Goal: Task Accomplishment & Management: Use online tool/utility

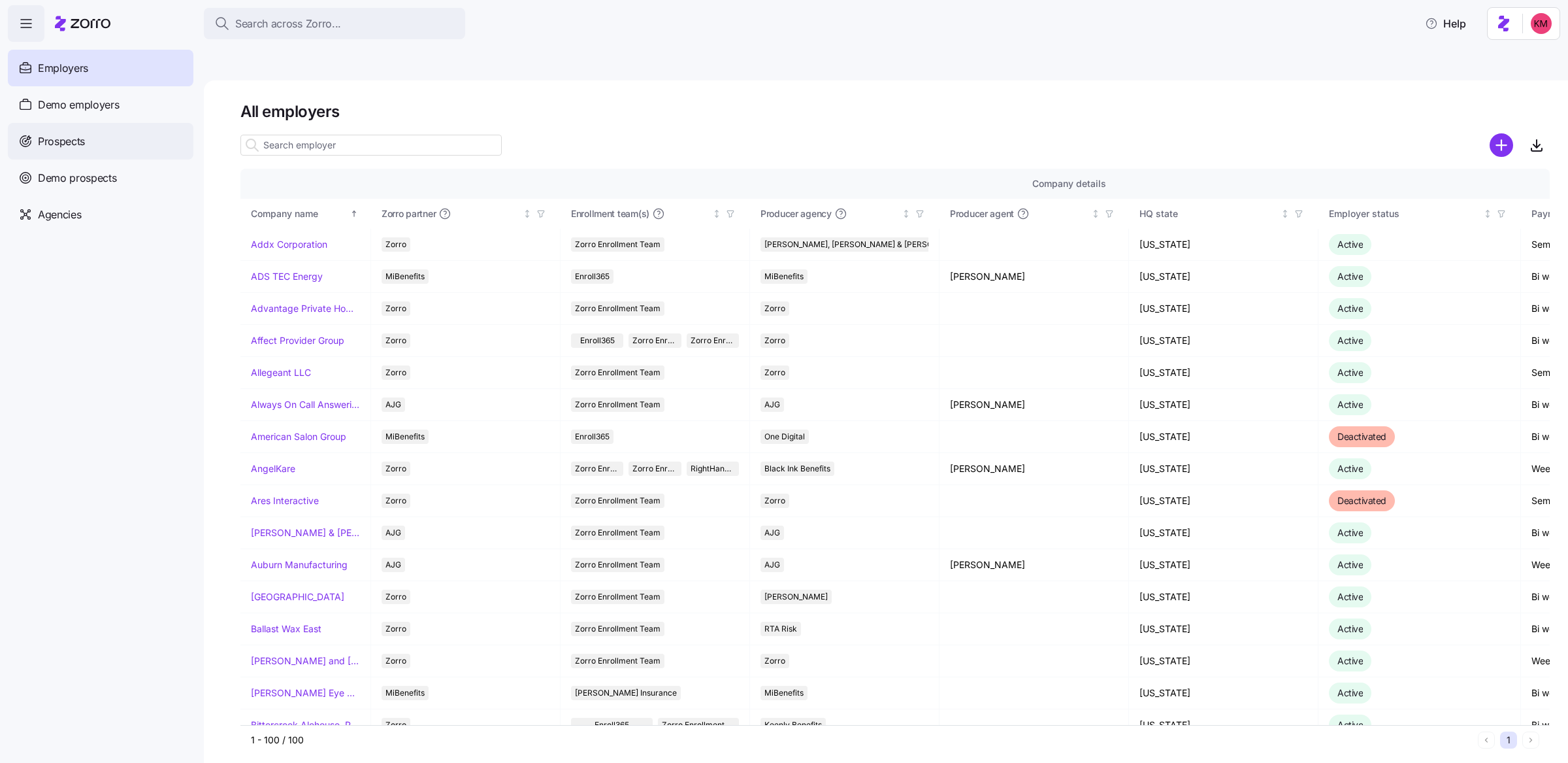
click at [97, 137] on div "Prospects" at bounding box center [100, 141] width 185 height 37
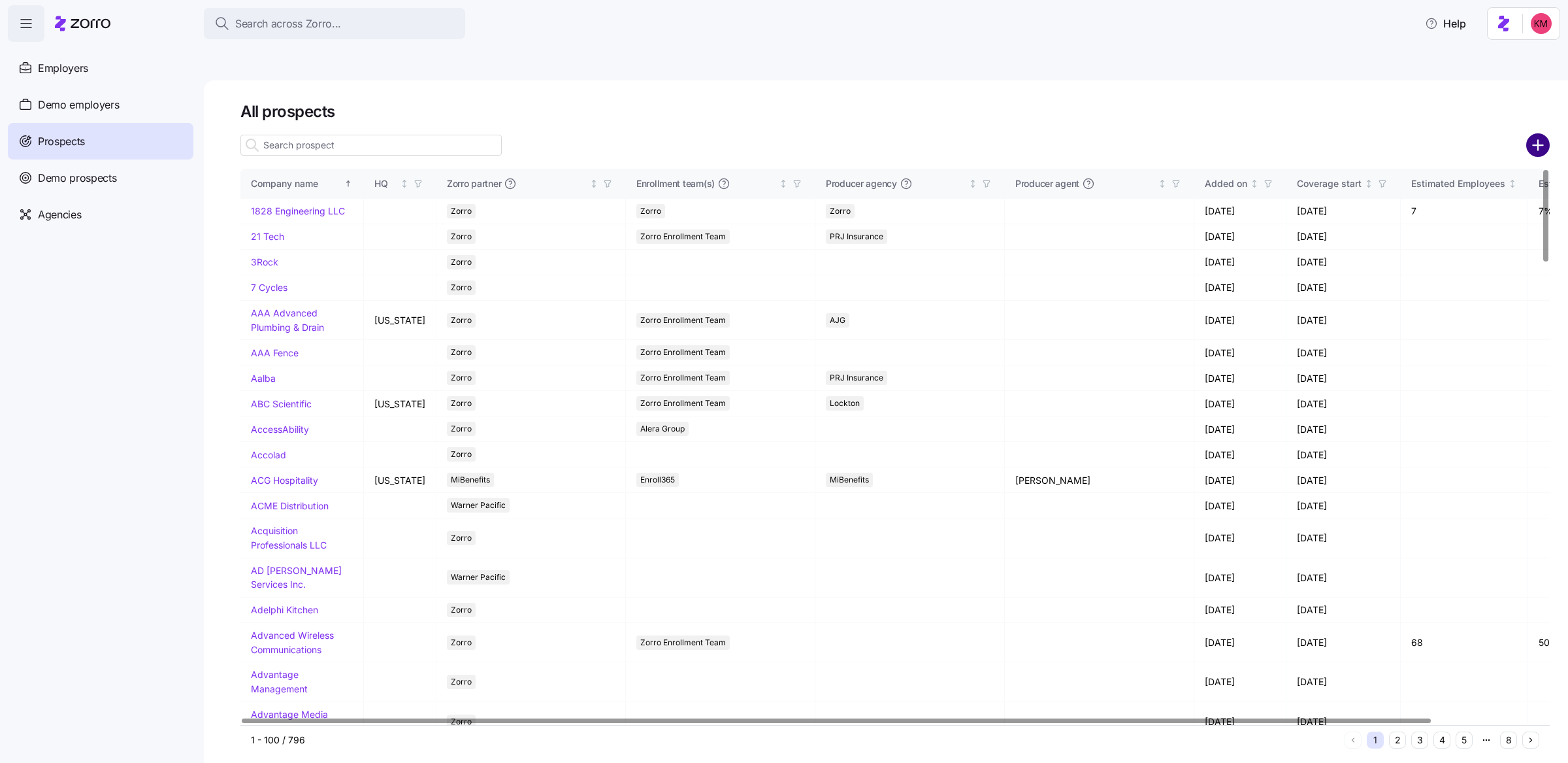
click at [1528, 134] on circle "add icon" at bounding box center [1538, 145] width 21 height 21
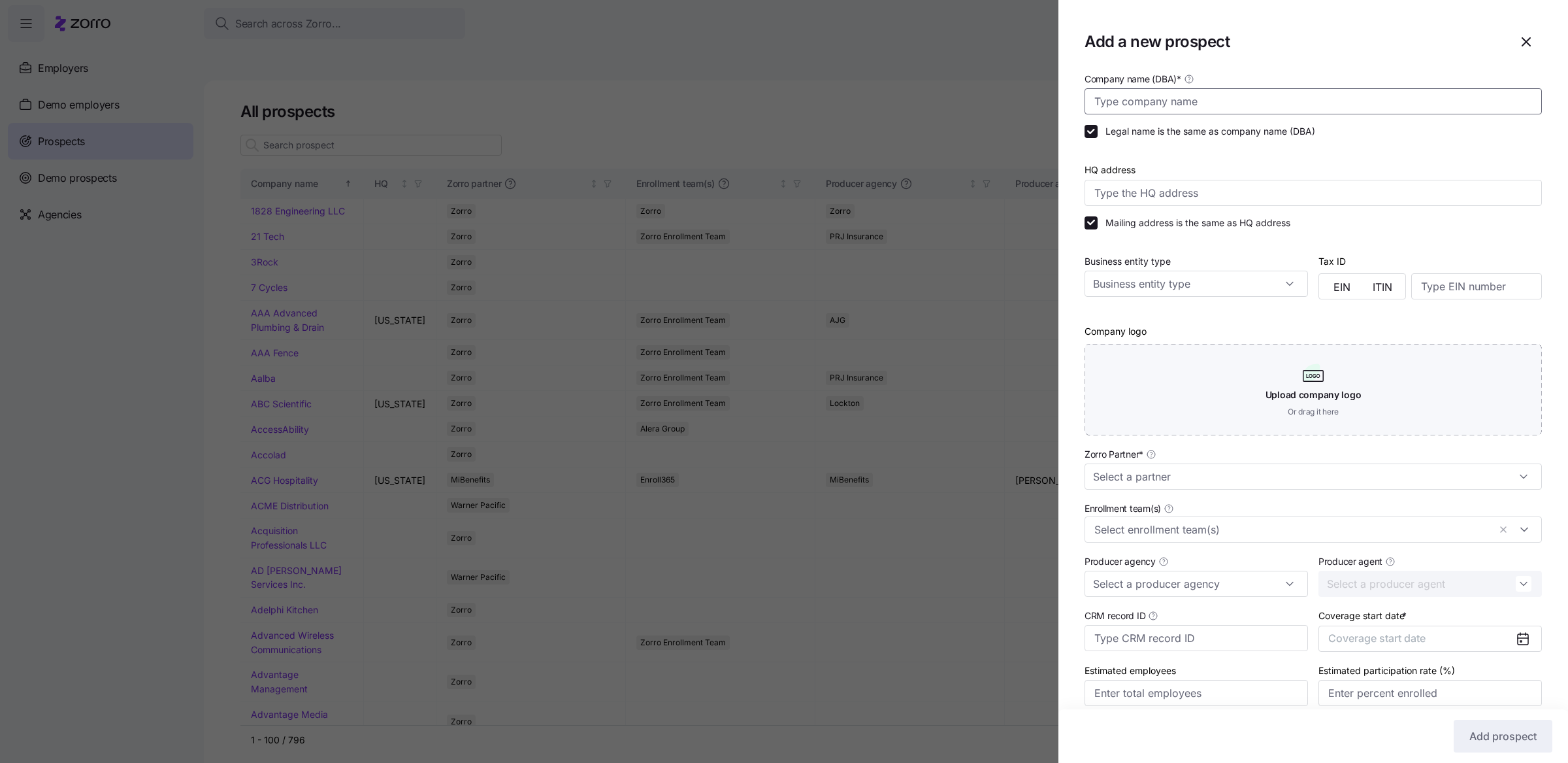
click at [1291, 105] on input "Company name (DBA) *" at bounding box center [1313, 101] width 457 height 26
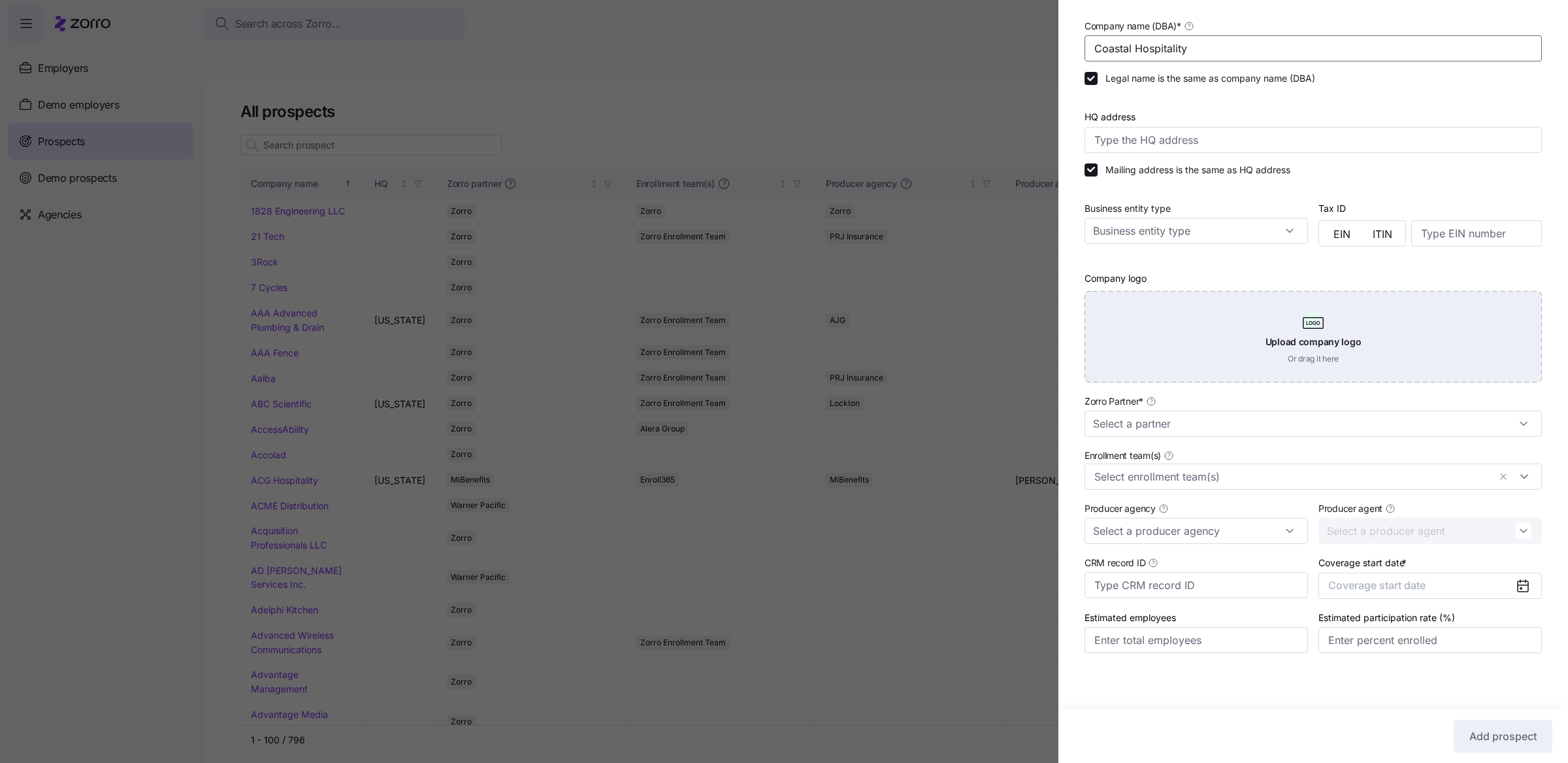
scroll to position [54, 0]
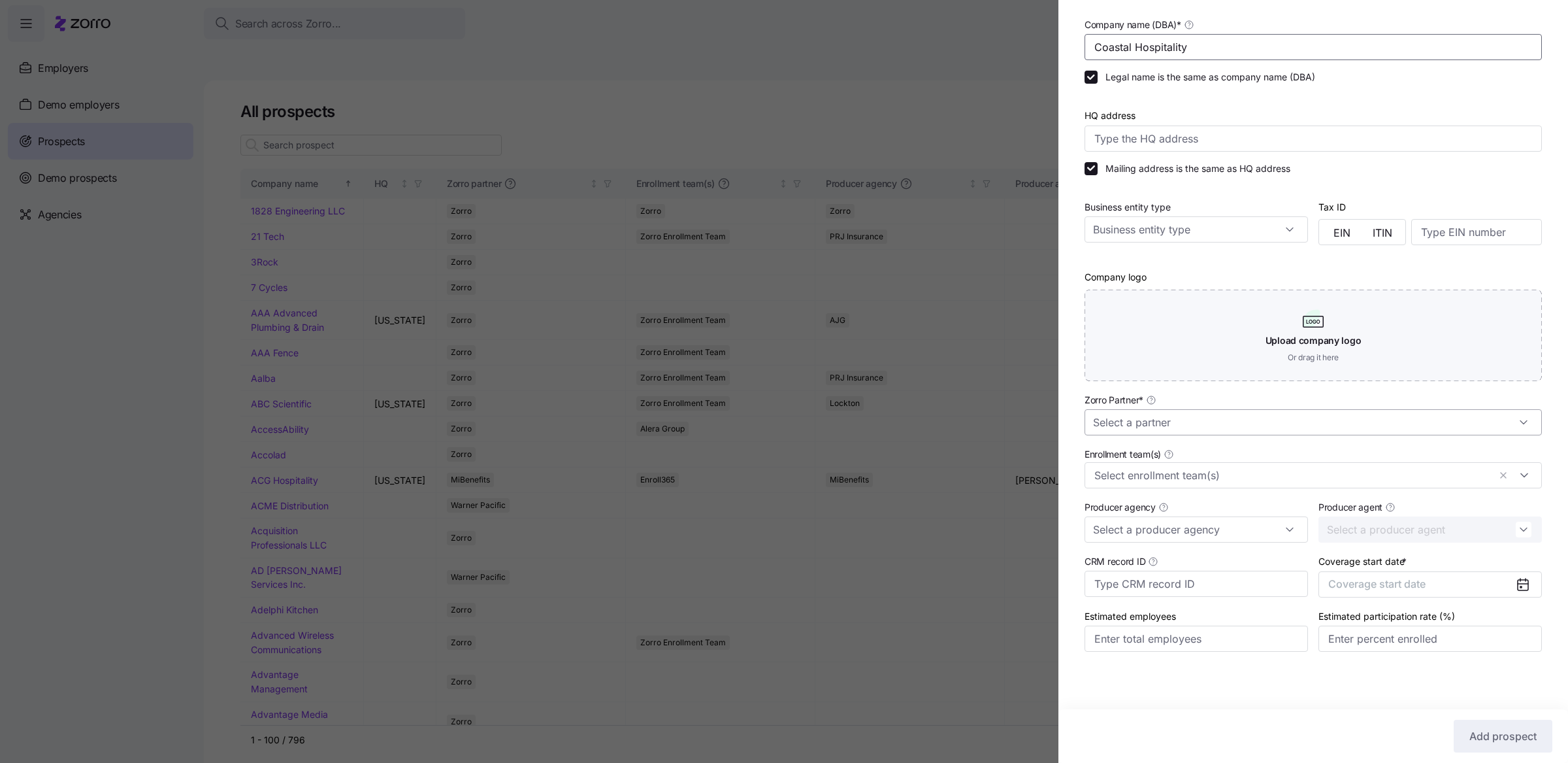
type input "Coastal Hospitality"
click at [1211, 423] on input "Zorro Partner *" at bounding box center [1313, 422] width 457 height 26
click at [1190, 538] on div "Zorro" at bounding box center [1307, 531] width 435 height 25
type input "Zorro"
click at [1334, 586] on span "Coverage start date" at bounding box center [1376, 583] width 97 height 13
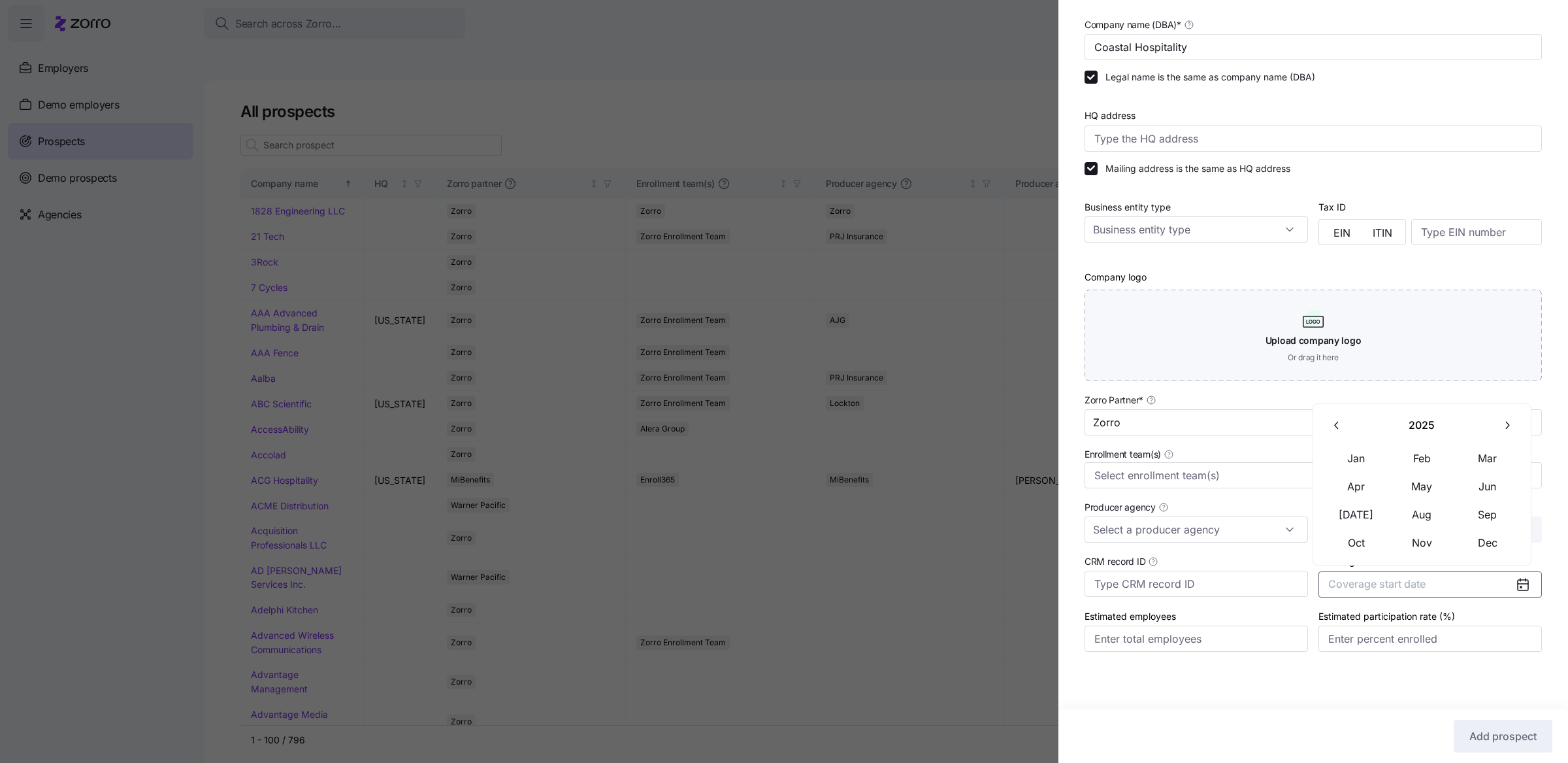
click at [1512, 420] on icon "button" at bounding box center [1506, 425] width 12 height 12
click at [1370, 459] on button "Jan" at bounding box center [1356, 458] width 65 height 28
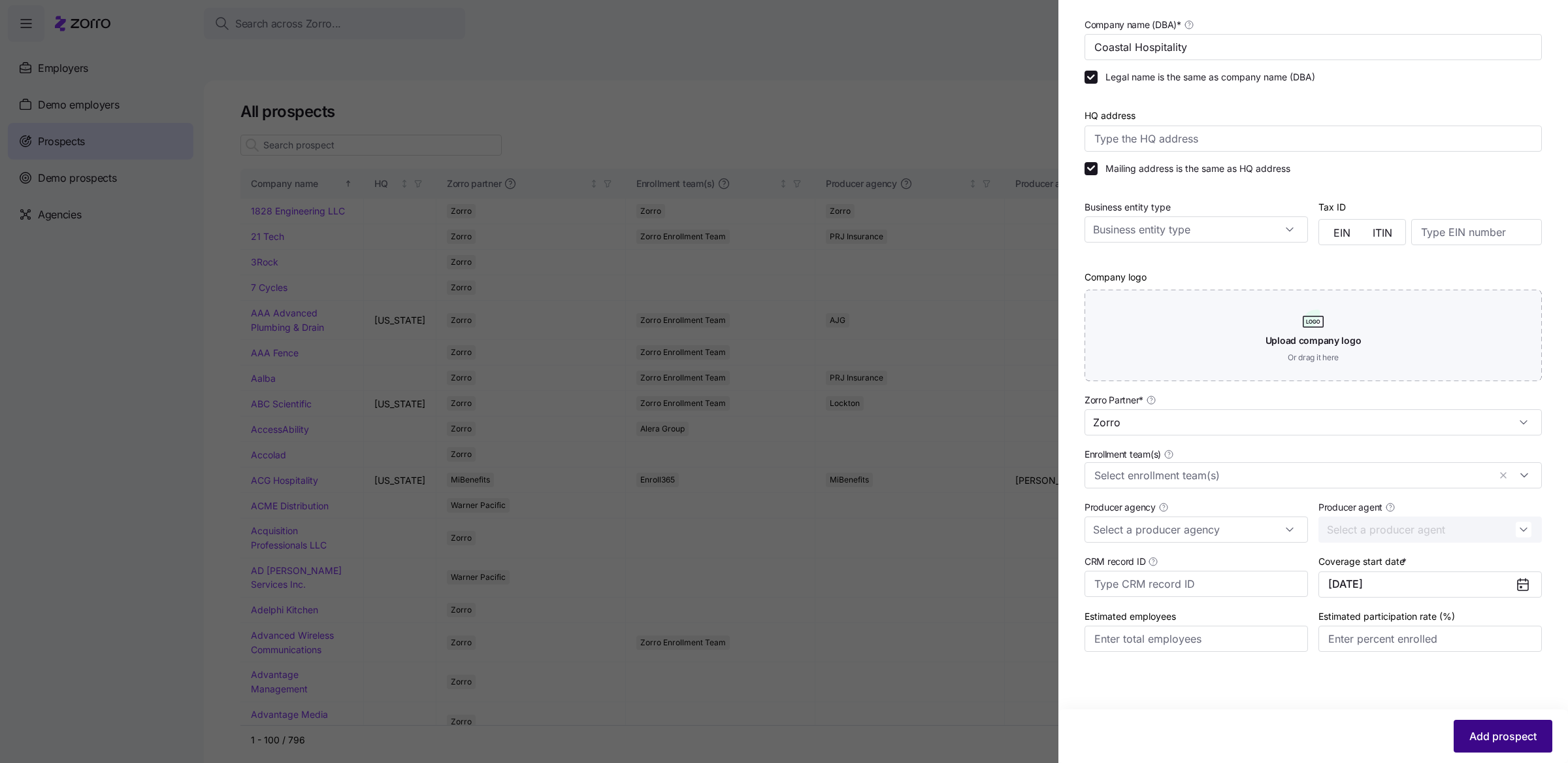
click at [1487, 734] on span "Add prospect" at bounding box center [1503, 736] width 67 height 16
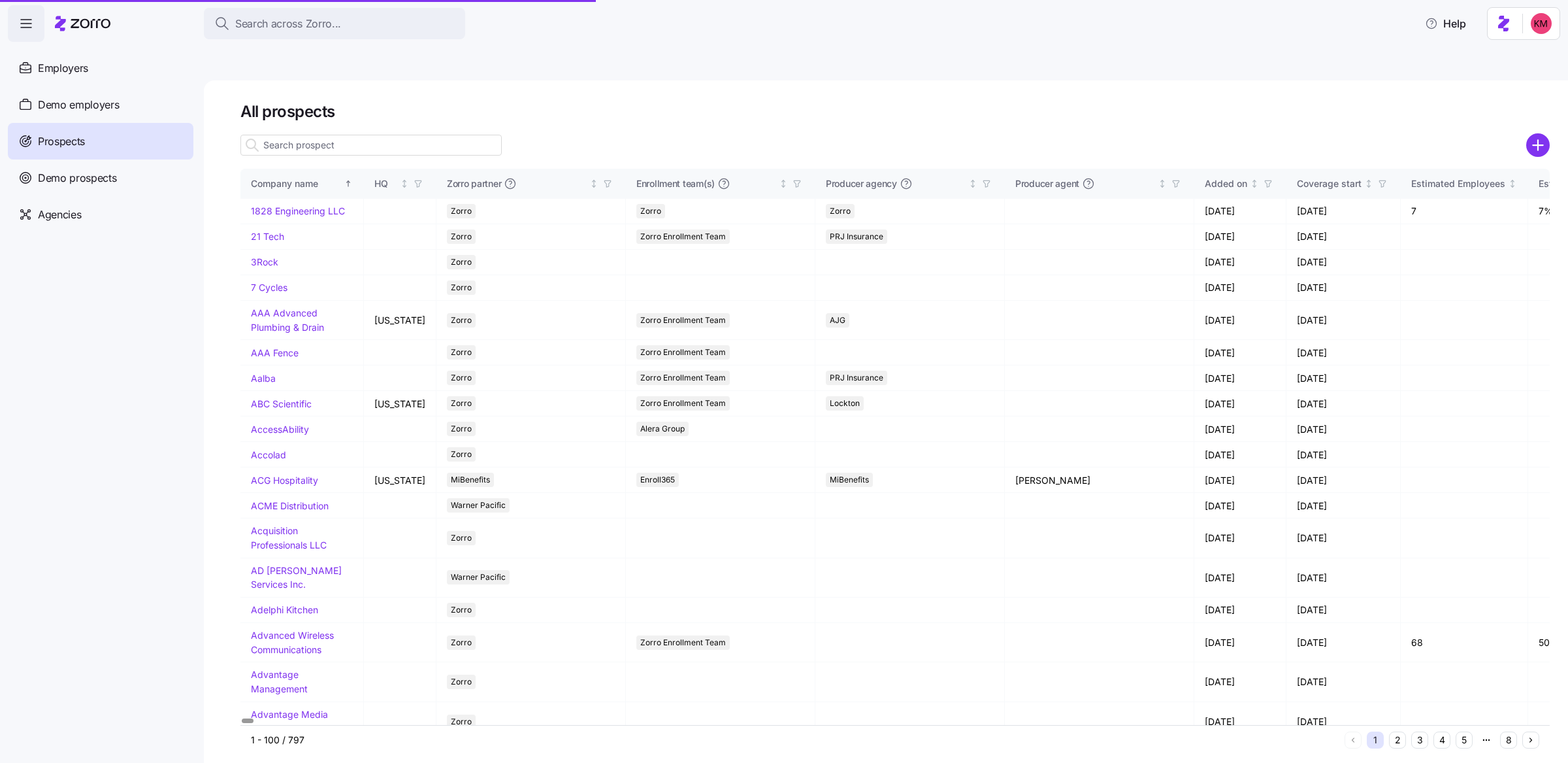
click at [1385, 725] on div "All prospects Company name HQ Zorro partner Enrollment team(s) Producer agency …" at bounding box center [886, 437] width 1364 height 713
click at [1395, 731] on button "2" at bounding box center [1398, 740] width 17 height 17
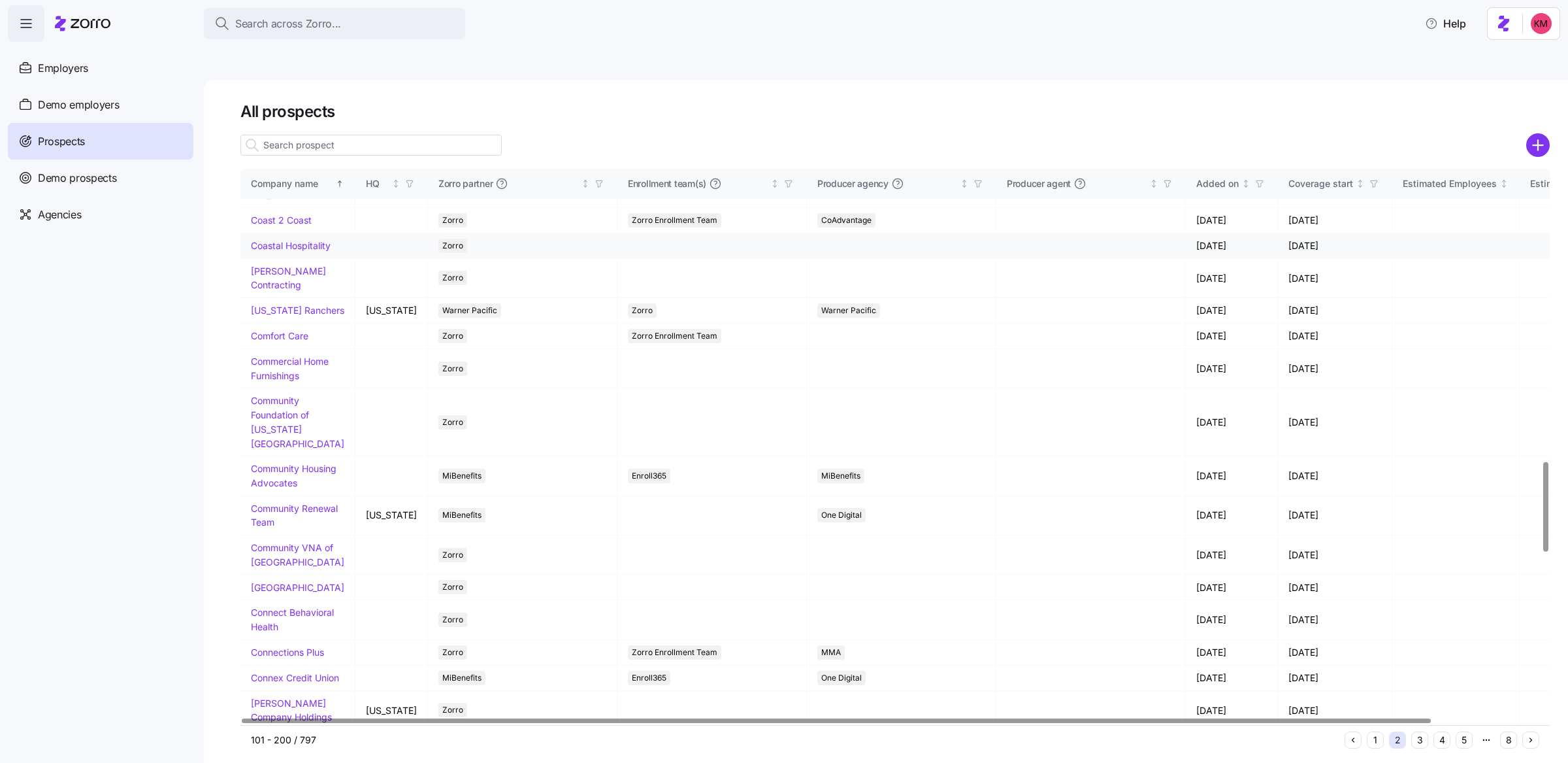
scroll to position [1818, 0]
click at [277, 254] on link "Coastal Hospitality" at bounding box center [290, 249] width 80 height 11
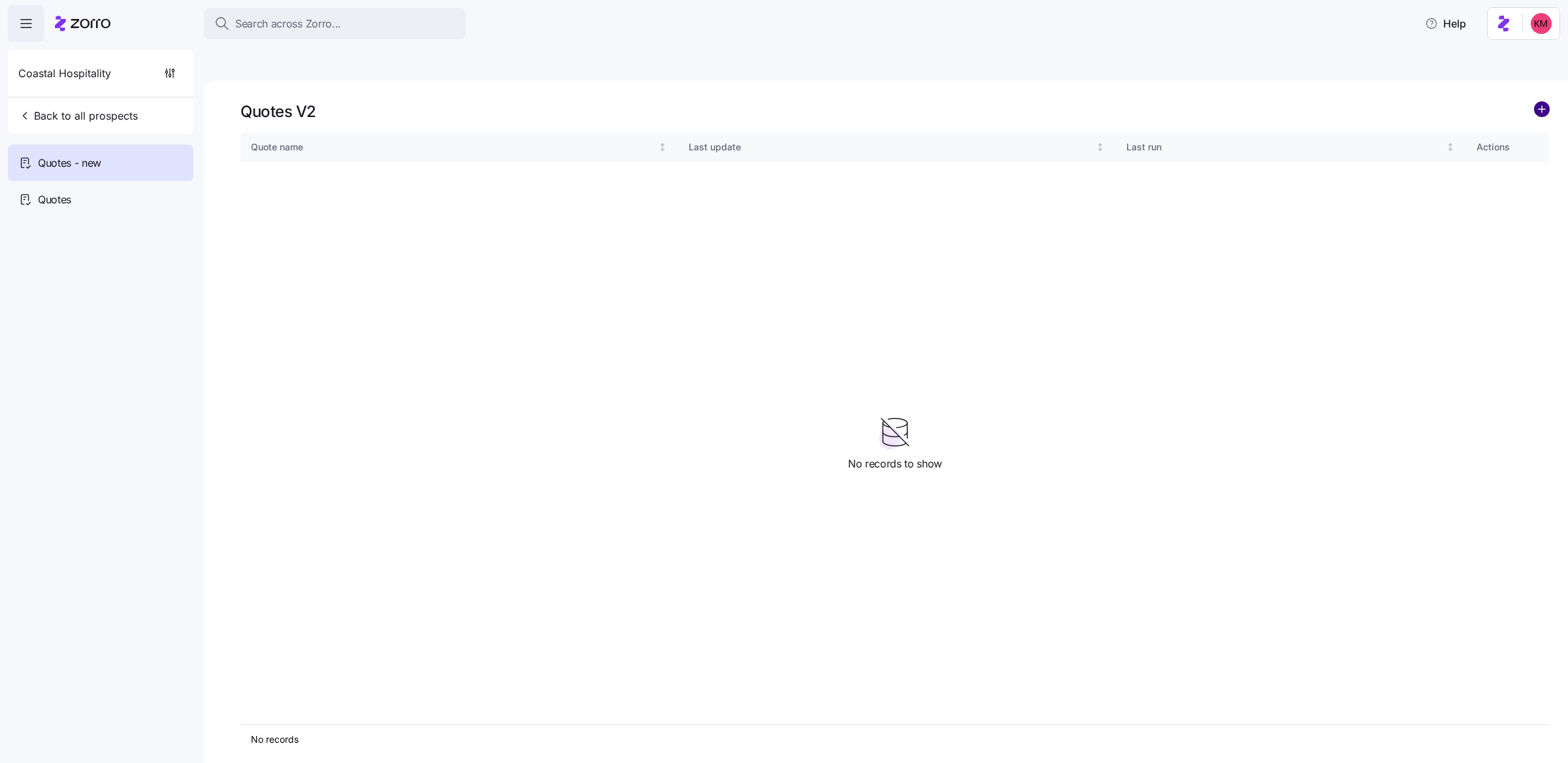
click at [1540, 102] on circle "add icon" at bounding box center [1542, 109] width 14 height 14
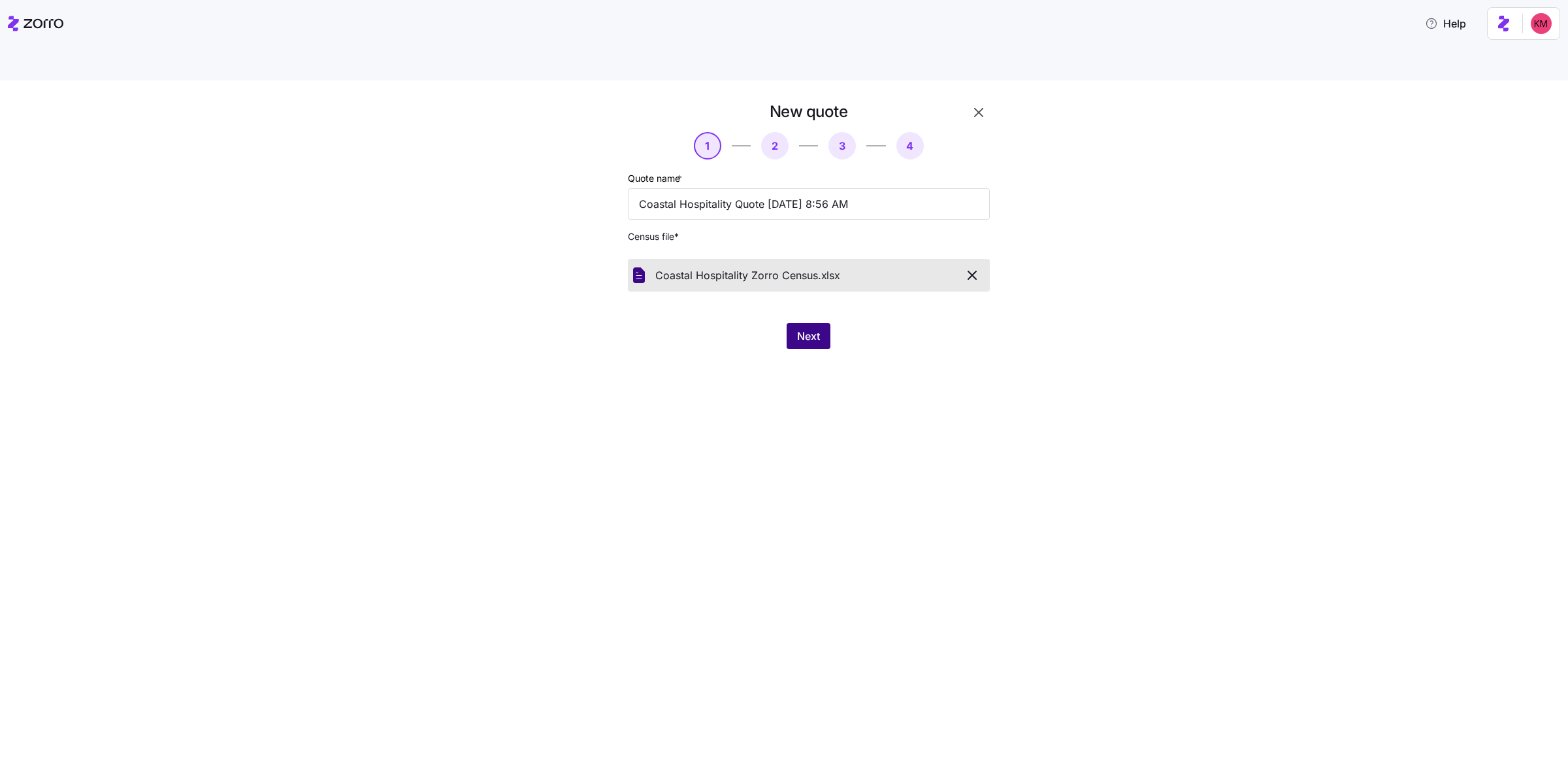
click at [794, 323] on button "Next" at bounding box center [809, 335] width 44 height 26
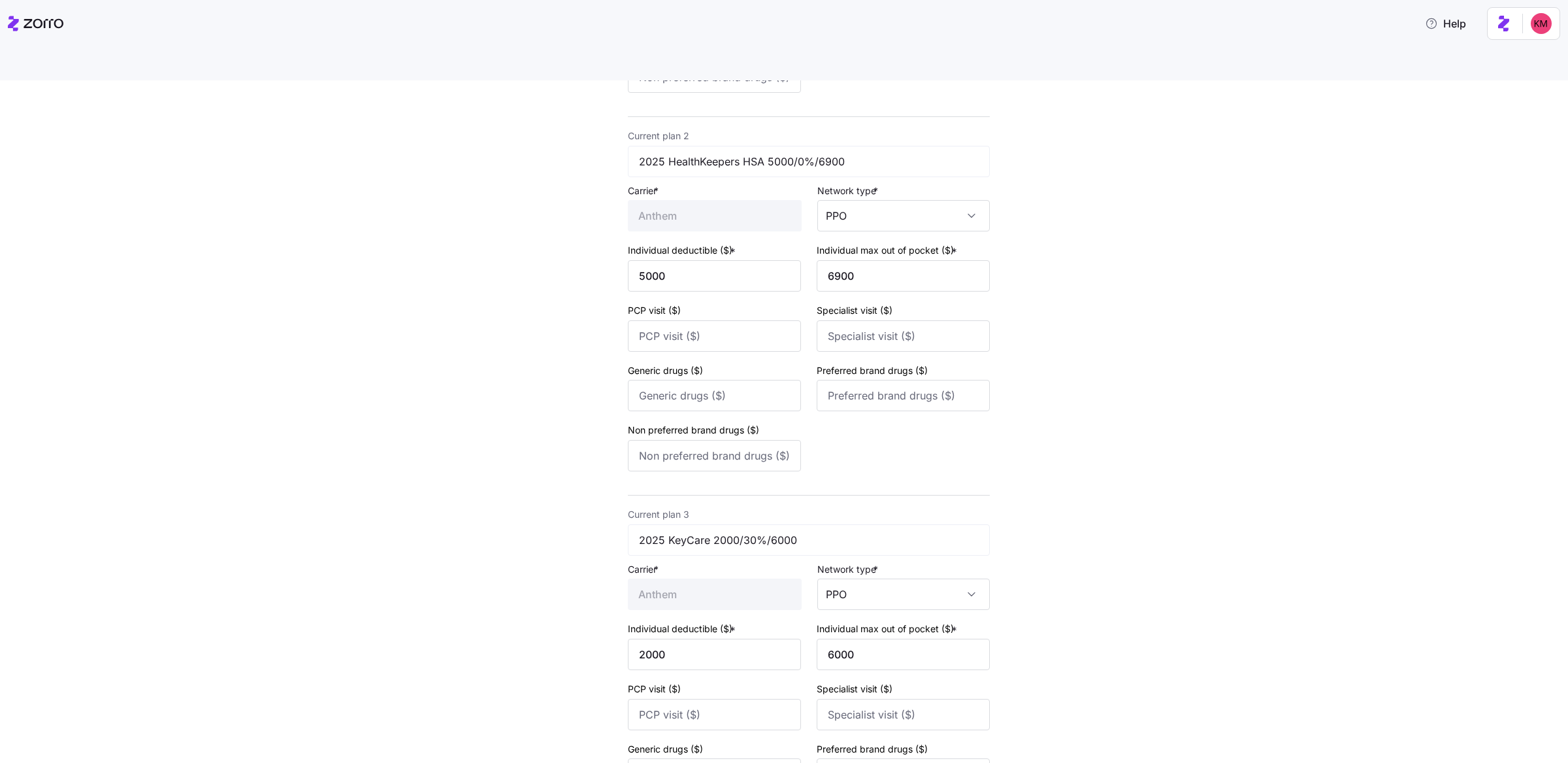
scroll to position [1018, 0]
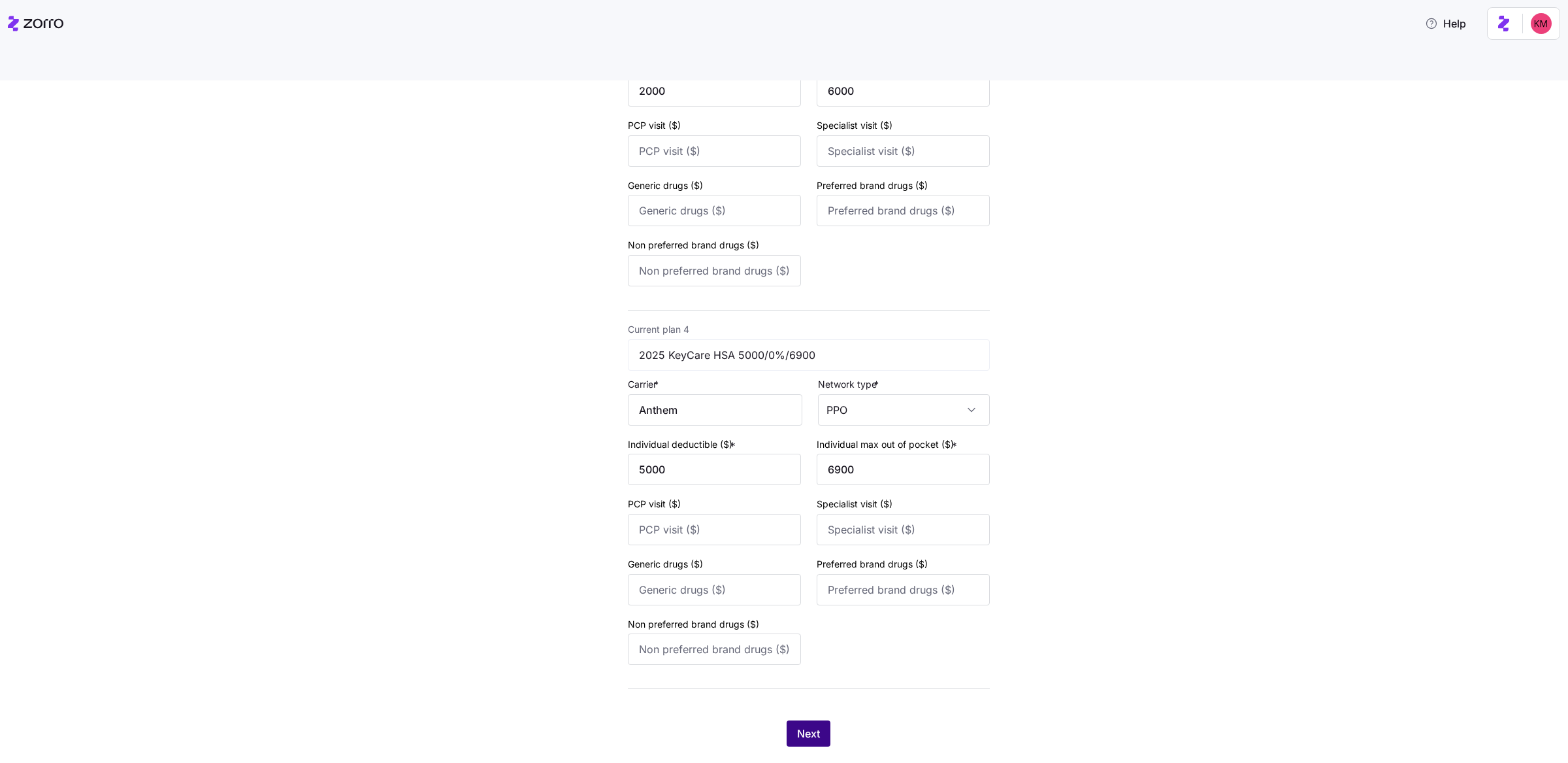
click at [794, 720] on button "Next" at bounding box center [809, 733] width 44 height 26
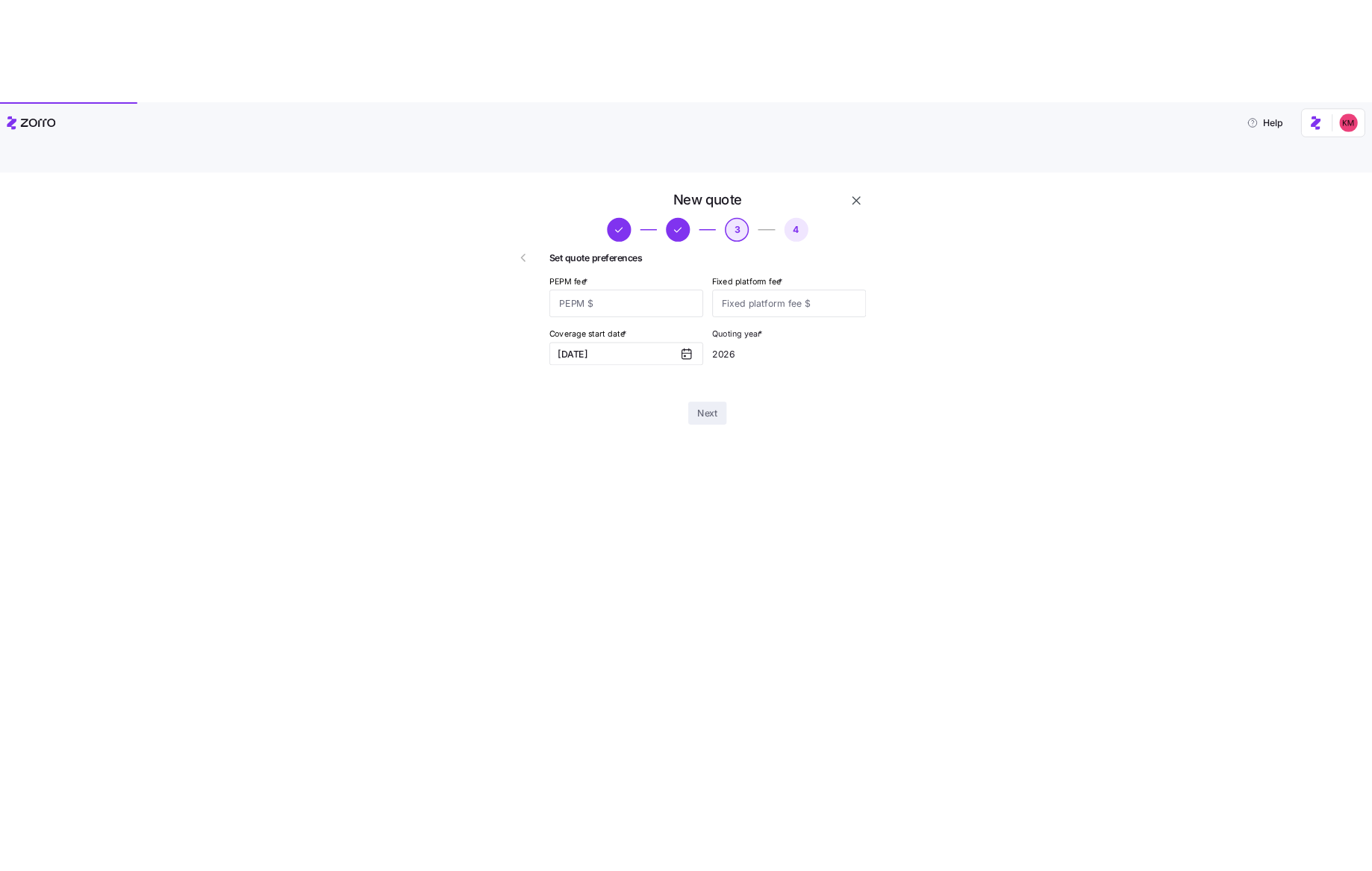
scroll to position [0, 0]
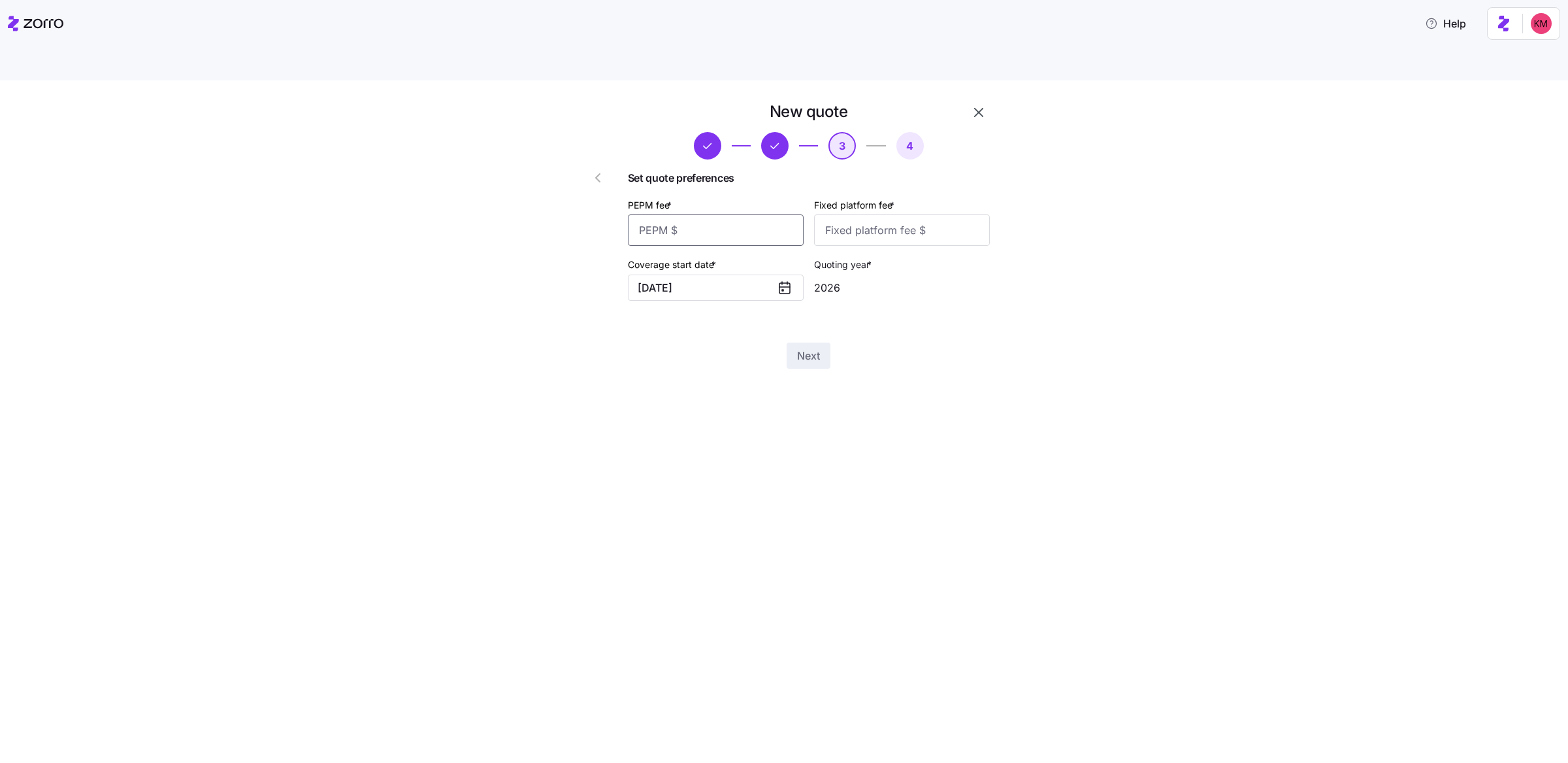
click at [788, 215] on input "PEPM fee *" at bounding box center [715, 230] width 175 height 31
type input "60"
type input "100"
click at [856, 339] on div "New quote 3 4 Set quote preferences PEPM fee * 60 Fixed platform fee * 100 Cove…" at bounding box center [793, 243] width 457 height 283
click at [822, 342] on button "Next" at bounding box center [809, 355] width 44 height 26
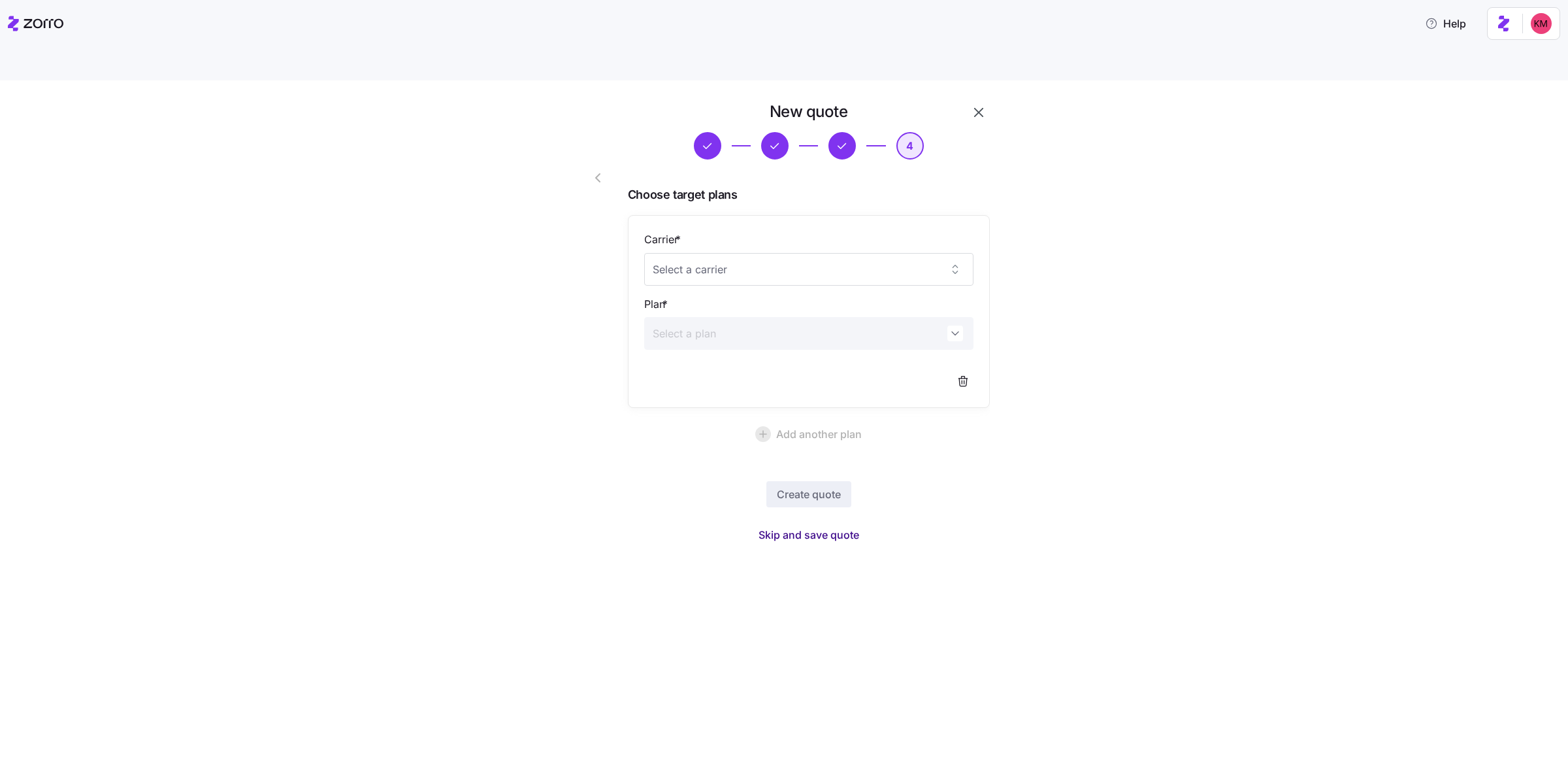
click at [766, 526] on span "Skip and save quote" at bounding box center [809, 534] width 101 height 16
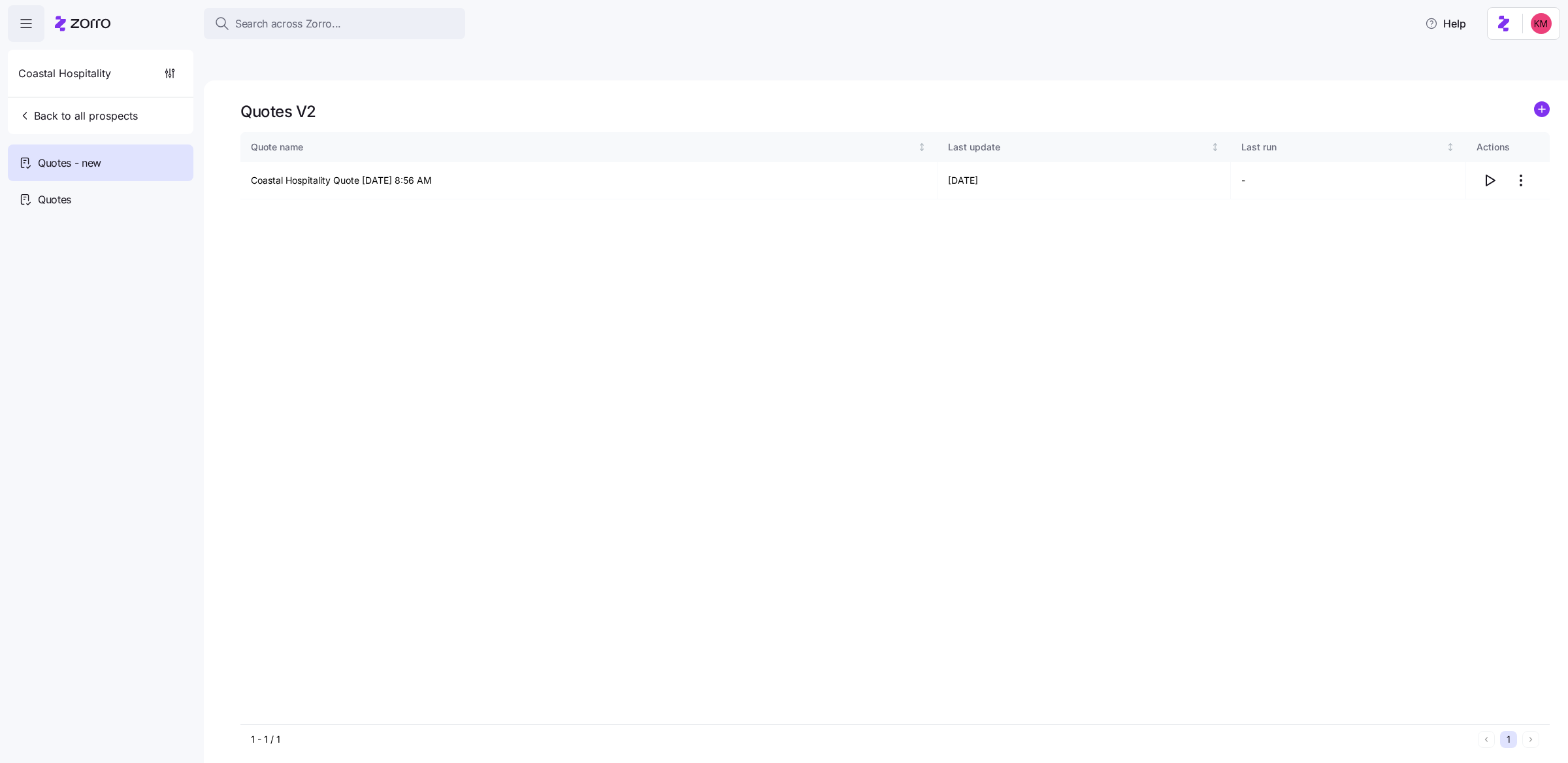
drag, startPoint x: 1341, startPoint y: 194, endPoint x: 1375, endPoint y: 194, distance: 34.0
click at [1354, 197] on div "Quote name Last update Last run Actions Coastal Hospitality Quote 10/10/2025 8:…" at bounding box center [895, 428] width 1310 height 592
click at [1489, 173] on icon "button" at bounding box center [1489, 180] width 16 height 16
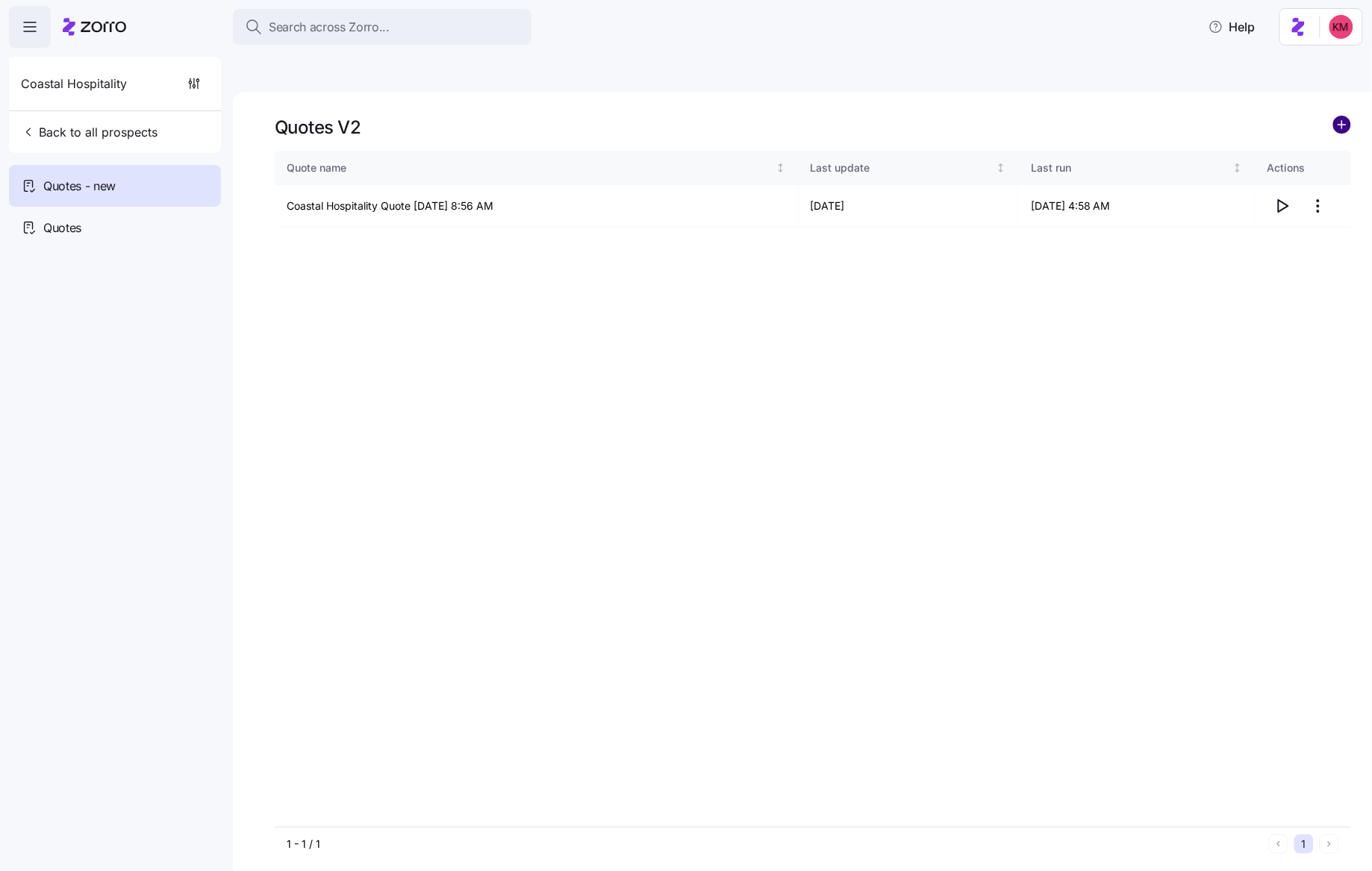
click at [1344, 117] on circle "add icon" at bounding box center [1342, 125] width 16 height 16
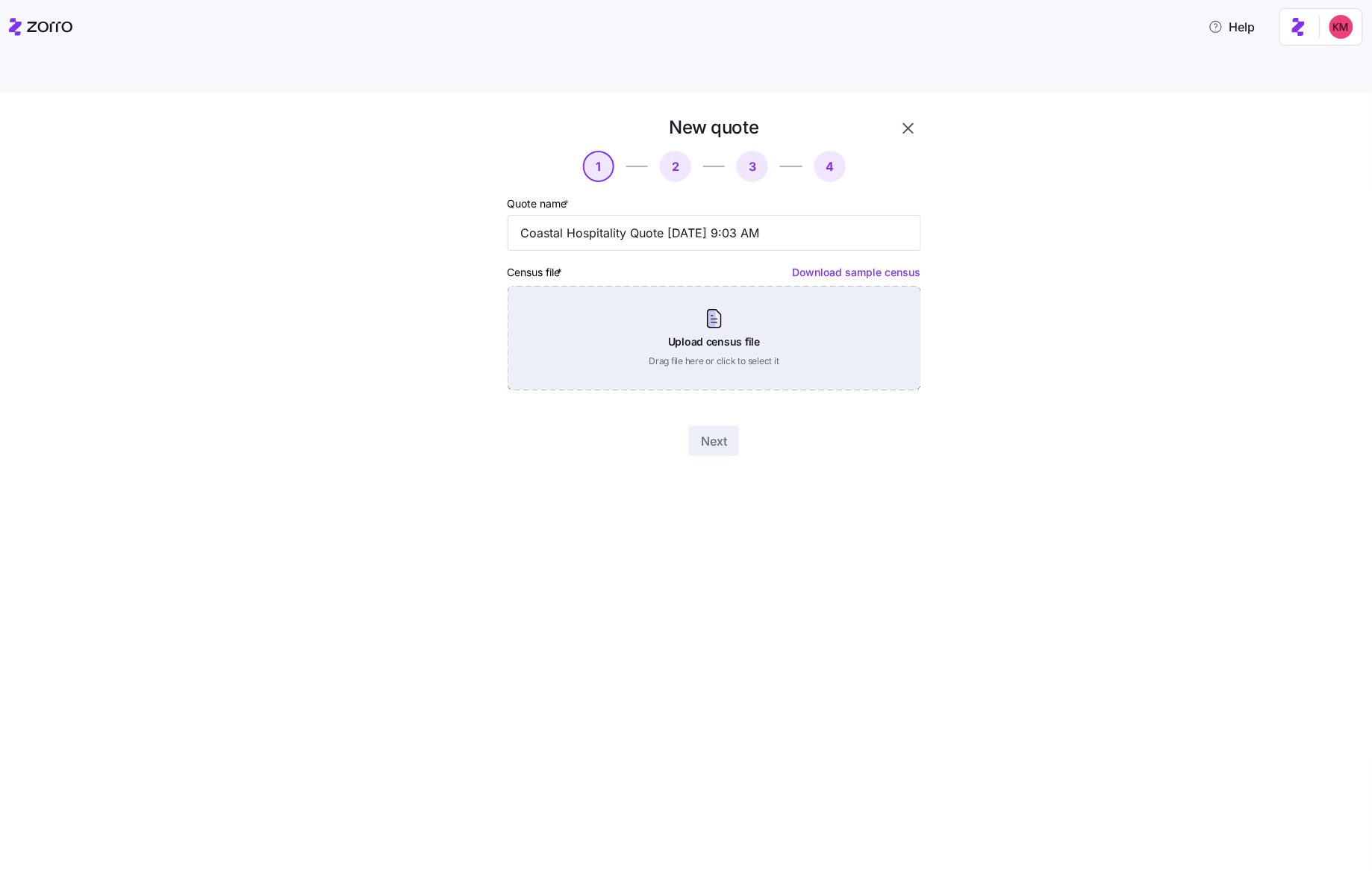
click at [799, 291] on div "Upload census file Drag file here or click to select it" at bounding box center [715, 337] width 414 height 105
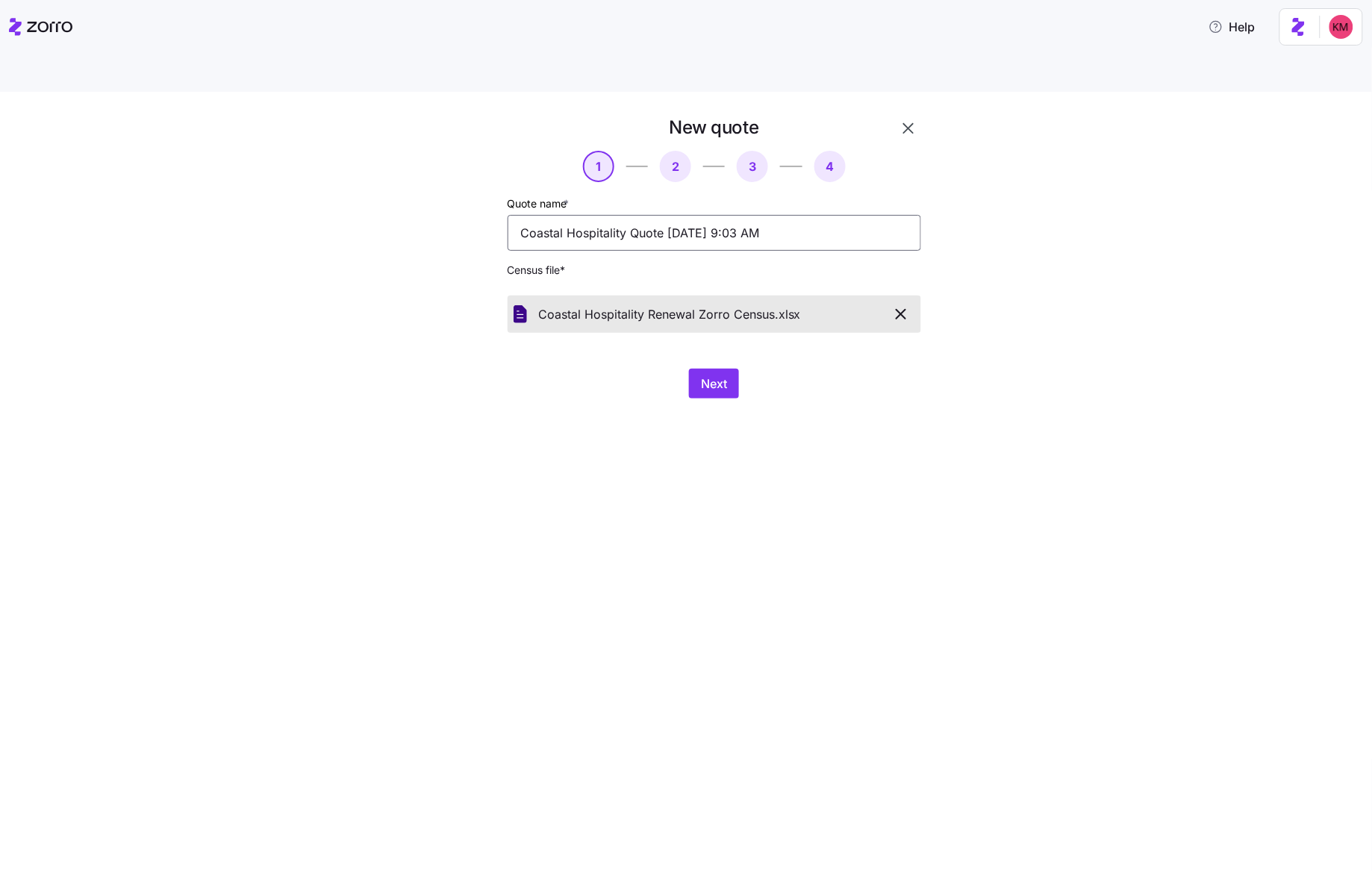
click at [577, 215] on input "Coastal Hospitality Quote 10/10/2025 9:03 AM" at bounding box center [715, 233] width 414 height 36
click at [632, 215] on input "Coastal Hospitality Quote 10/10/2025 9:03 AM" at bounding box center [715, 233] width 414 height 36
type input "Coastal Hospitality Renewal Quote [DATE] 9:03 AM"
click at [713, 375] on span "Next" at bounding box center [714, 384] width 26 height 18
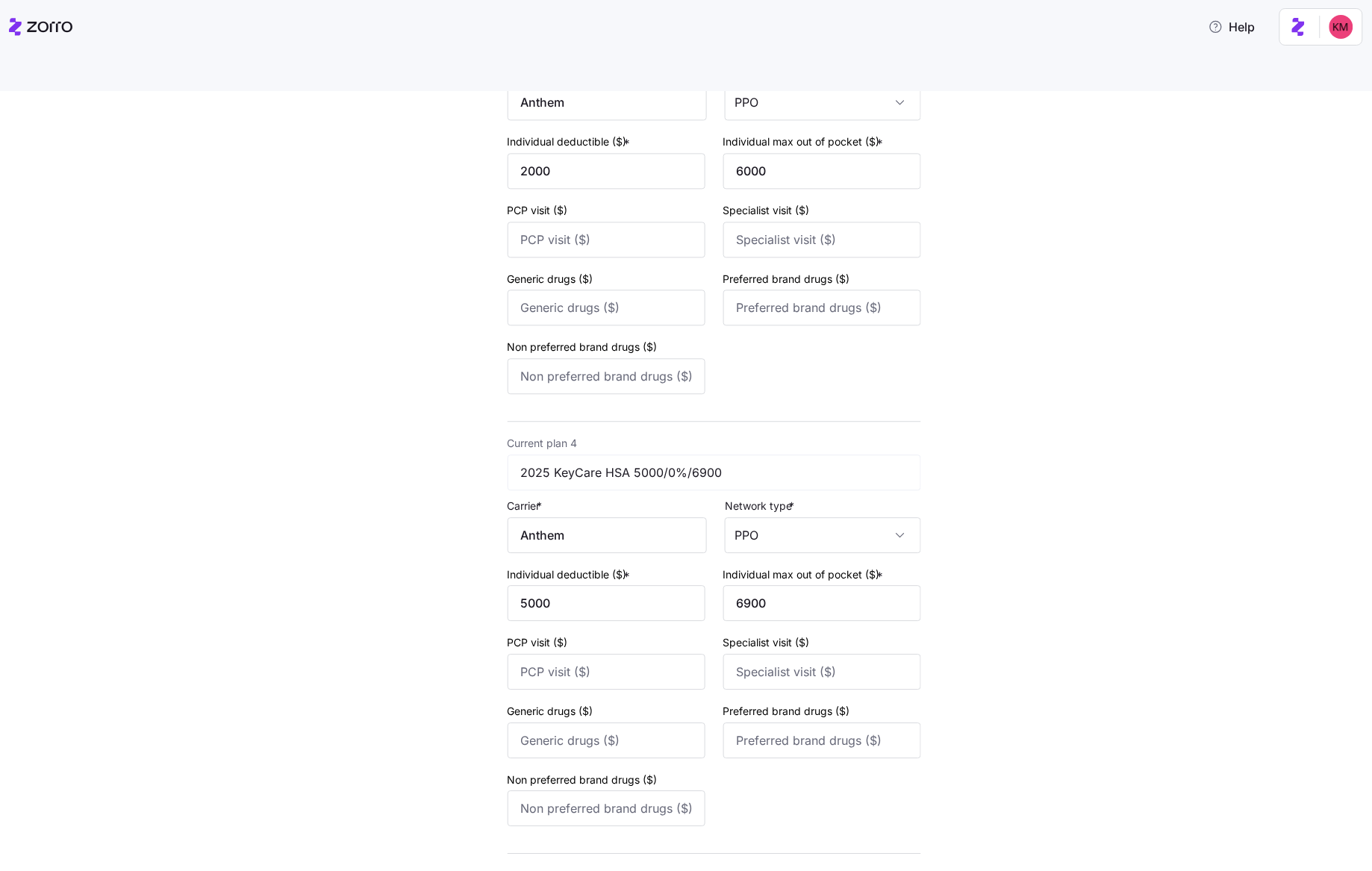
scroll to position [1162, 0]
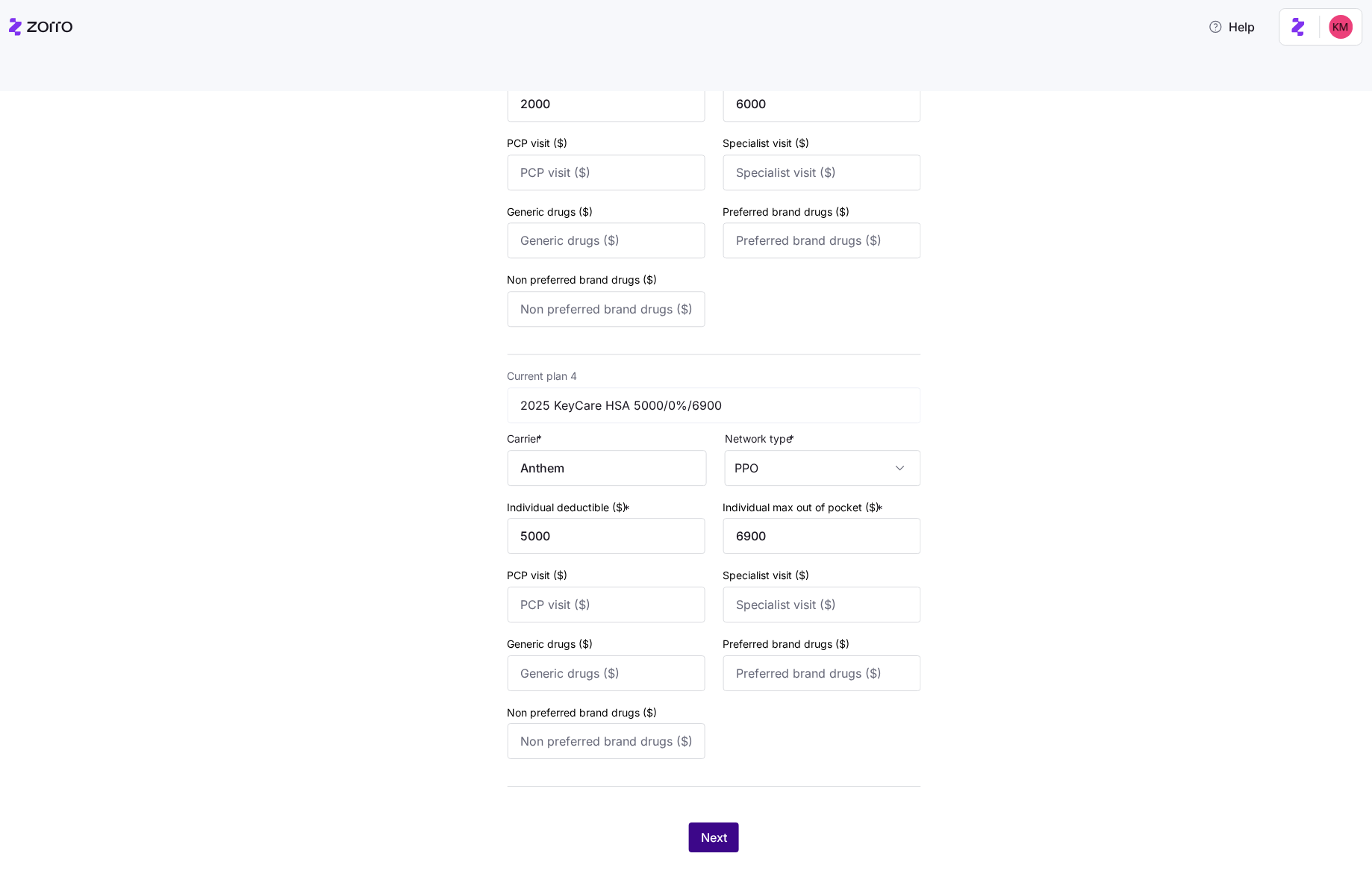
click at [710, 828] on span "Next" at bounding box center [714, 837] width 26 height 18
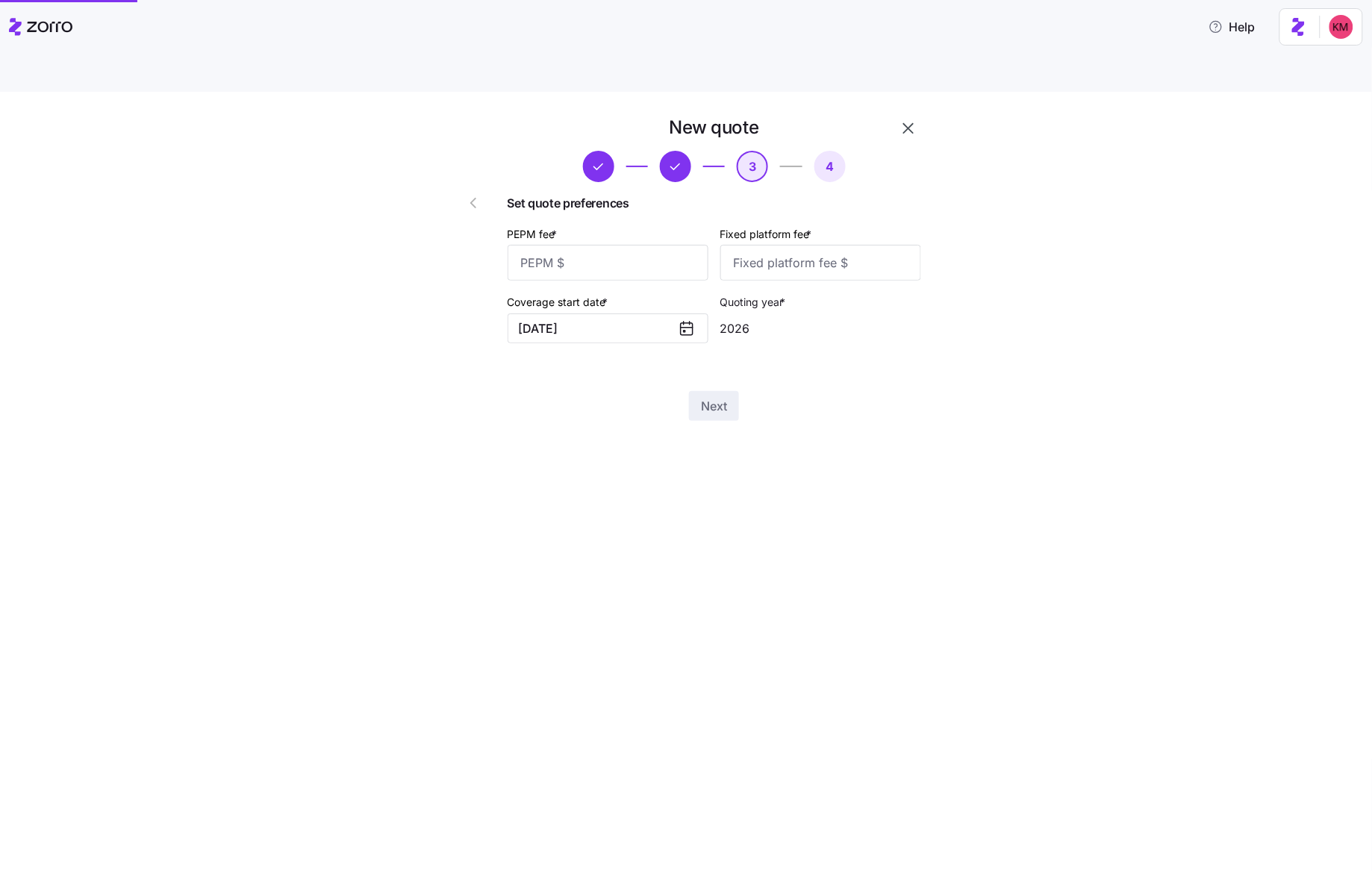
scroll to position [0, 0]
click at [626, 245] on input "PEPM fee *" at bounding box center [608, 263] width 200 height 36
type input "60"
type input "100"
click at [717, 391] on button "Next" at bounding box center [714, 405] width 50 height 30
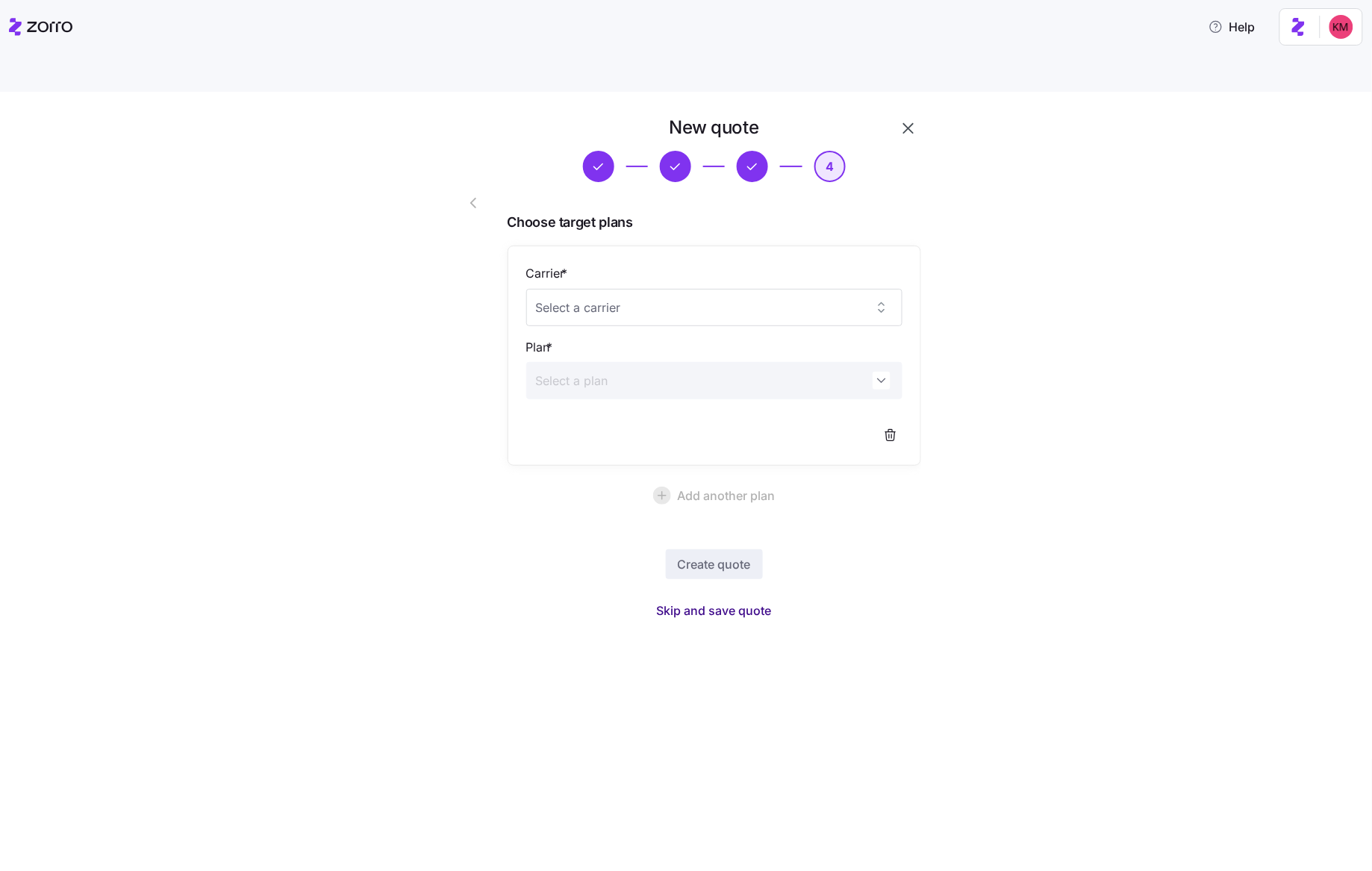
click at [686, 597] on button "Skip and save quote" at bounding box center [714, 610] width 139 height 27
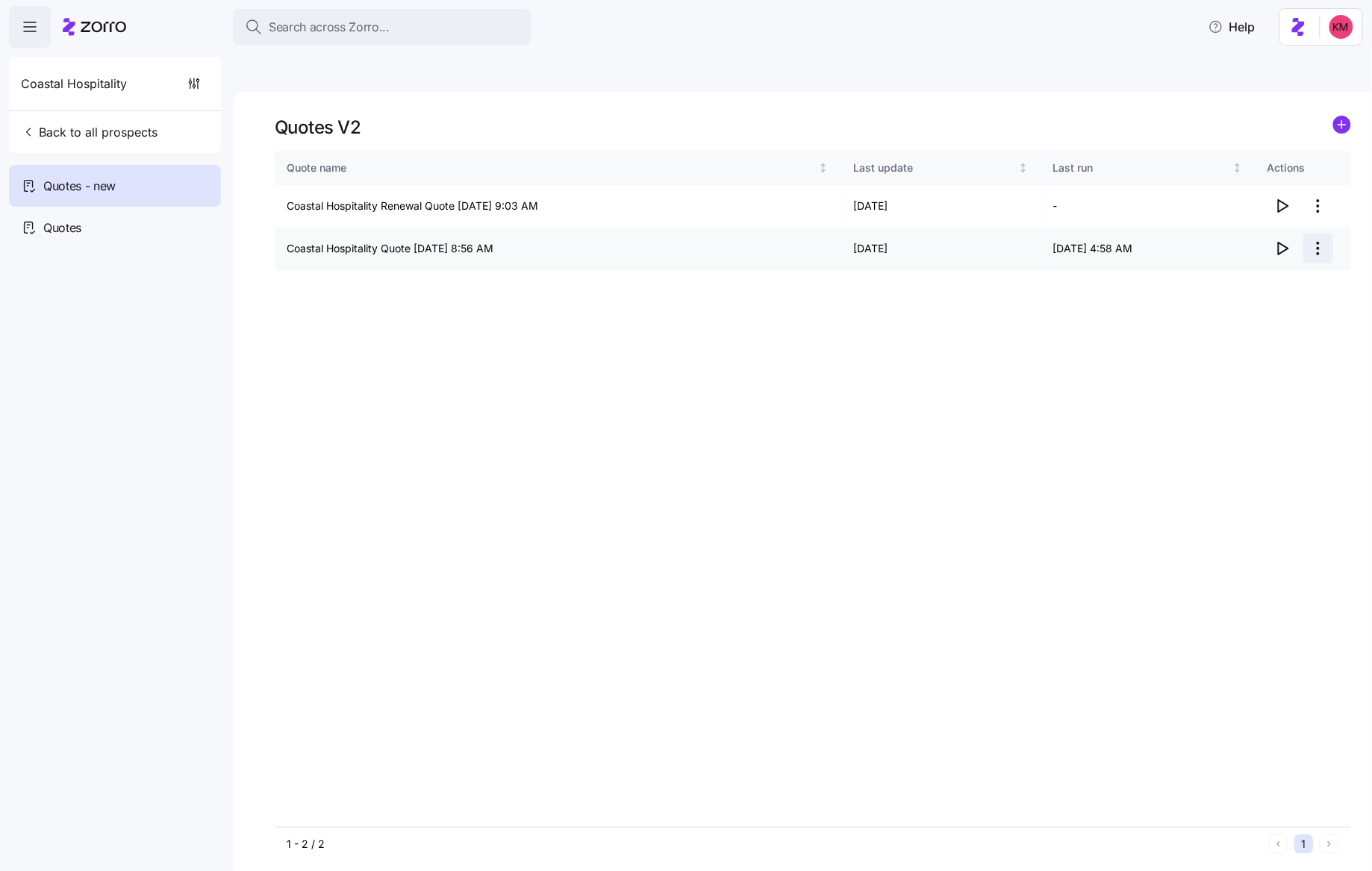
click at [1310, 213] on html "Search across Zorro... Help Coastal Hospitality Back to all prospects Quotes - …" at bounding box center [686, 505] width 1372 height 1011
click at [1272, 240] on div "Edit quote" at bounding box center [1258, 249] width 137 height 24
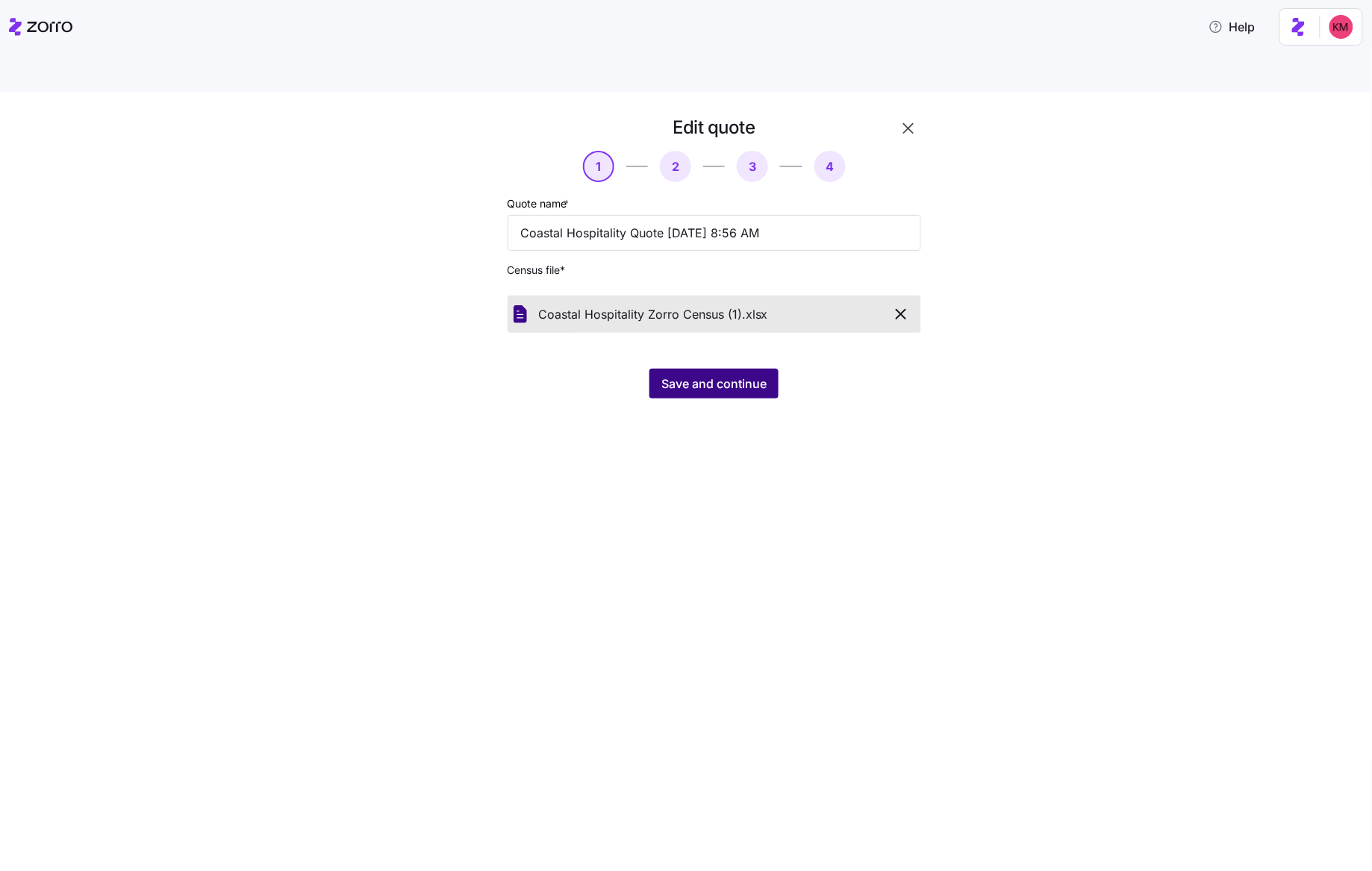
click at [677, 375] on span "Save and continue" at bounding box center [714, 384] width 105 height 18
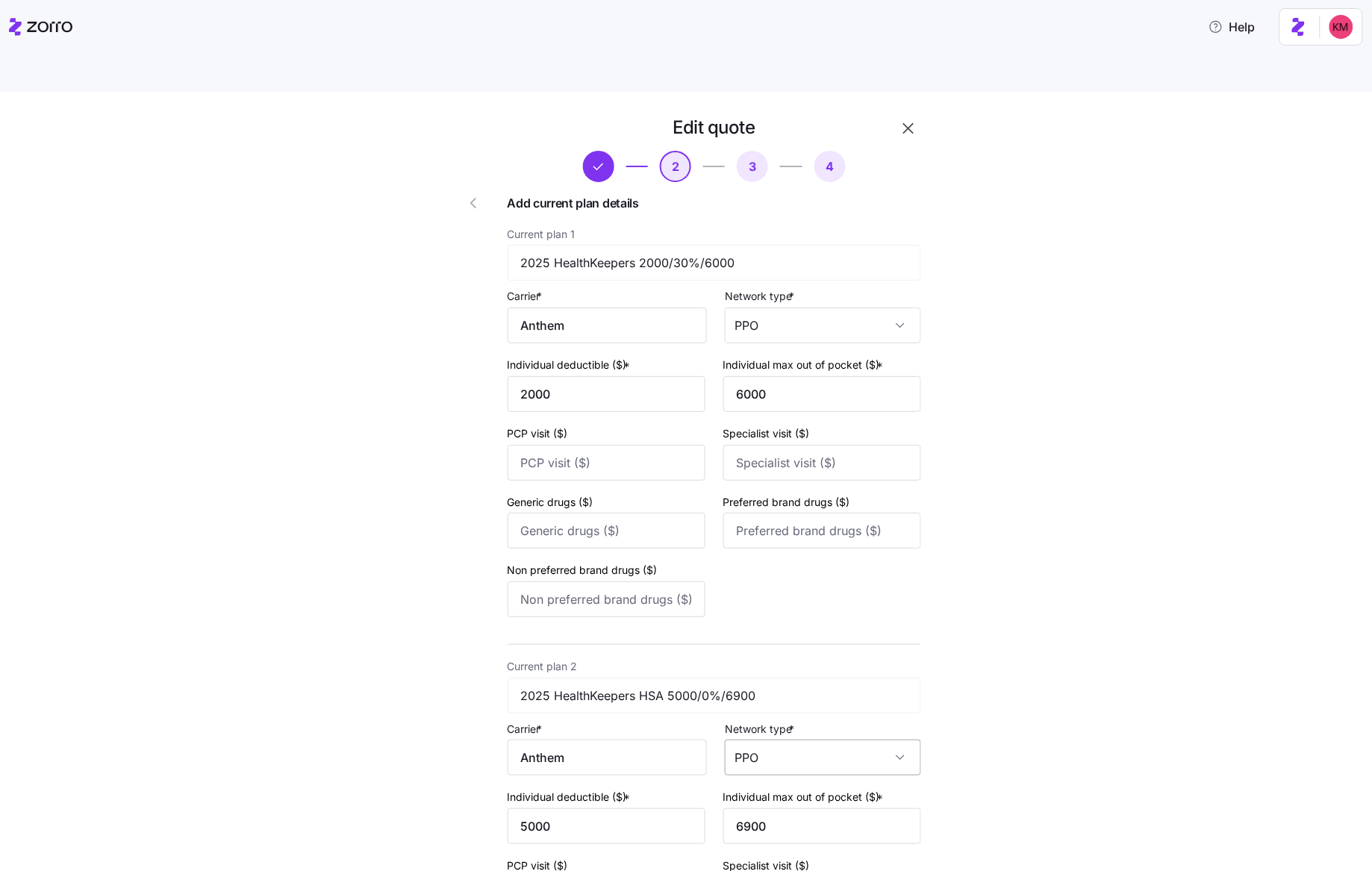
scroll to position [1162, 0]
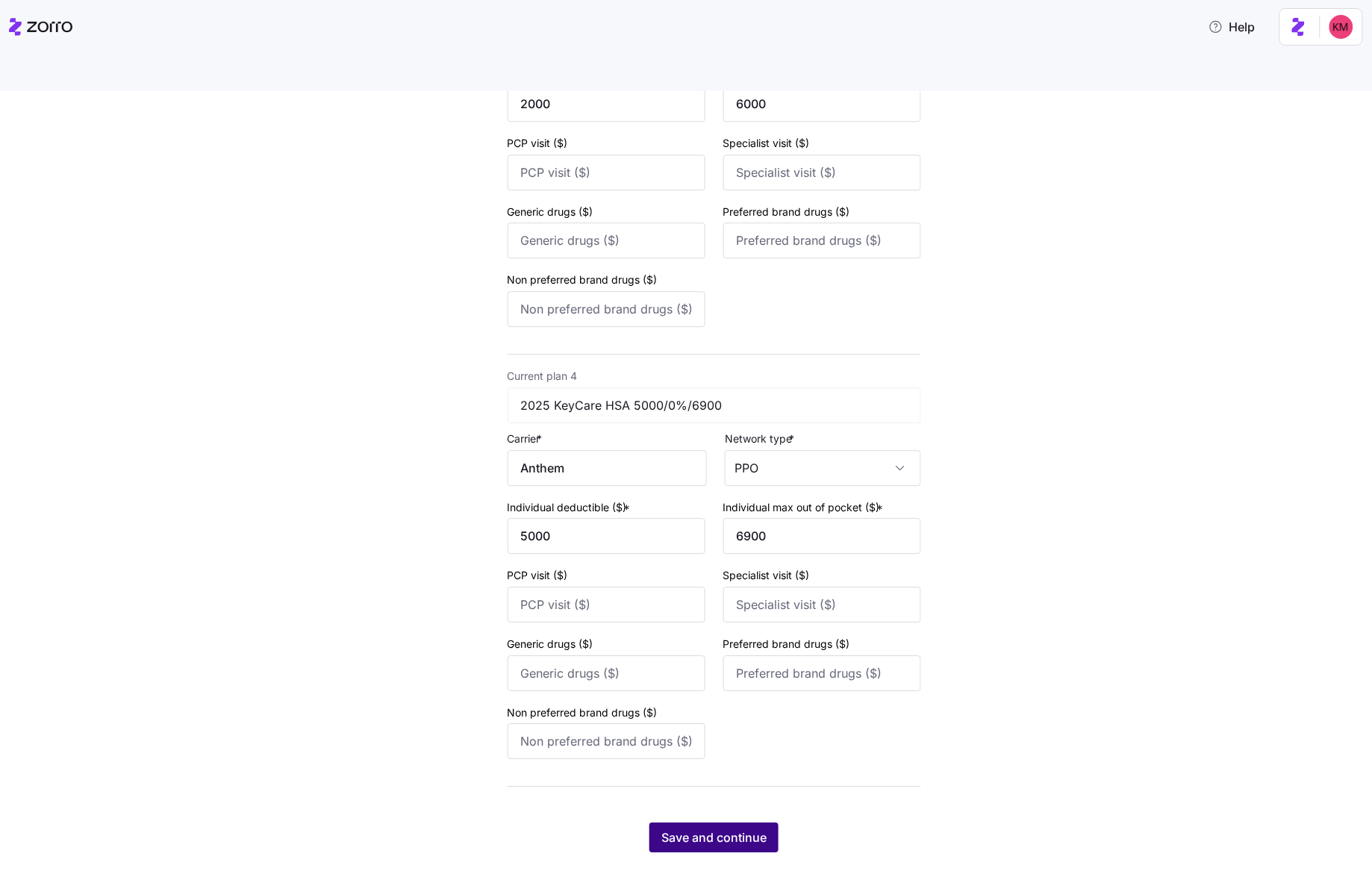
click at [685, 828] on span "Save and continue" at bounding box center [714, 837] width 105 height 18
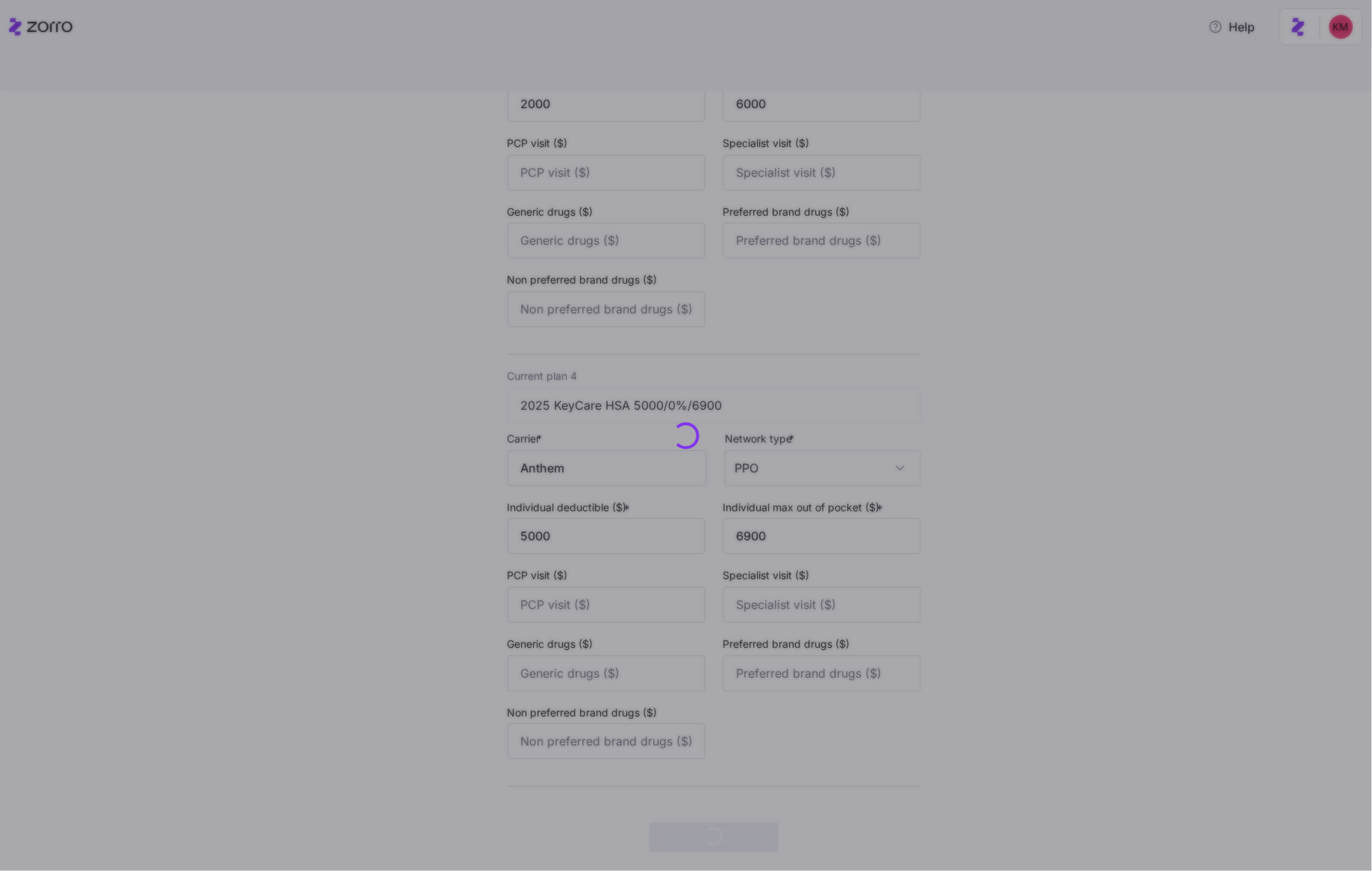
scroll to position [0, 0]
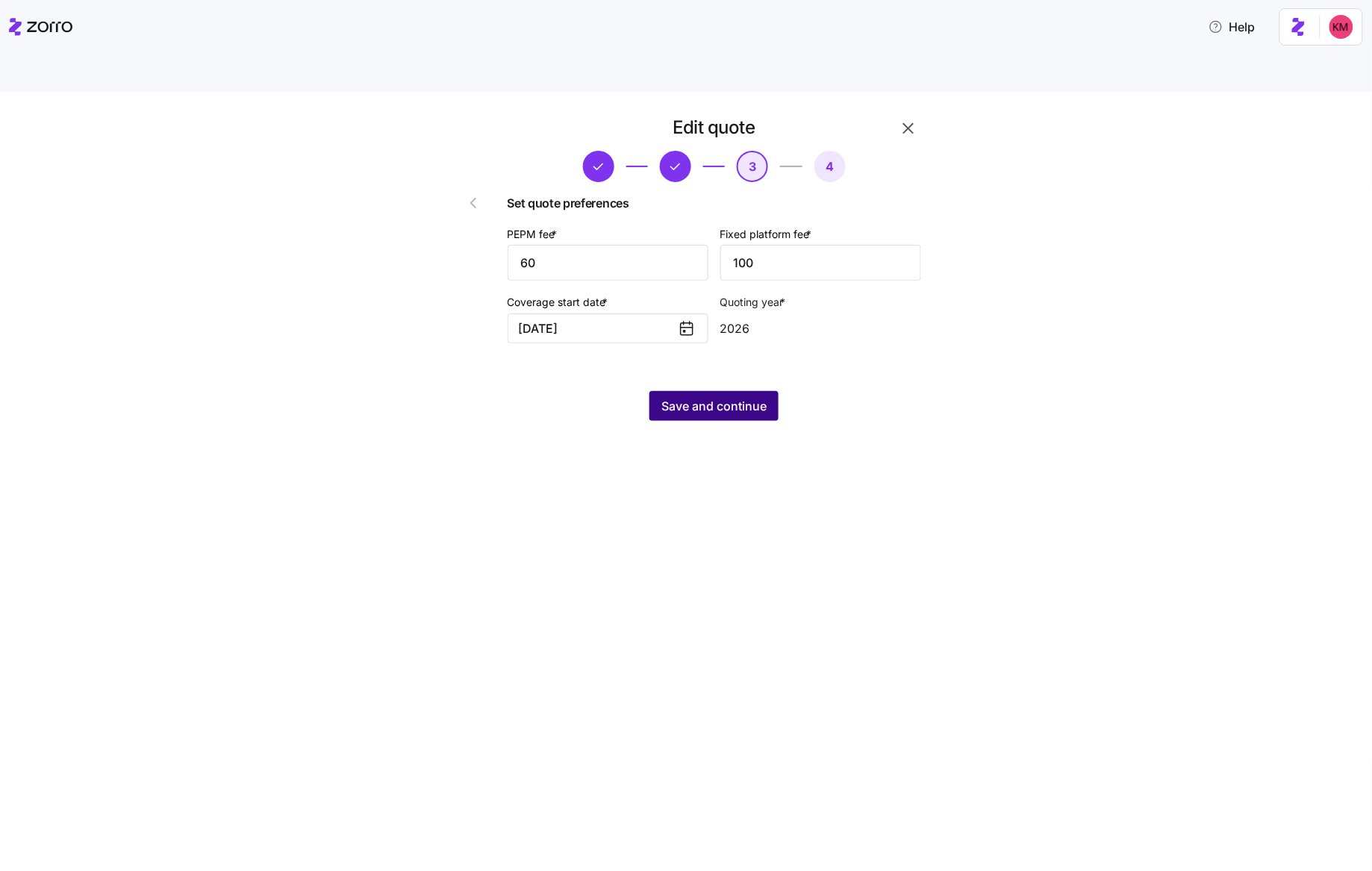
click at [686, 397] on span "Save and continue" at bounding box center [714, 405] width 105 height 18
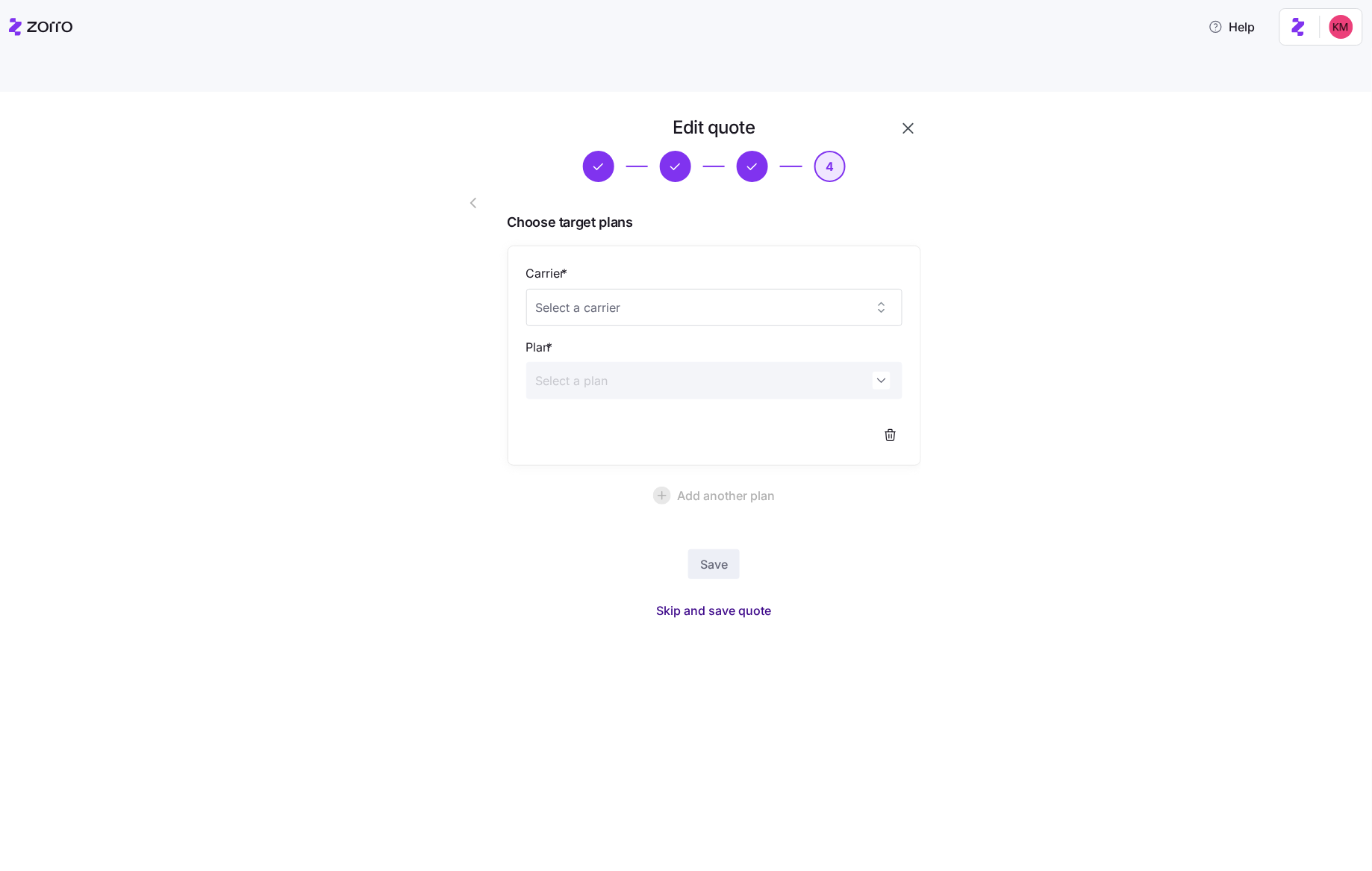
click at [712, 601] on span "Skip and save quote" at bounding box center [715, 610] width 115 height 18
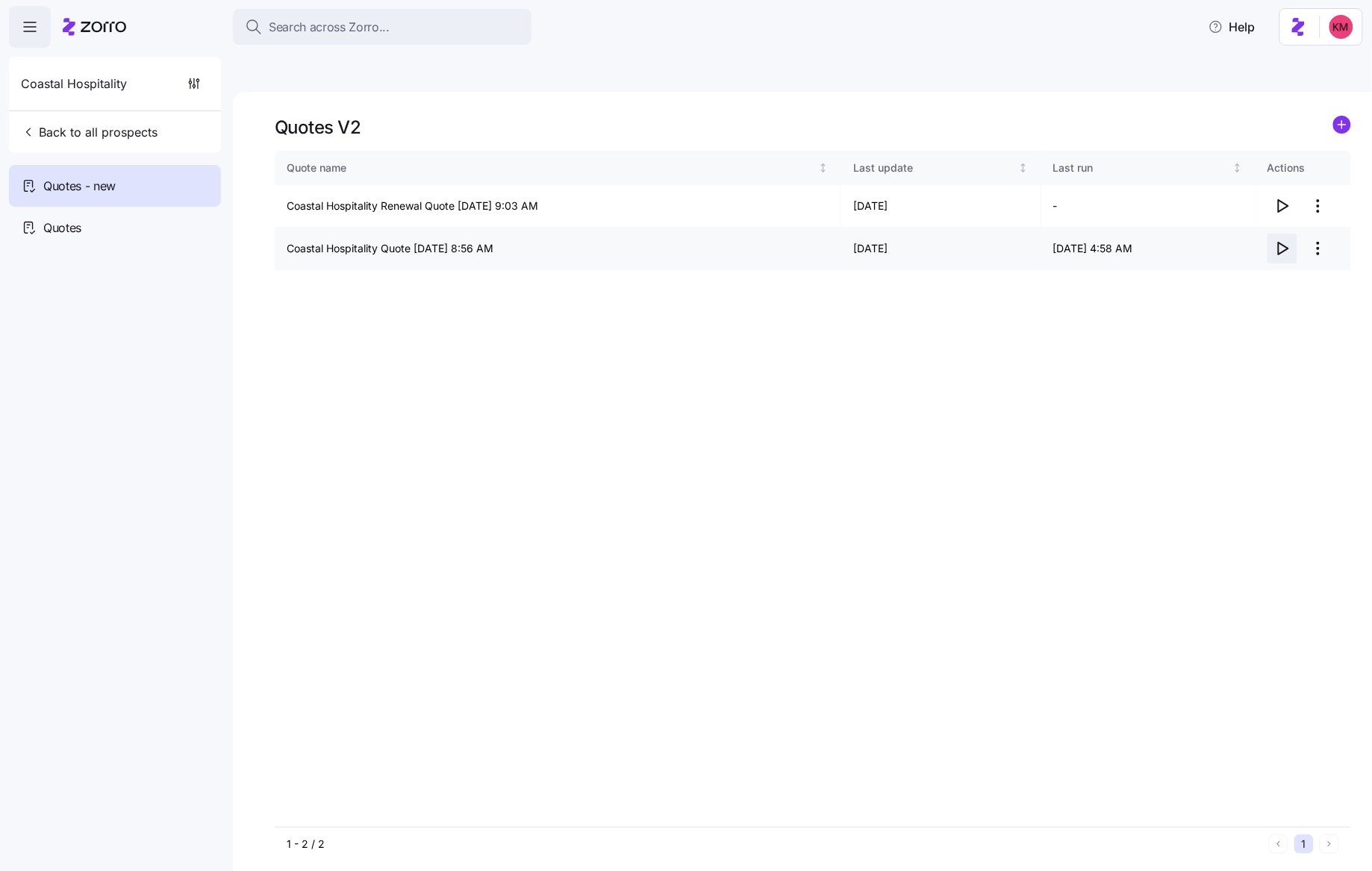
click at [1280, 239] on icon "button" at bounding box center [1282, 248] width 18 height 18
click at [1280, 200] on icon "button" at bounding box center [1284, 206] width 10 height 12
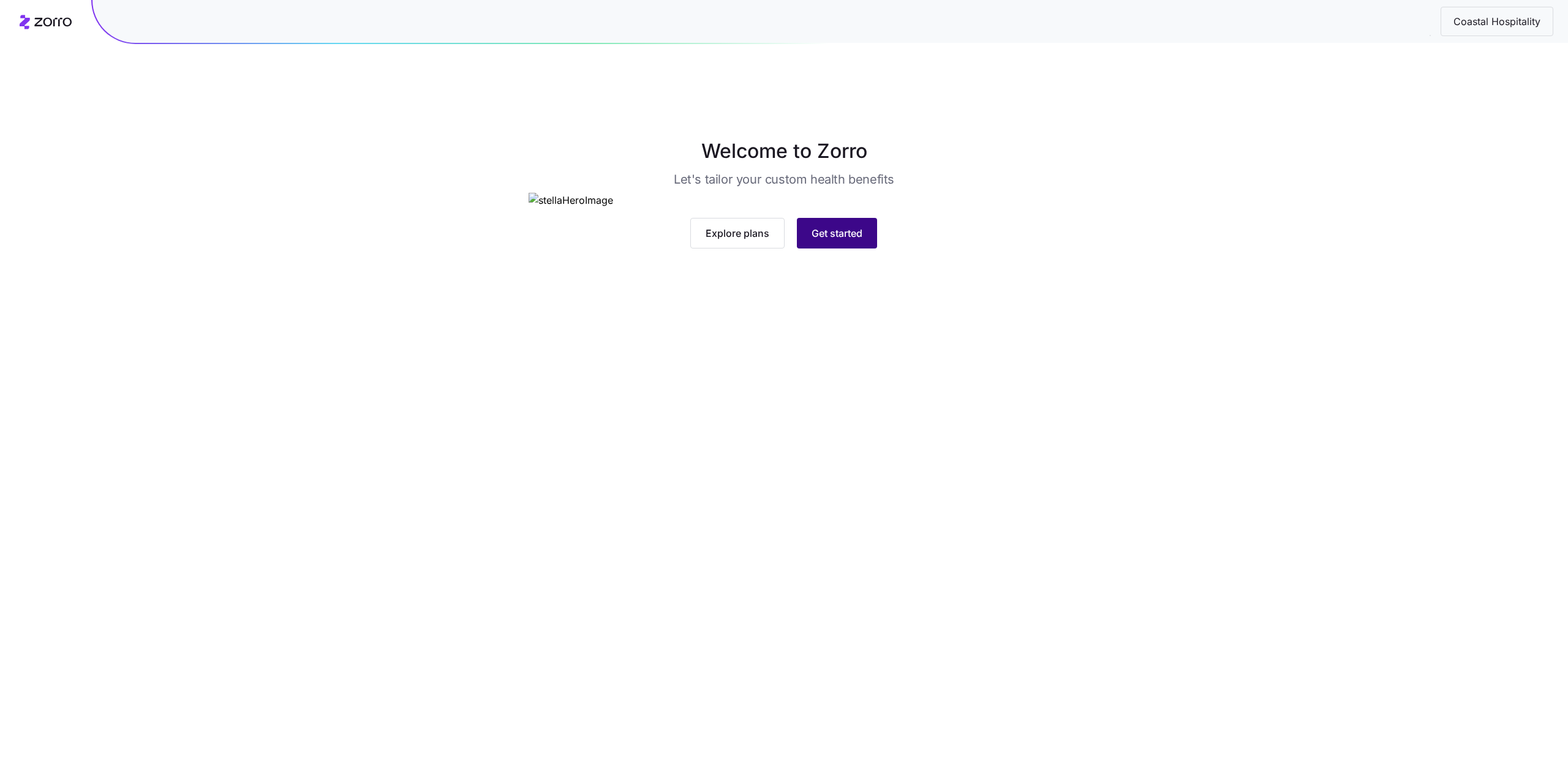
click at [866, 248] on button "Get started" at bounding box center [837, 233] width 81 height 31
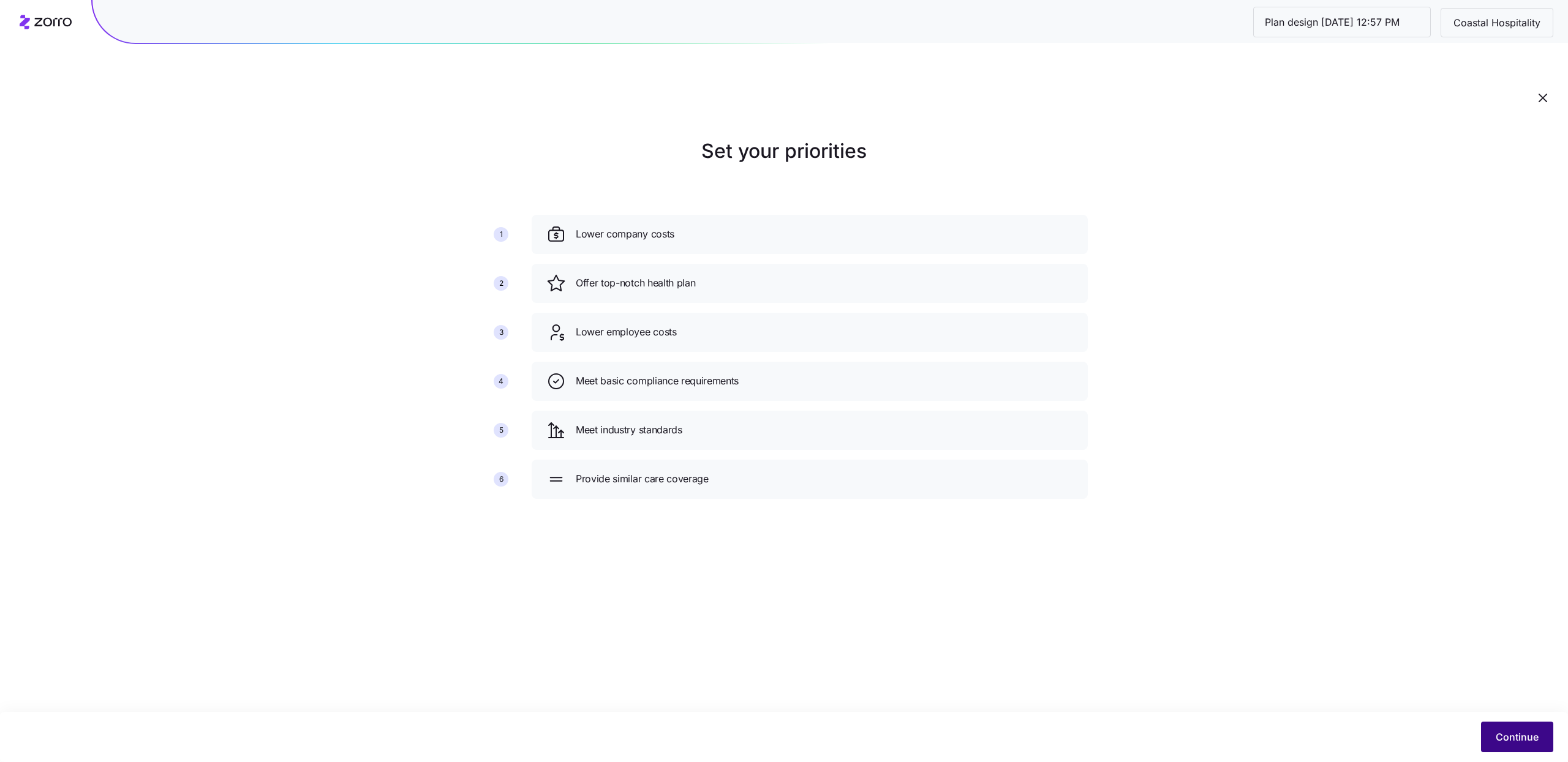
click at [1524, 730] on span "Continue" at bounding box center [1517, 737] width 43 height 15
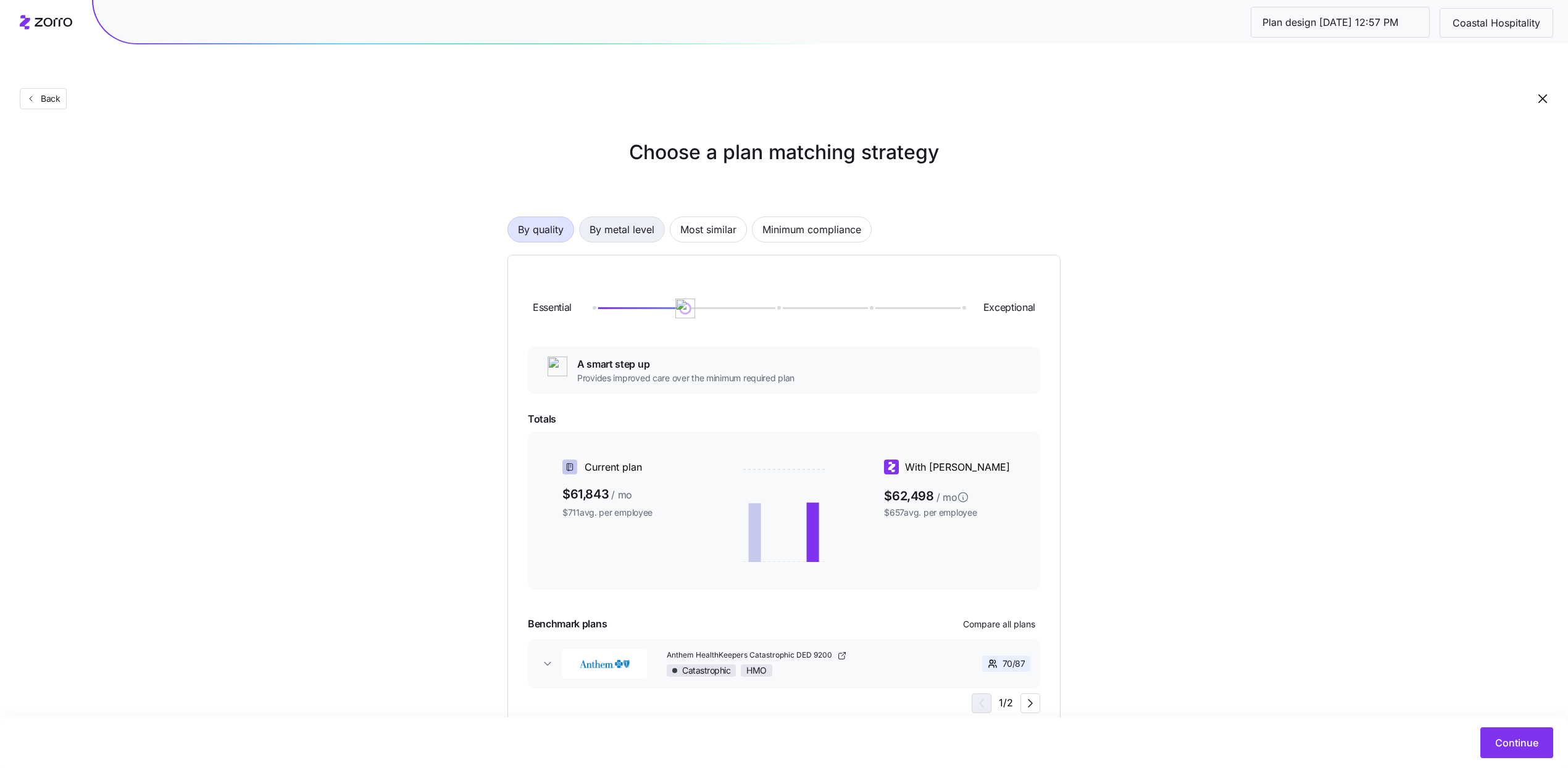
click at [637, 217] on span "By metal level" at bounding box center [622, 229] width 65 height 25
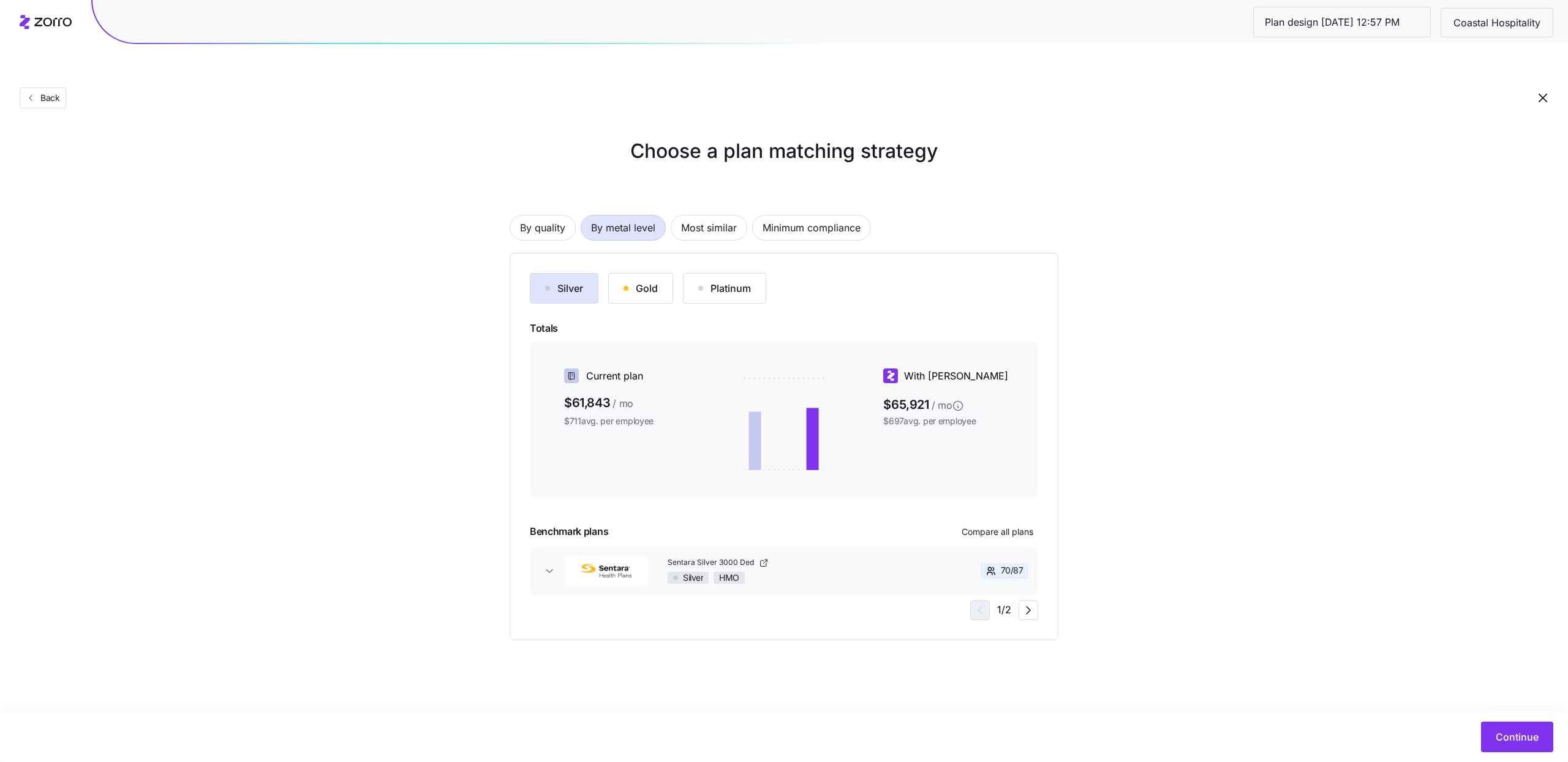
click at [633, 281] on div "Gold" at bounding box center [641, 288] width 35 height 15
click at [987, 546] on button "Sentara M Gold 2200 Ded Gold HMO 70 / 87" at bounding box center [784, 571] width 509 height 49
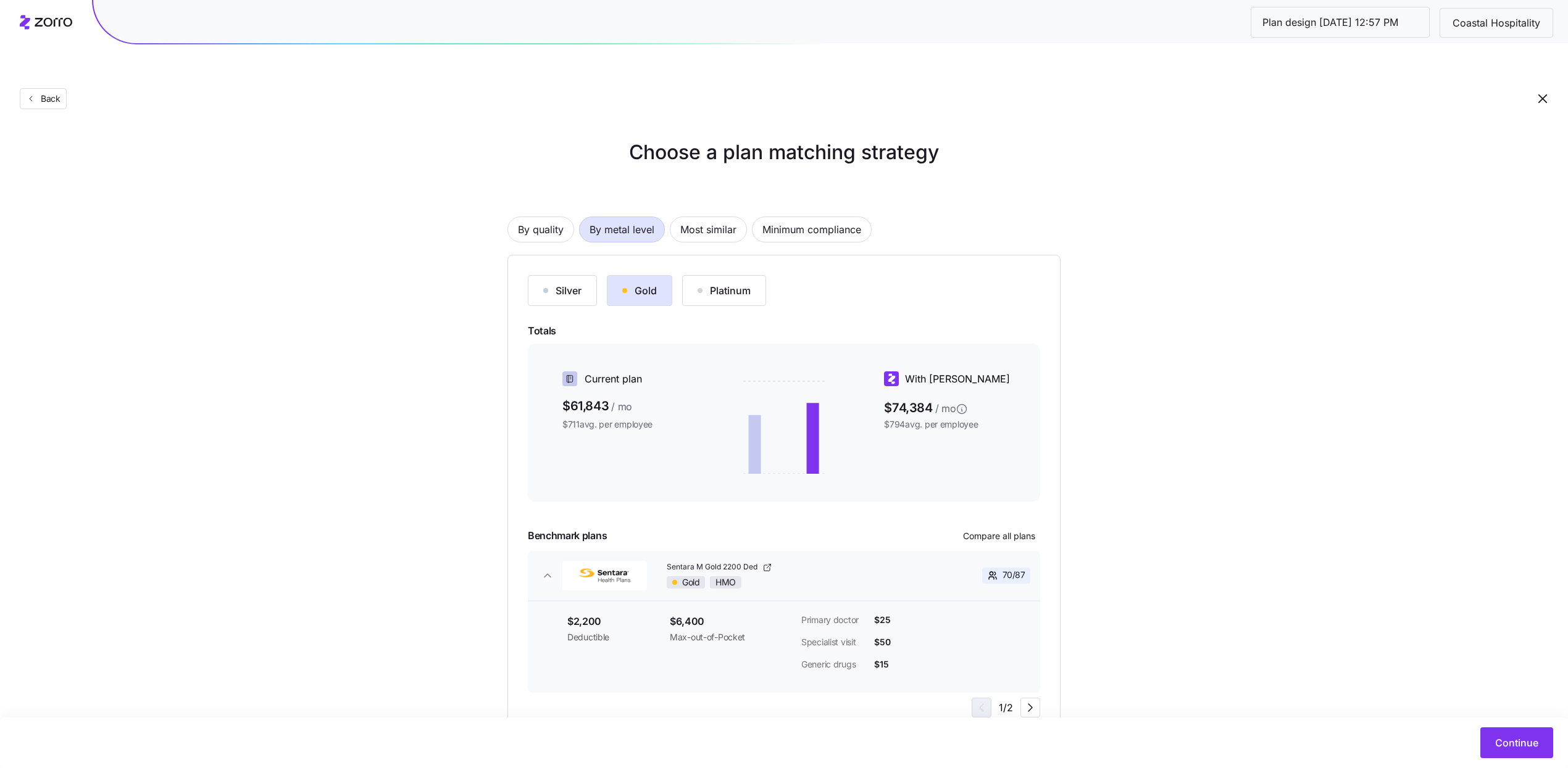
click at [988, 493] on div "Silver Gold Platinum Totals Current plan $61,843 / mo $711 avg. per employee Wi…" at bounding box center [784, 496] width 513 height 443
click at [988, 497] on div "Silver Gold Platinum Totals Current plan $61,843 / mo $711 avg. per employee Wi…" at bounding box center [784, 496] width 513 height 443
click at [989, 530] on span "Compare all plans" at bounding box center [999, 536] width 72 height 12
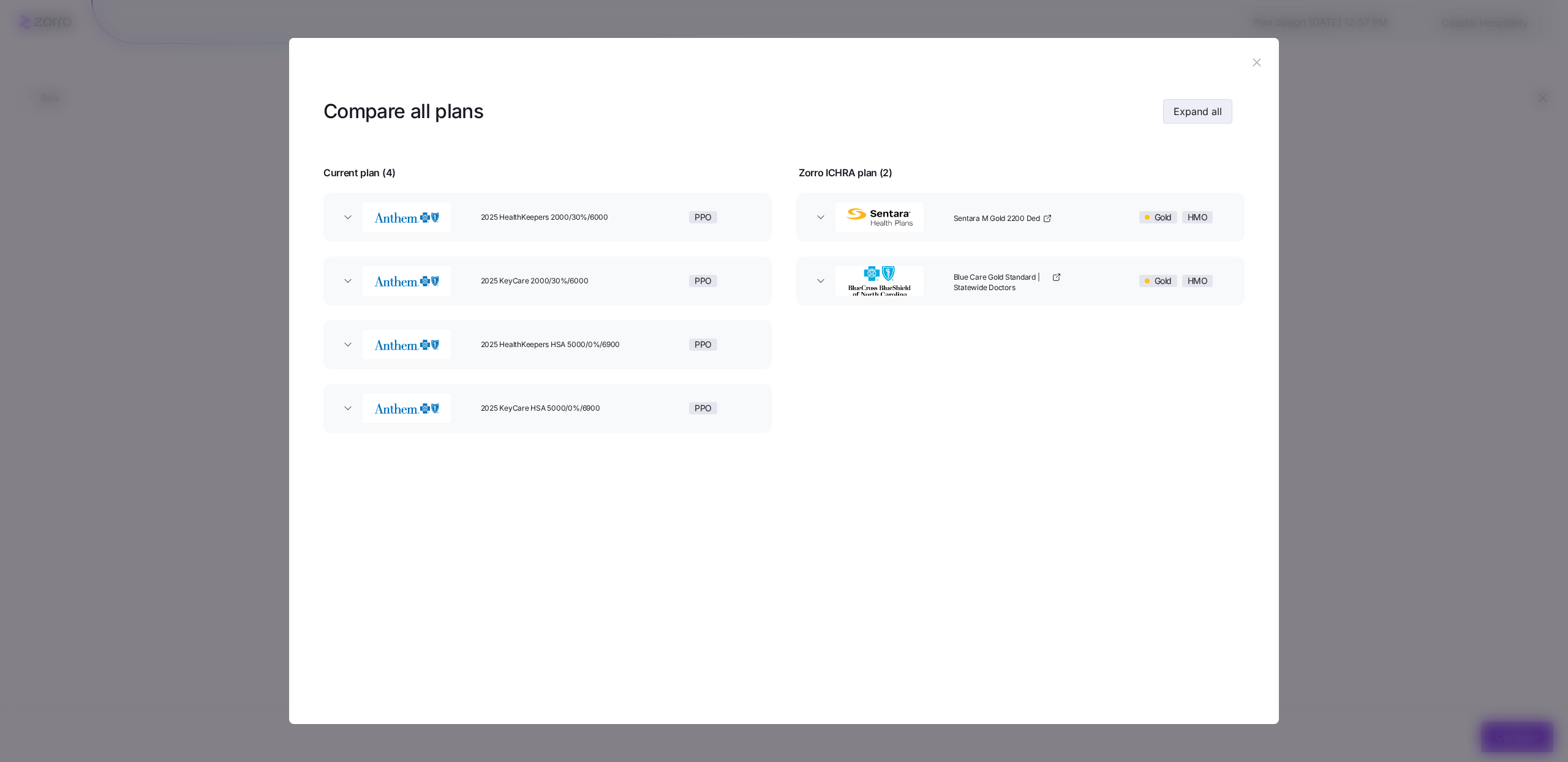
click at [1187, 112] on span "Expand all" at bounding box center [1198, 111] width 49 height 15
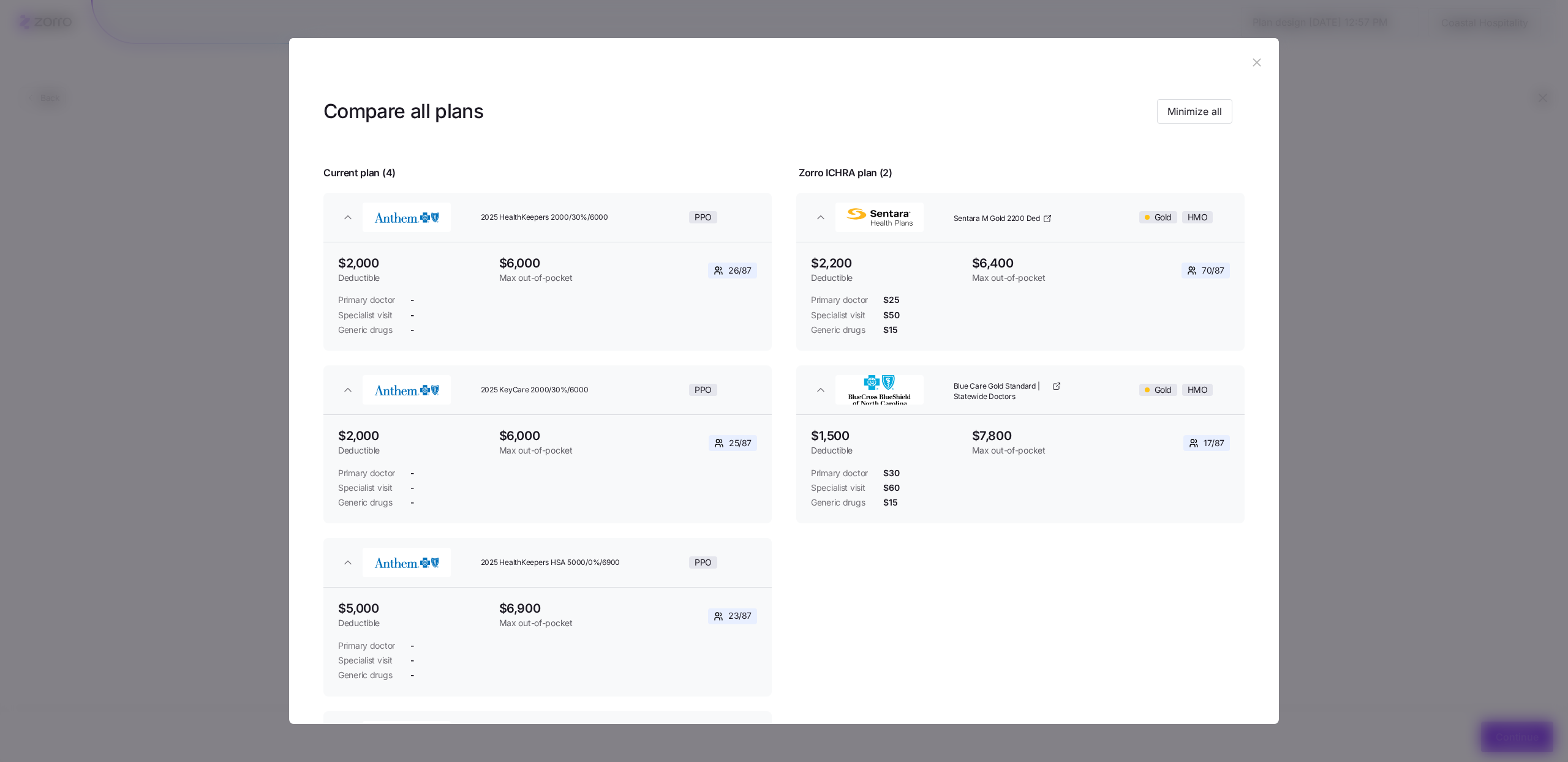
drag, startPoint x: 1248, startPoint y: 77, endPoint x: 1246, endPoint y: 65, distance: 12.2
click at [1247, 76] on header at bounding box center [784, 63] width 990 height 49
click at [1250, 61] on icon "button" at bounding box center [1257, 63] width 13 height 13
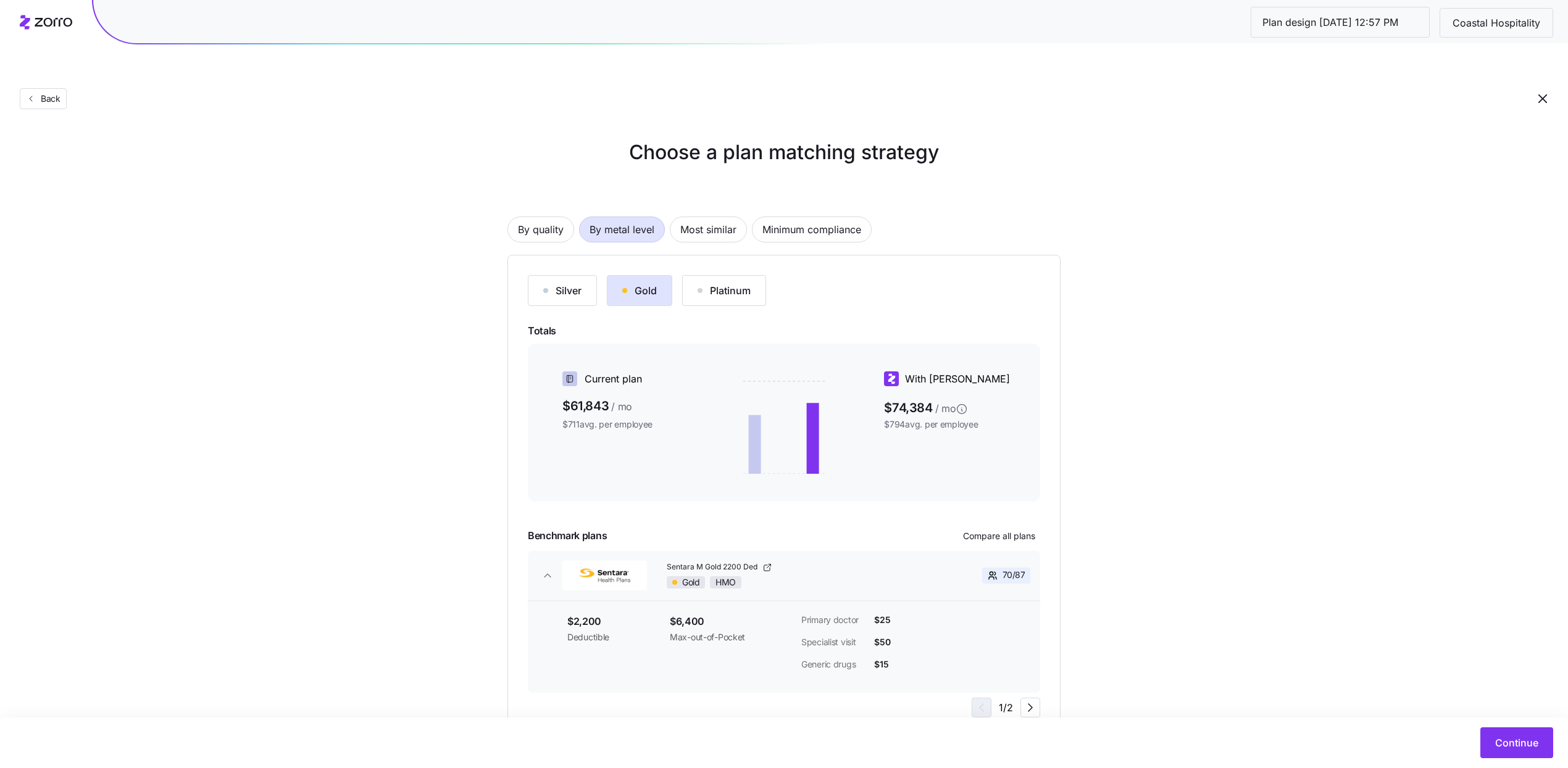
click at [552, 283] on div "Silver" at bounding box center [562, 290] width 38 height 15
click at [1025, 530] on span "Compare all plans" at bounding box center [999, 536] width 72 height 12
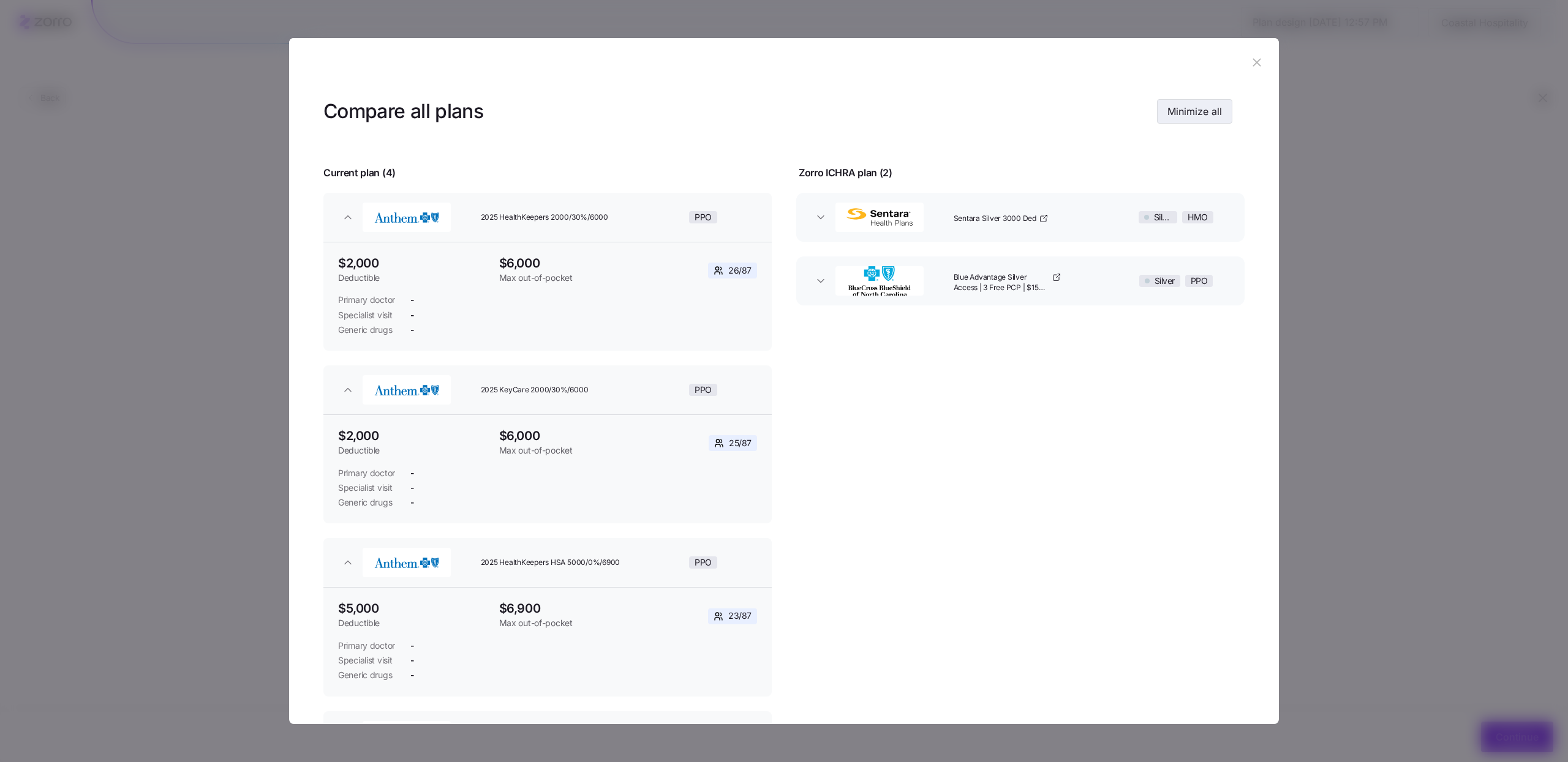
click at [1167, 118] on span "Minimize all" at bounding box center [1194, 111] width 55 height 15
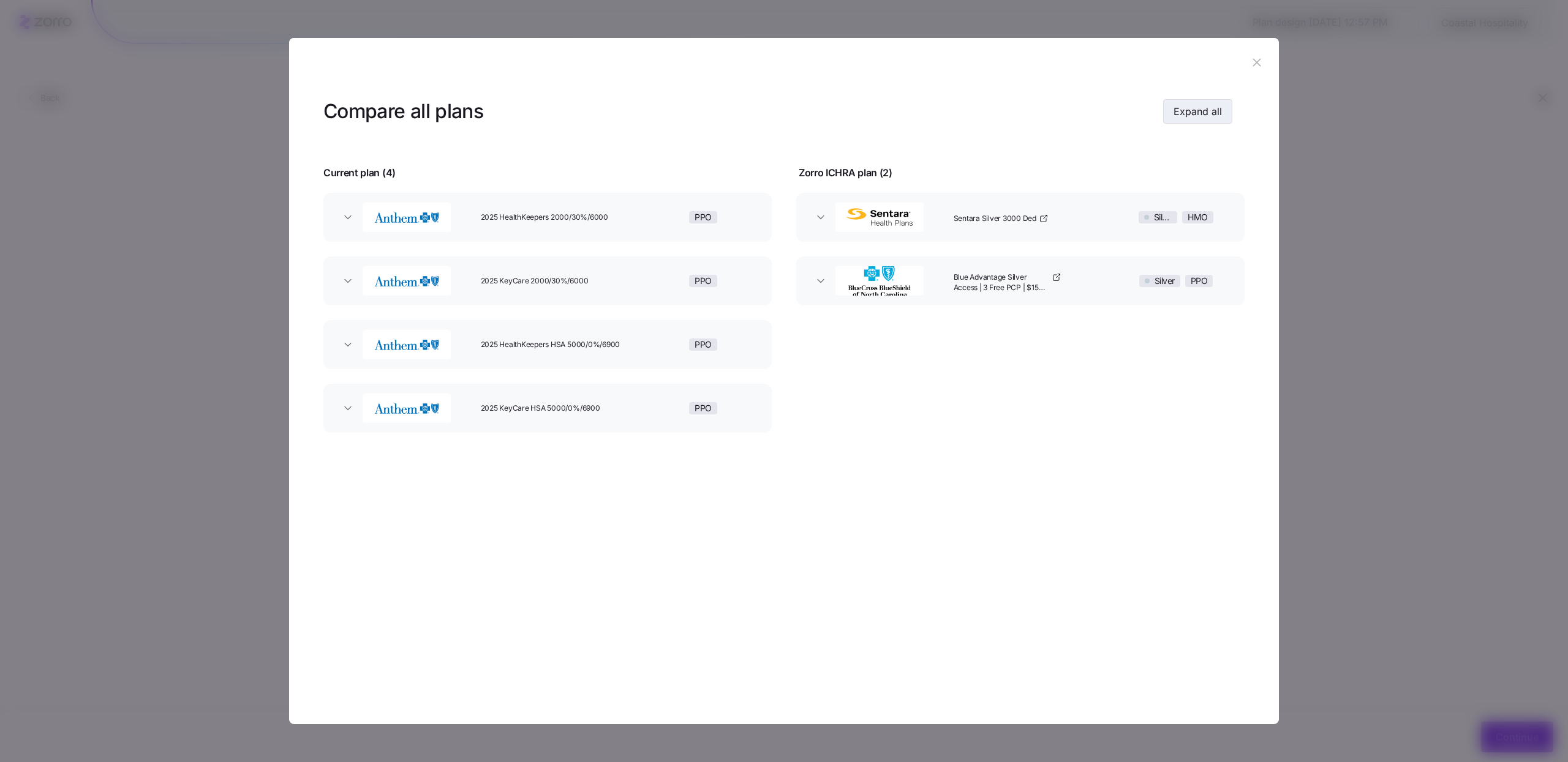
click at [1165, 118] on button "Expand all" at bounding box center [1198, 111] width 69 height 25
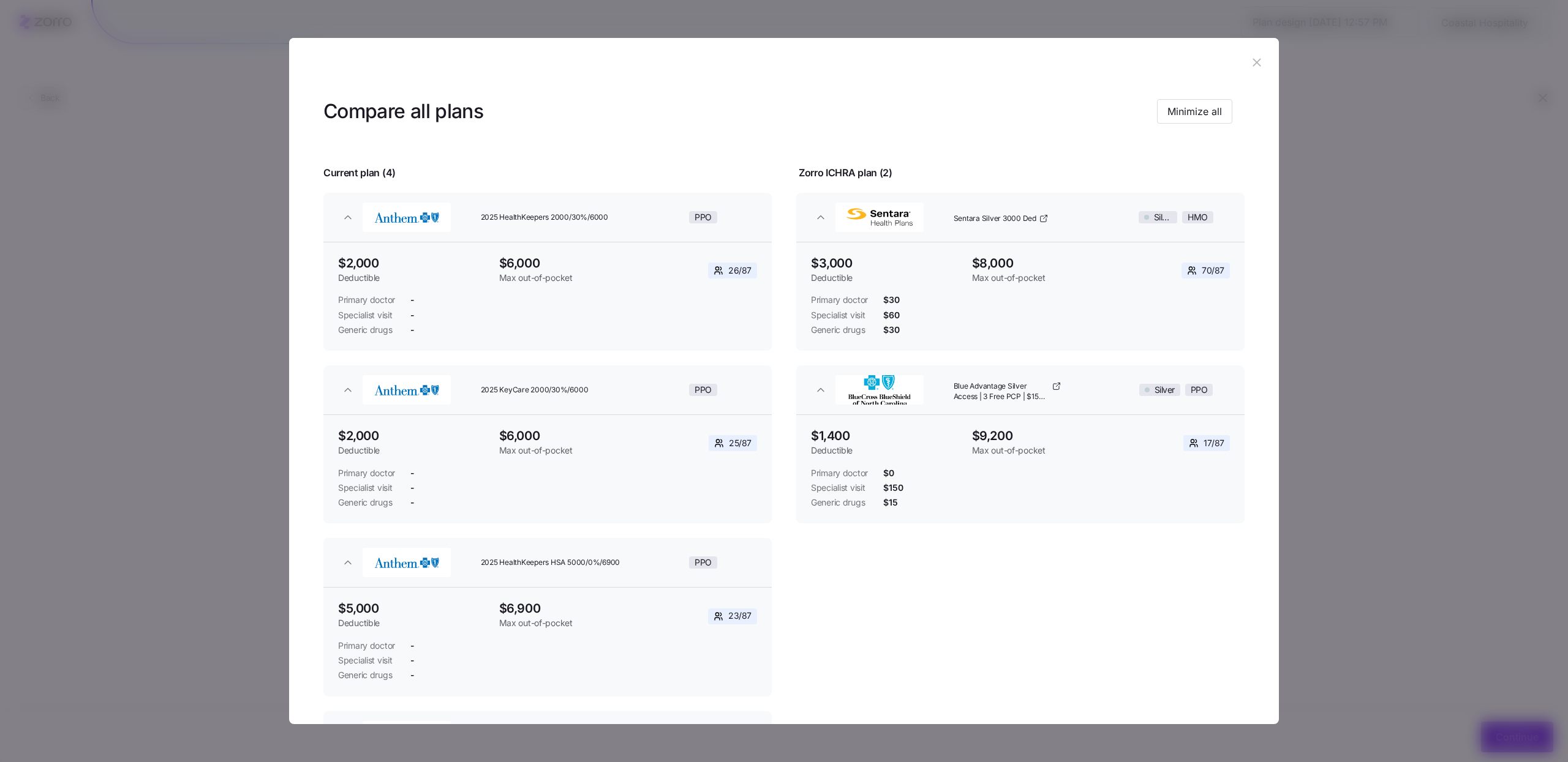
click at [1252, 64] on icon "button" at bounding box center [1256, 63] width 8 height 8
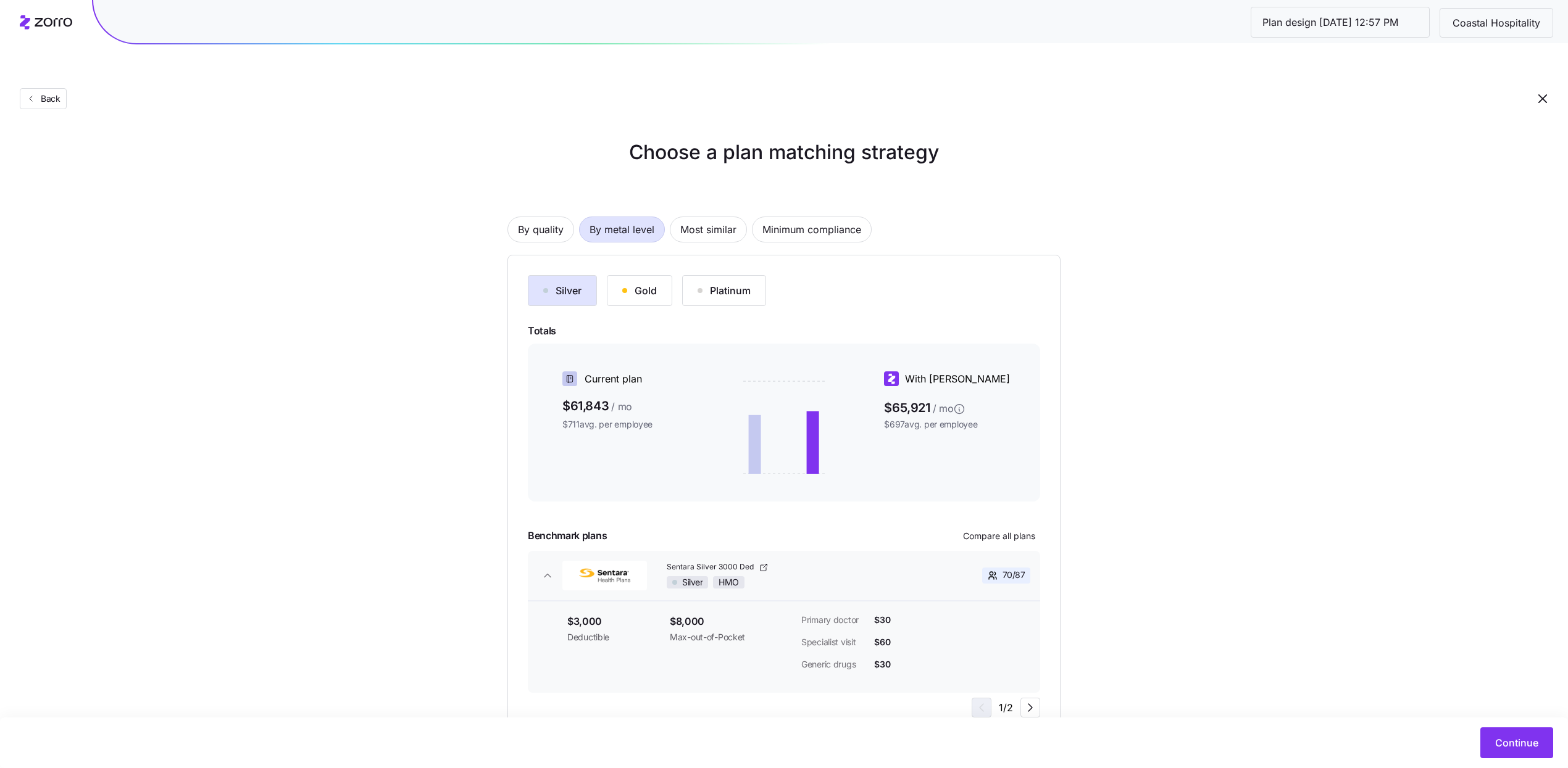
click at [1271, 234] on div "Choose a plan matching strategy By quality By metal level Most similar Minimum …" at bounding box center [784, 438] width 1568 height 601
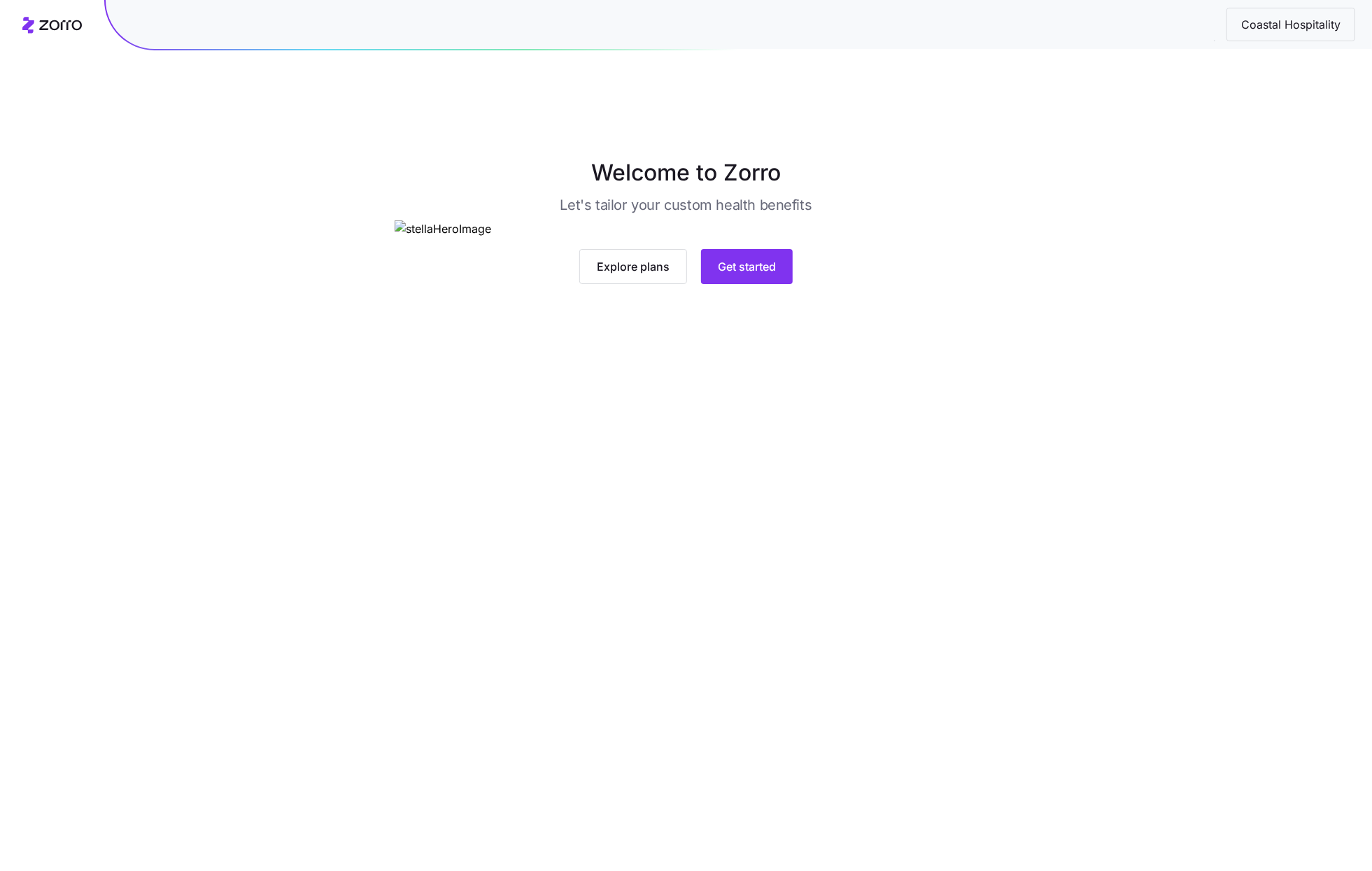
click at [799, 284] on div "Explore plans Get started" at bounding box center [686, 266] width 583 height 35
click at [763, 275] on span "Get started" at bounding box center [747, 266] width 58 height 17
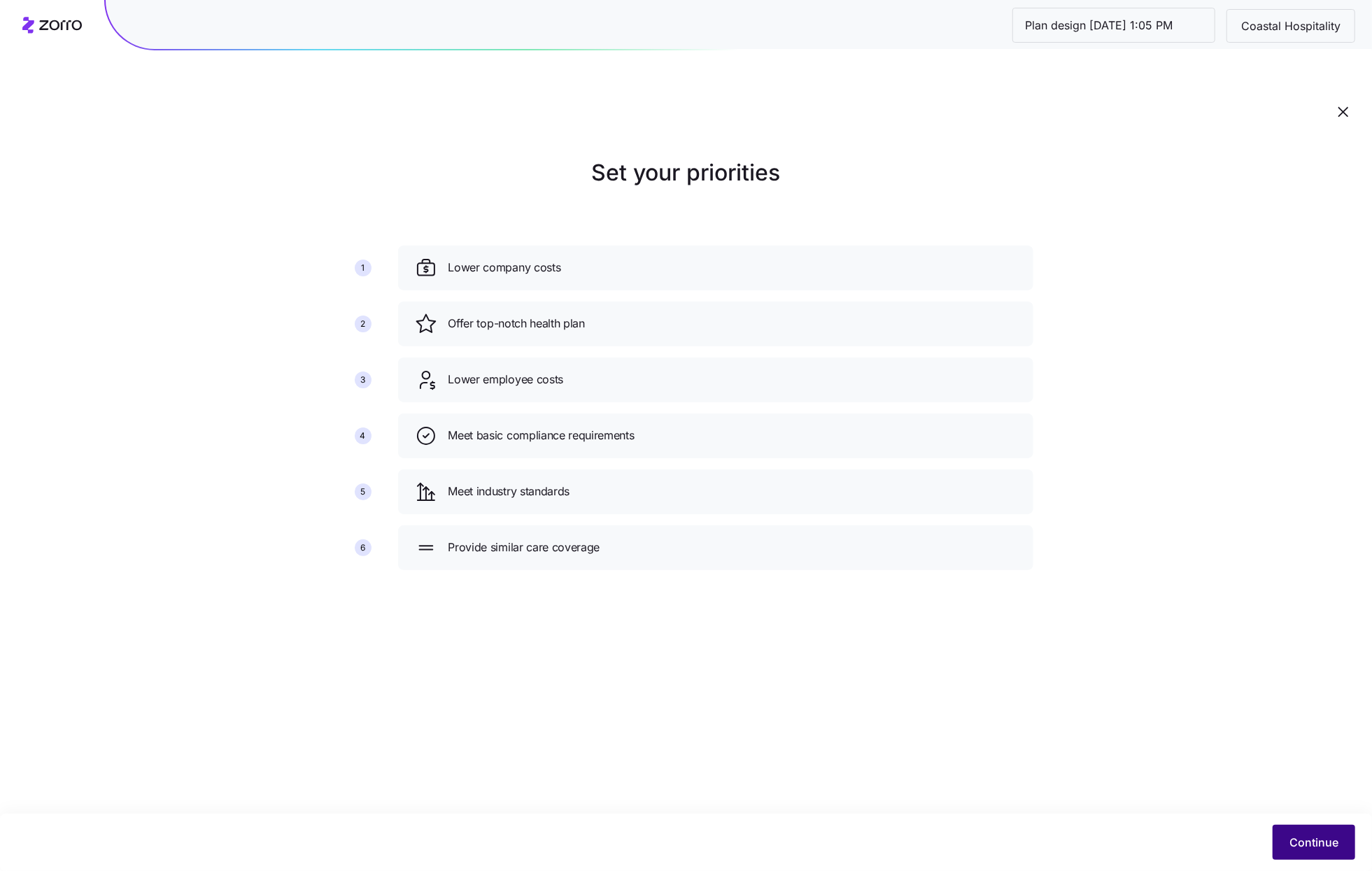
click at [1291, 834] on span "Continue" at bounding box center [1313, 843] width 49 height 17
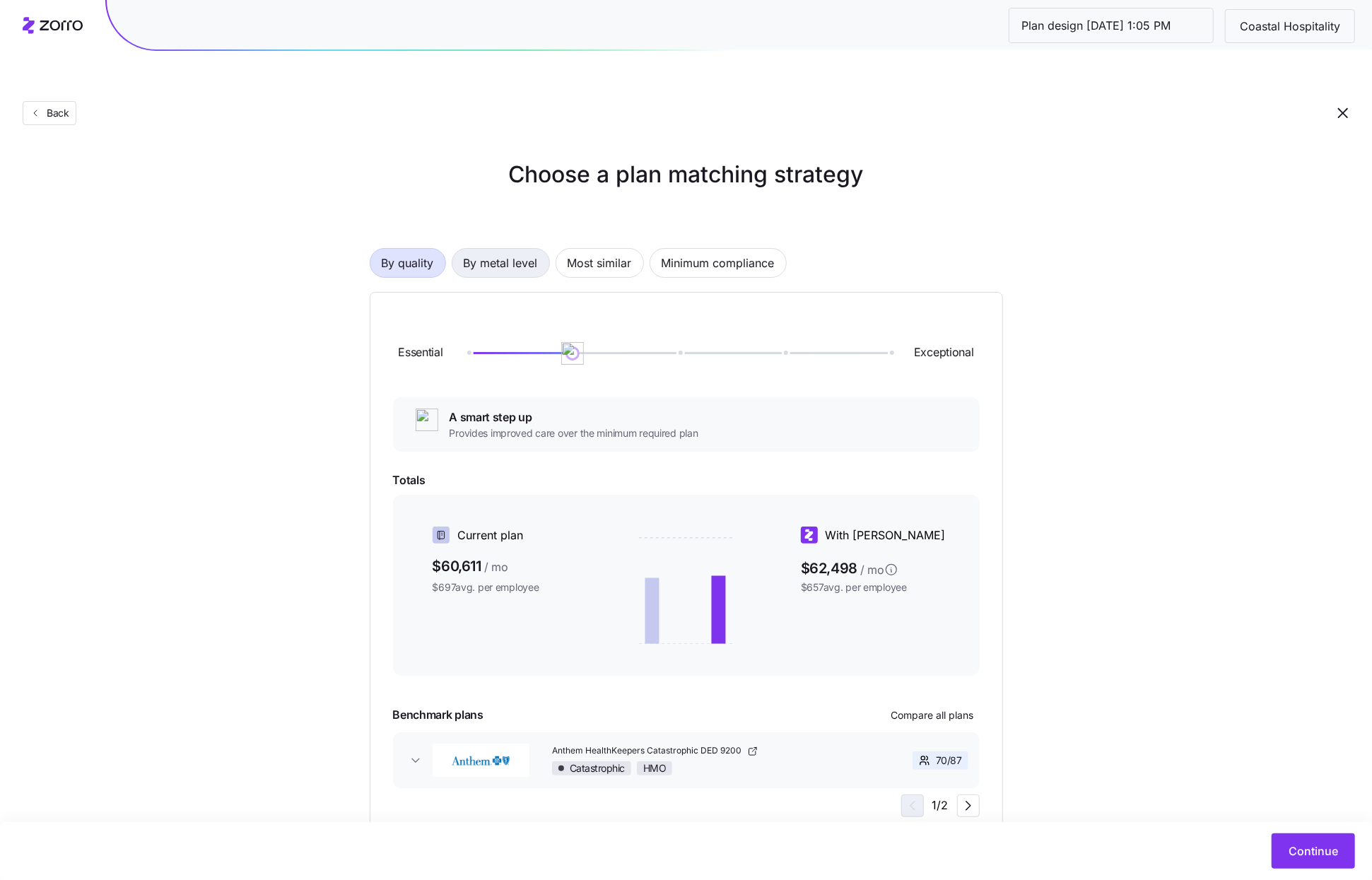
click at [472, 249] on span "By metal level" at bounding box center [500, 263] width 75 height 28
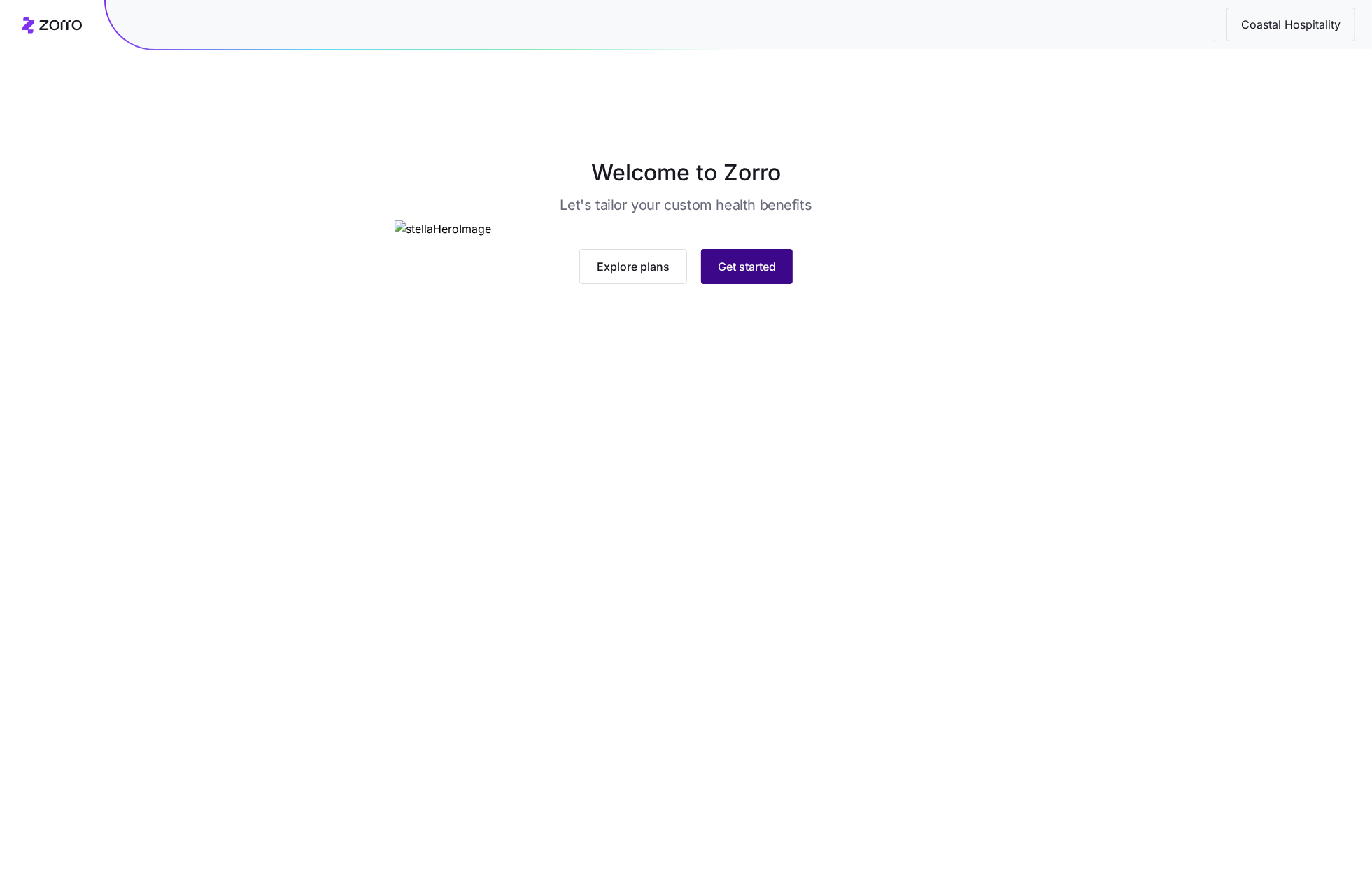
click at [733, 275] on span "Get started" at bounding box center [747, 266] width 58 height 17
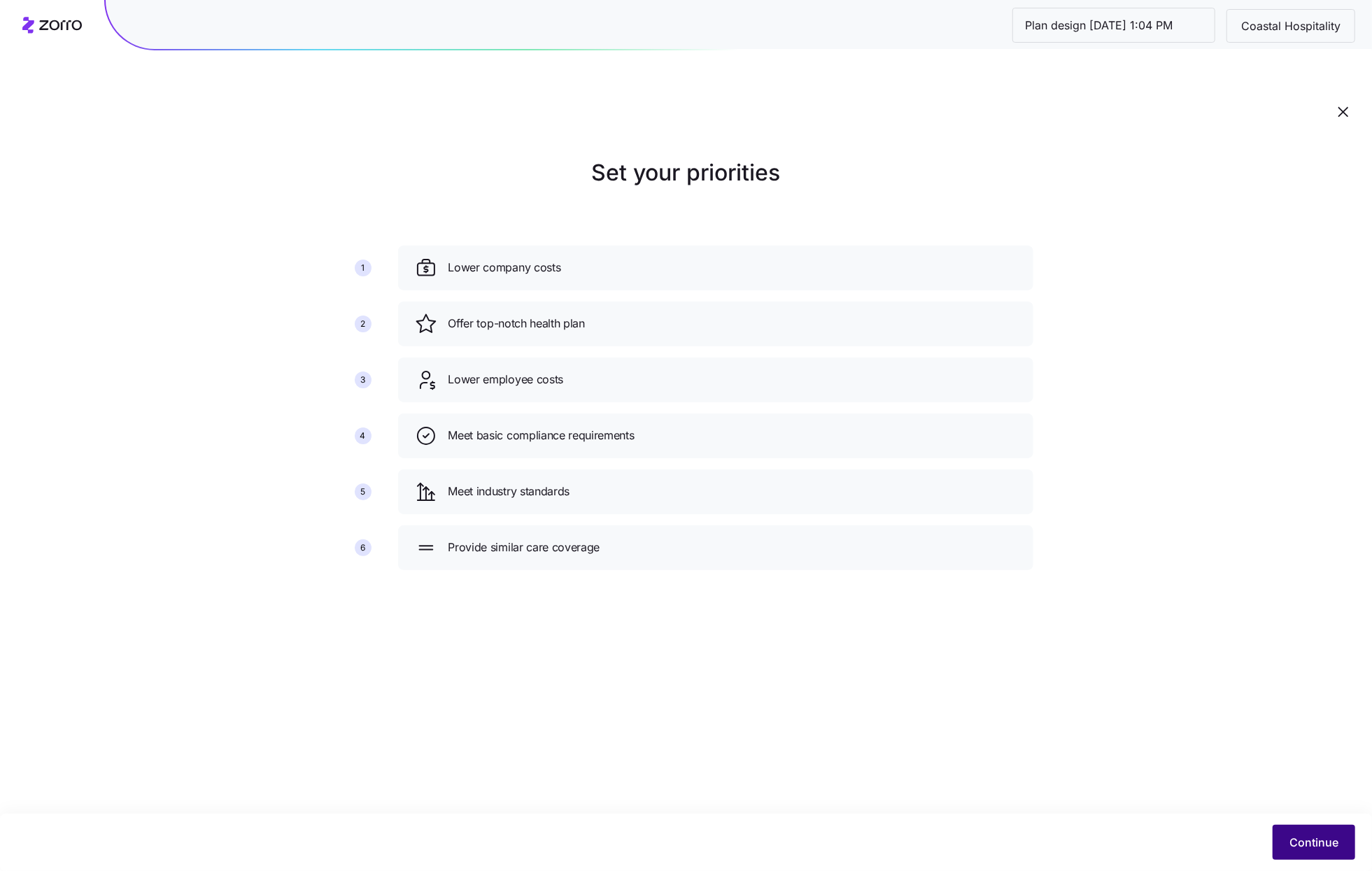
click at [1307, 836] on span "Continue" at bounding box center [1313, 843] width 49 height 17
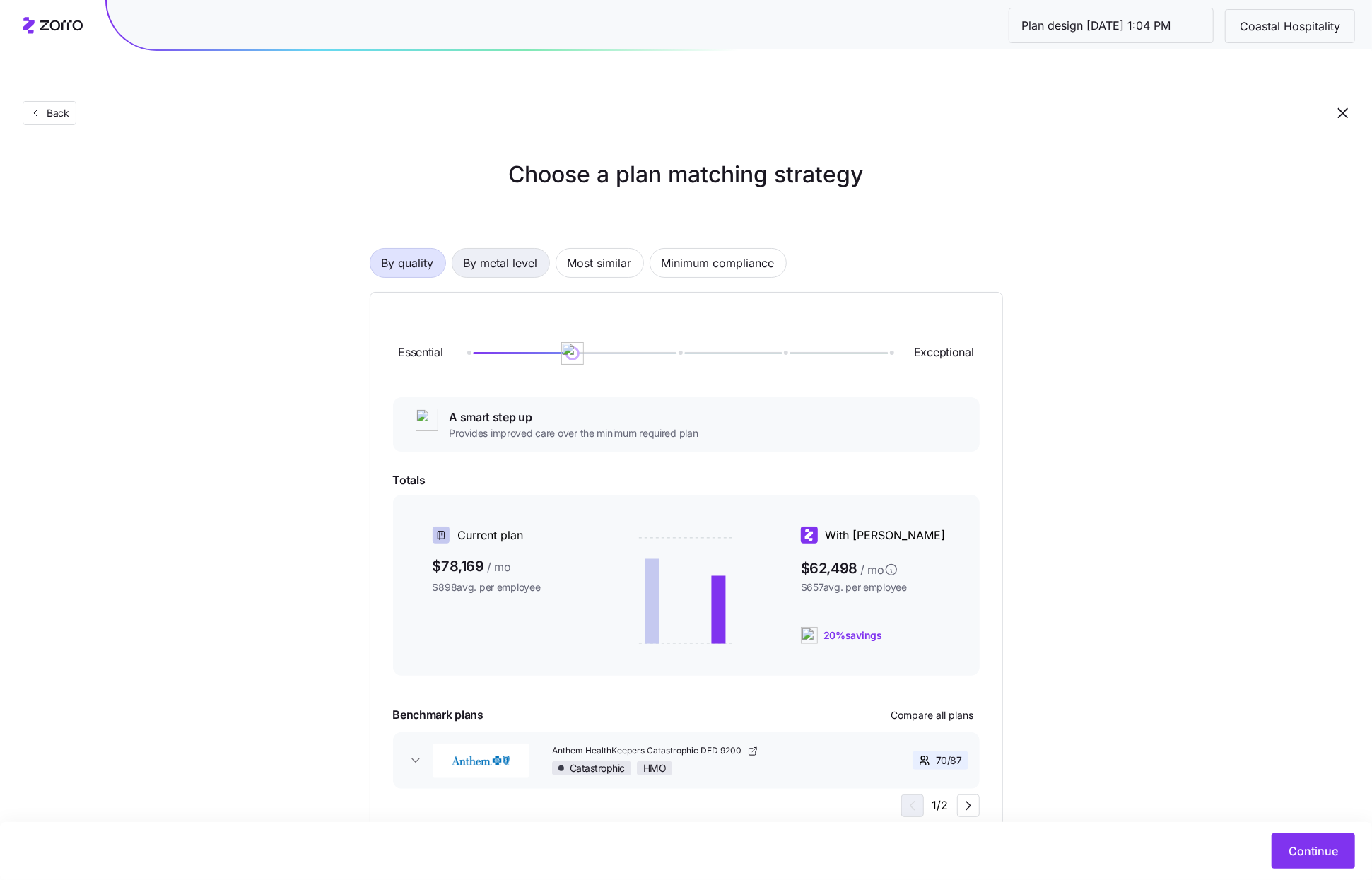
click at [503, 249] on span "By metal level" at bounding box center [500, 263] width 75 height 28
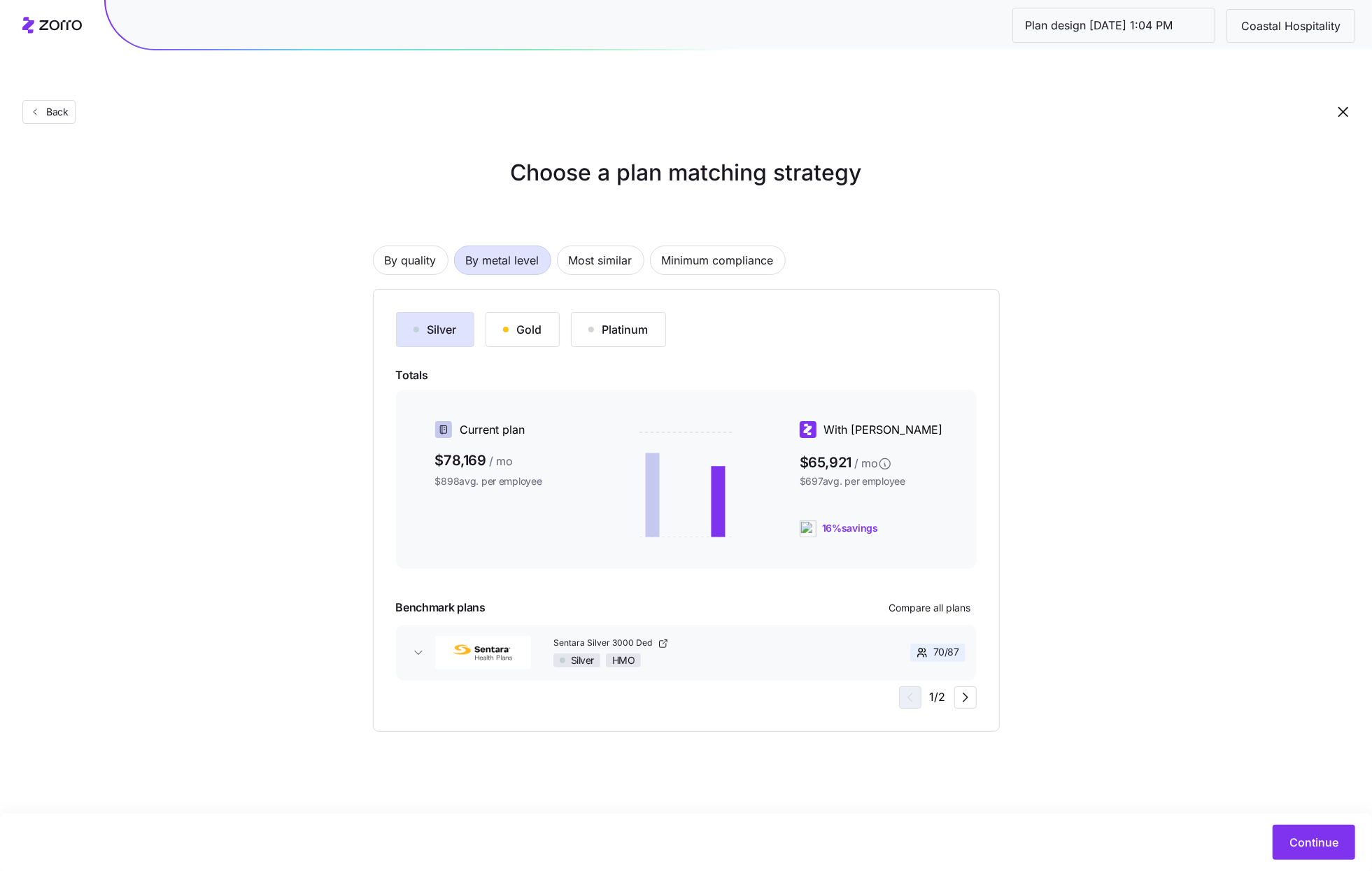
click at [494, 312] on button "Gold" at bounding box center [522, 329] width 75 height 35
click at [411, 312] on button "Silver" at bounding box center [435, 329] width 78 height 35
click at [926, 597] on button "Compare all plans" at bounding box center [930, 608] width 93 height 22
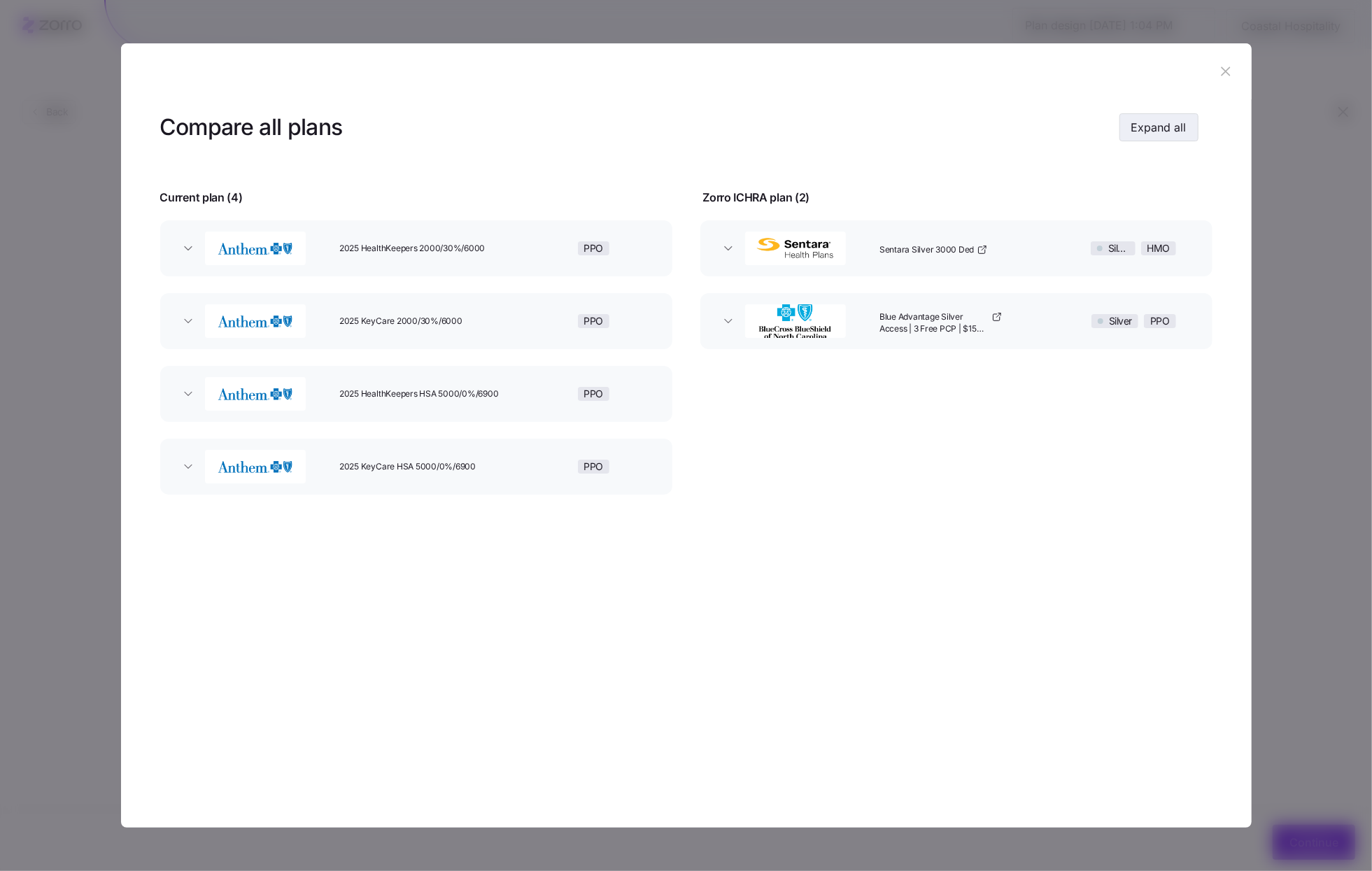
click at [1190, 129] on button "Expand all" at bounding box center [1159, 127] width 79 height 28
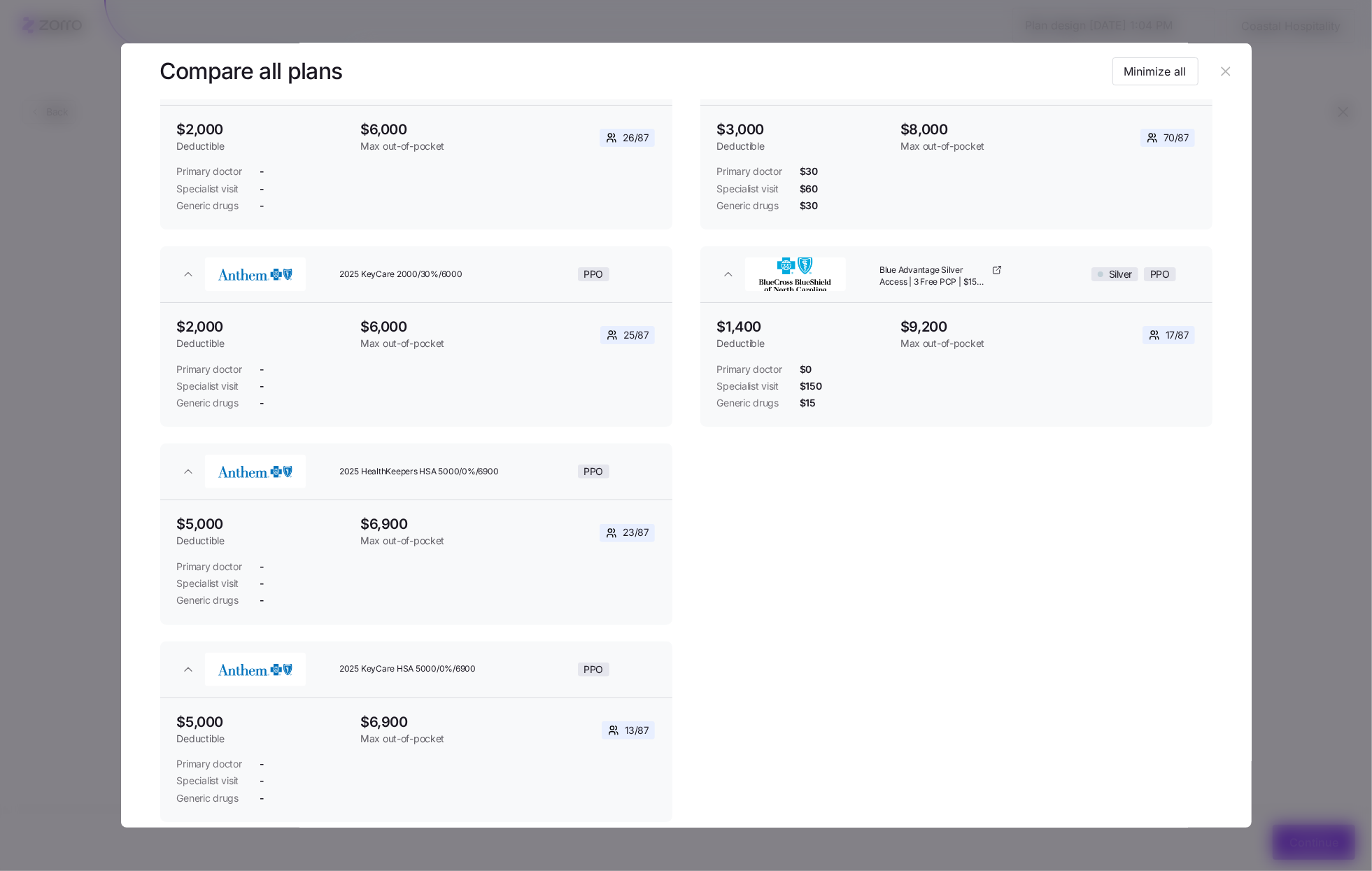
scroll to position [253, 0]
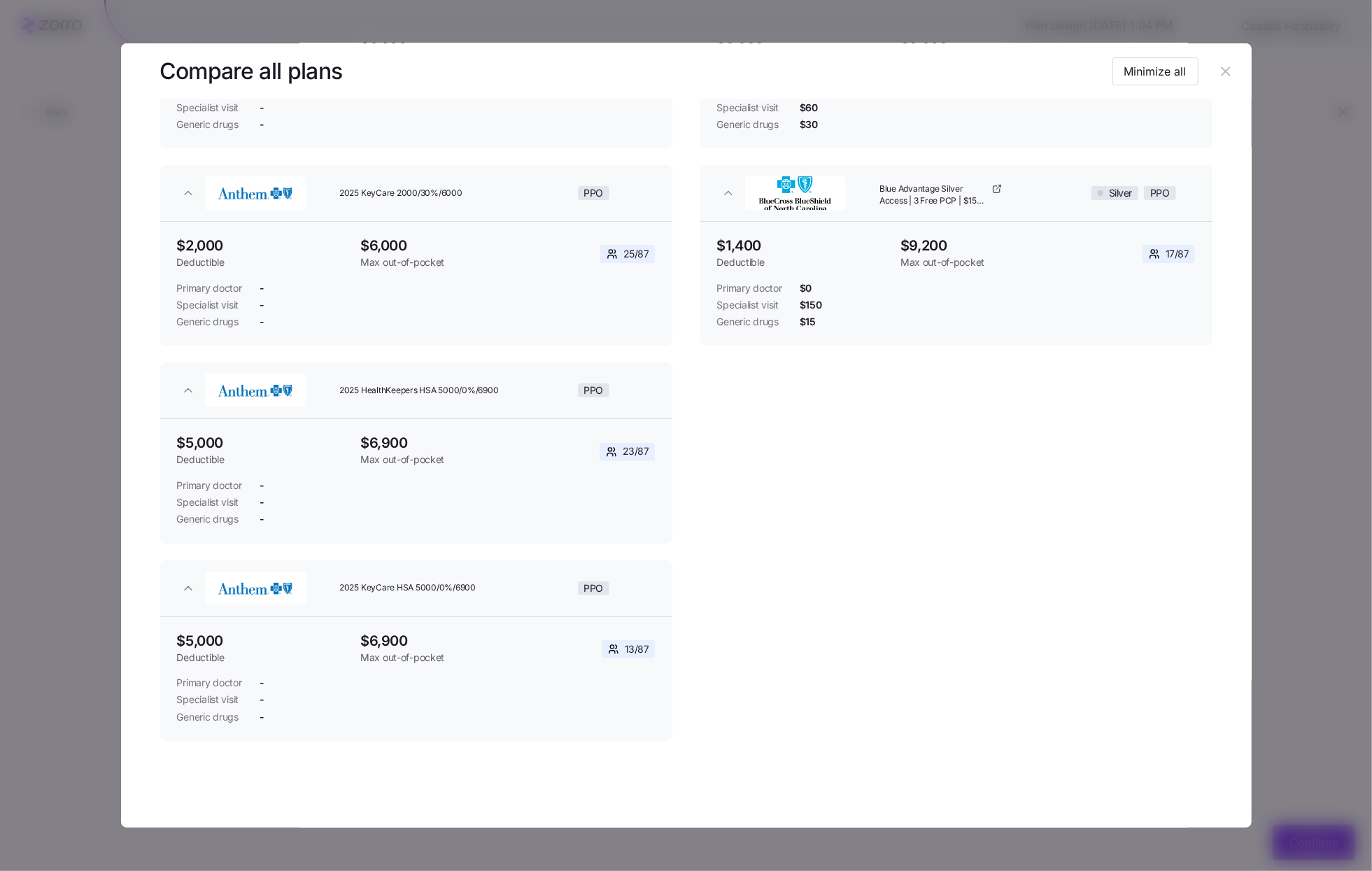
click at [1233, 76] on header at bounding box center [686, 72] width 1131 height 56
click at [1224, 75] on icon "button" at bounding box center [1226, 72] width 15 height 15
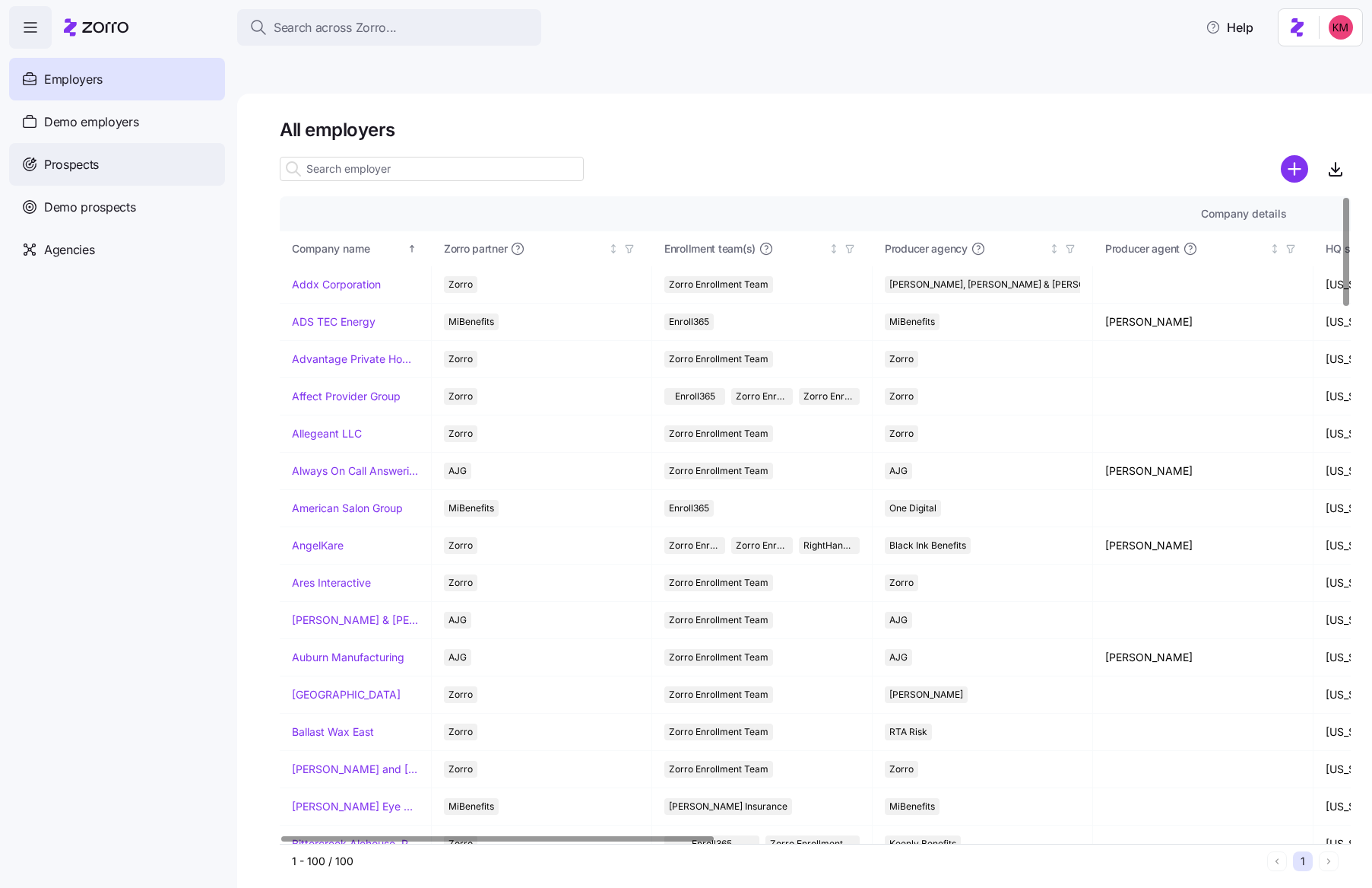
click at [141, 169] on div "Prospects" at bounding box center [117, 165] width 216 height 43
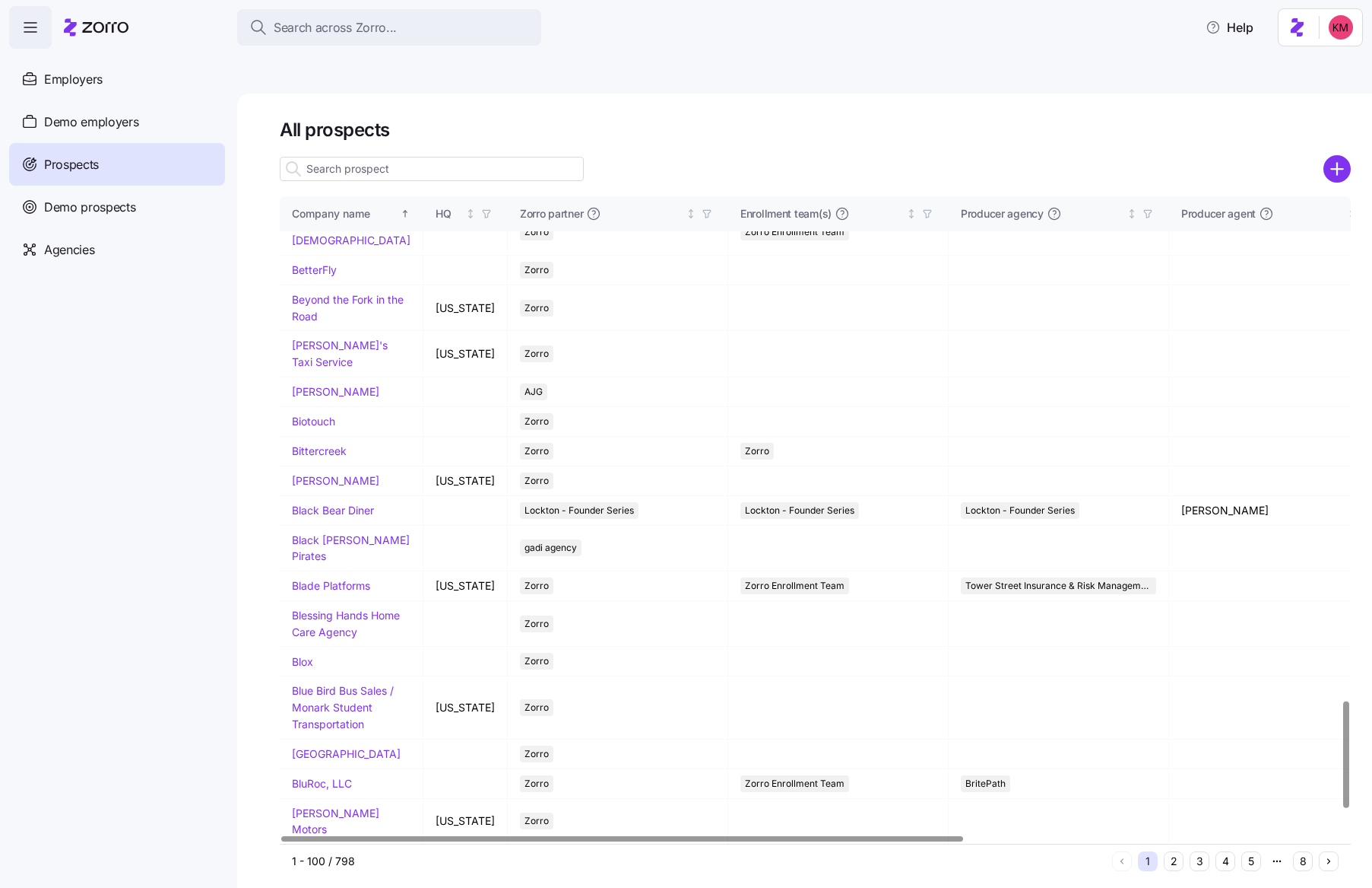
scroll to position [3063, 0]
click at [1173, 851] on button "2" at bounding box center [1174, 861] width 20 height 20
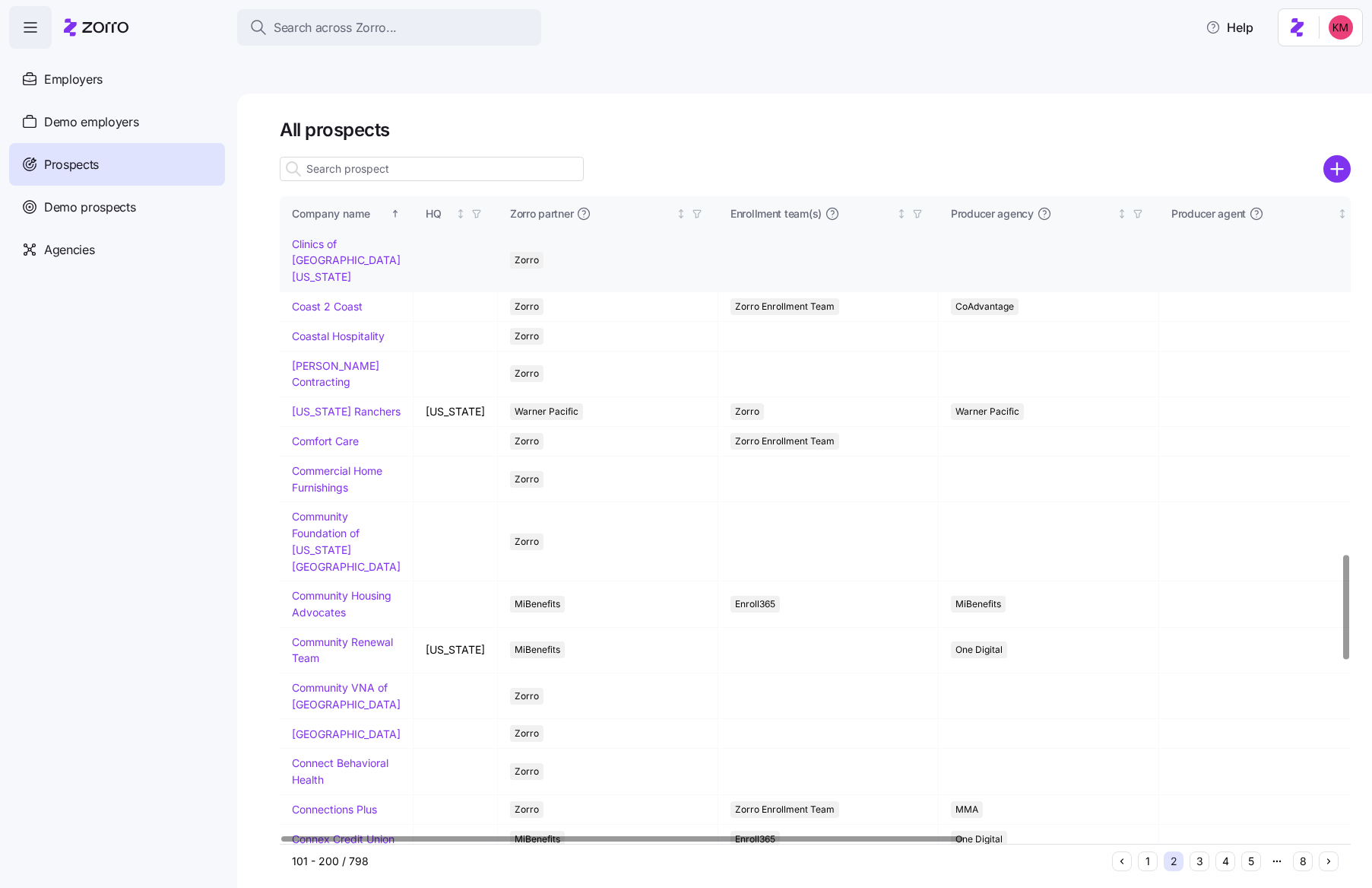
scroll to position [2069, 0]
click at [318, 343] on link "Coastal Hospitality" at bounding box center [338, 337] width 93 height 13
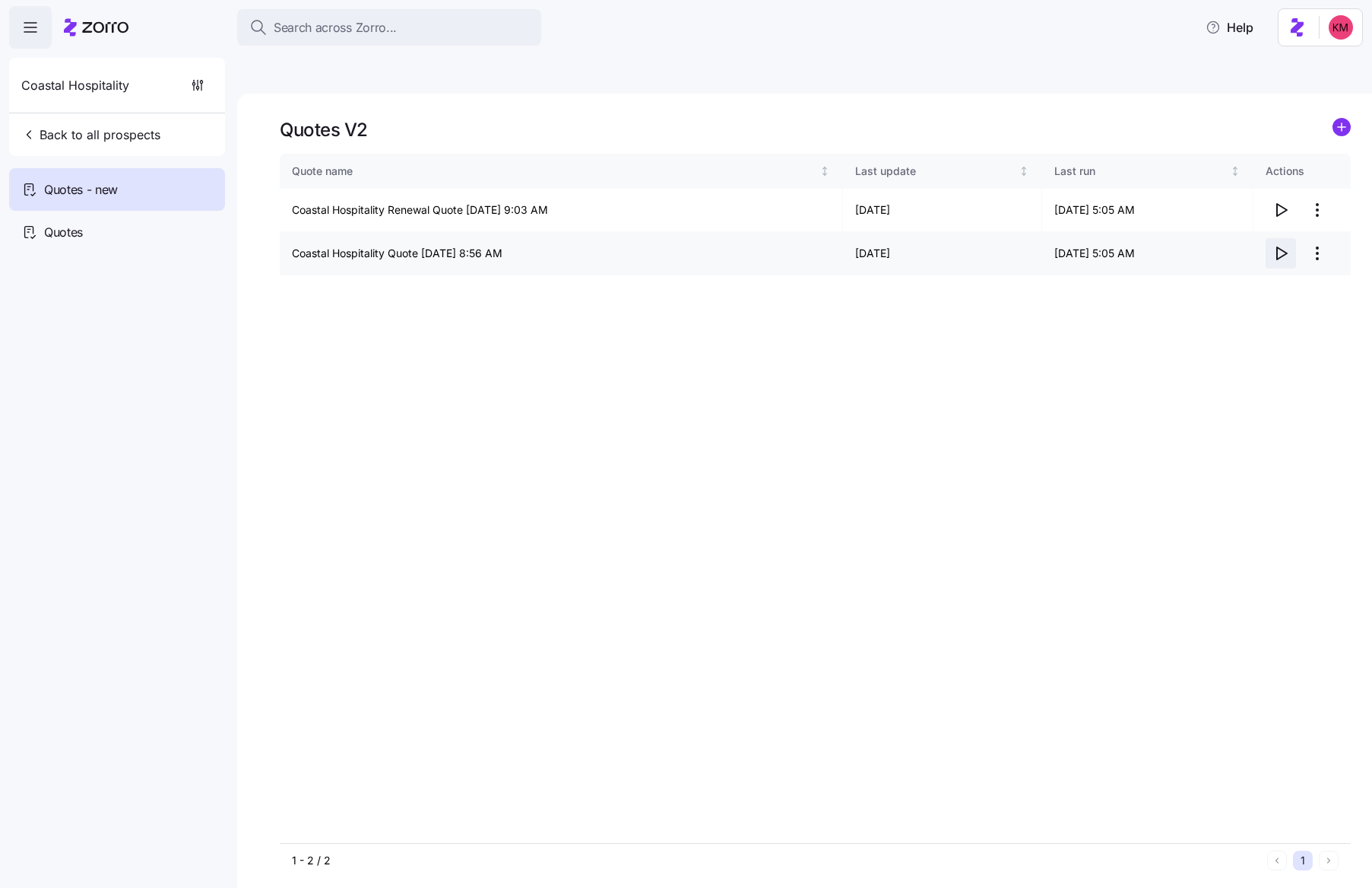
click at [1278, 244] on icon "button" at bounding box center [1281, 253] width 18 height 18
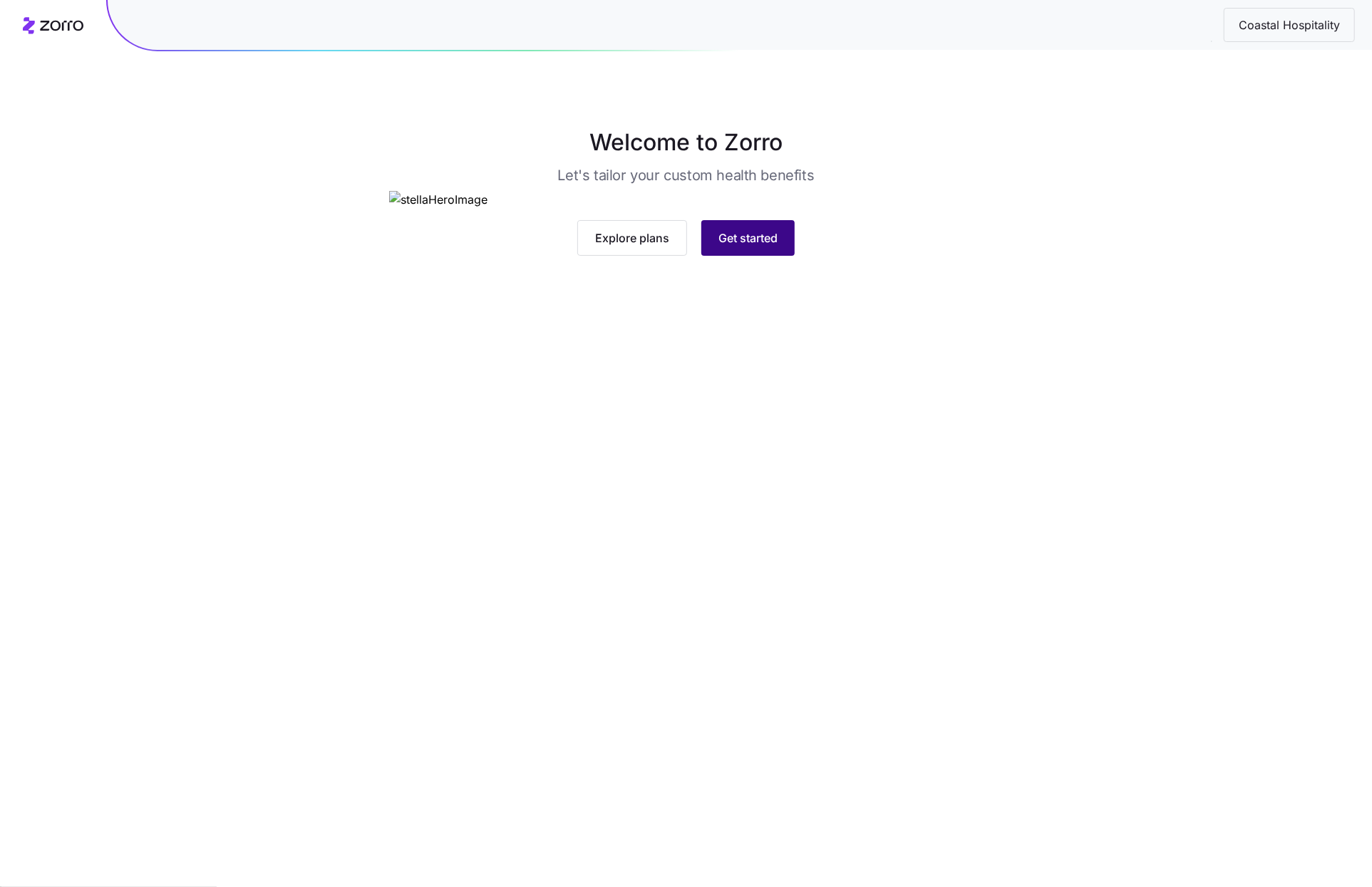
click at [777, 246] on span "Get started" at bounding box center [748, 238] width 59 height 17
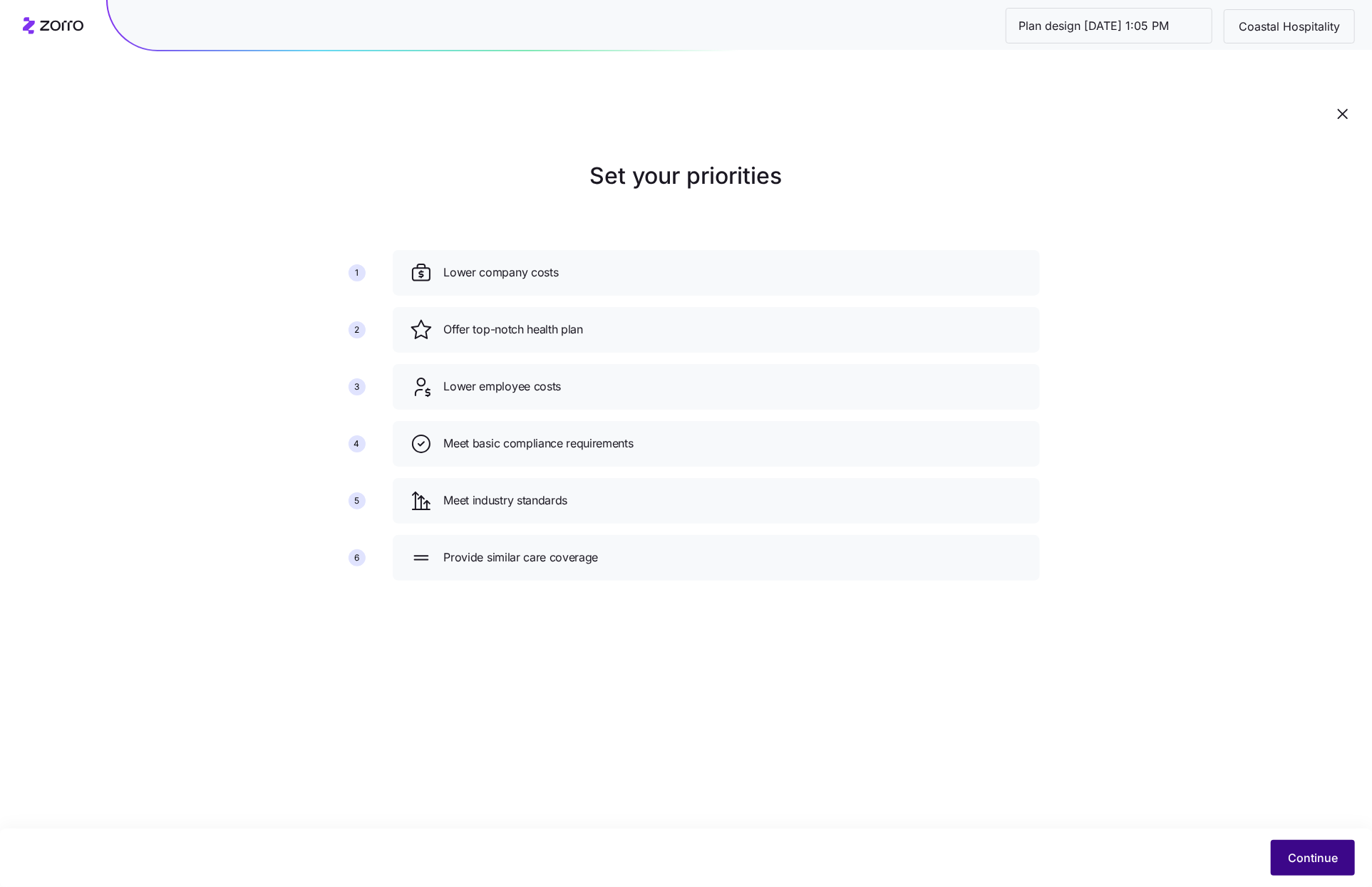
click at [1297, 868] on button "Continue" at bounding box center [1312, 858] width 84 height 36
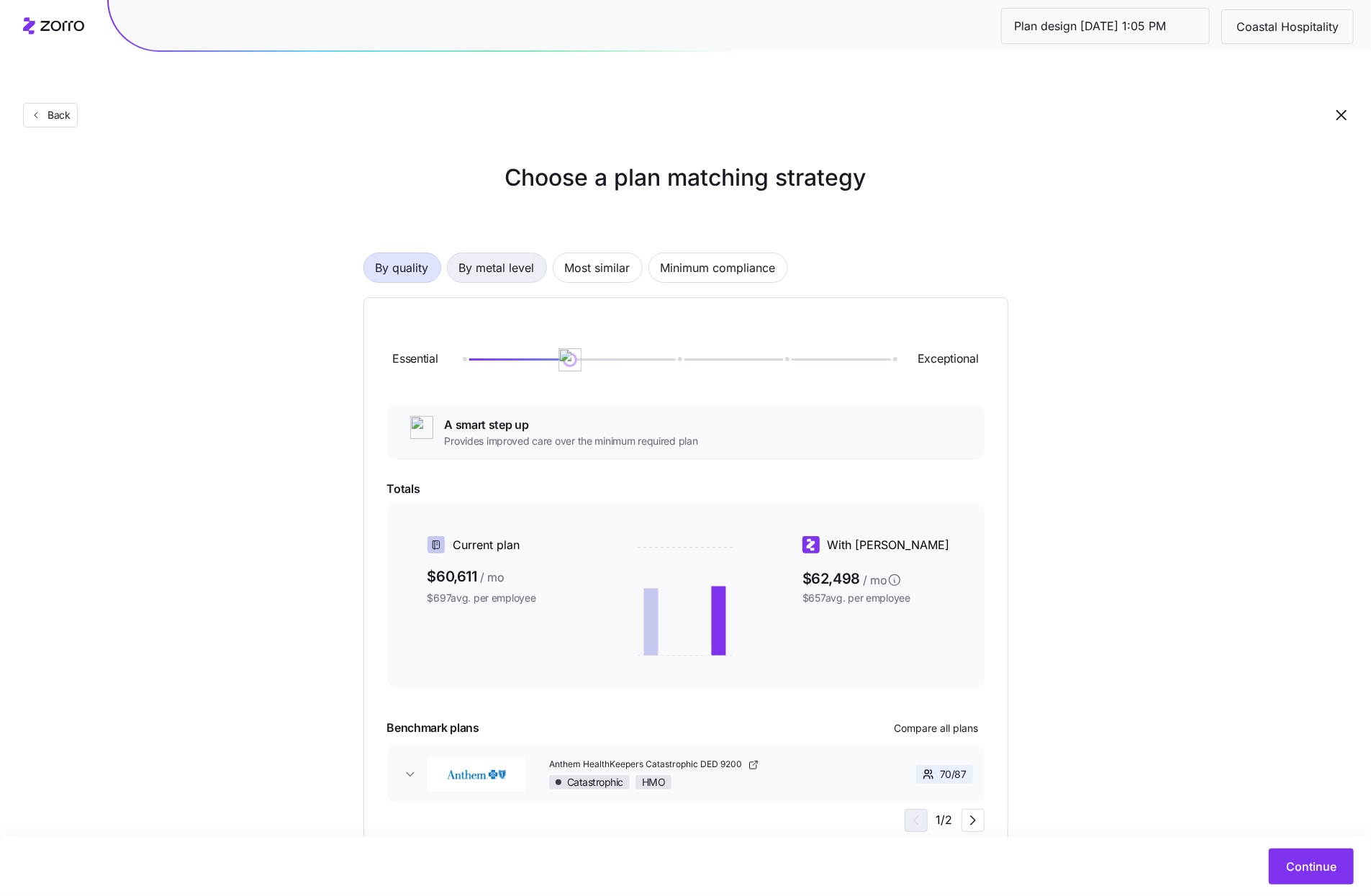
click at [535, 254] on span "By metal level" at bounding box center [497, 268] width 76 height 29
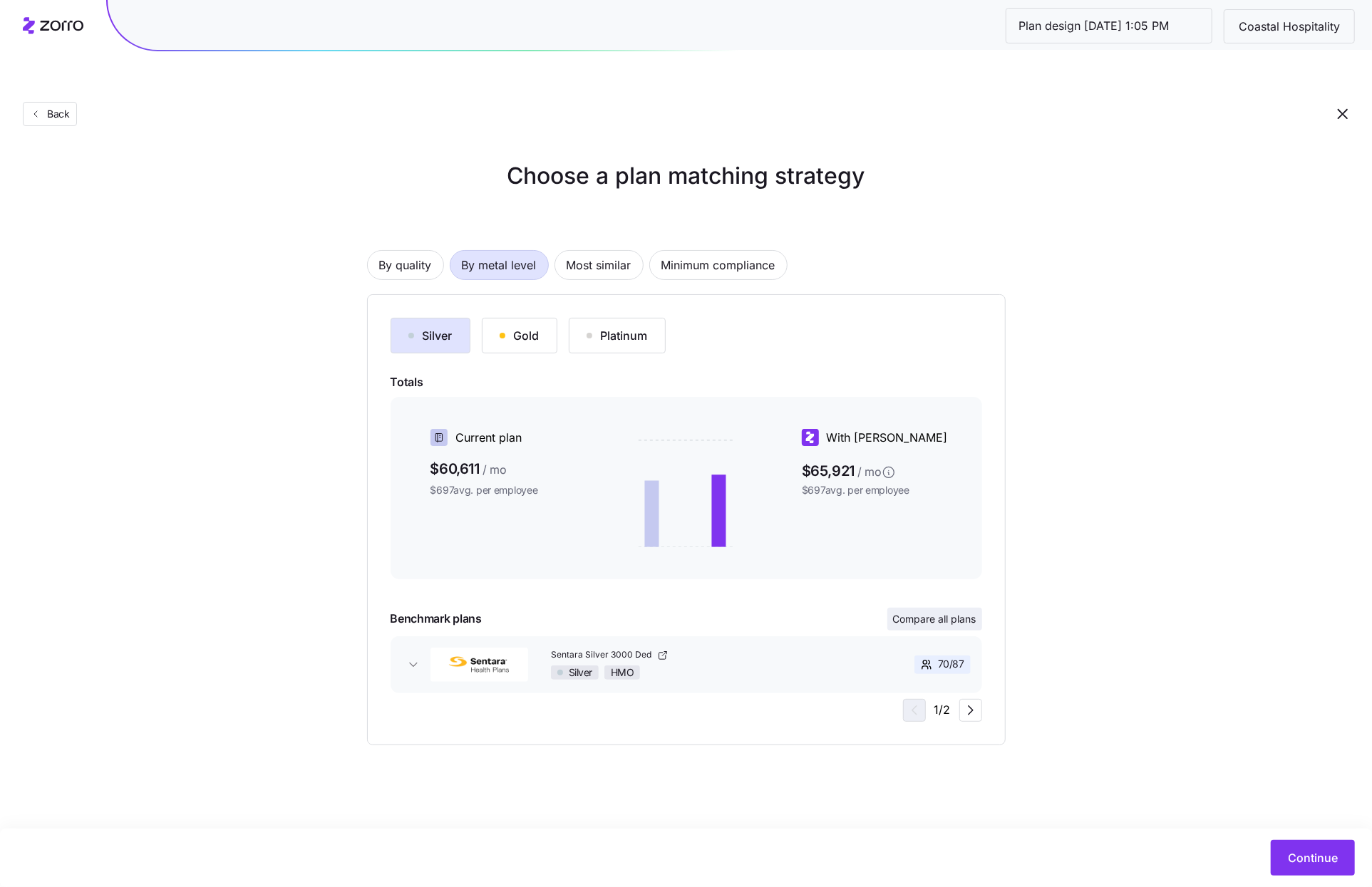
click at [902, 612] on span "Compare all plans" at bounding box center [935, 619] width 84 height 14
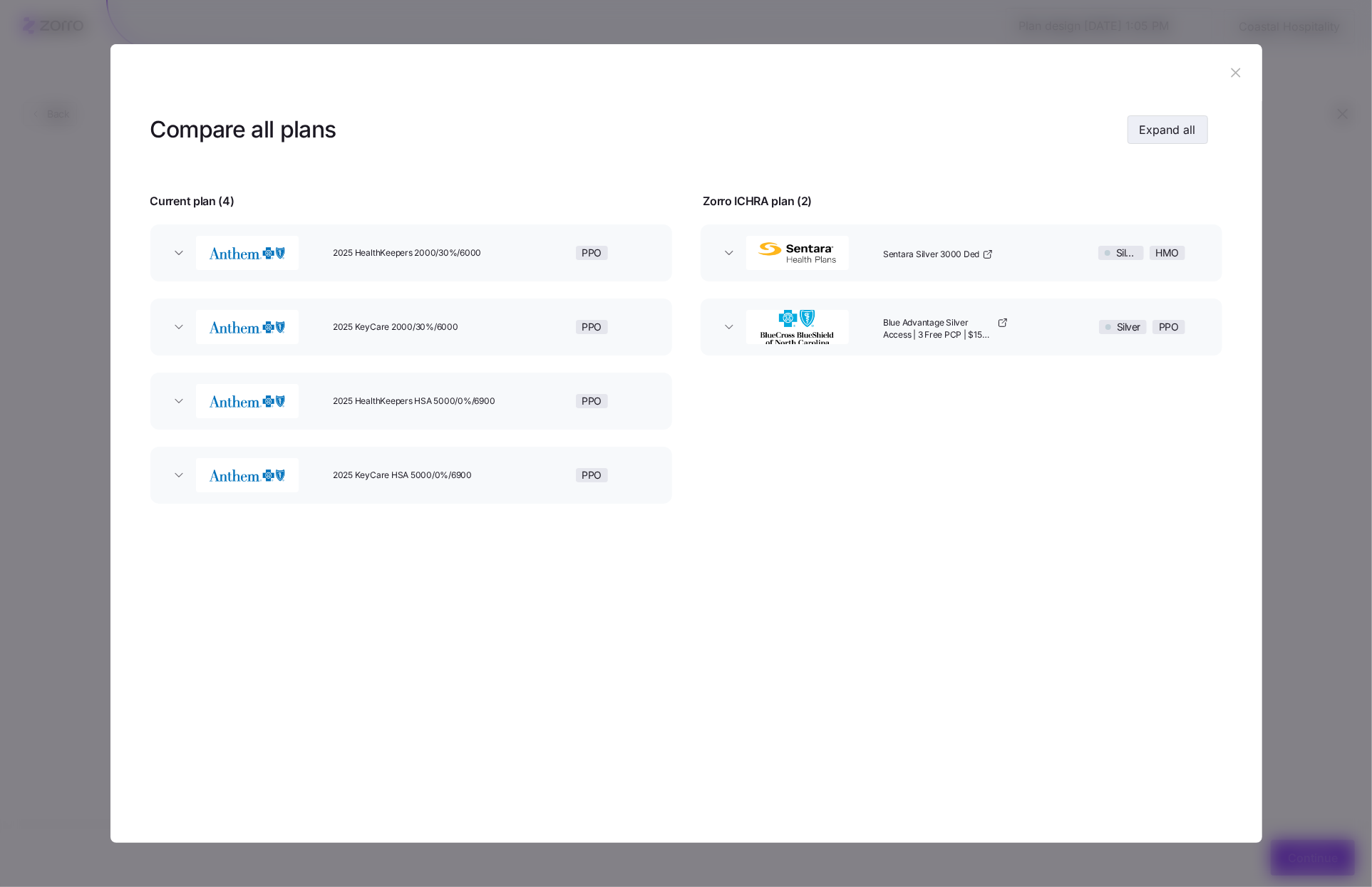
click at [1161, 136] on span "Expand all" at bounding box center [1167, 129] width 57 height 17
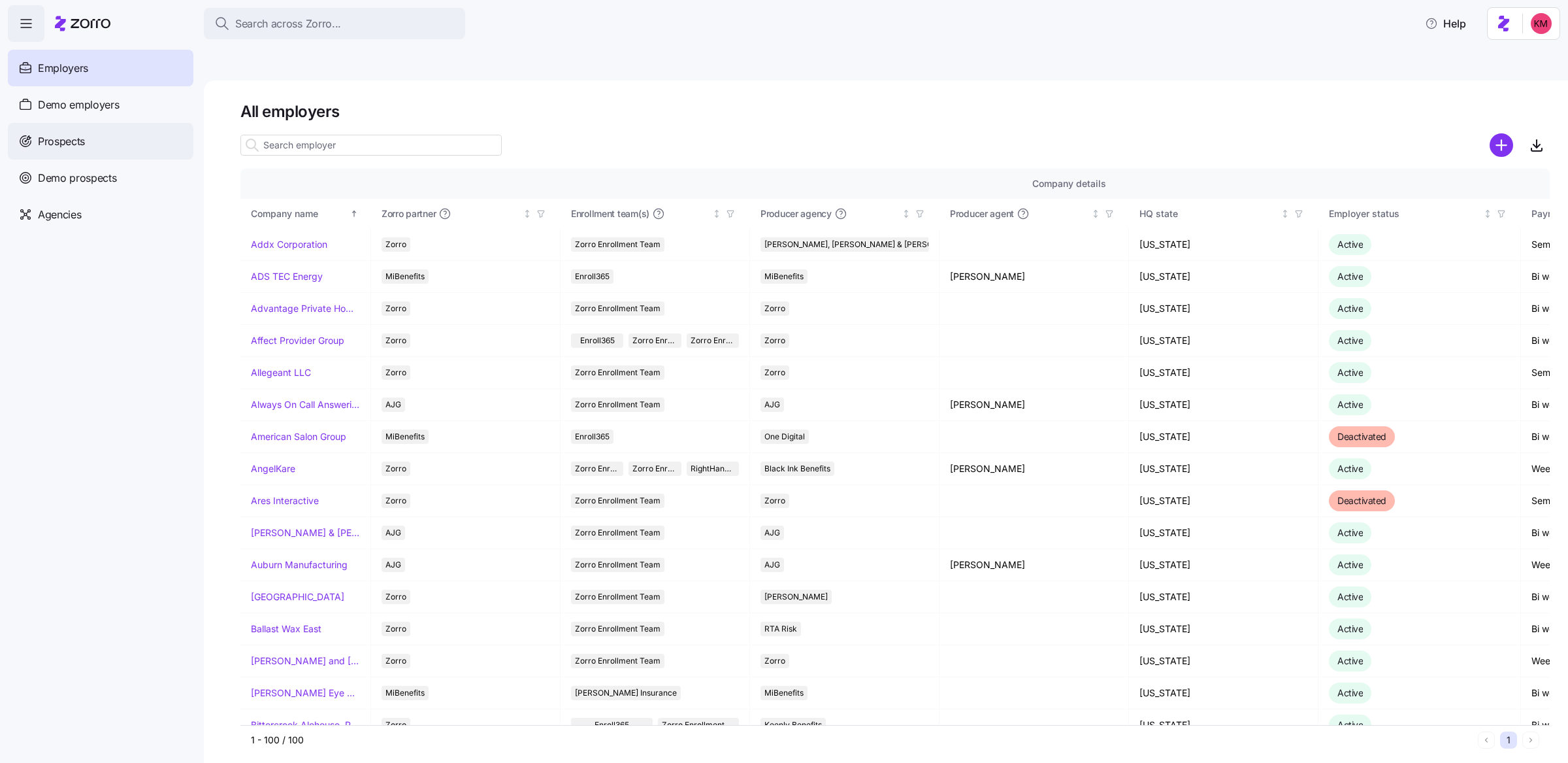
click at [104, 127] on div "Prospects" at bounding box center [100, 141] width 185 height 37
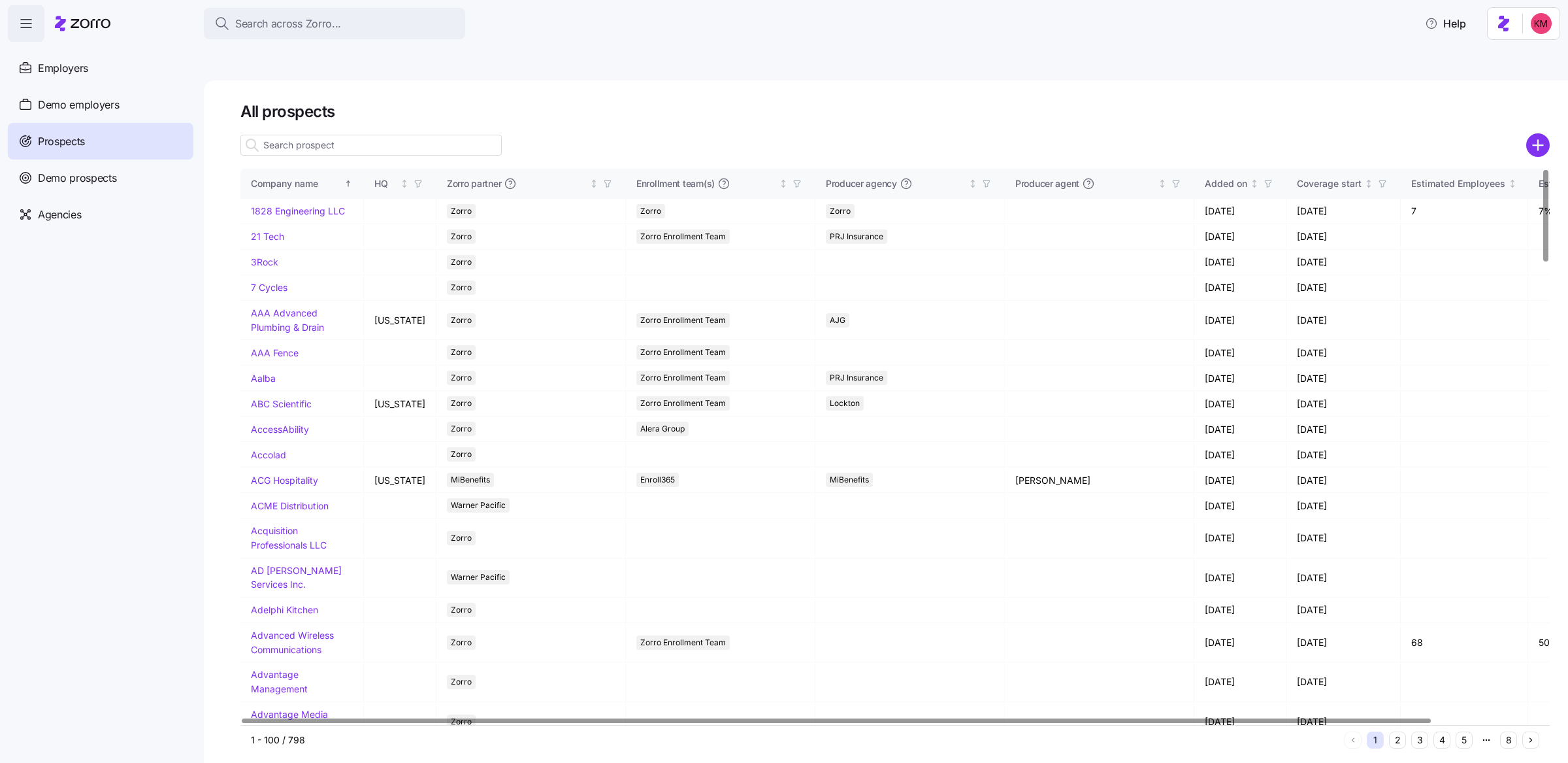
click at [432, 132] on div at bounding box center [371, 145] width 261 height 26
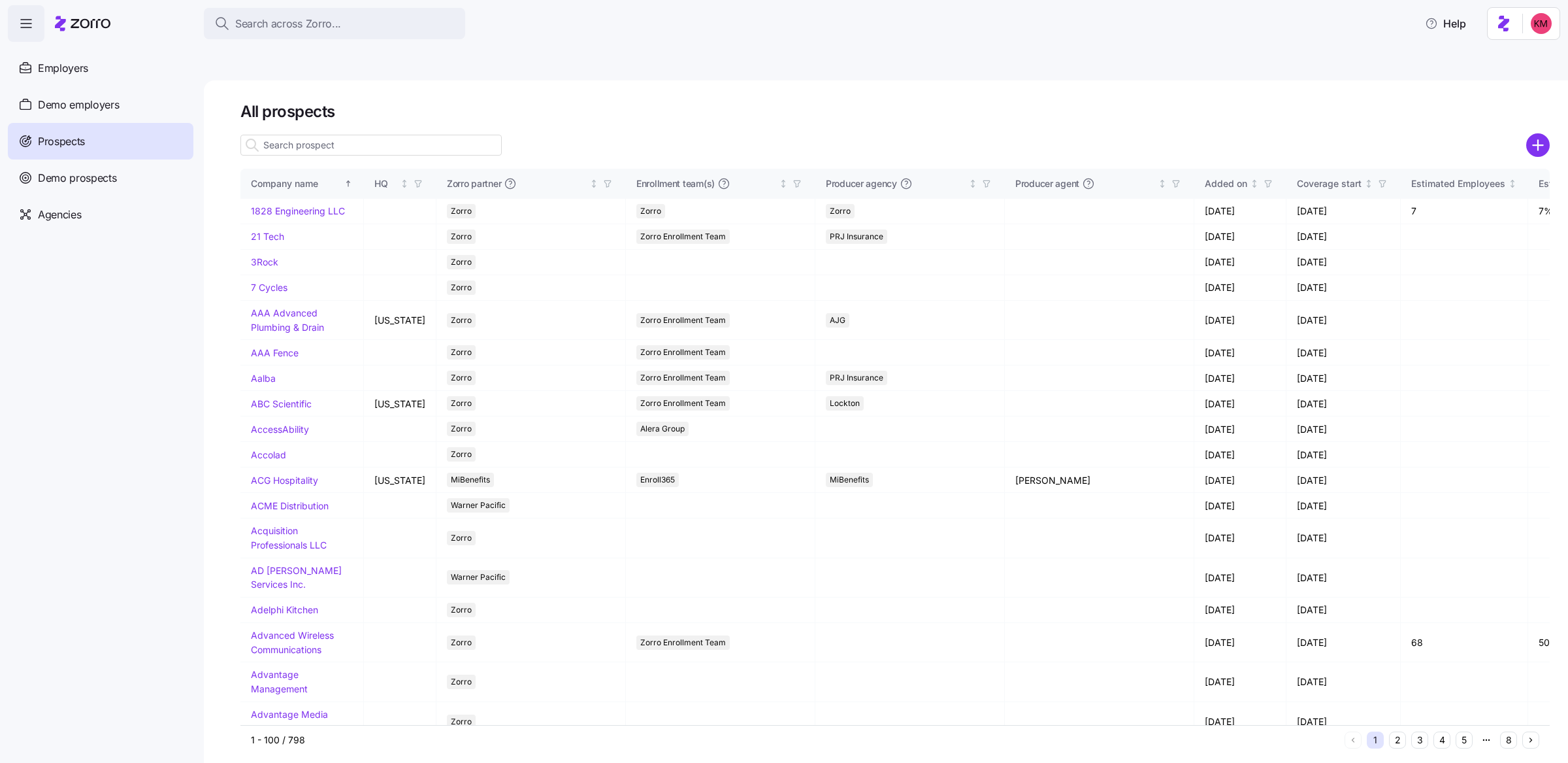
click at [432, 135] on input at bounding box center [371, 145] width 261 height 21
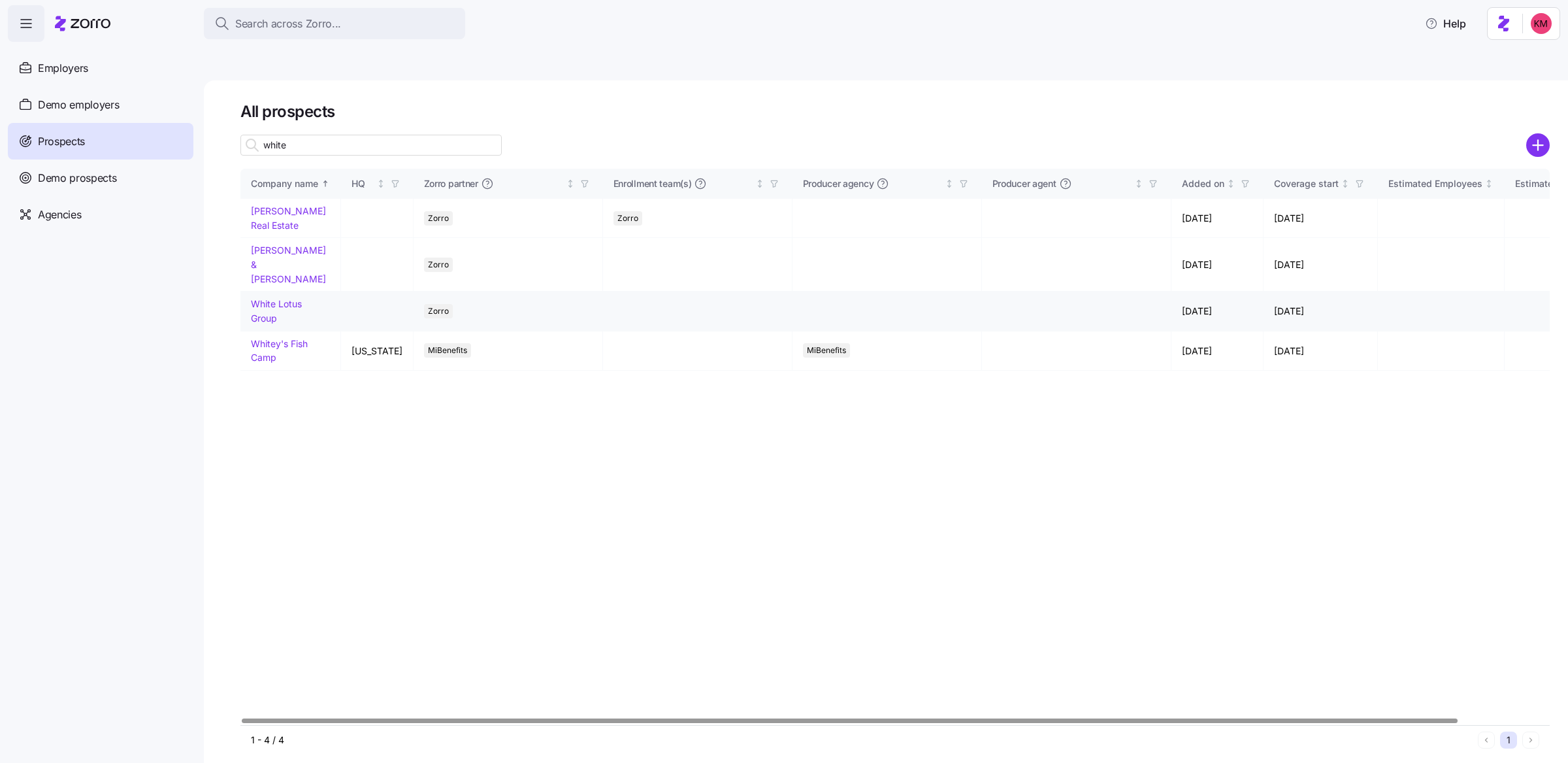
type input "white"
click at [271, 298] on link "White Lotus Group" at bounding box center [276, 310] width 51 height 26
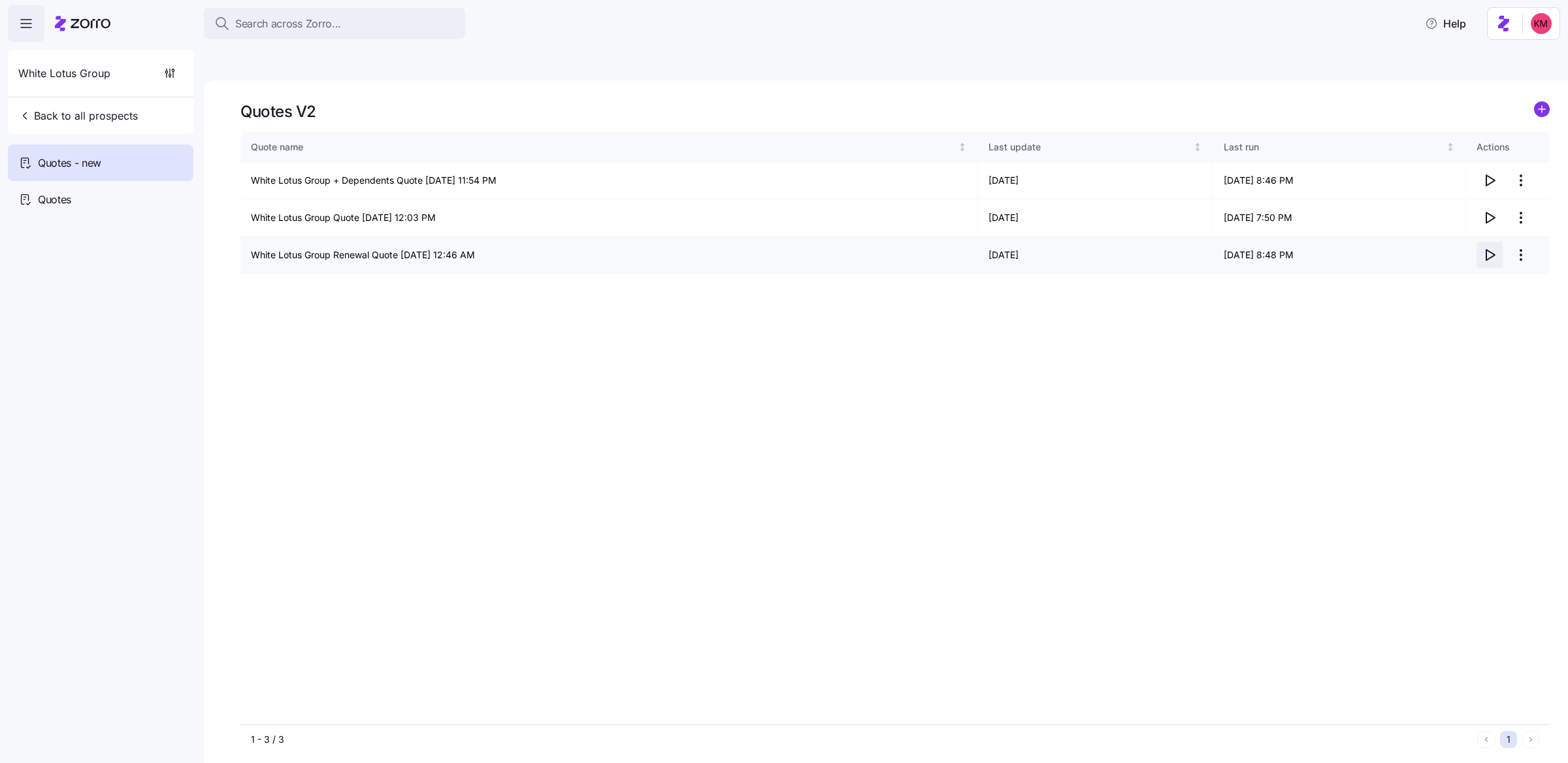
click at [1045, 242] on span "button" at bounding box center [1489, 254] width 25 height 25
click at [1045, 173] on icon "button" at bounding box center [1489, 180] width 16 height 16
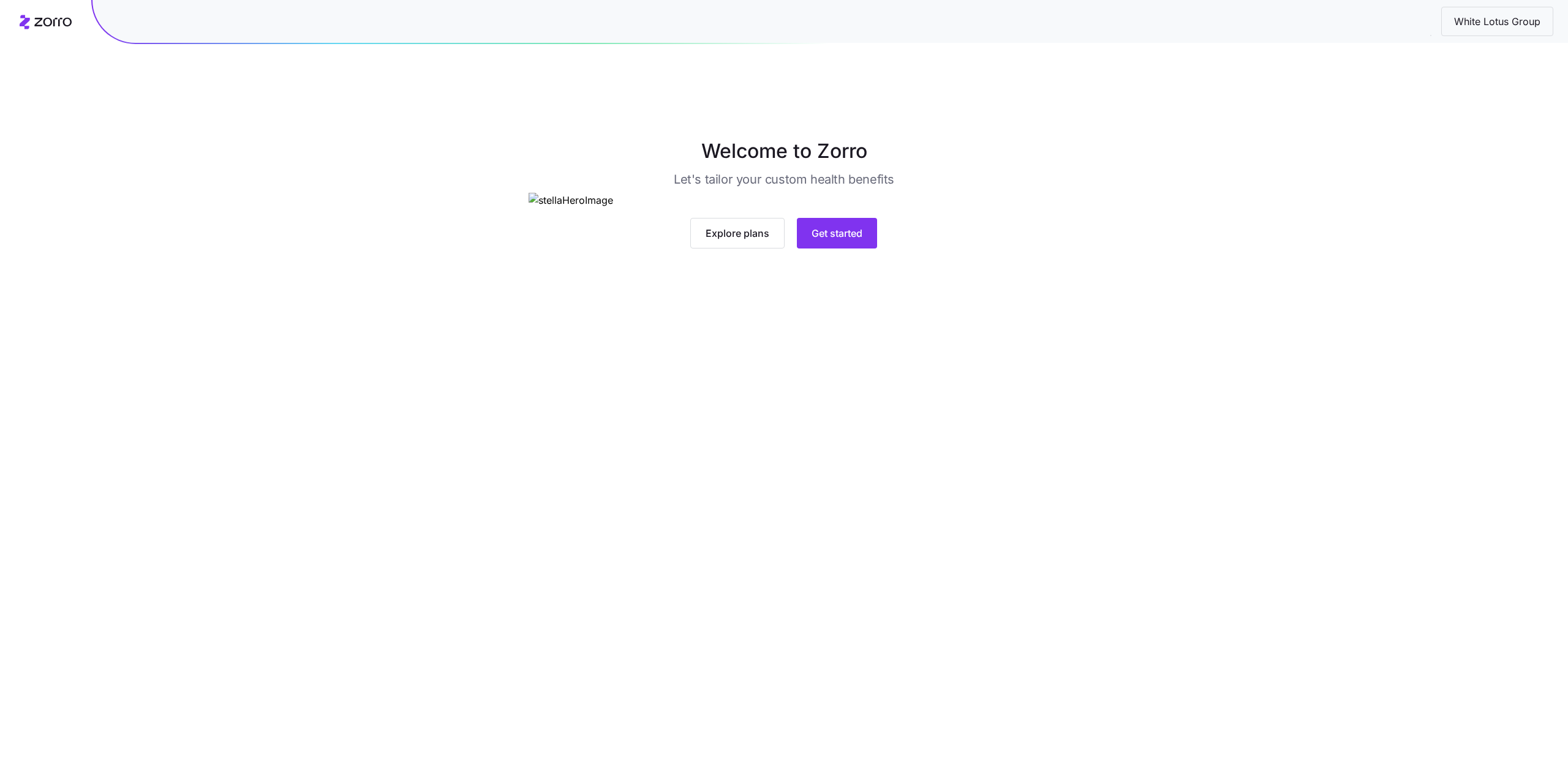
click at [846, 248] on div "Explore plans Get started" at bounding box center [784, 221] width 510 height 56
click at [832, 241] on span "Get started" at bounding box center [837, 233] width 51 height 15
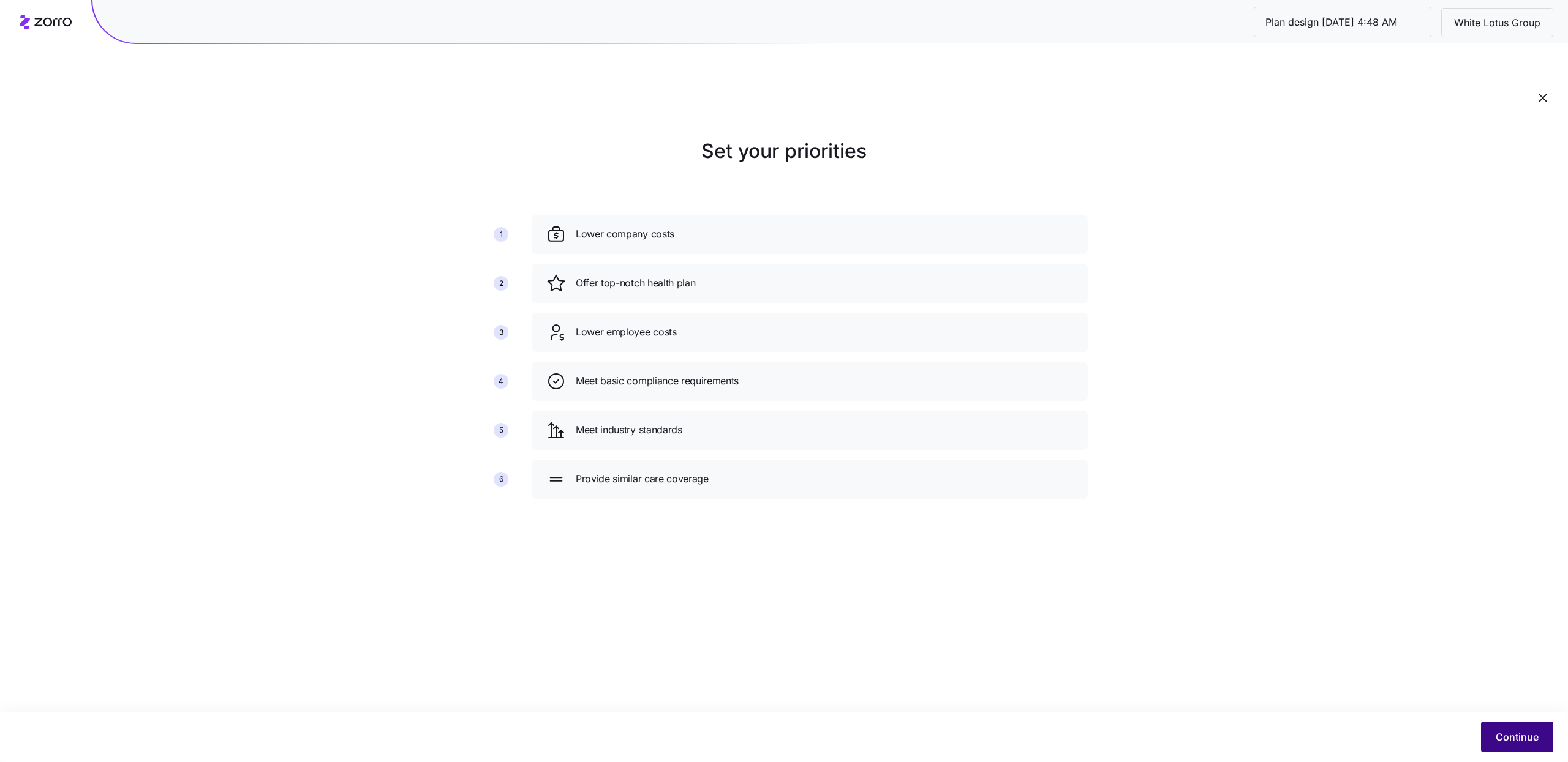
click at [1493, 745] on button "Continue" at bounding box center [1517, 737] width 73 height 31
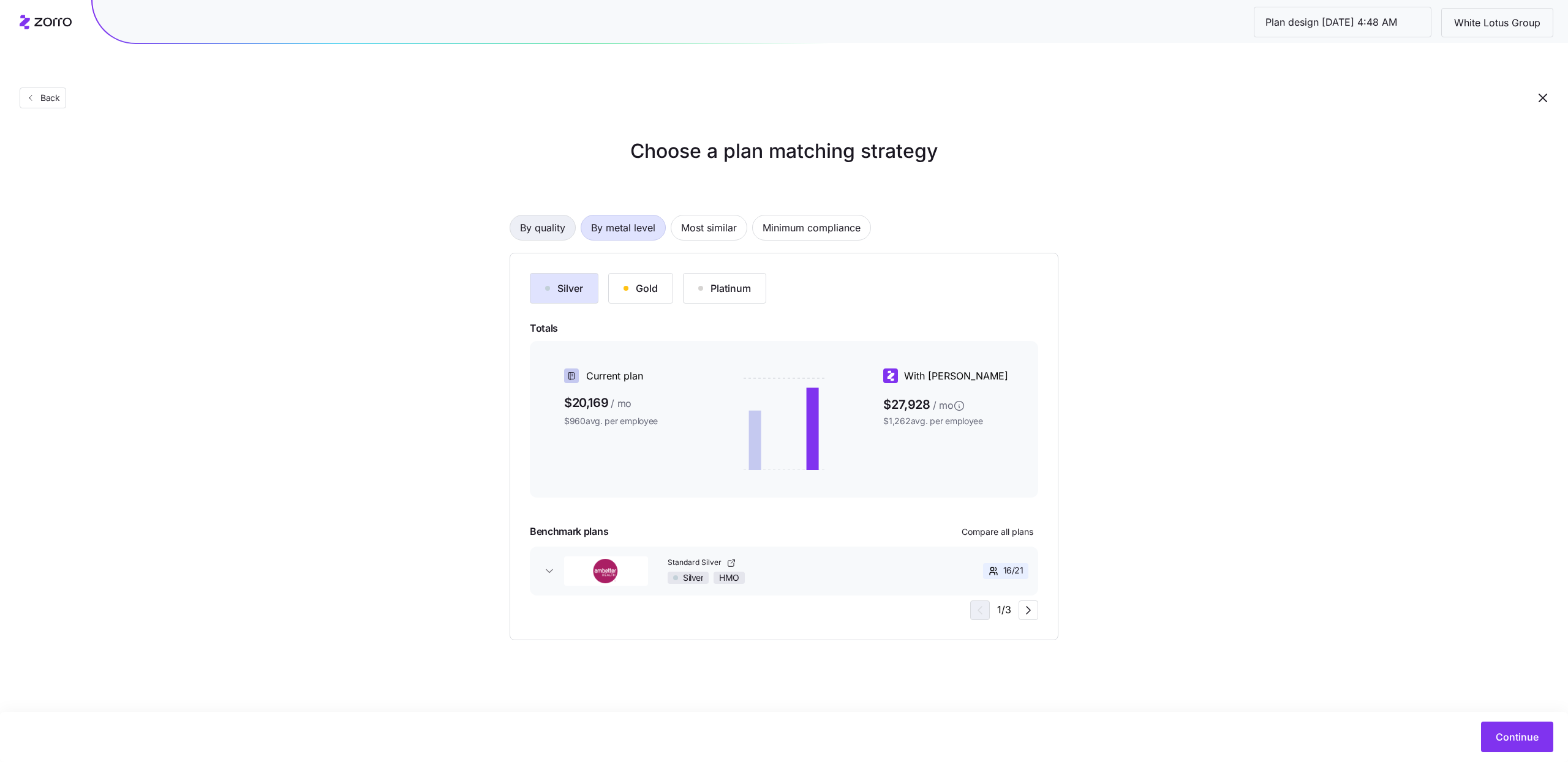
click at [545, 216] on span "By quality" at bounding box center [543, 228] width 45 height 25
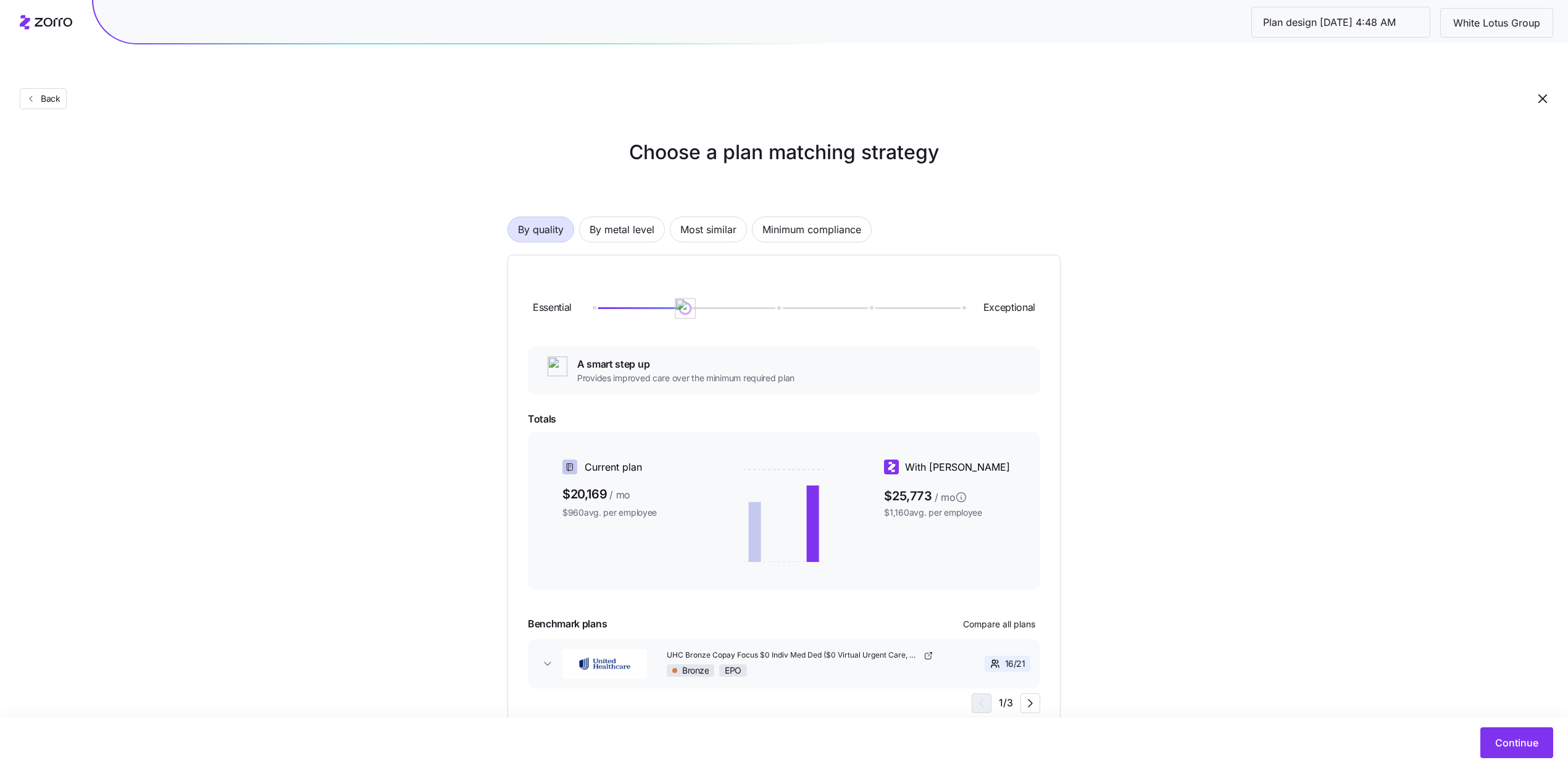
drag, startPoint x: 597, startPoint y: 278, endPoint x: 713, endPoint y: 280, distance: 116.0
click at [713, 307] on div at bounding box center [777, 308] width 369 height 2
click at [646, 255] on div "Essential Exceptional A smart step up Provides improved care over the minimum r…" at bounding box center [784, 494] width 553 height 479
click at [619, 217] on span "By metal level" at bounding box center [622, 229] width 65 height 25
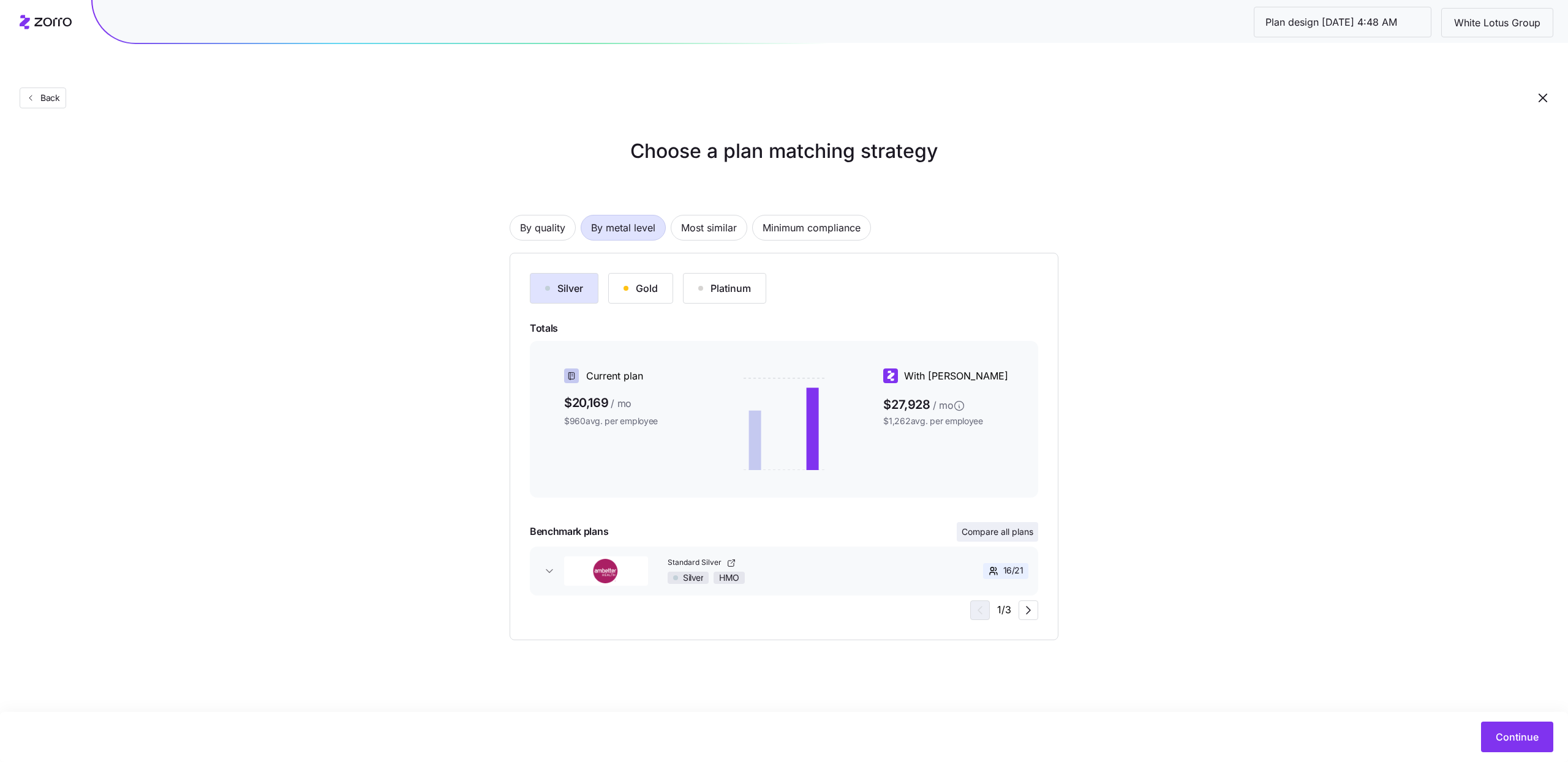
click at [1004, 526] on span "Compare all plans" at bounding box center [997, 532] width 72 height 12
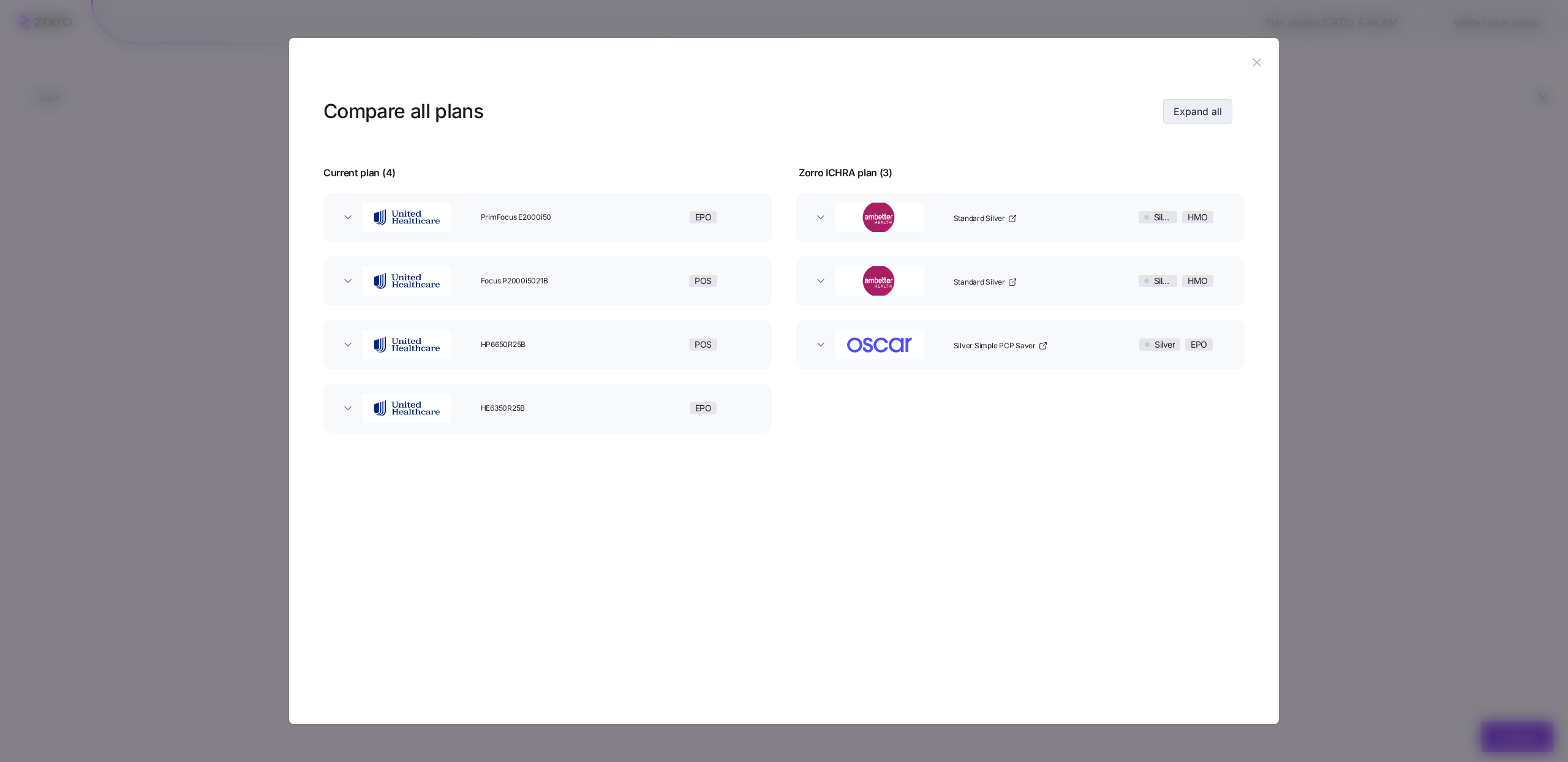
click at [1184, 114] on span "Expand all" at bounding box center [1198, 111] width 49 height 15
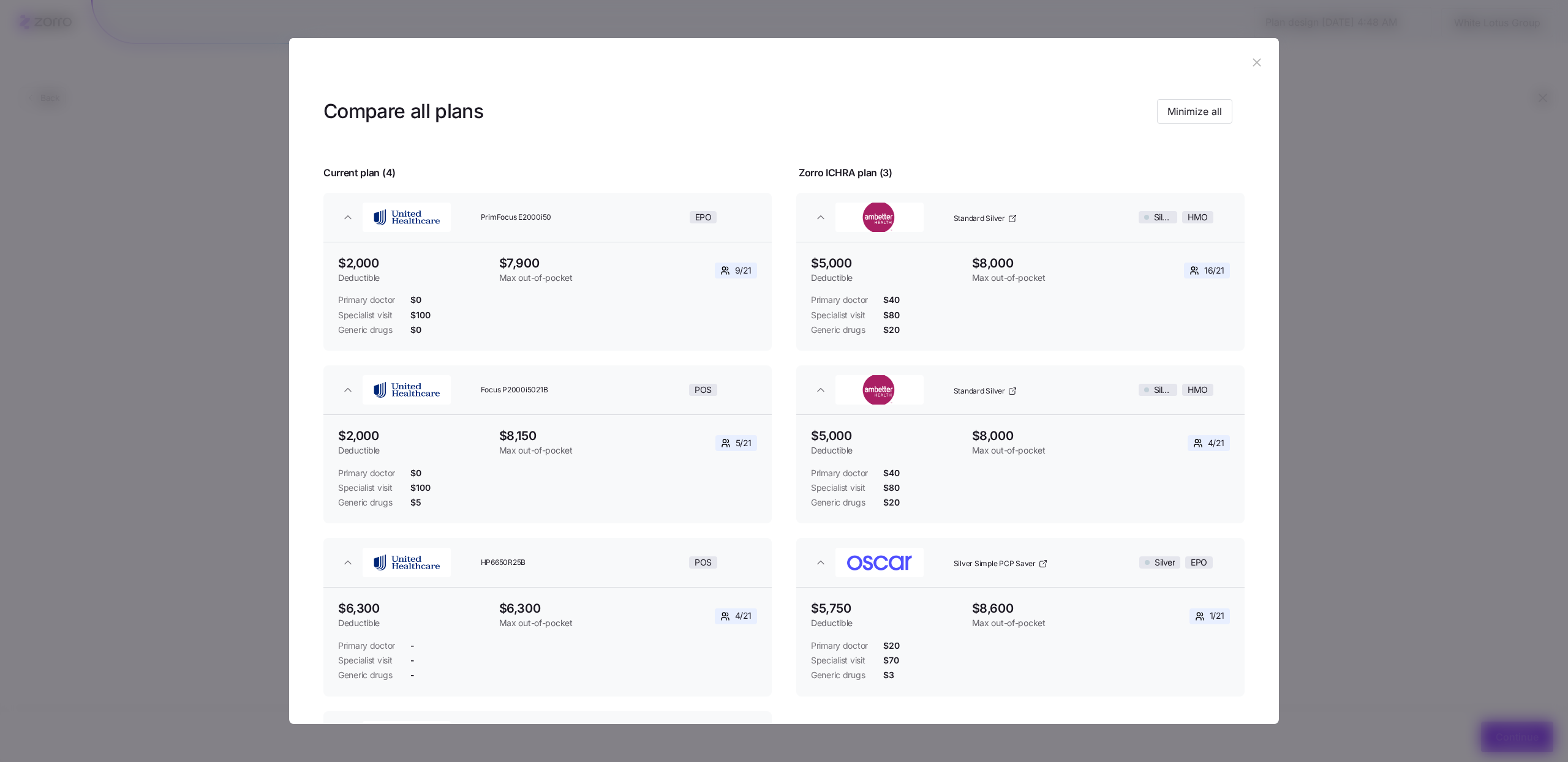
click at [1250, 56] on icon "button" at bounding box center [1257, 63] width 13 height 13
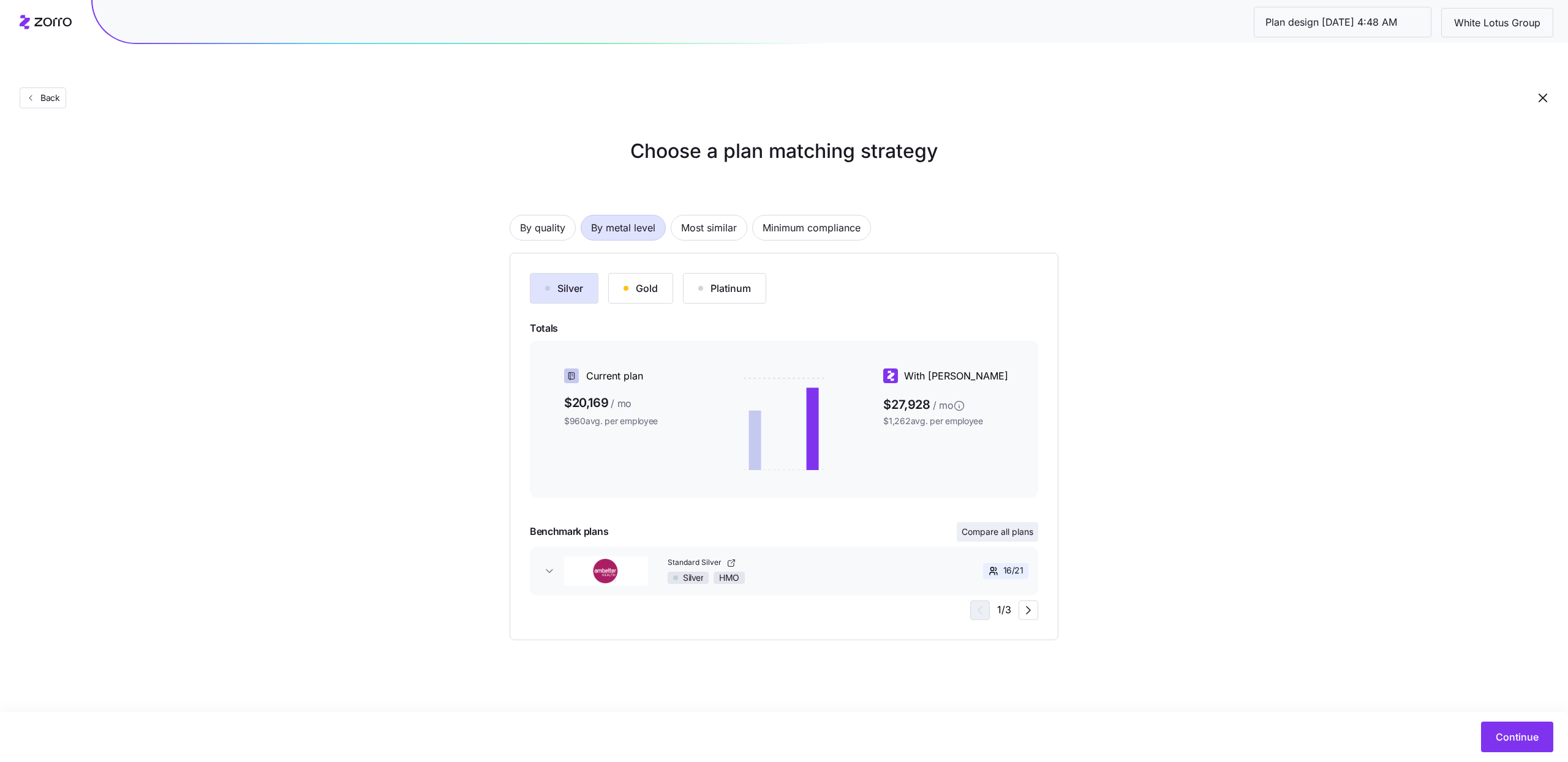
click at [1008, 522] on button "Compare all plans" at bounding box center [997, 532] width 81 height 19
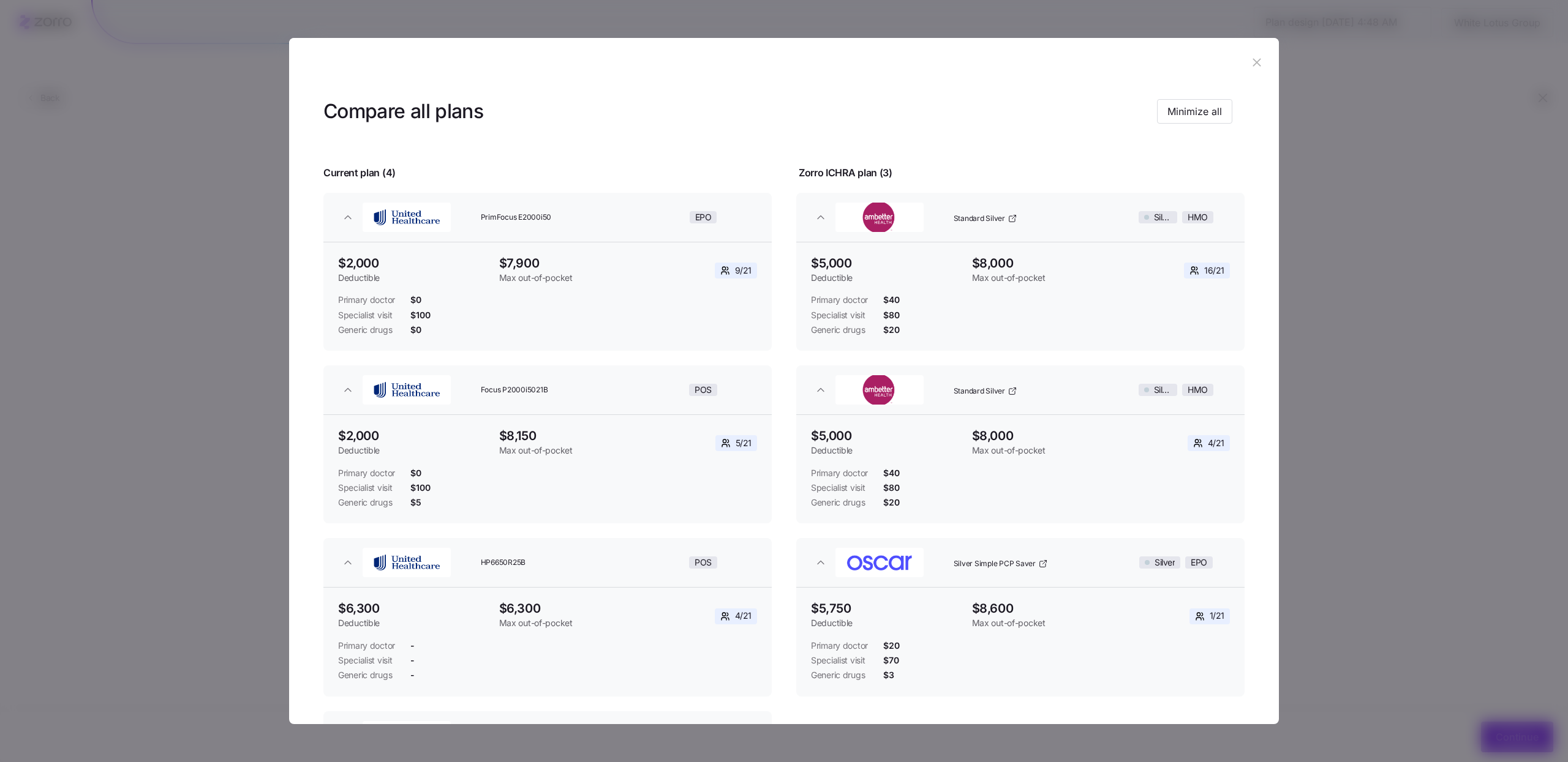
click at [1247, 59] on button "button" at bounding box center [1256, 62] width 19 height 19
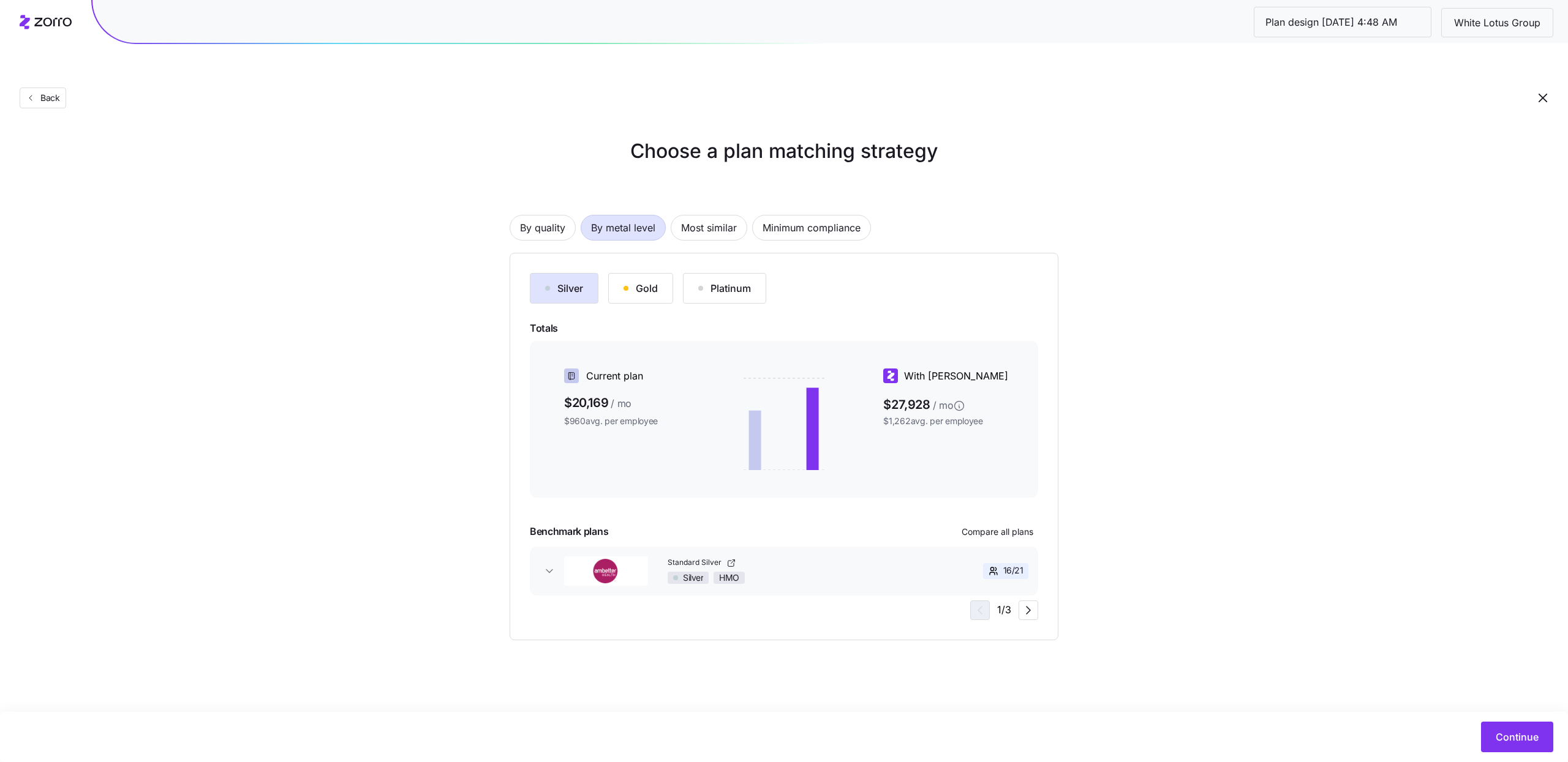
click at [651, 281] on div "Gold" at bounding box center [641, 288] width 35 height 15
click at [995, 526] on span "Compare all plans" at bounding box center [997, 532] width 72 height 12
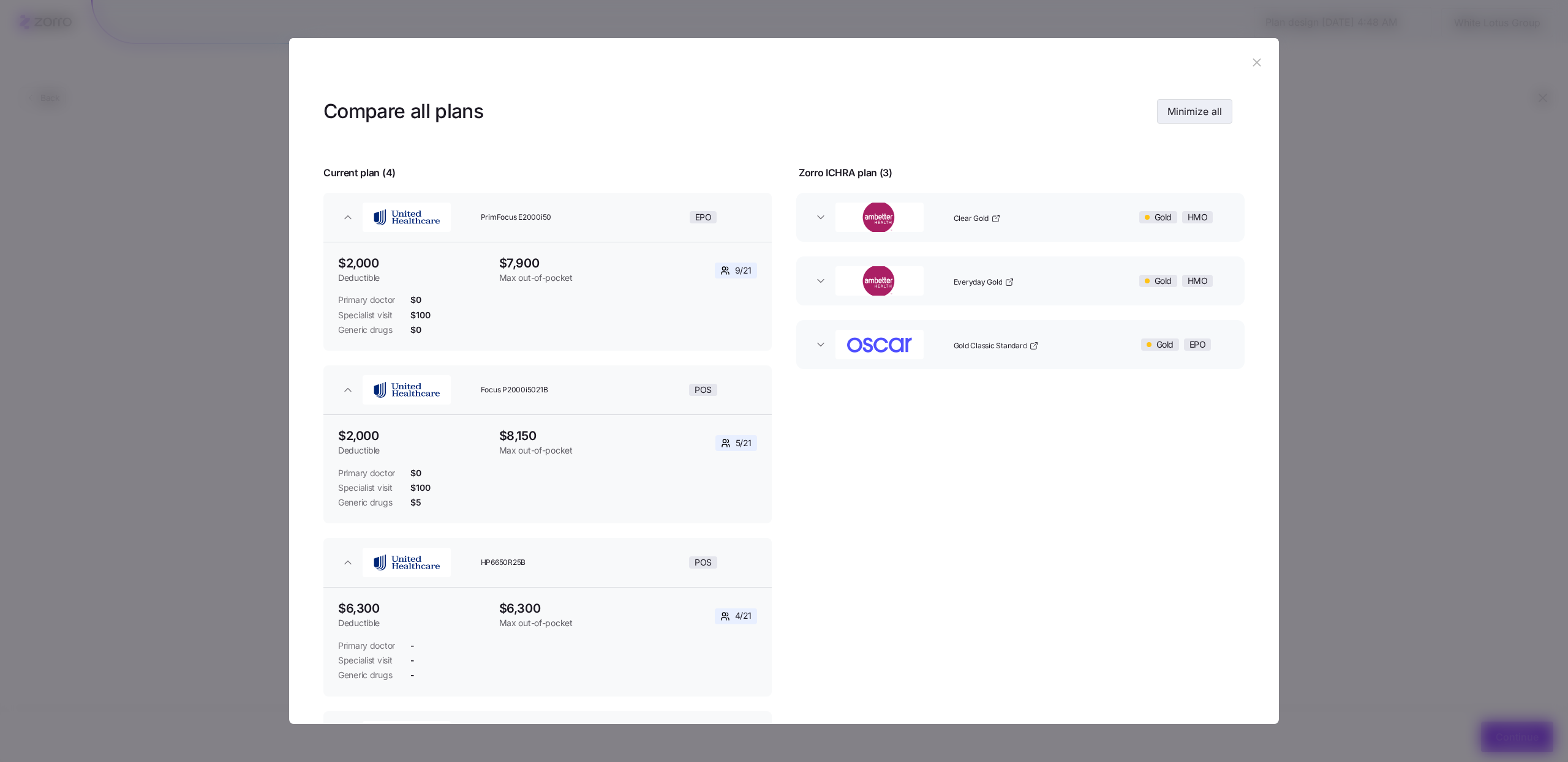
click at [1176, 105] on span "Minimize all" at bounding box center [1194, 111] width 55 height 15
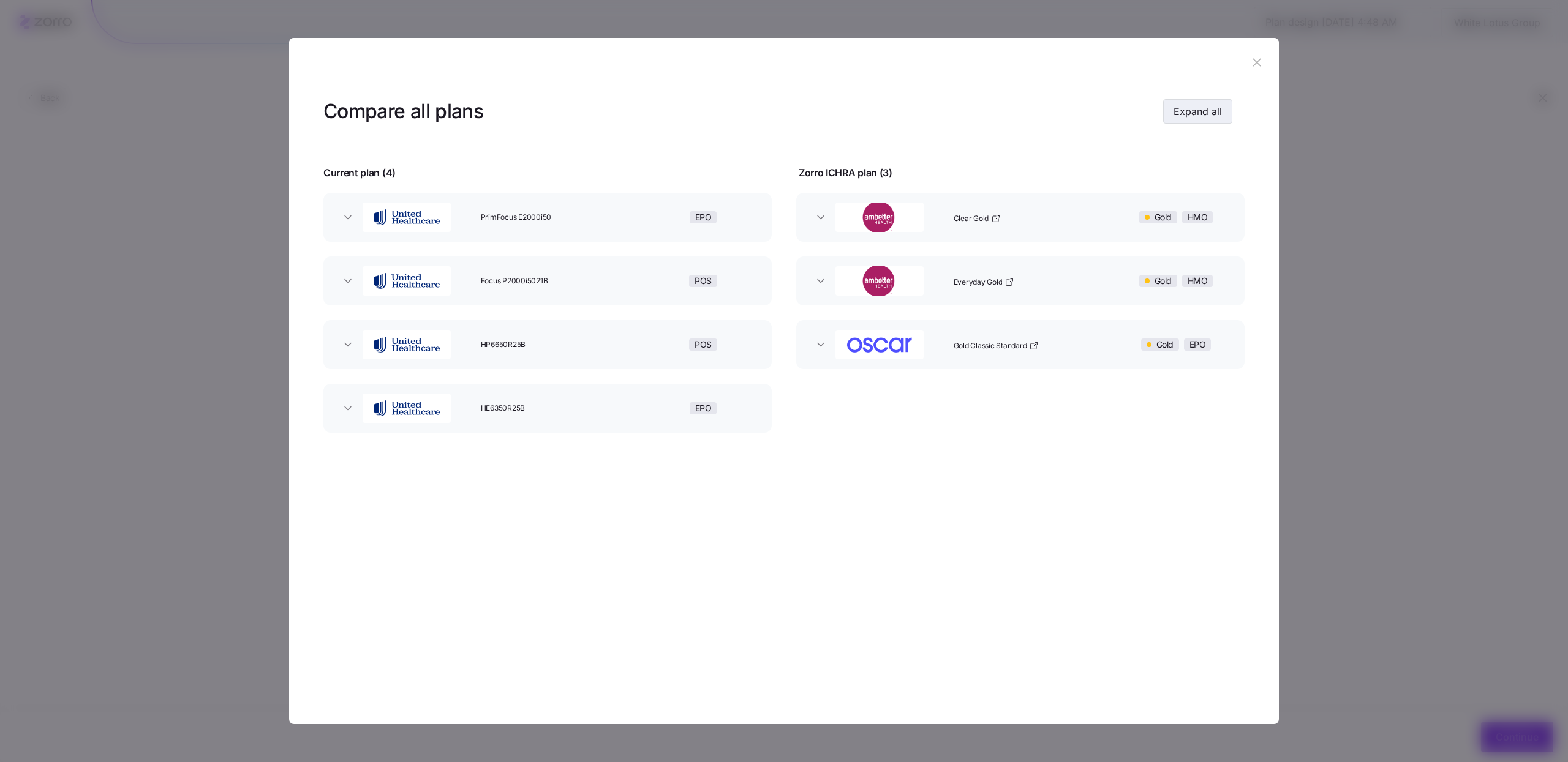
click at [1176, 106] on span "Expand all" at bounding box center [1198, 111] width 49 height 15
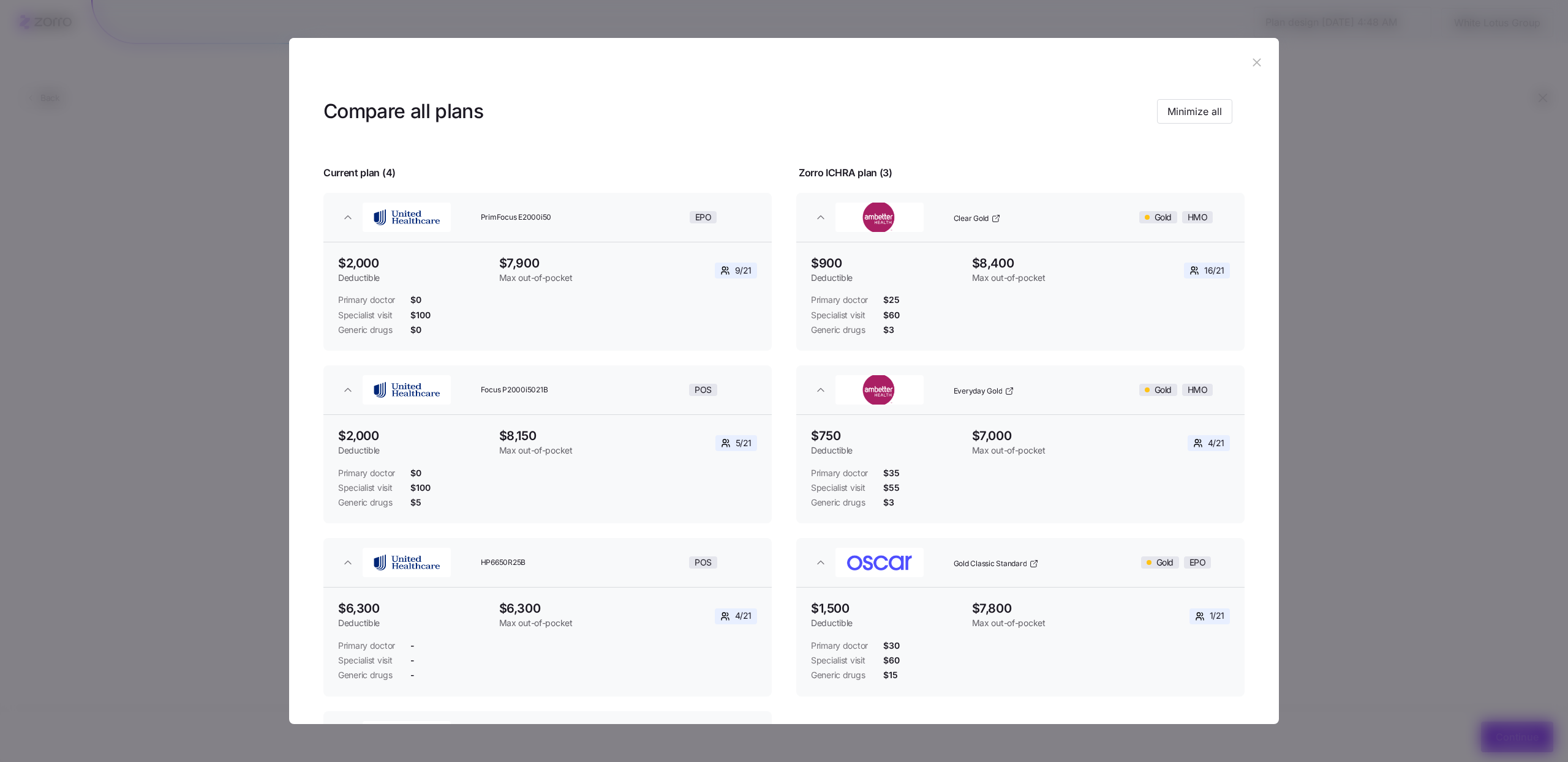
click at [1250, 67] on icon "button" at bounding box center [1257, 63] width 13 height 13
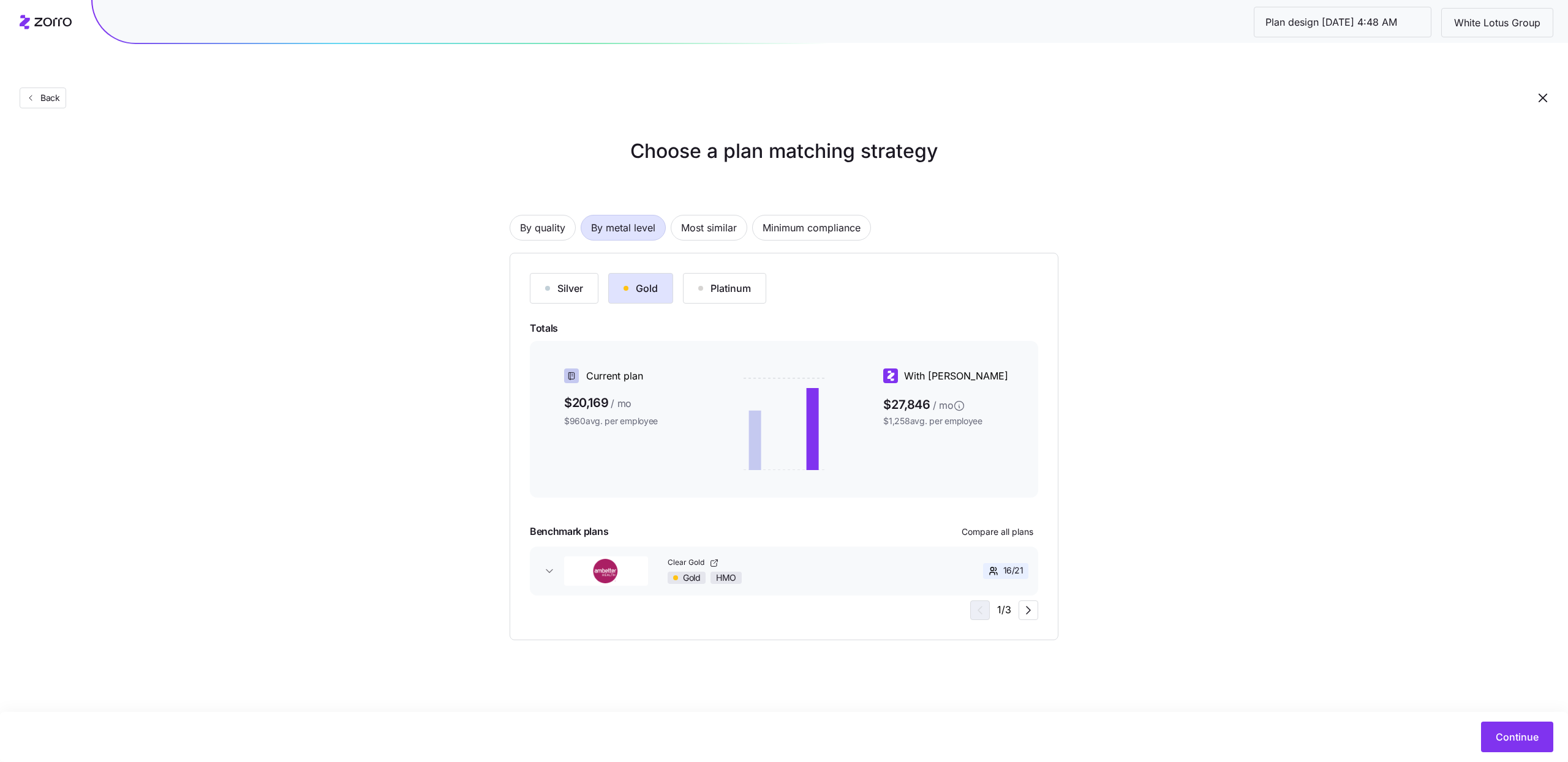
click at [575, 281] on div "Silver" at bounding box center [564, 288] width 38 height 15
click at [621, 273] on button "Gold" at bounding box center [641, 288] width 65 height 31
click at [573, 278] on div "Silver Gold Platinum Totals Current plan $20,169 / mo $960 avg. per employee Wi…" at bounding box center [784, 447] width 509 height 347
click at [569, 281] on div "Silver" at bounding box center [564, 288] width 38 height 15
click at [637, 281] on div "Gold" at bounding box center [641, 288] width 35 height 15
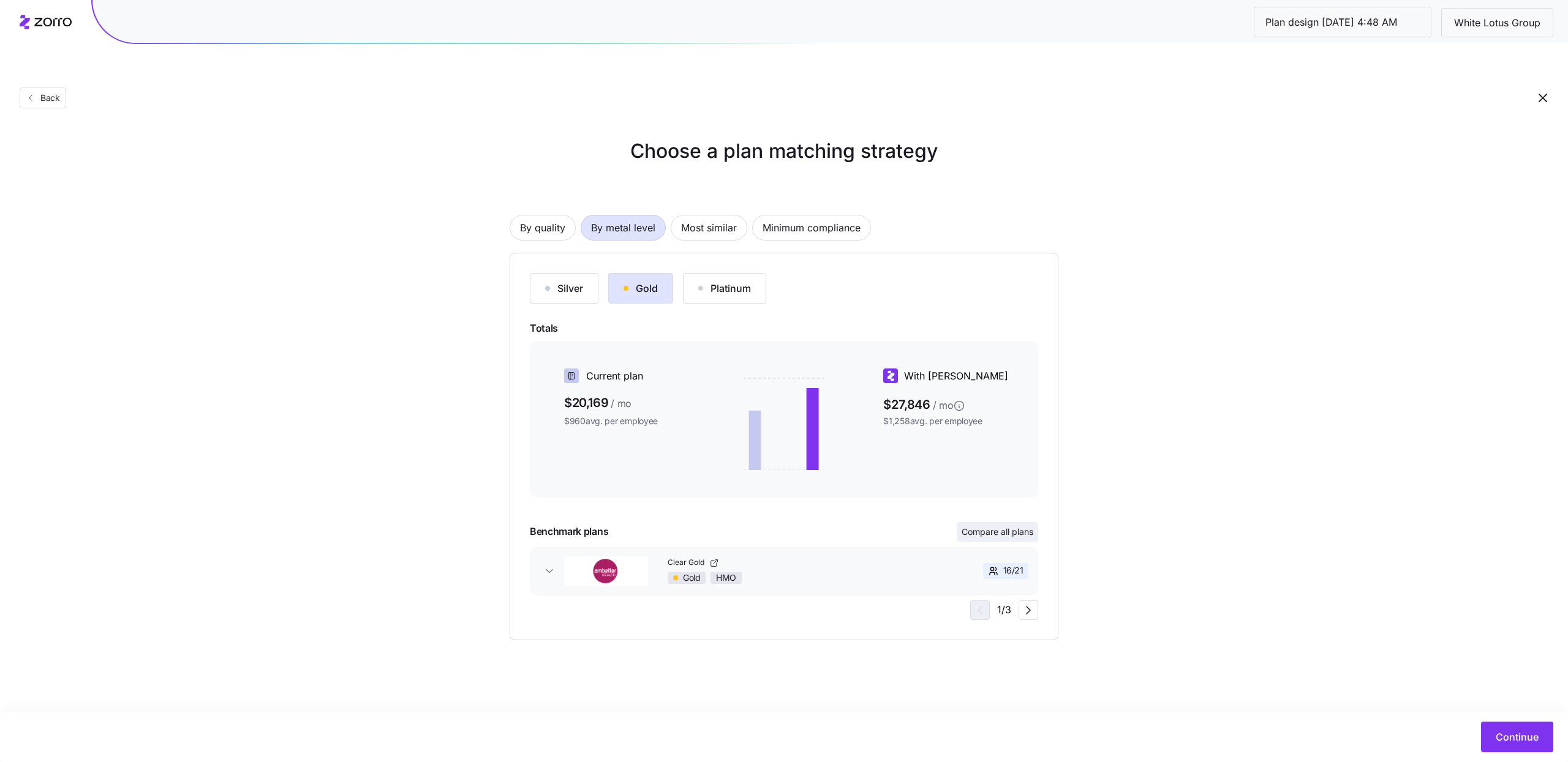
click at [1027, 526] on span "Compare all plans" at bounding box center [997, 532] width 72 height 12
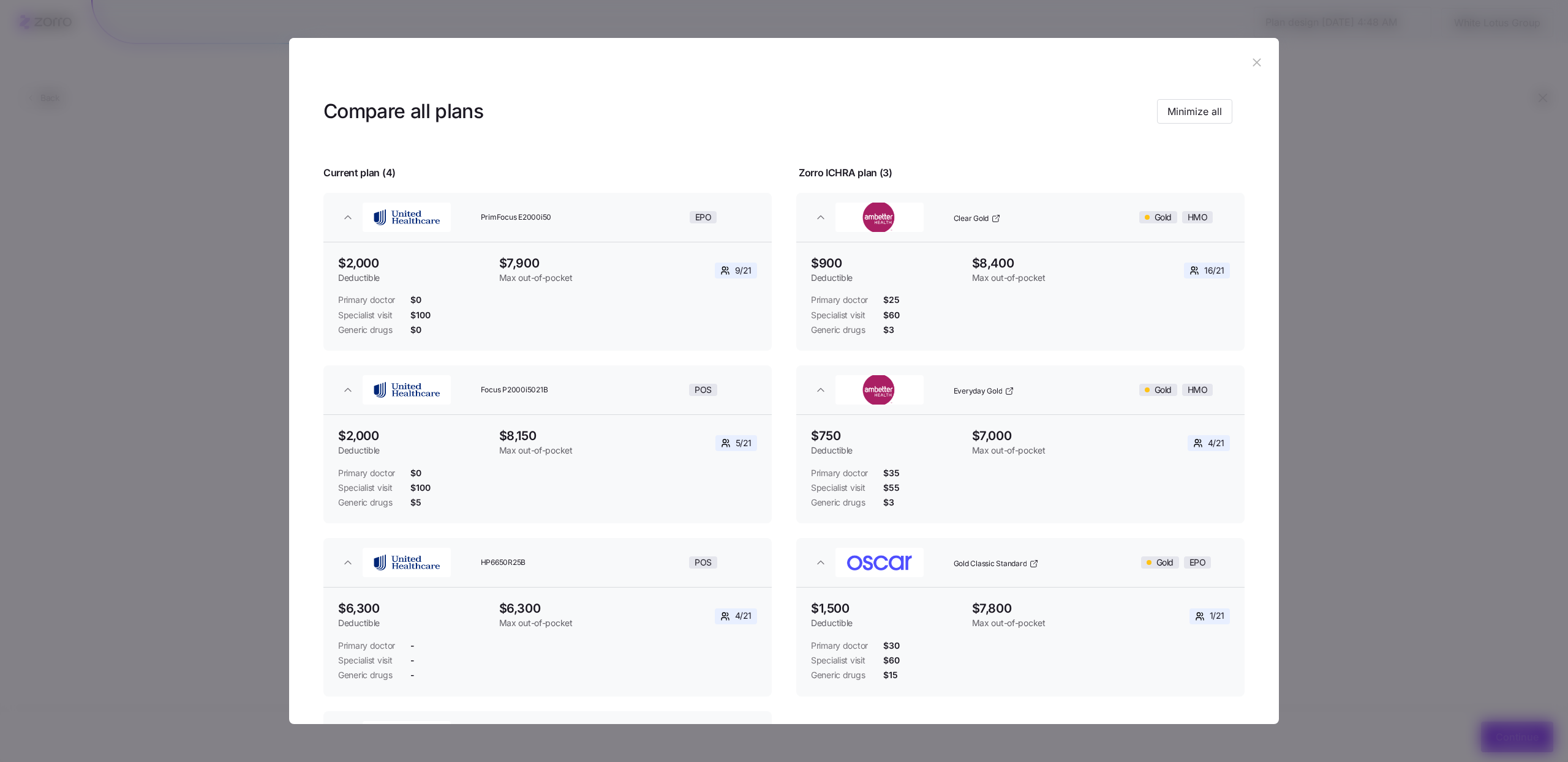
click at [1255, 53] on button "button" at bounding box center [1256, 62] width 19 height 19
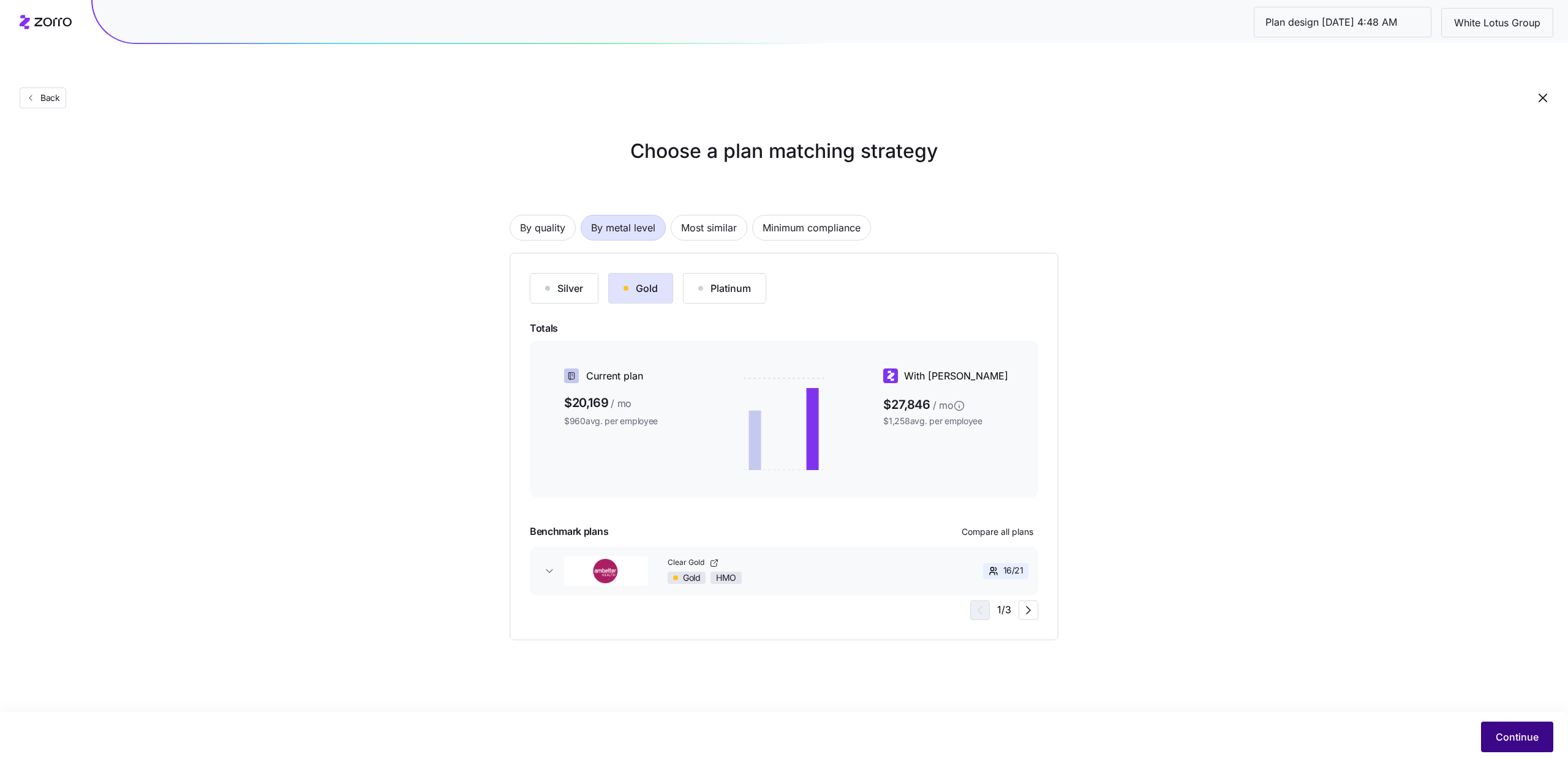
click at [1521, 737] on span "Continue" at bounding box center [1517, 737] width 43 height 15
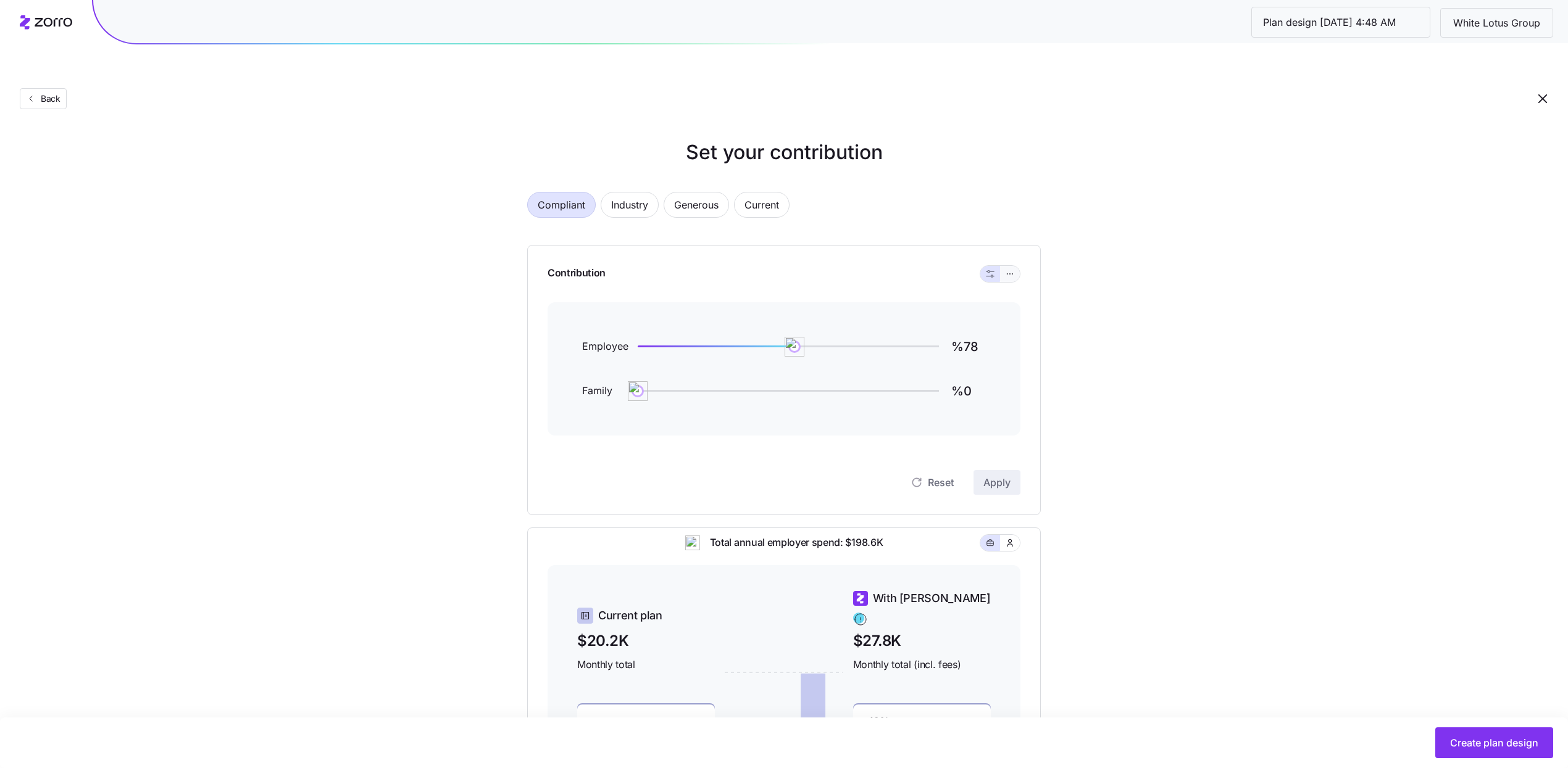
click at [1018, 266] on button "button" at bounding box center [1009, 274] width 19 height 16
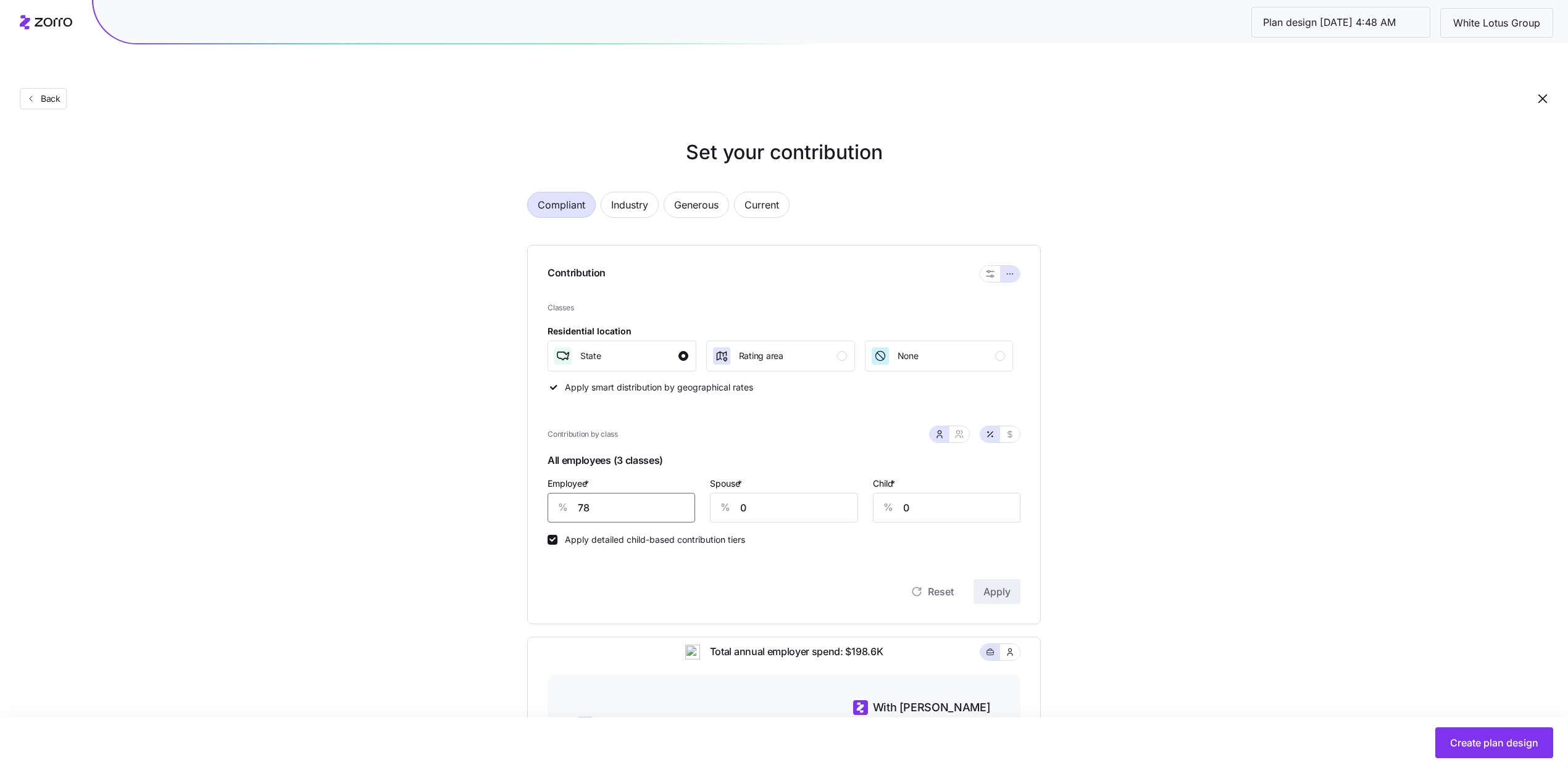
click at [651, 493] on input "78" at bounding box center [621, 508] width 148 height 30
type input "69"
click at [762, 493] on input "0" at bounding box center [784, 508] width 148 height 30
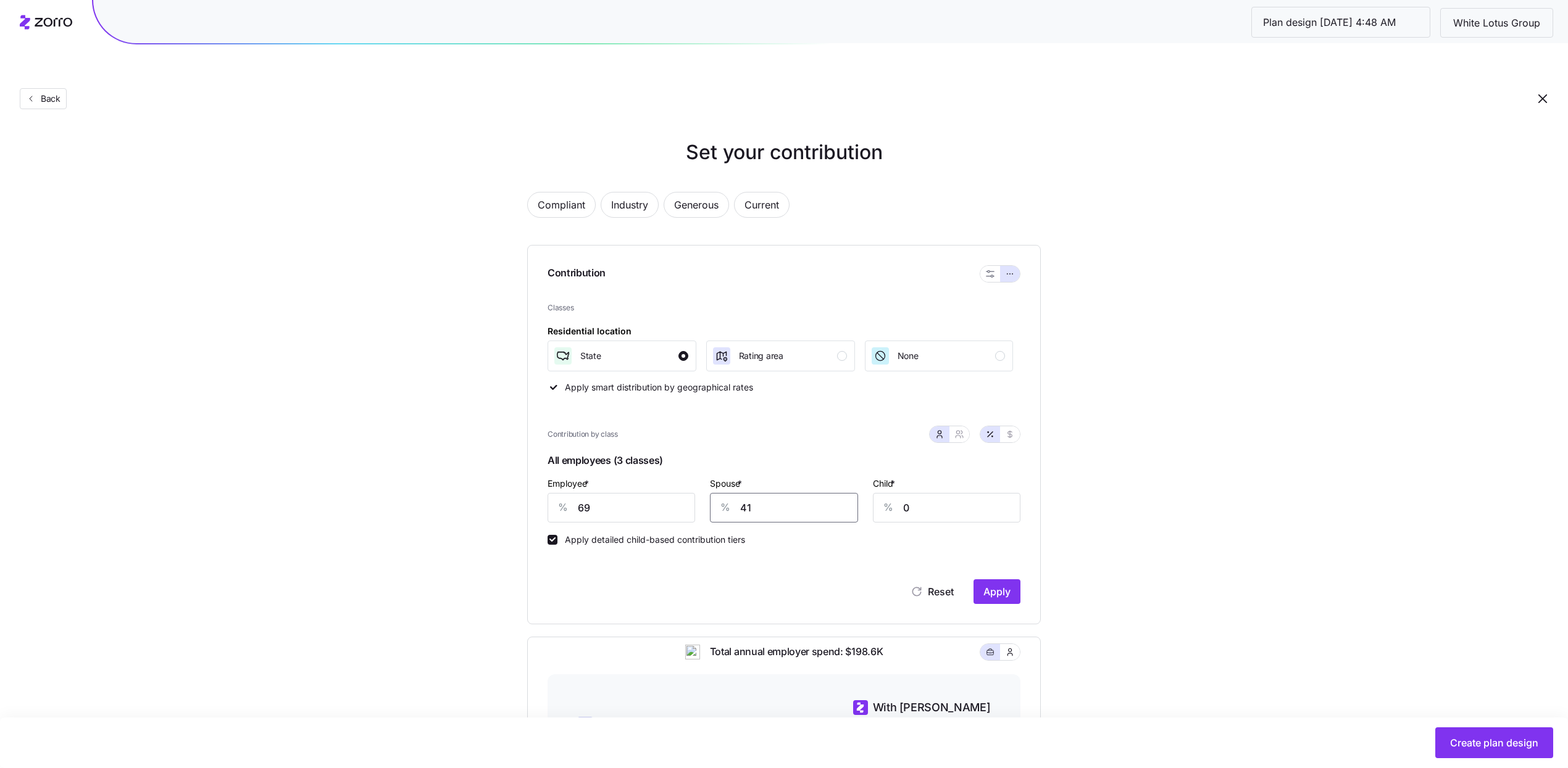
type input "41"
click at [761, 493] on input "41" at bounding box center [784, 508] width 148 height 30
click at [932, 493] on input "0" at bounding box center [947, 508] width 148 height 30
paste input "41"
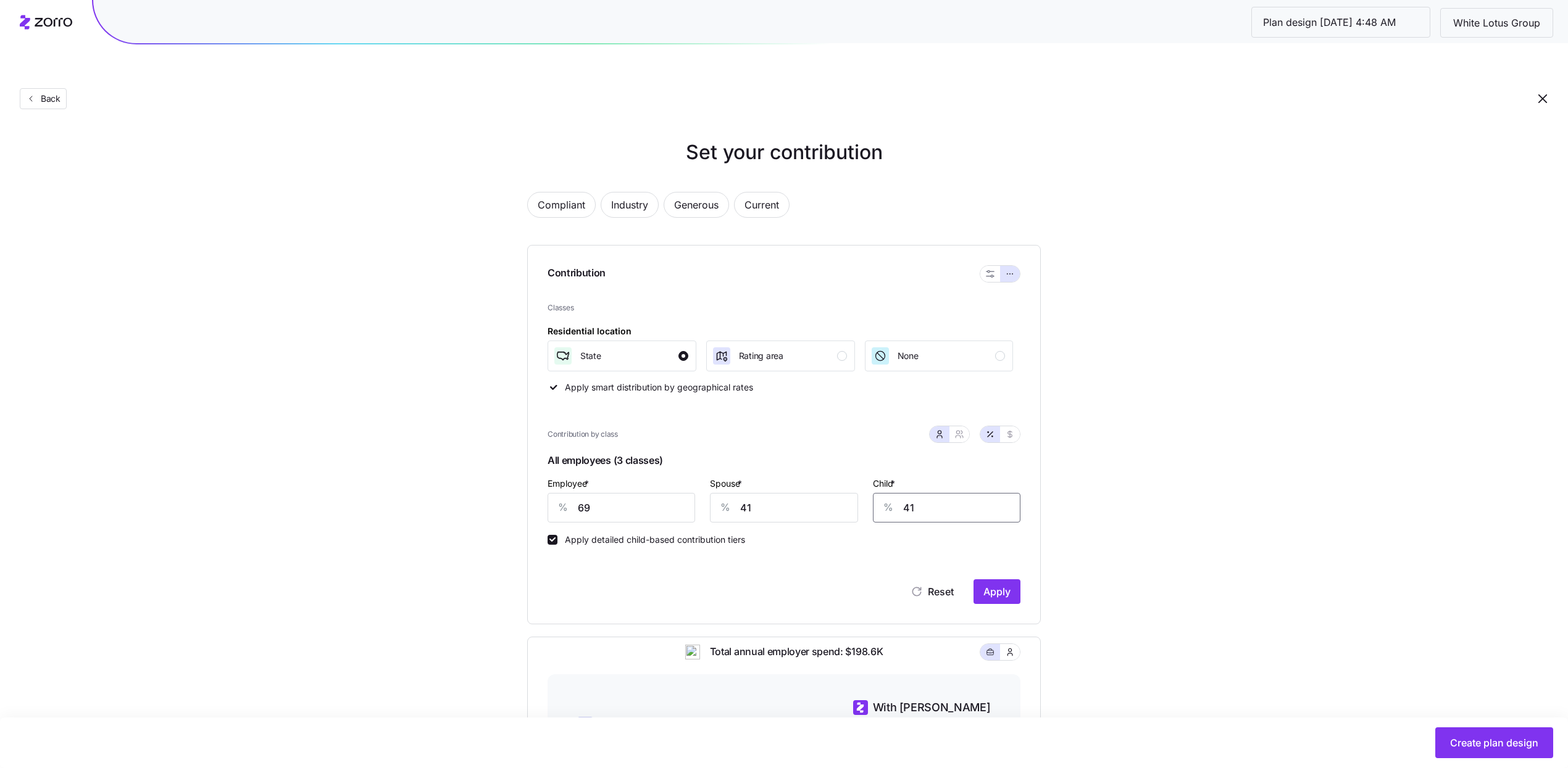
click at [933, 493] on input "41" at bounding box center [947, 508] width 148 height 30
type input "41"
click at [1359, 543] on div "Set your contribution Compliant Industry Generous Current Contribution Classes …" at bounding box center [784, 568] width 1568 height 862
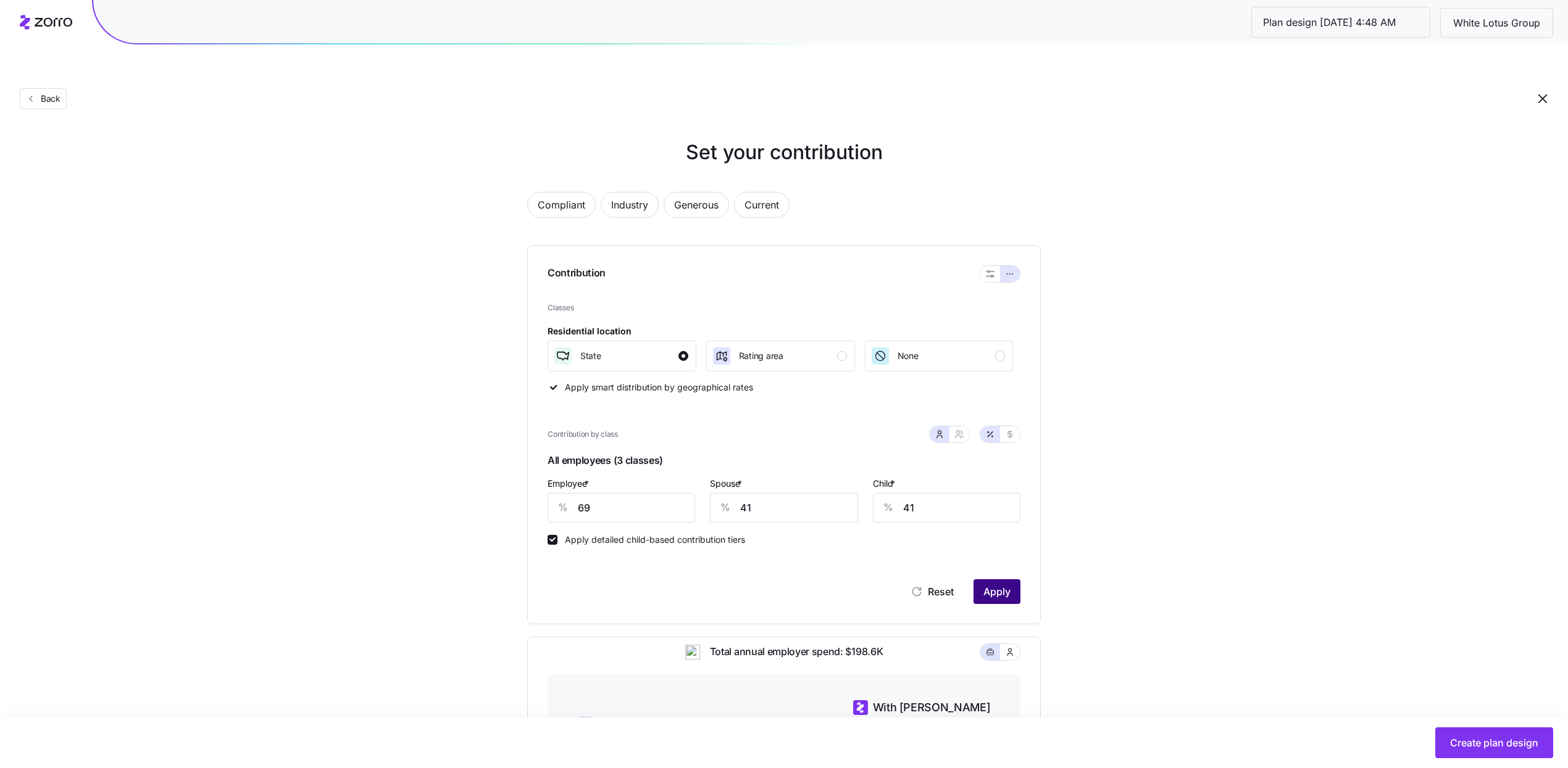
click at [991, 584] on span "Apply" at bounding box center [996, 592] width 27 height 15
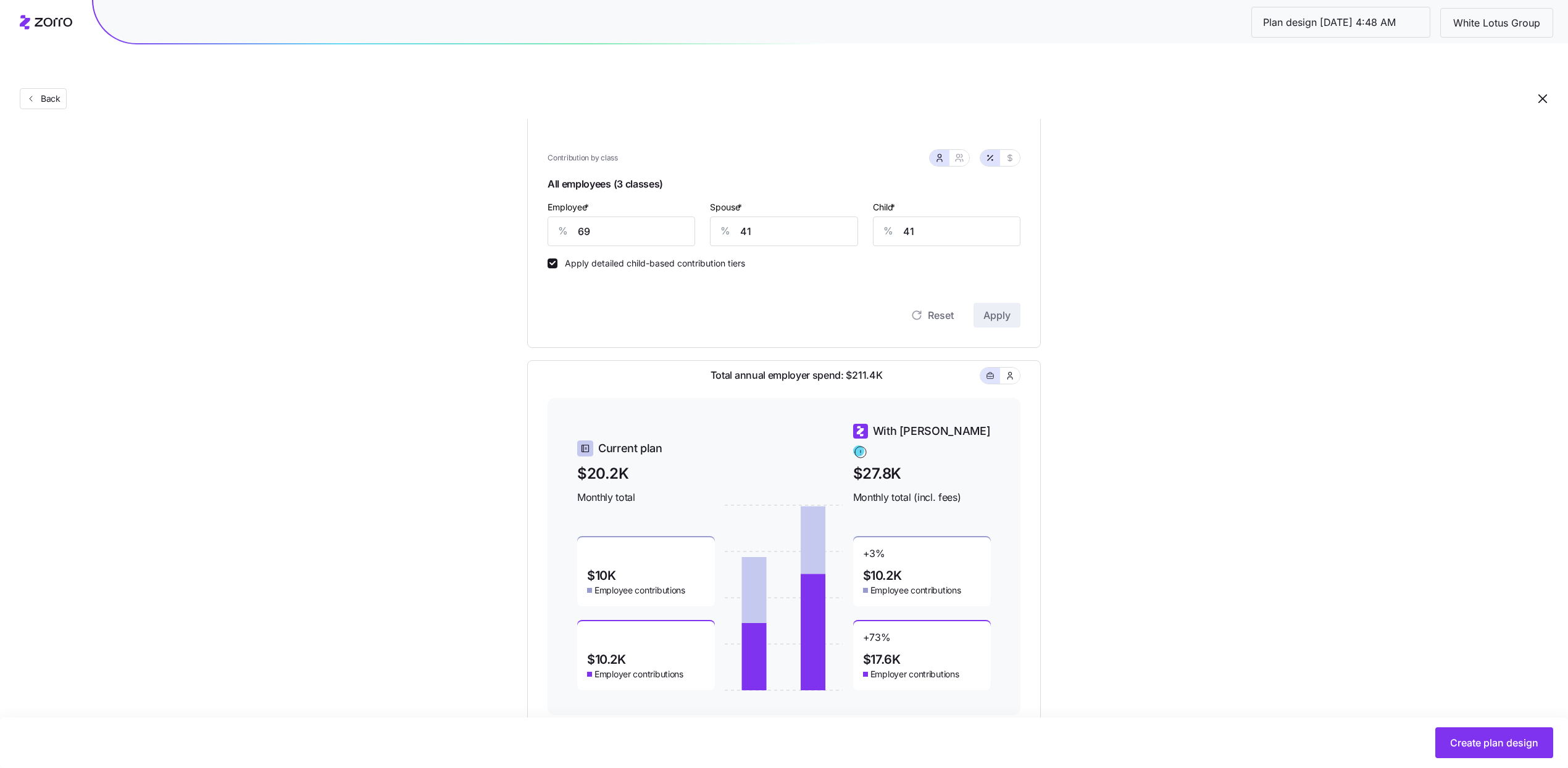
scroll to position [265, 0]
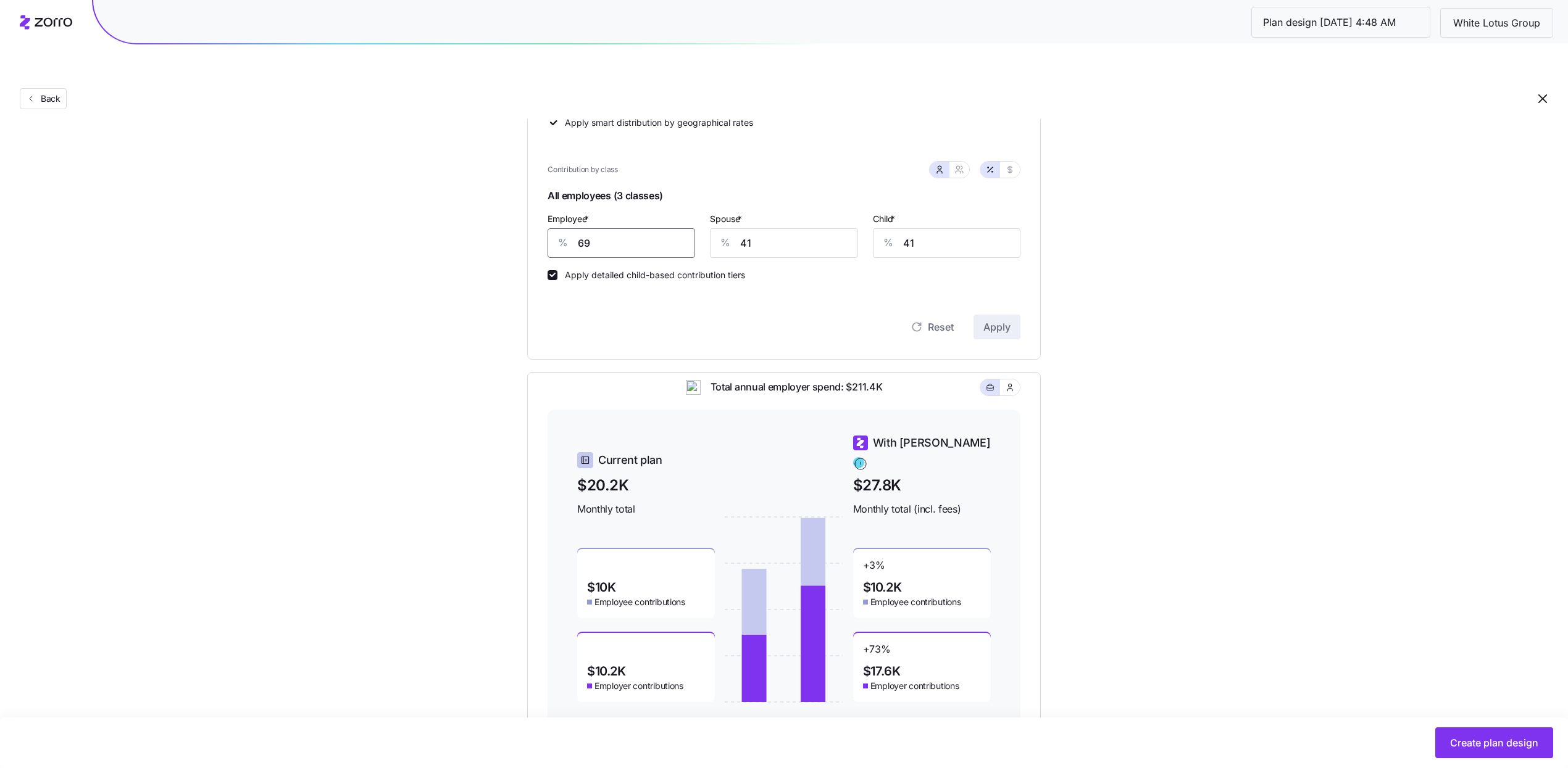
click at [641, 228] on input "69" at bounding box center [621, 243] width 148 height 30
type input "60"
click at [987, 290] on div "Reset Apply" at bounding box center [784, 315] width 473 height 50
click at [990, 320] on span "Apply" at bounding box center [996, 327] width 27 height 15
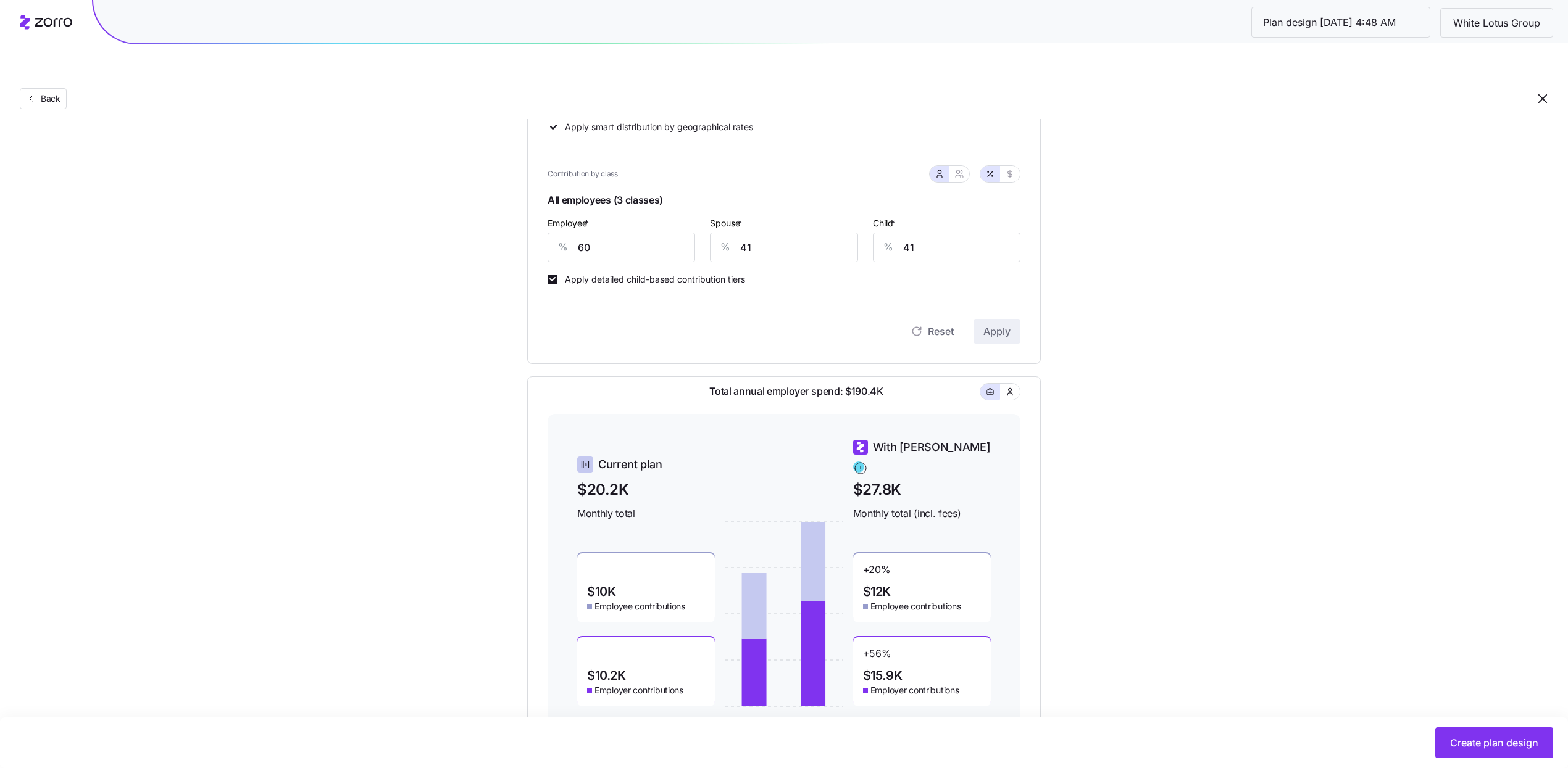
scroll to position [282, 0]
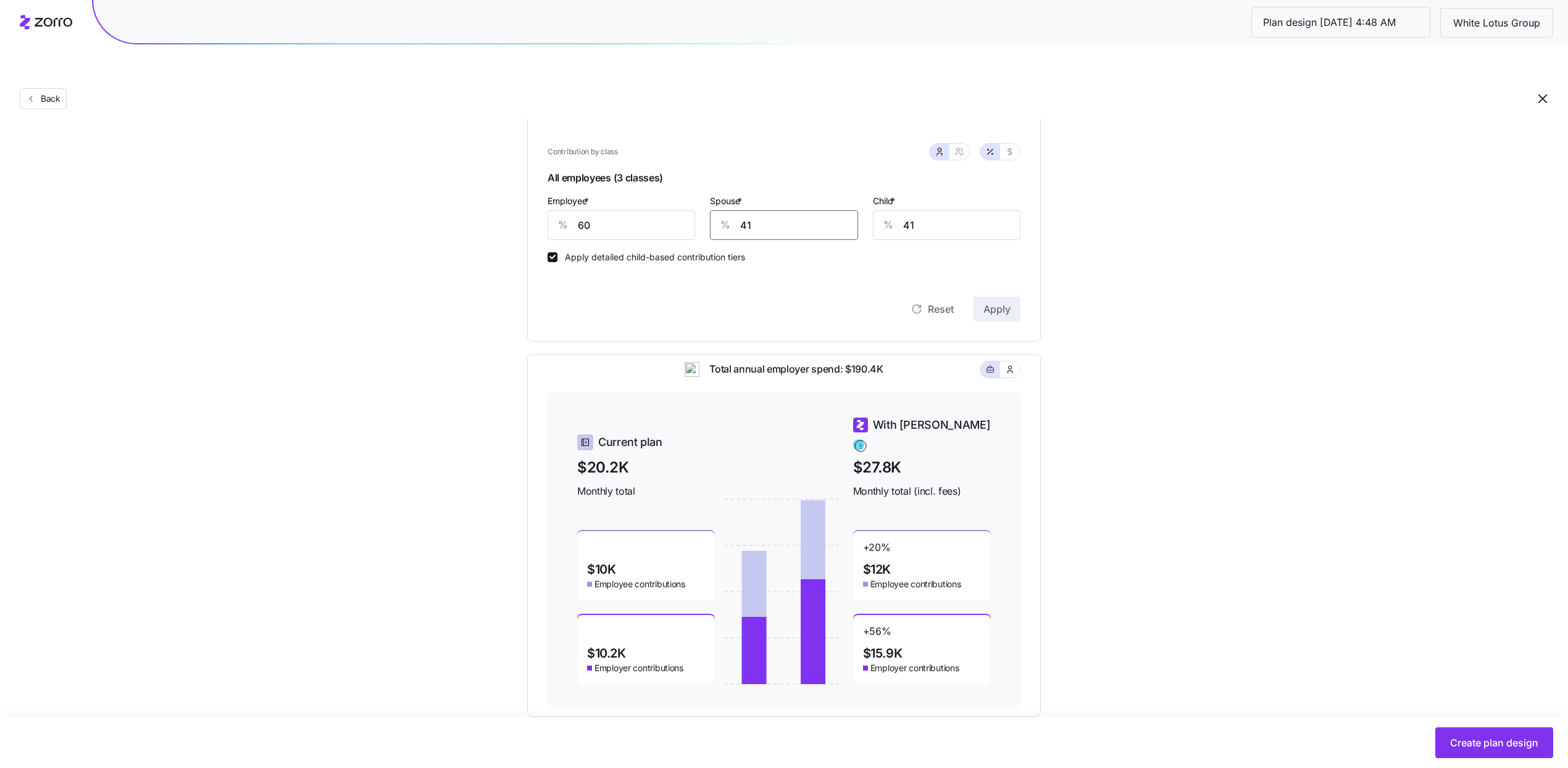
click at [779, 211] on input "41" at bounding box center [784, 225] width 148 height 30
click at [778, 211] on input "41" at bounding box center [784, 225] width 148 height 30
type input "38"
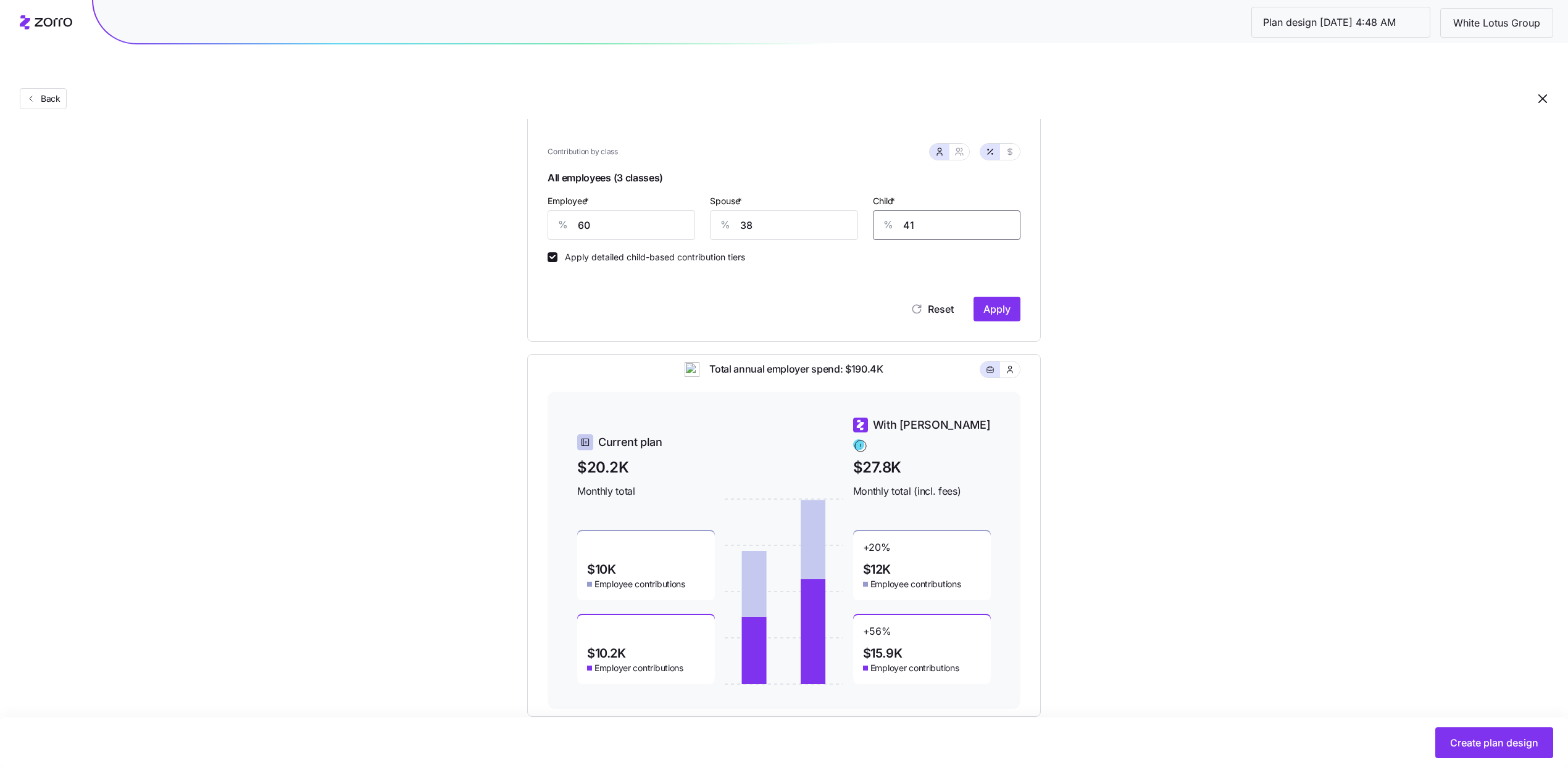
click at [904, 211] on input "41" at bounding box center [947, 225] width 148 height 30
type input "38"
click at [989, 302] on span "Apply" at bounding box center [996, 309] width 27 height 15
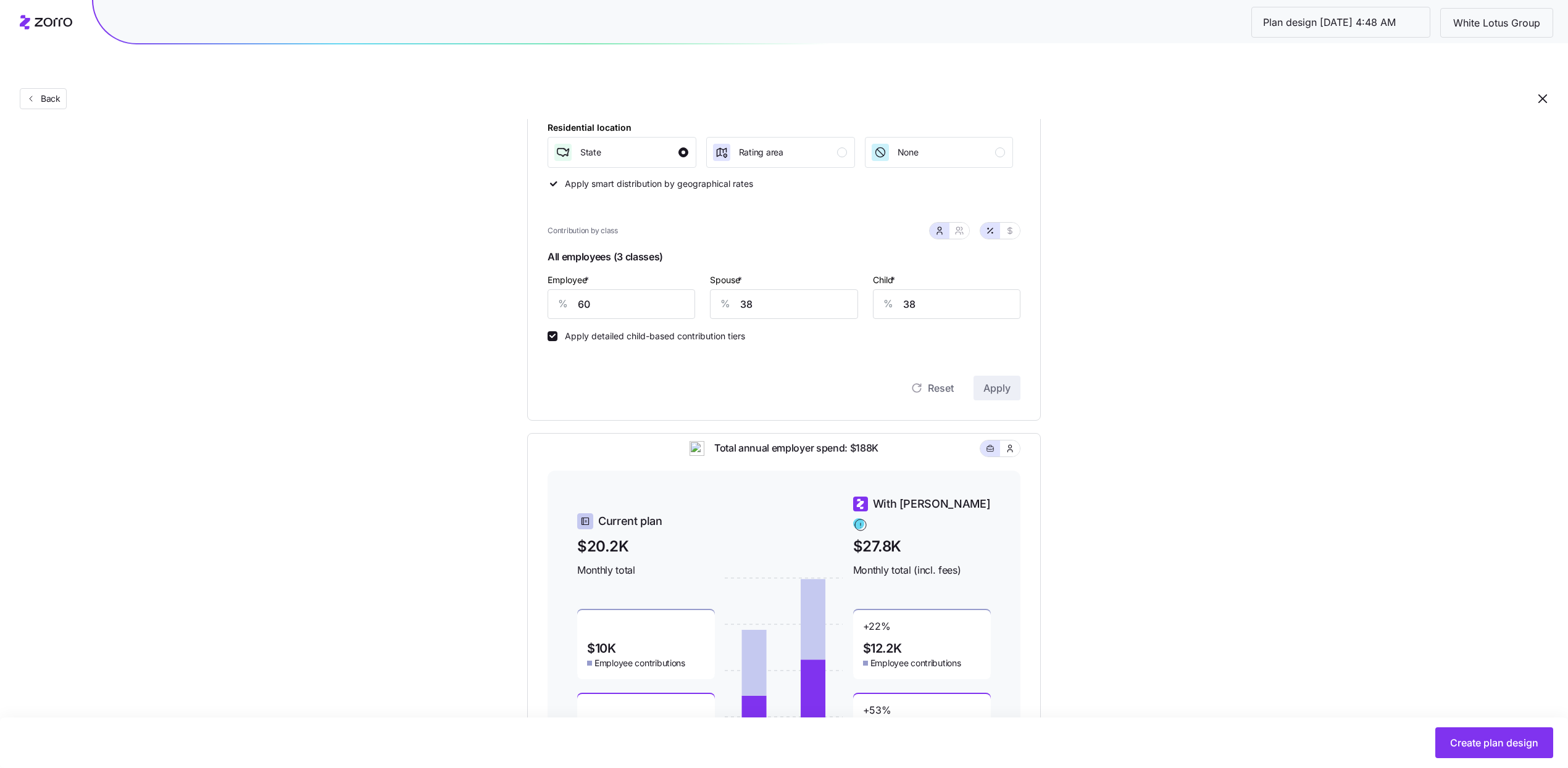
scroll to position [117, 0]
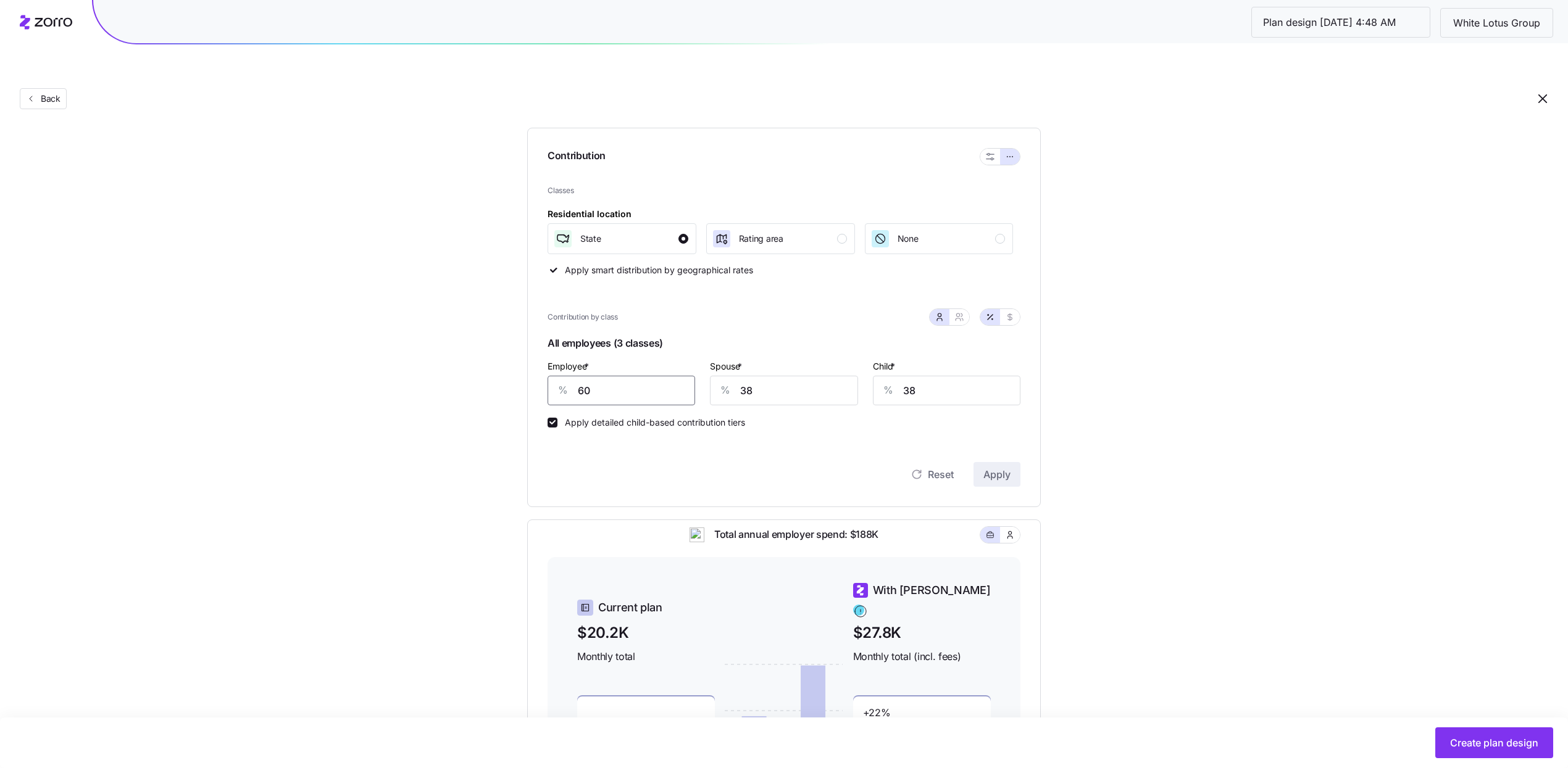
click at [640, 376] on input "60" at bounding box center [621, 390] width 148 height 30
click at [639, 376] on input "60" at bounding box center [621, 390] width 148 height 30
type input "55"
click at [1008, 462] on button "Apply" at bounding box center [997, 474] width 47 height 25
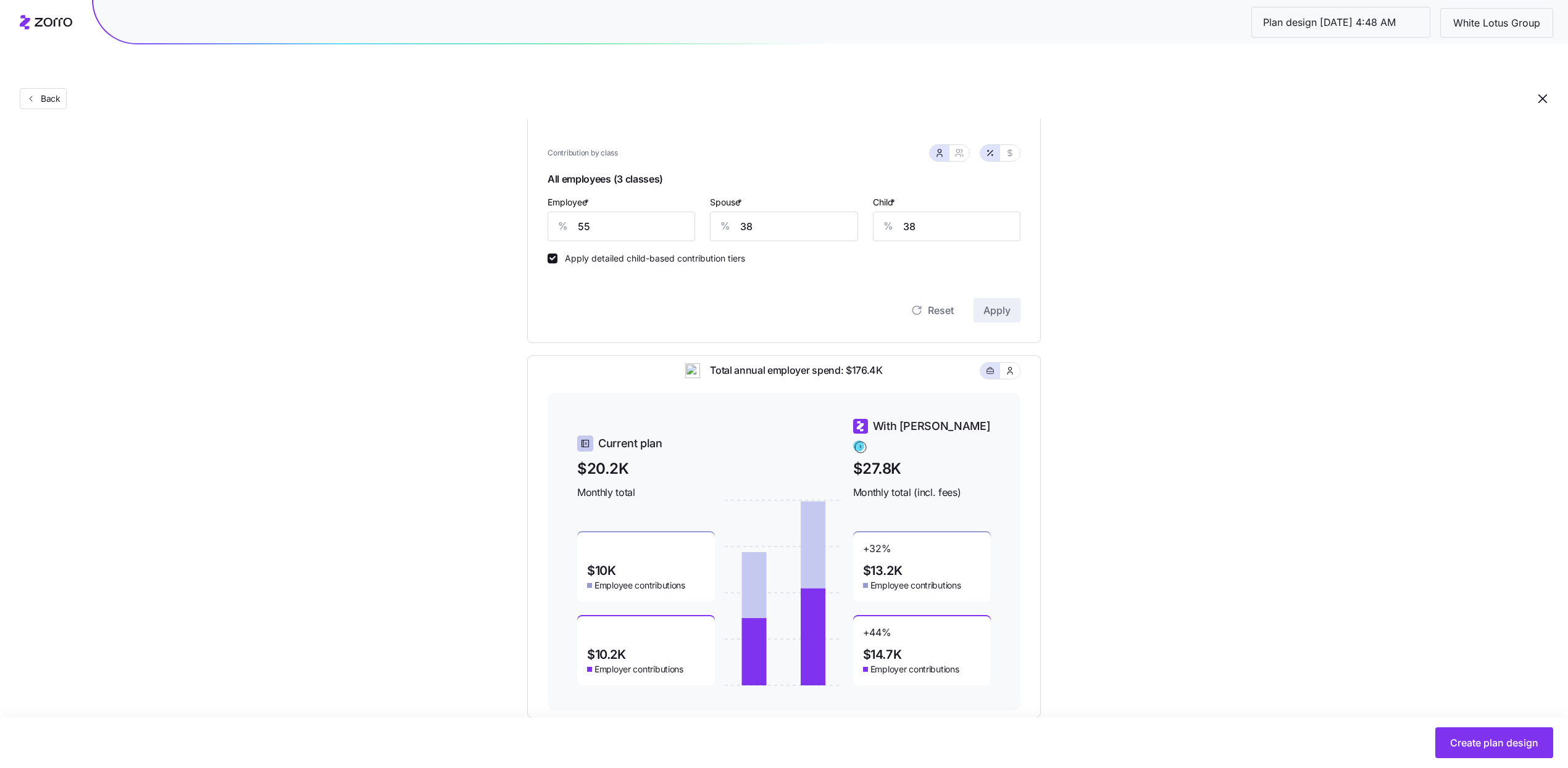
scroll to position [282, 0]
click at [1458, 744] on span "Create plan design" at bounding box center [1494, 743] width 89 height 15
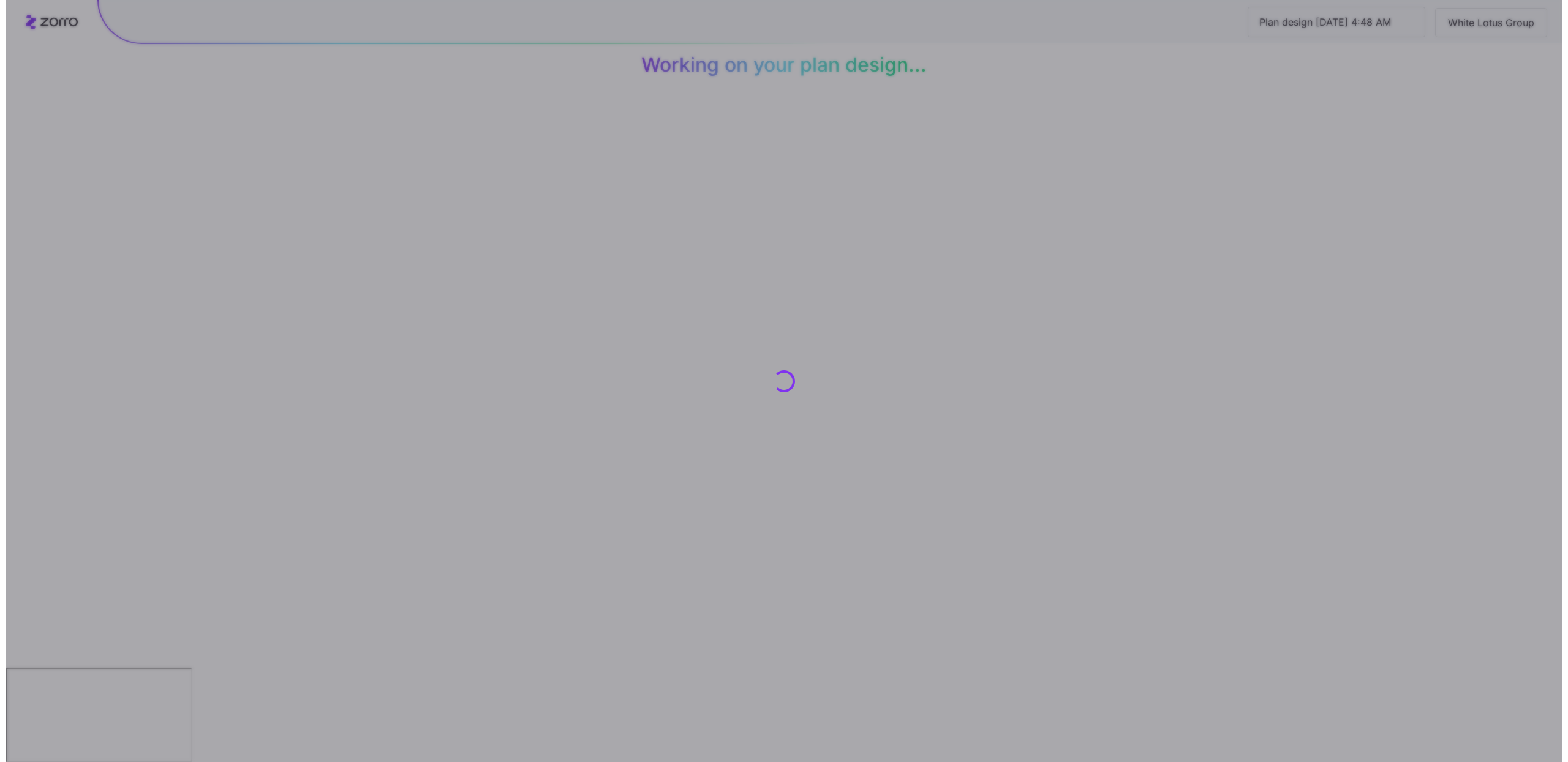
scroll to position [0, 0]
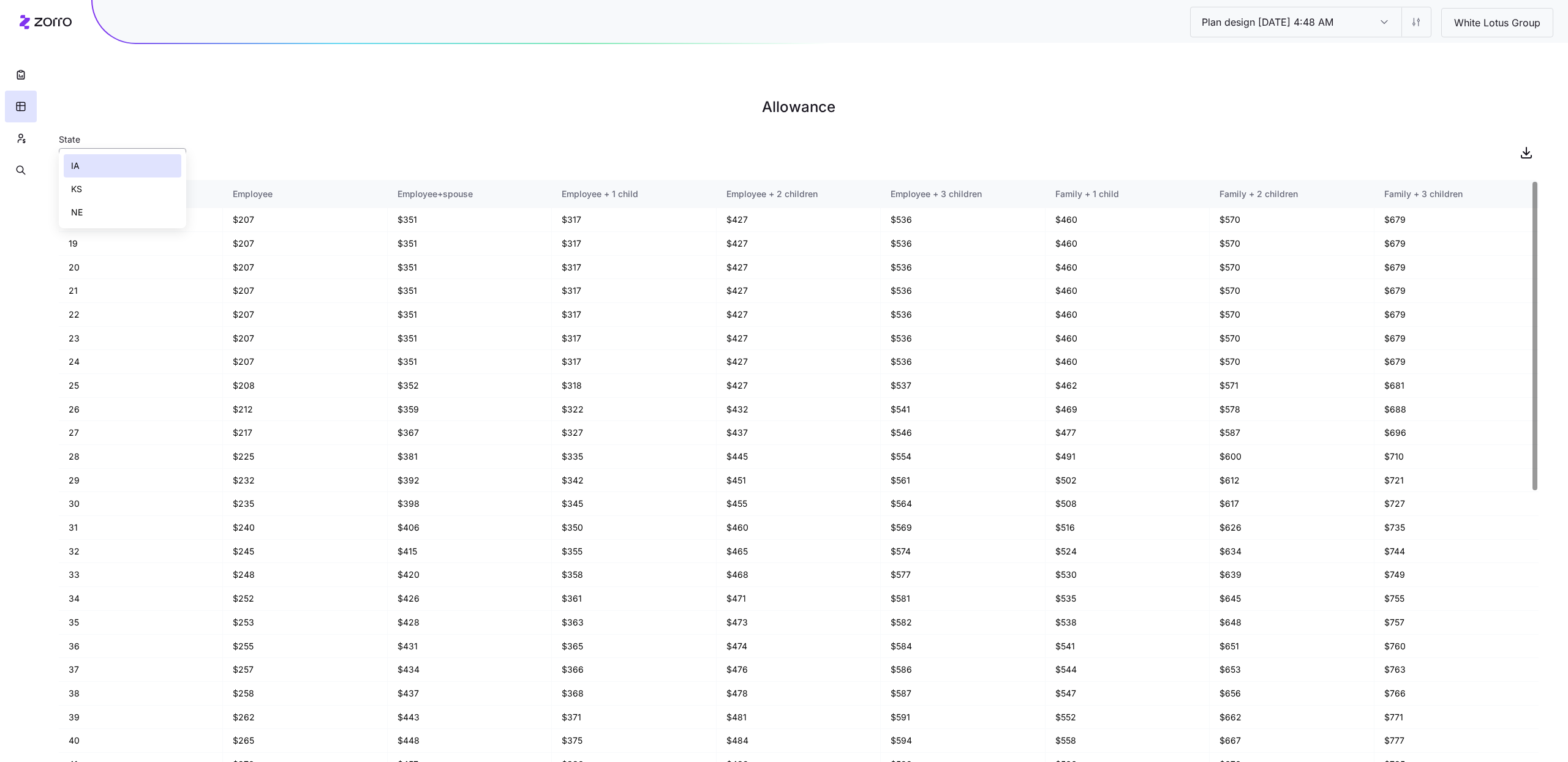
click at [108, 148] on input "IA" at bounding box center [122, 160] width 127 height 25
click at [114, 188] on div "KS" at bounding box center [123, 189] width 118 height 23
click at [112, 132] on div "State KS" at bounding box center [122, 152] width 127 height 42
click at [119, 148] on input "KS" at bounding box center [122, 160] width 127 height 25
click at [121, 213] on div "NE" at bounding box center [123, 212] width 118 height 23
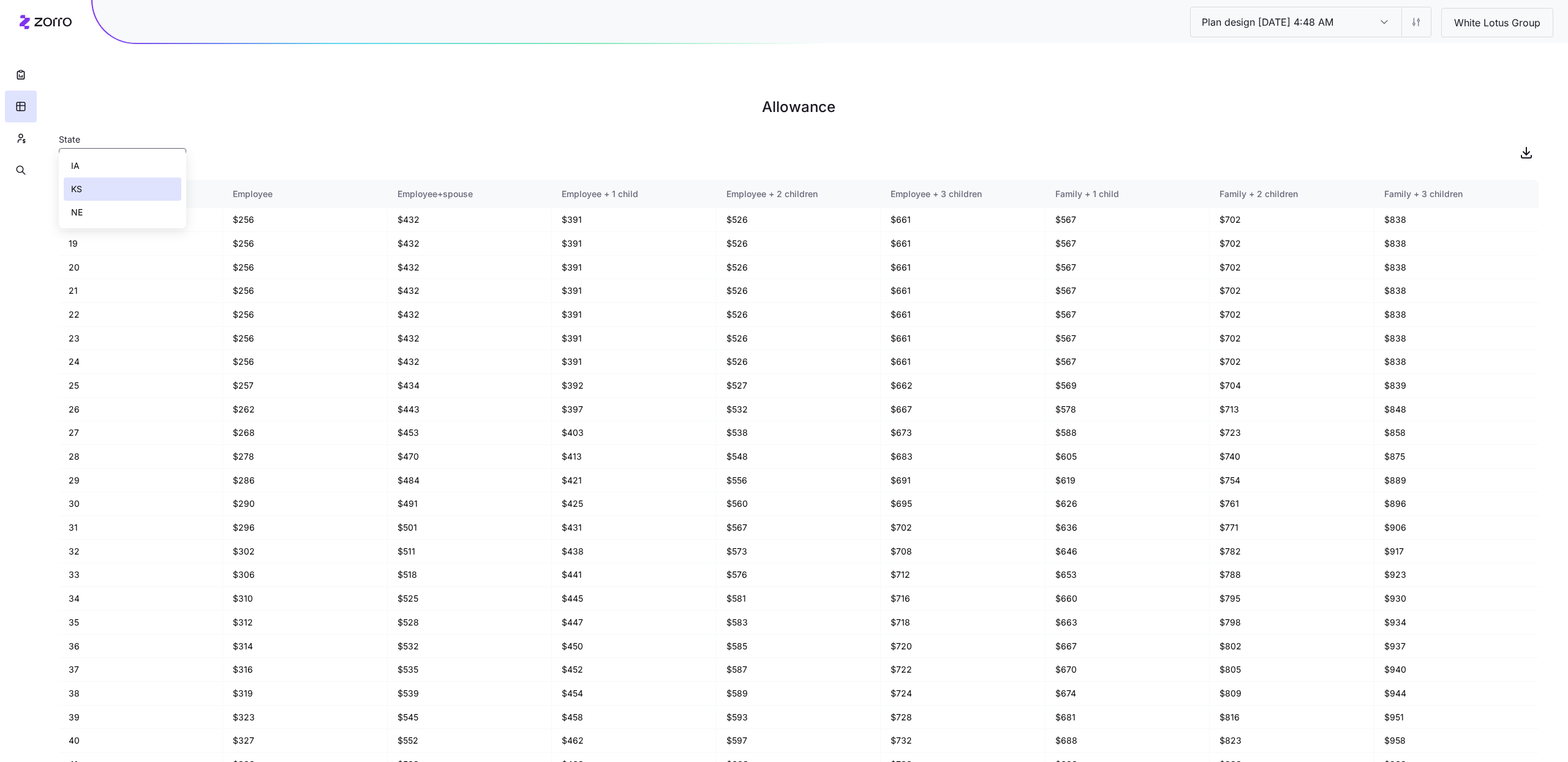
type input "NE"
click at [31, 134] on button "button" at bounding box center [21, 138] width 32 height 32
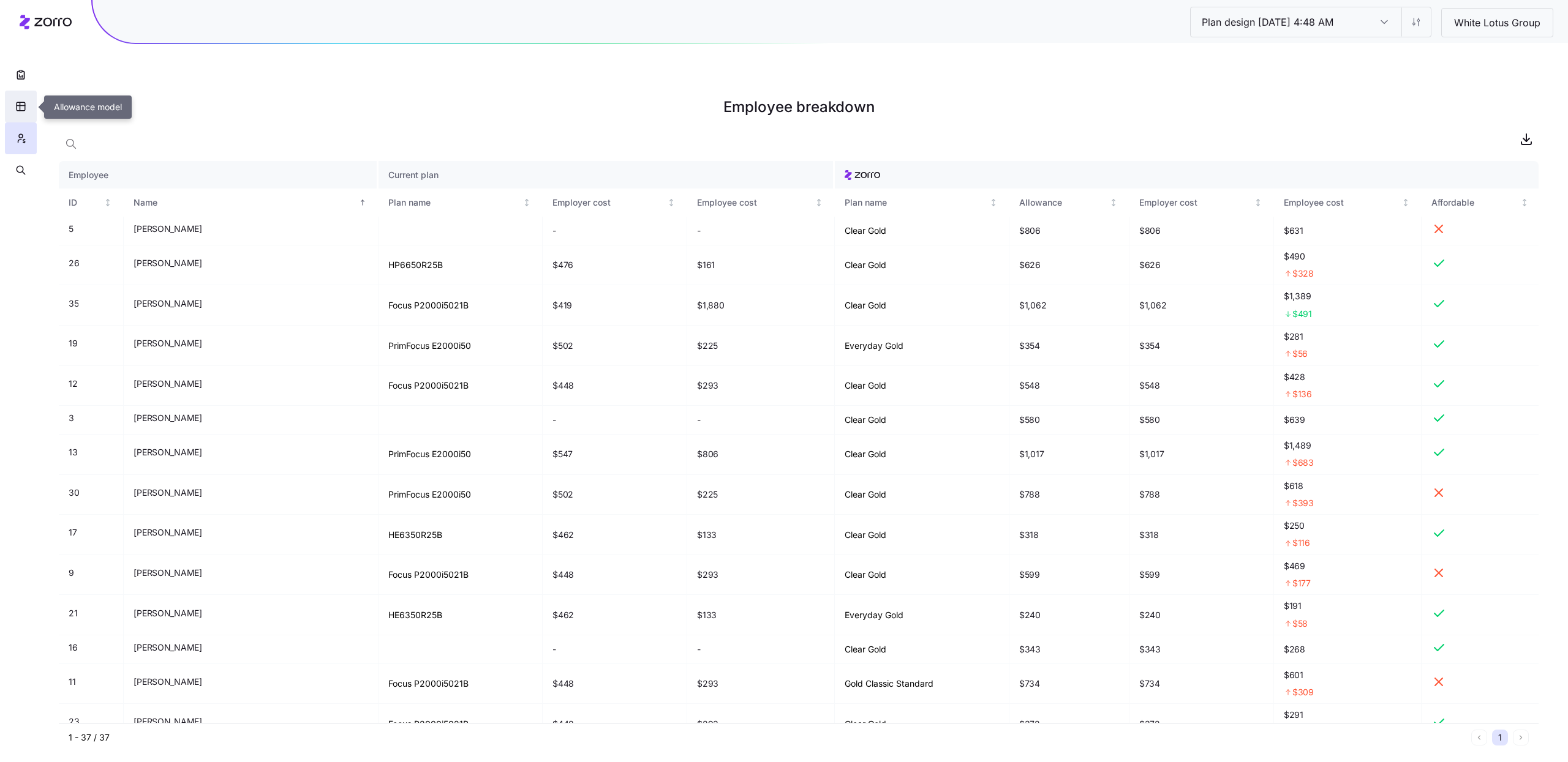
click at [25, 110] on icon "button" at bounding box center [21, 106] width 11 height 12
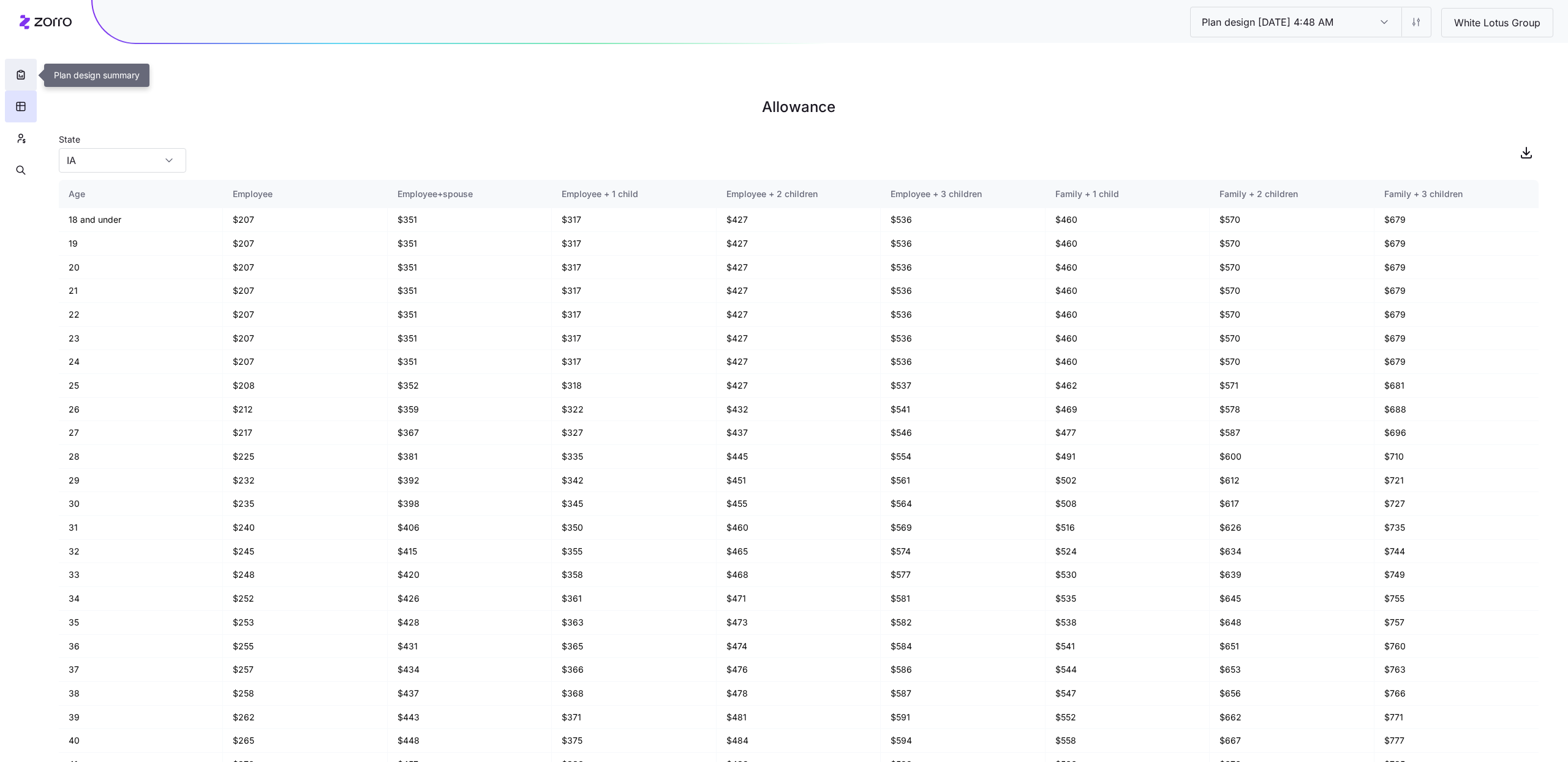
click at [25, 70] on icon "button" at bounding box center [21, 75] width 12 height 12
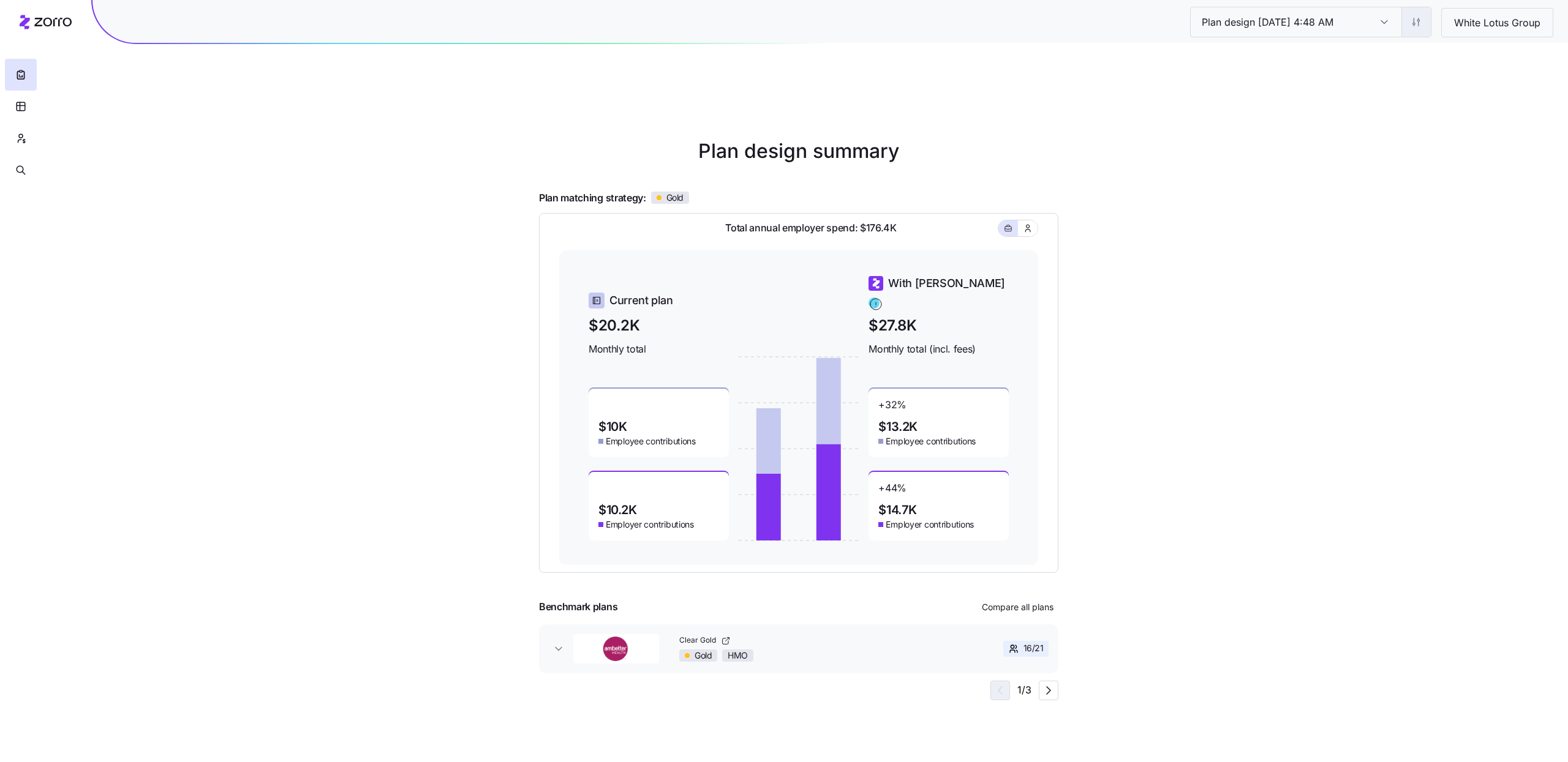
click at [1423, 19] on html "Plan design 10/08/2025 4:48 AM Plan design 10/08/2025 4:48 AM White Lotus Group…" at bounding box center [784, 443] width 1568 height 885
click at [1385, 63] on div "Edit contribution" at bounding box center [1365, 54] width 122 height 19
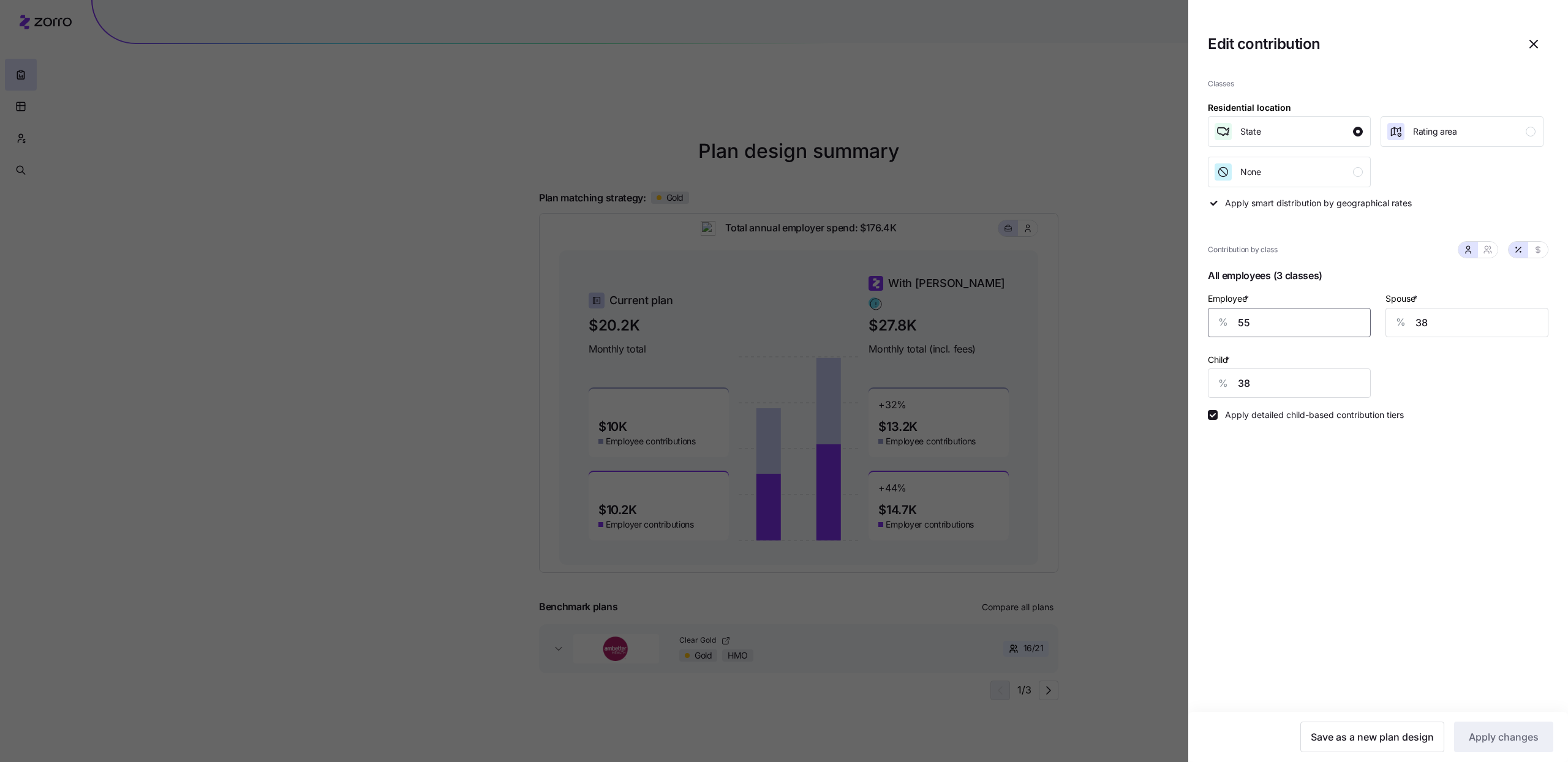
click at [1311, 333] on input "55" at bounding box center [1289, 323] width 163 height 29
click at [1527, 49] on icon "button" at bounding box center [1533, 44] width 15 height 15
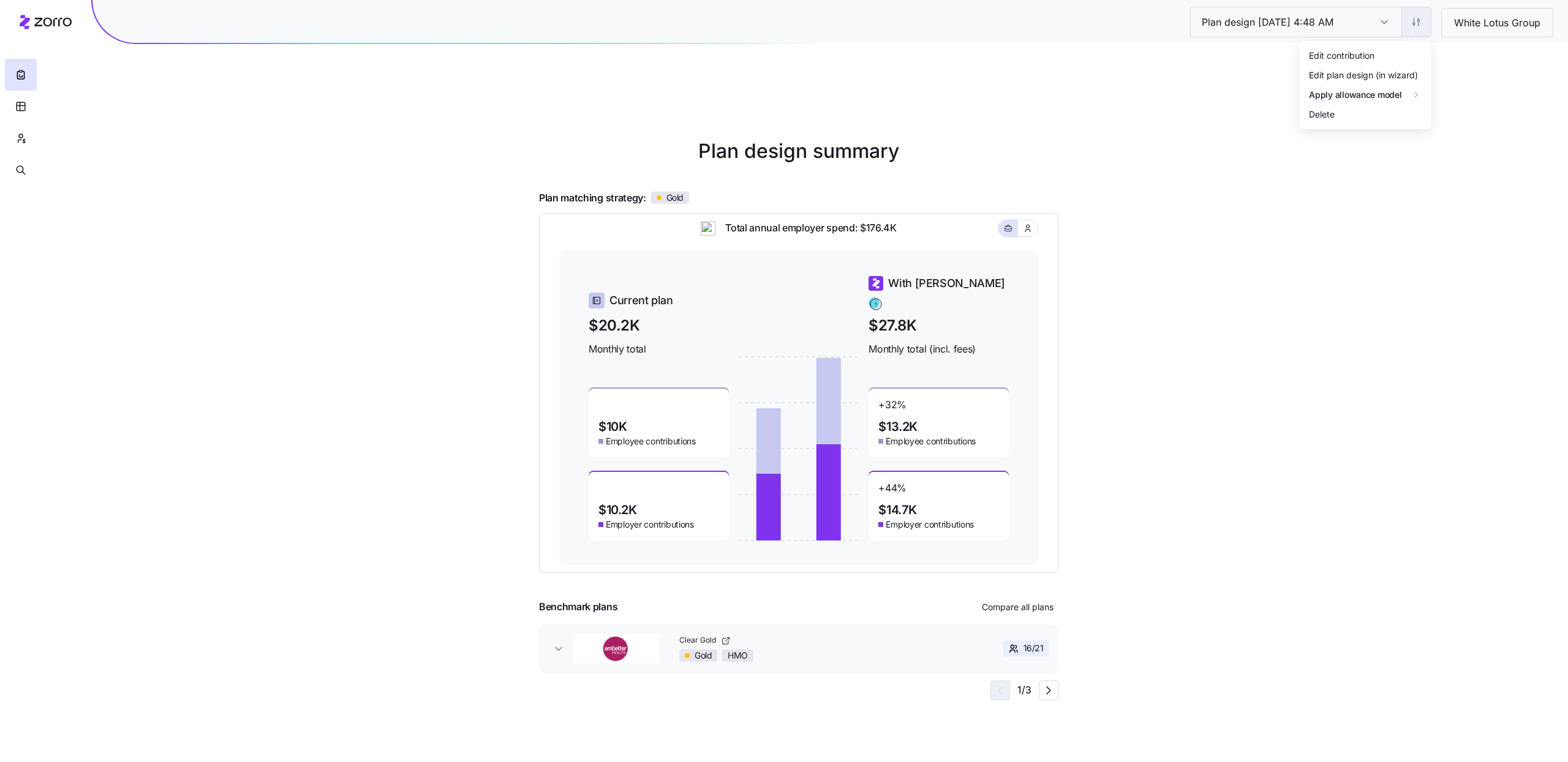
click at [1406, 19] on html "Plan design 10/08/2025 4:48 AM Plan design 10/08/2025 4:48 AM White Lotus Group…" at bounding box center [784, 443] width 1568 height 885
drag, startPoint x: 1488, startPoint y: 88, endPoint x: 1480, endPoint y: 79, distance: 12.0
click at [1488, 87] on html "Plan design 10/08/2025 4:48 AM Plan design 10/08/2025 4:48 AM White Lotus Group…" at bounding box center [784, 443] width 1568 height 885
click at [1424, 32] on html "Plan design 10/08/2025 4:48 AM Plan design 10/08/2025 4:48 AM White Lotus Group…" at bounding box center [784, 443] width 1568 height 885
click at [1362, 50] on div "Edit contribution" at bounding box center [1342, 55] width 65 height 13
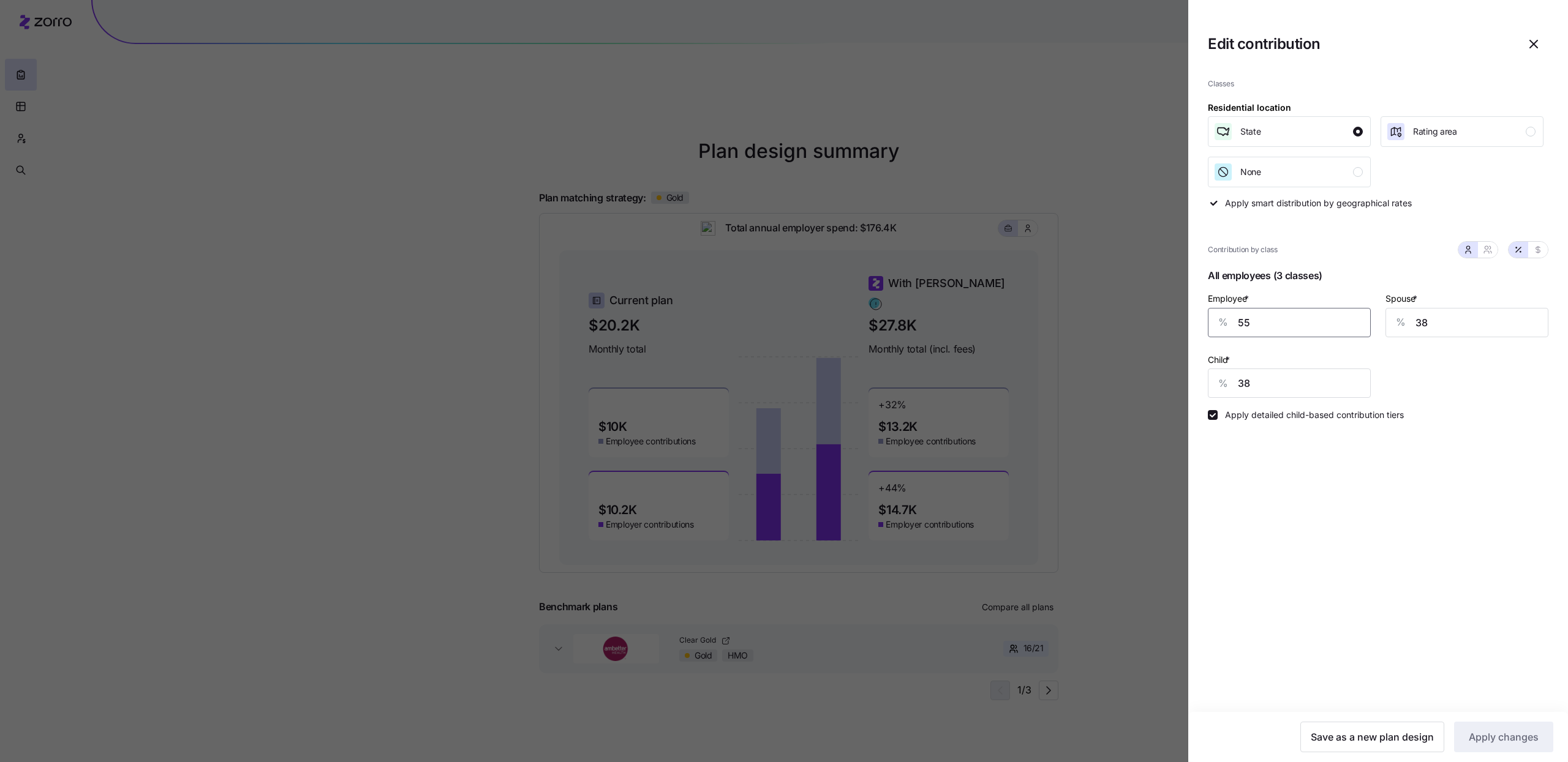
click at [1309, 321] on input "55" at bounding box center [1289, 323] width 163 height 29
type input "69"
type input "41"
click at [1304, 382] on input "38" at bounding box center [1289, 383] width 163 height 29
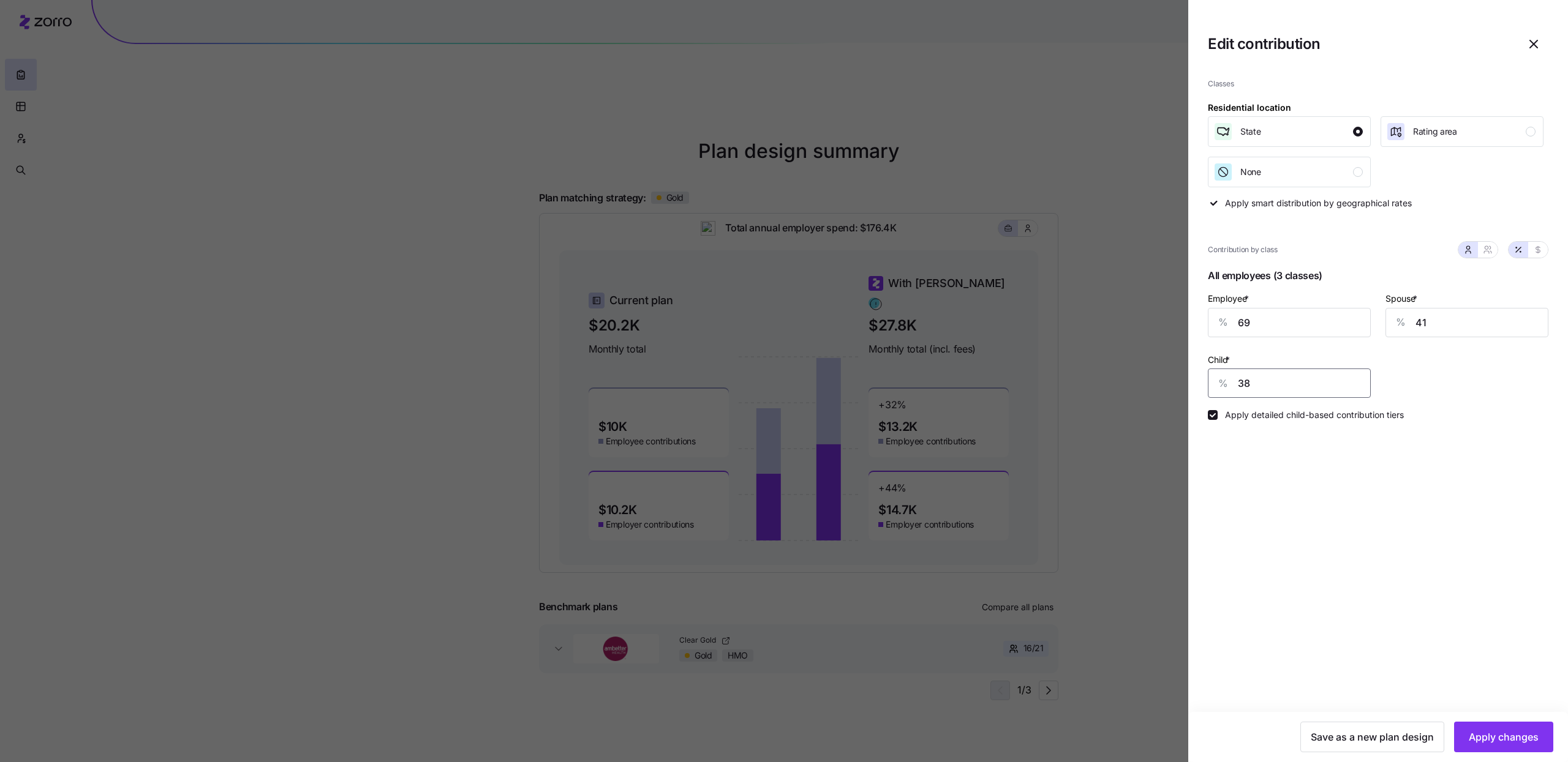
click at [1304, 382] on input "38" at bounding box center [1289, 383] width 163 height 29
type input "41"
click at [1509, 728] on button "Apply changes" at bounding box center [1503, 737] width 99 height 31
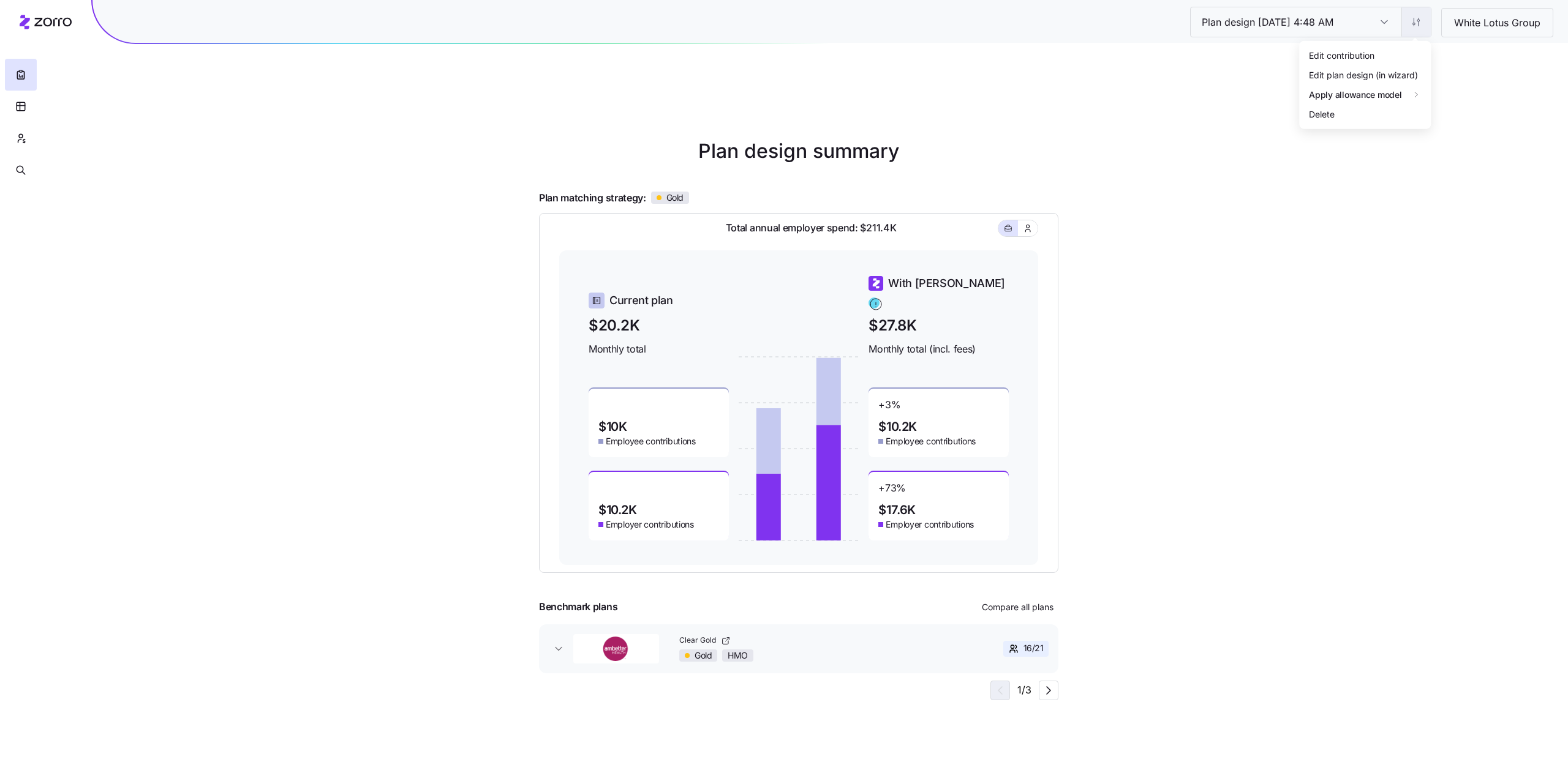
click at [1423, 21] on html "Plan design 10/08/2025 4:48 AM Plan design 10/08/2025 4:48 AM White Lotus Group…" at bounding box center [784, 443] width 1568 height 885
click at [1102, 623] on html "Plan design 10/08/2025 4:48 AM Plan design 10/08/2025 4:48 AM White Lotus Group…" at bounding box center [784, 443] width 1568 height 885
click at [1031, 222] on icon "button" at bounding box center [1027, 228] width 10 height 12
click at [1006, 221] on icon "button" at bounding box center [1008, 228] width 9 height 15
click at [1410, 23] on html "Plan design 10/08/2025 4:48 AM Plan design 10/08/2025 4:48 AM White Lotus Group…" at bounding box center [784, 443] width 1568 height 885
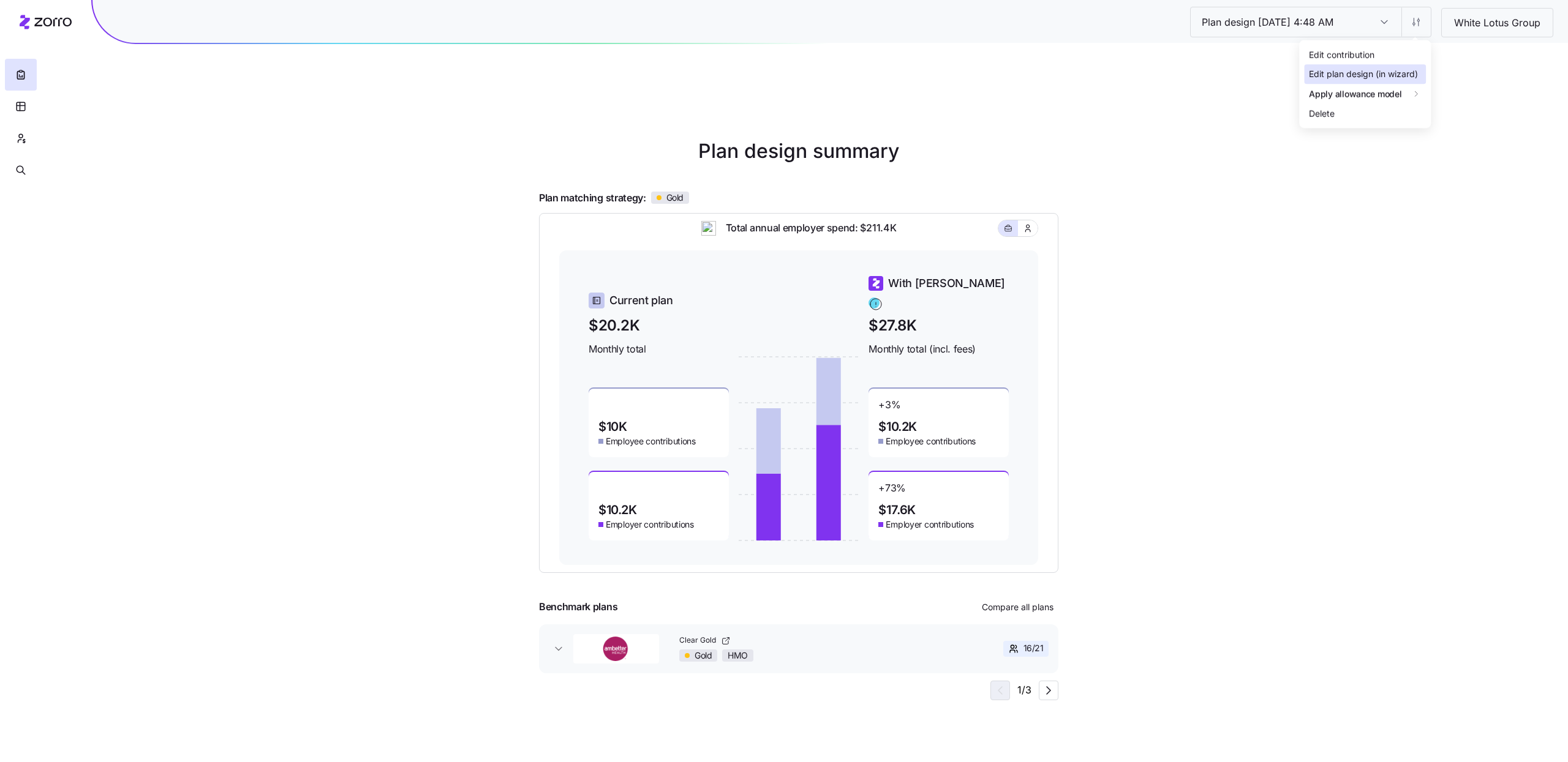
click at [1383, 67] on div "Edit plan design (in wizard)" at bounding box center [1364, 74] width 109 height 13
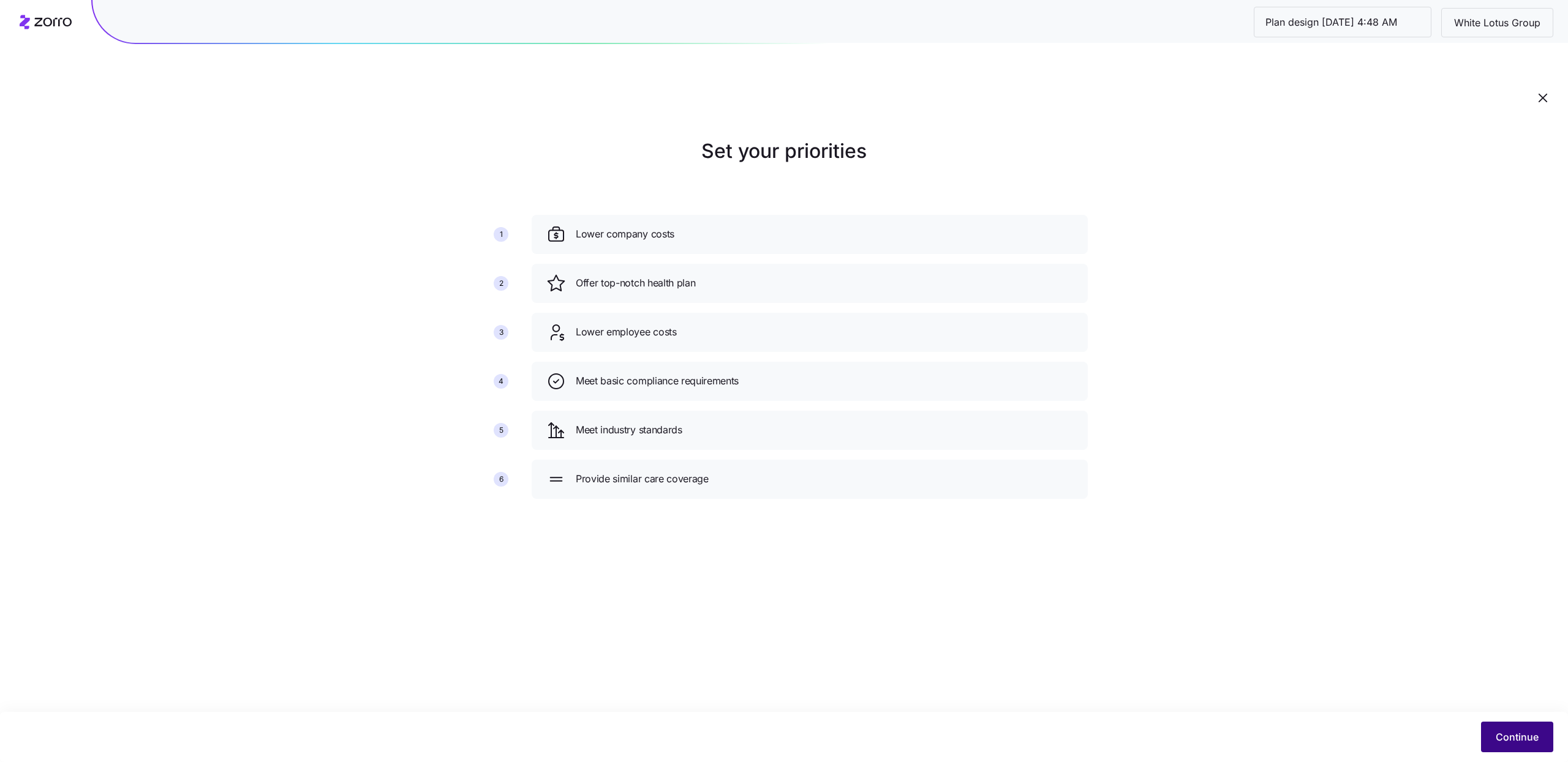
click at [1505, 744] on span "Continue" at bounding box center [1517, 737] width 43 height 15
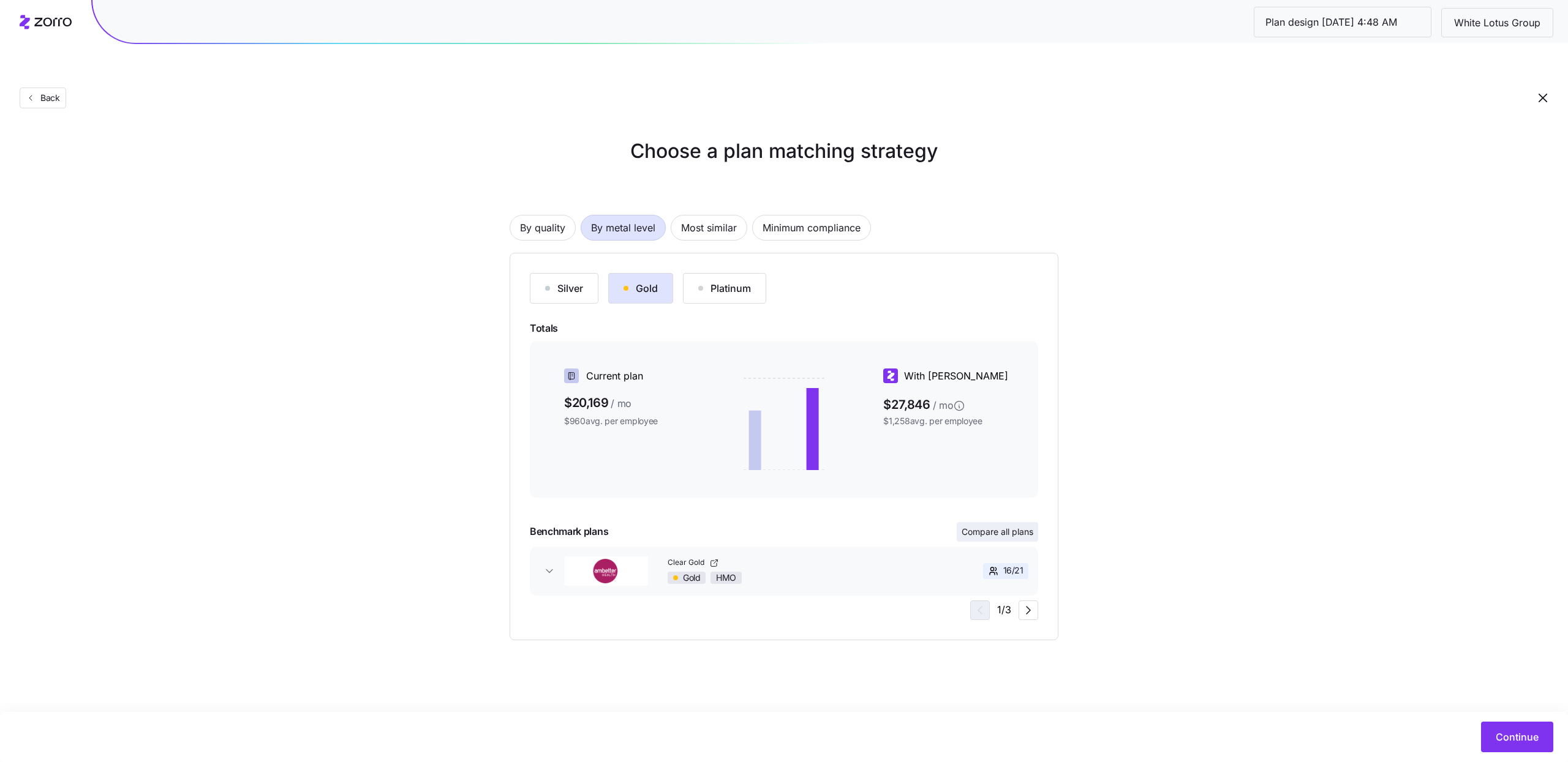
click at [991, 526] on span "Compare all plans" at bounding box center [997, 532] width 72 height 12
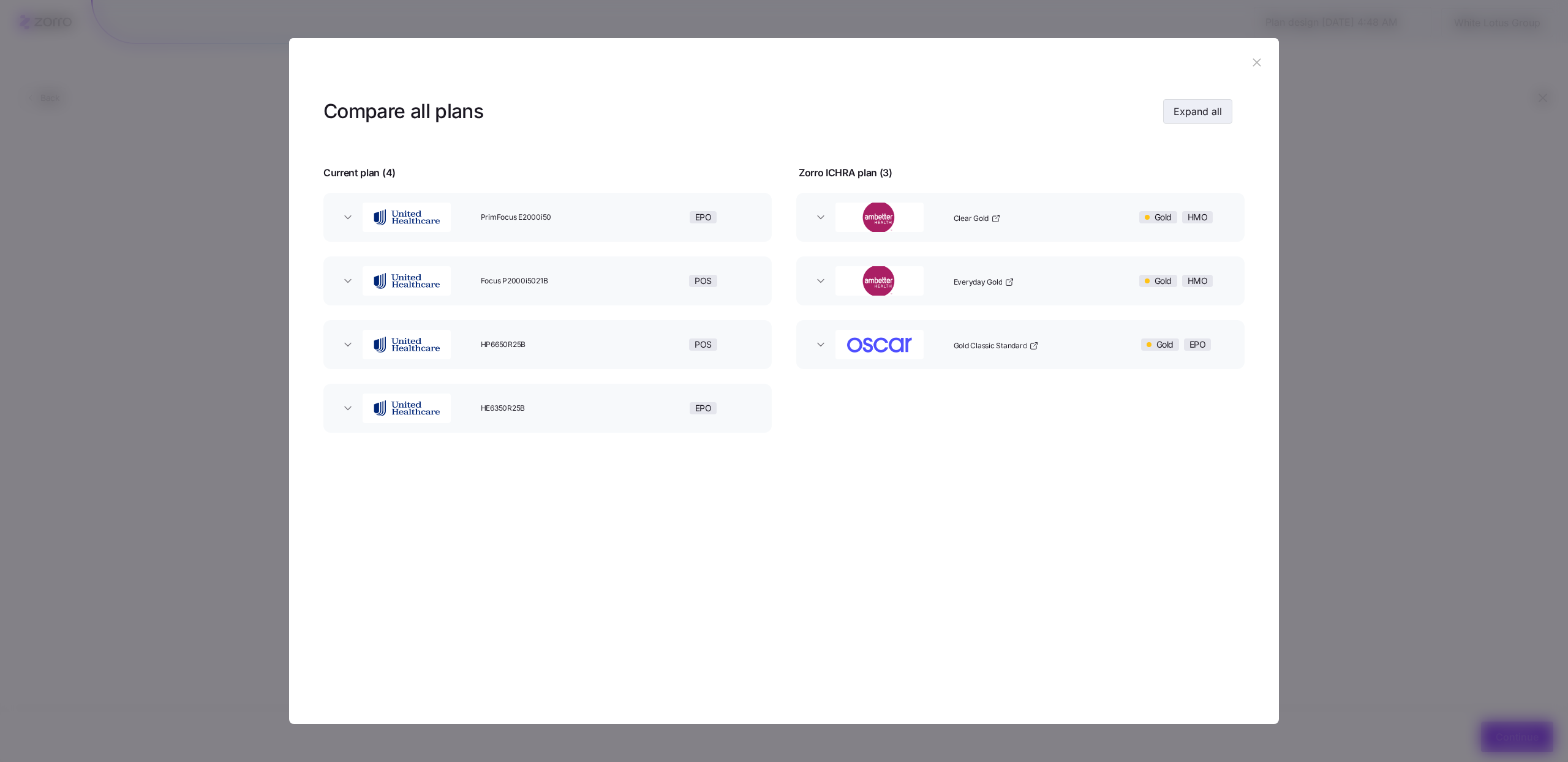
click at [1181, 104] on span "Expand all" at bounding box center [1198, 111] width 49 height 15
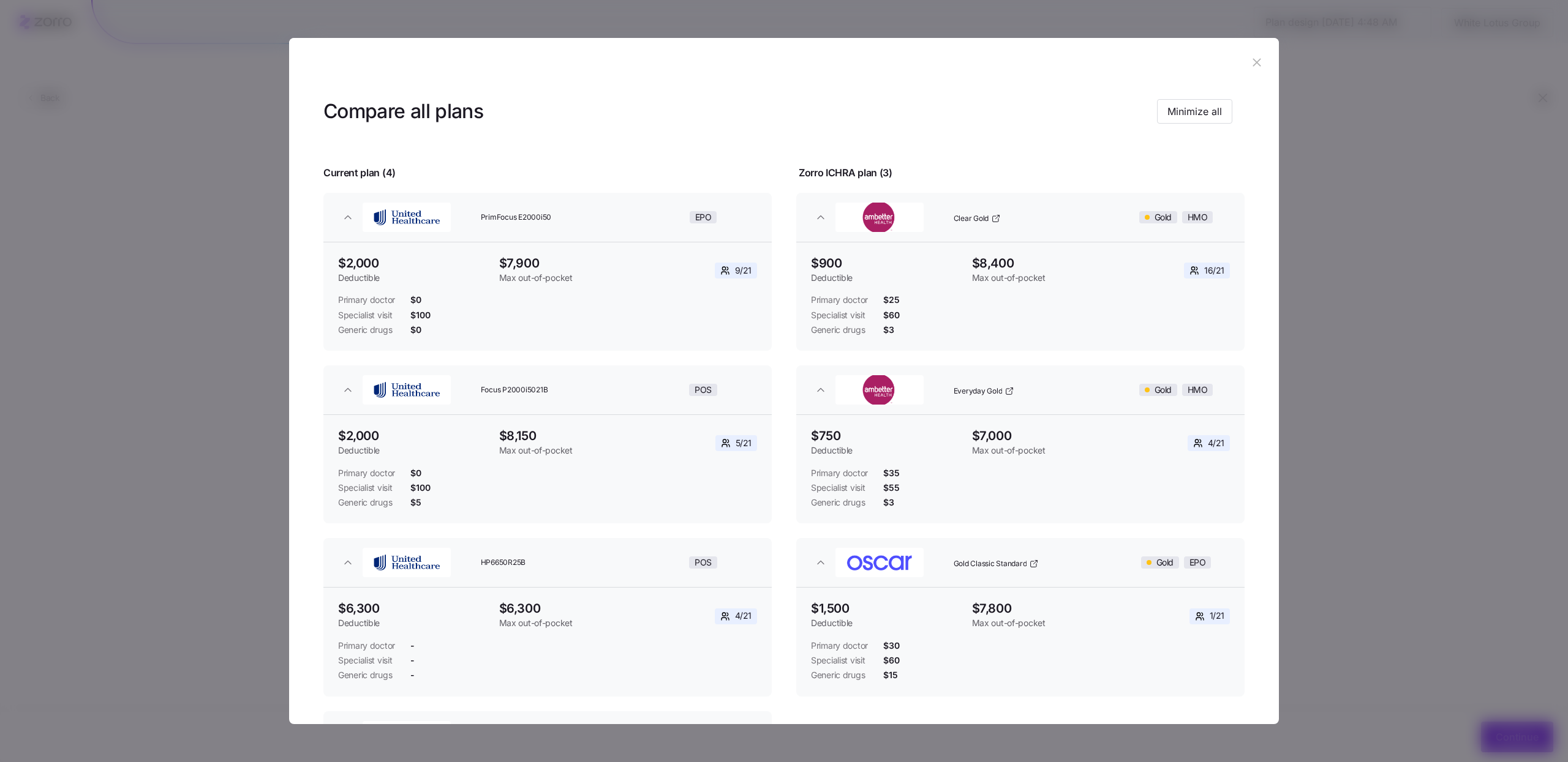
click at [1253, 57] on icon "button" at bounding box center [1257, 63] width 13 height 13
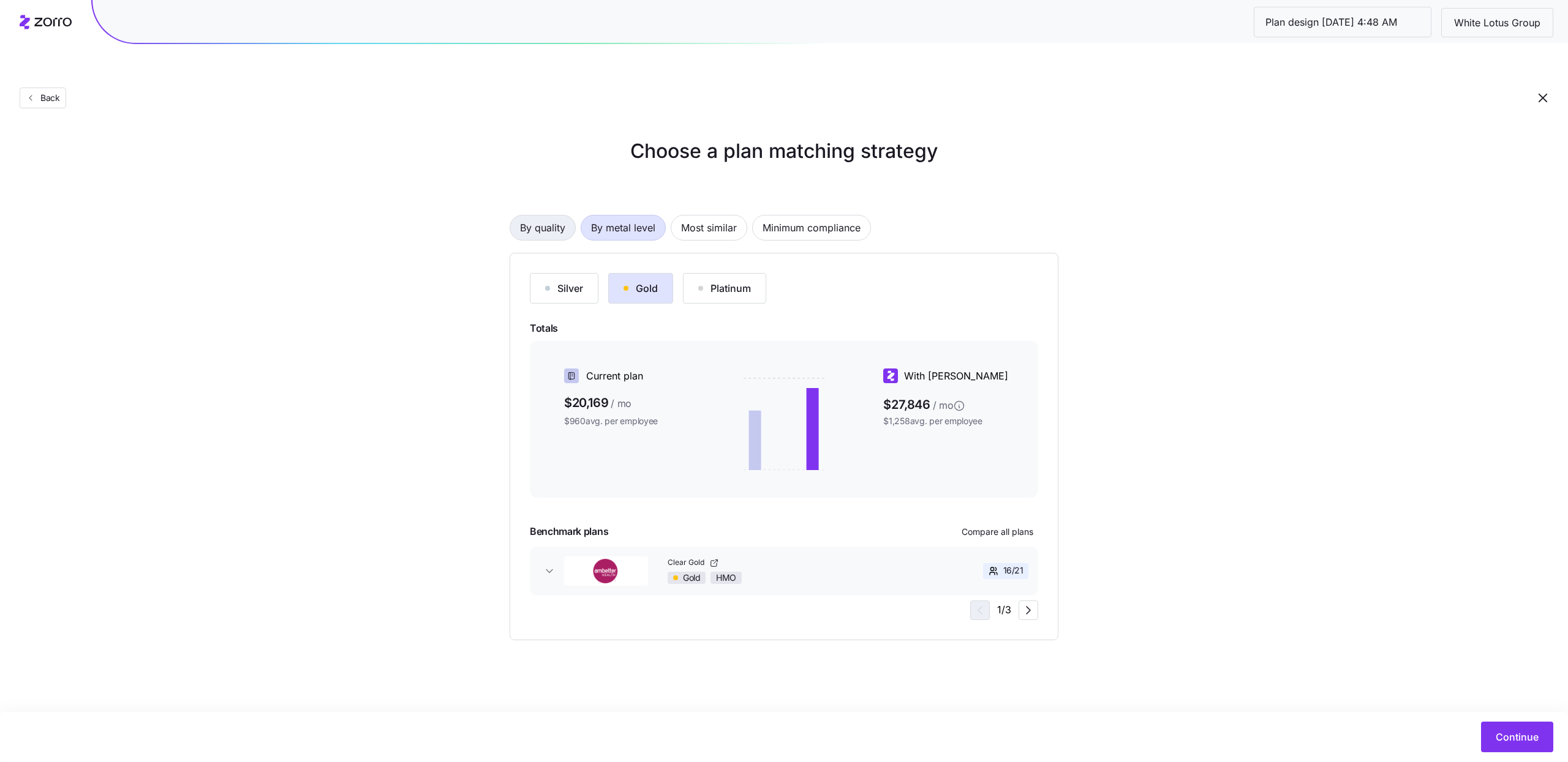
click at [549, 216] on span "By quality" at bounding box center [543, 228] width 45 height 25
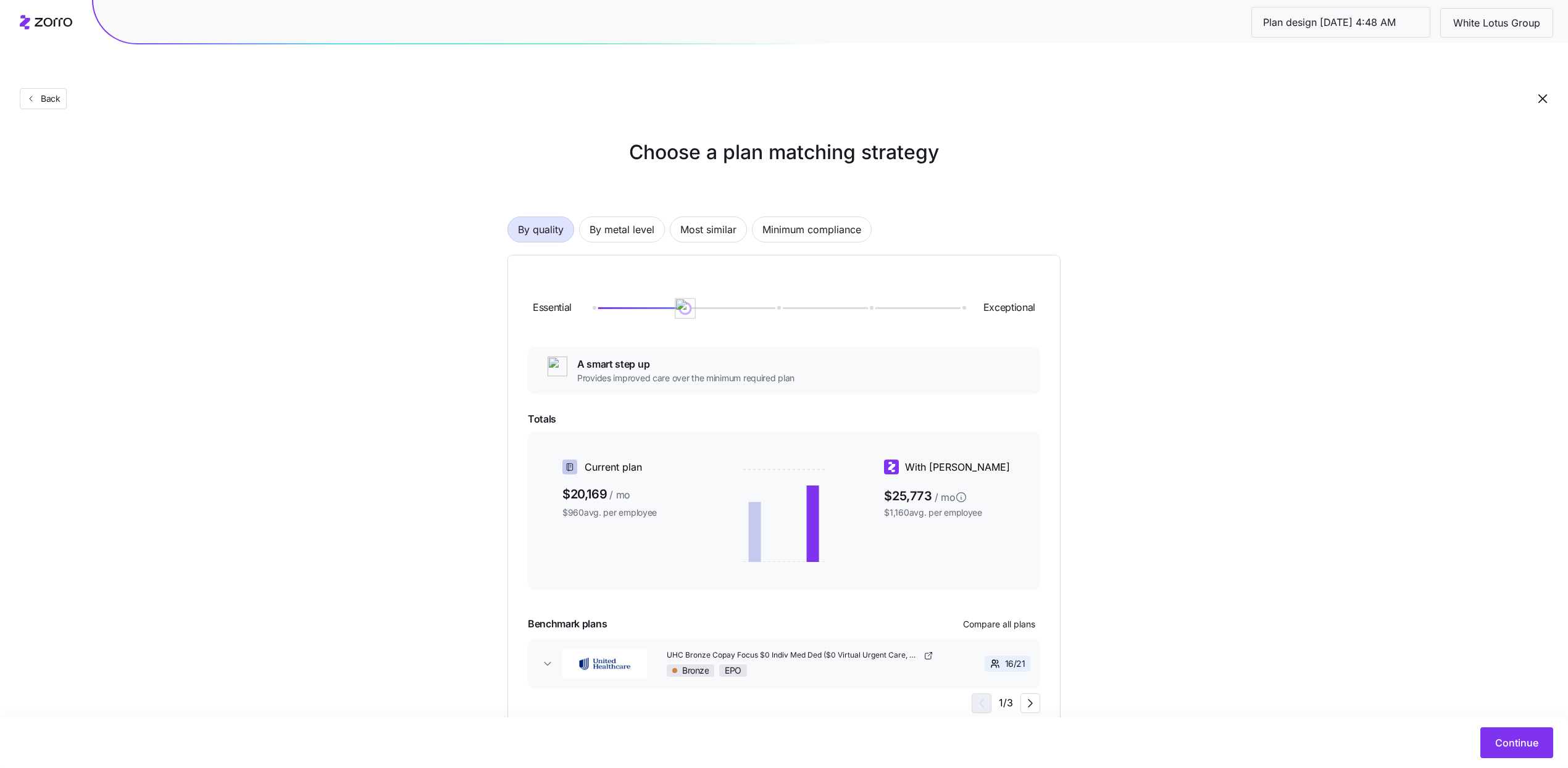
drag, startPoint x: 592, startPoint y: 278, endPoint x: 662, endPoint y: 280, distance: 70.0
click at [662, 307] on div at bounding box center [777, 308] width 369 height 2
click at [1004, 614] on button "Compare all plans" at bounding box center [999, 624] width 82 height 19
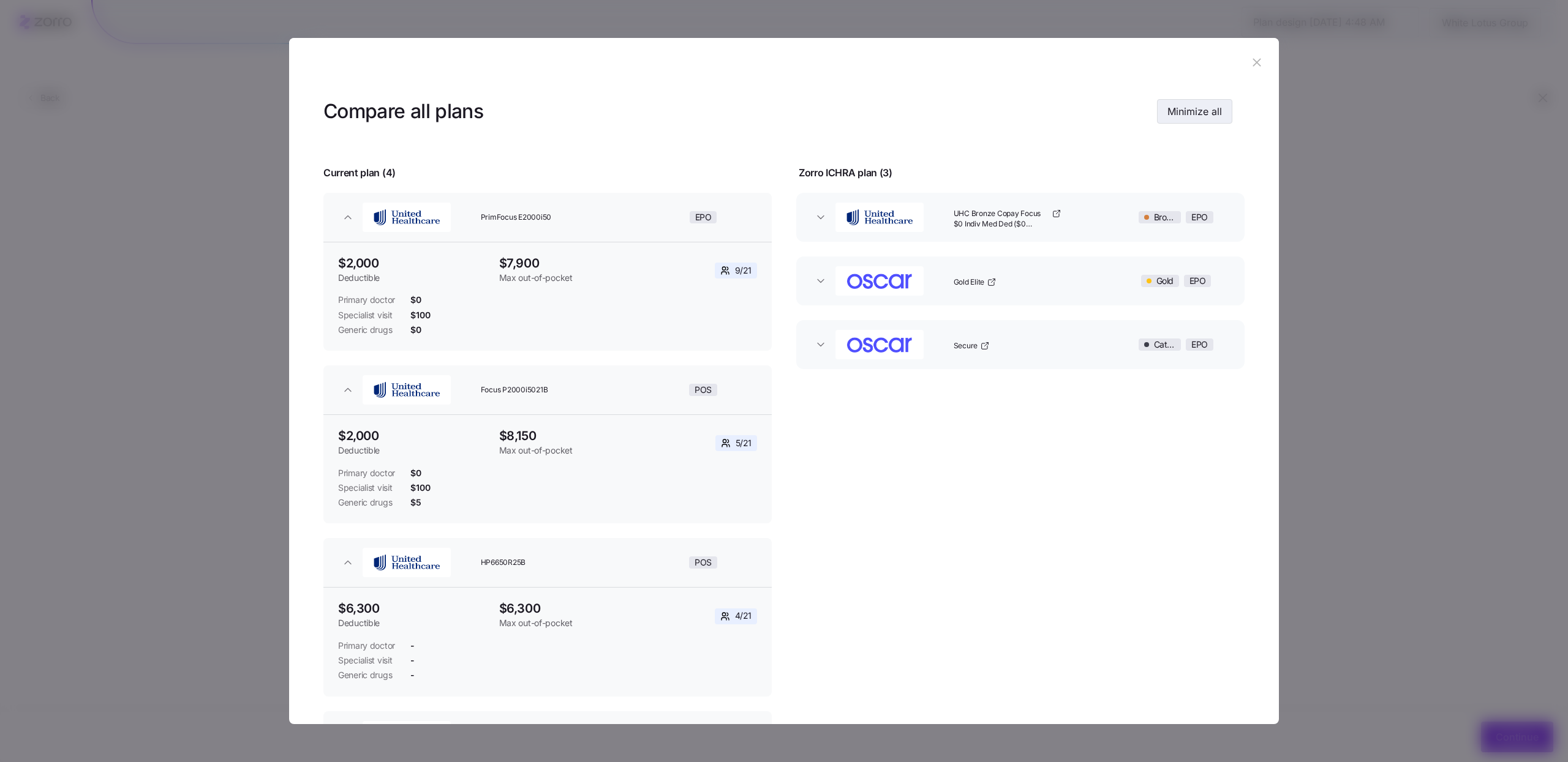
click at [1200, 117] on span "Minimize all" at bounding box center [1194, 111] width 55 height 15
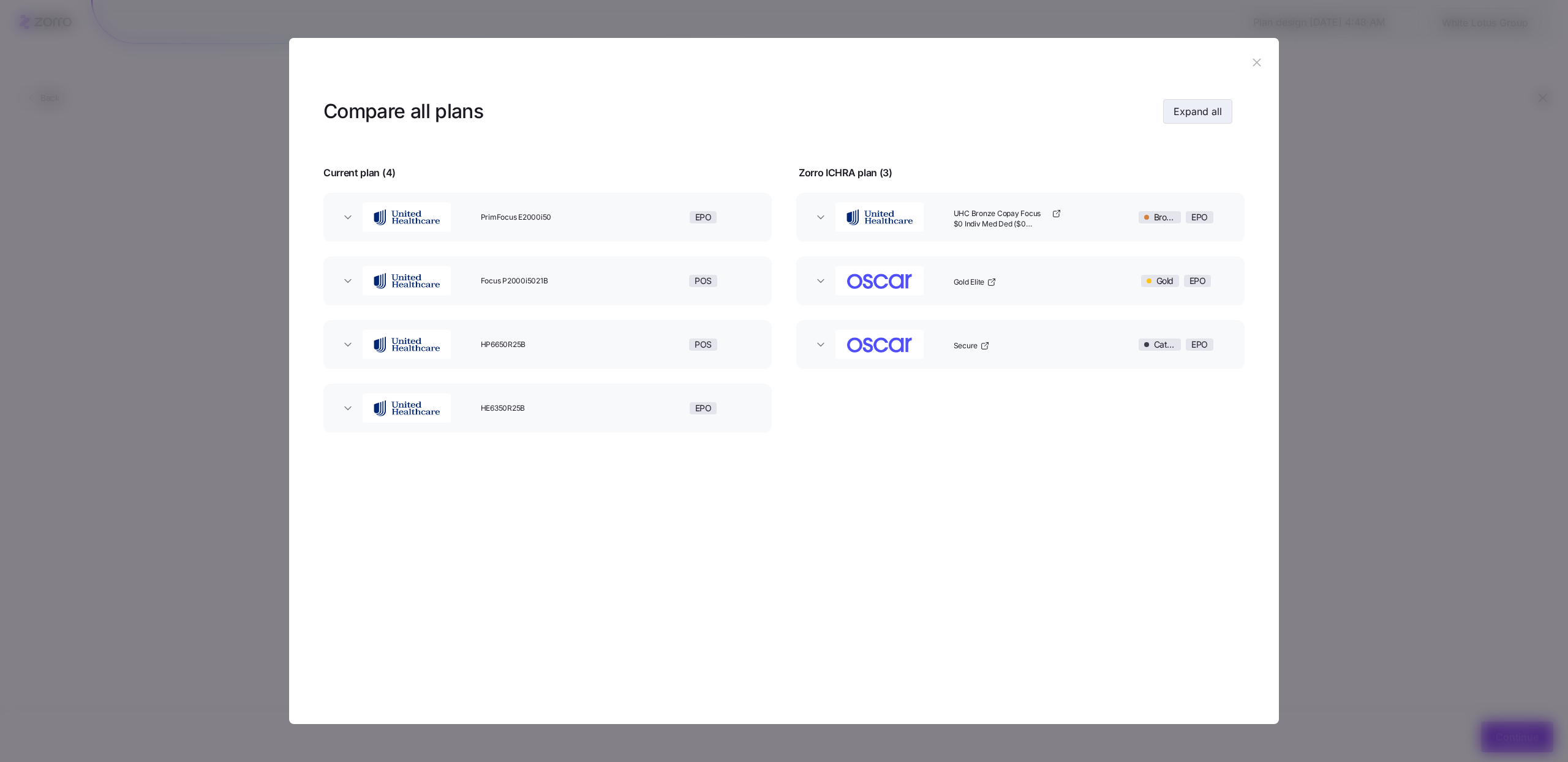
click at [1197, 114] on span "Expand all" at bounding box center [1198, 111] width 49 height 15
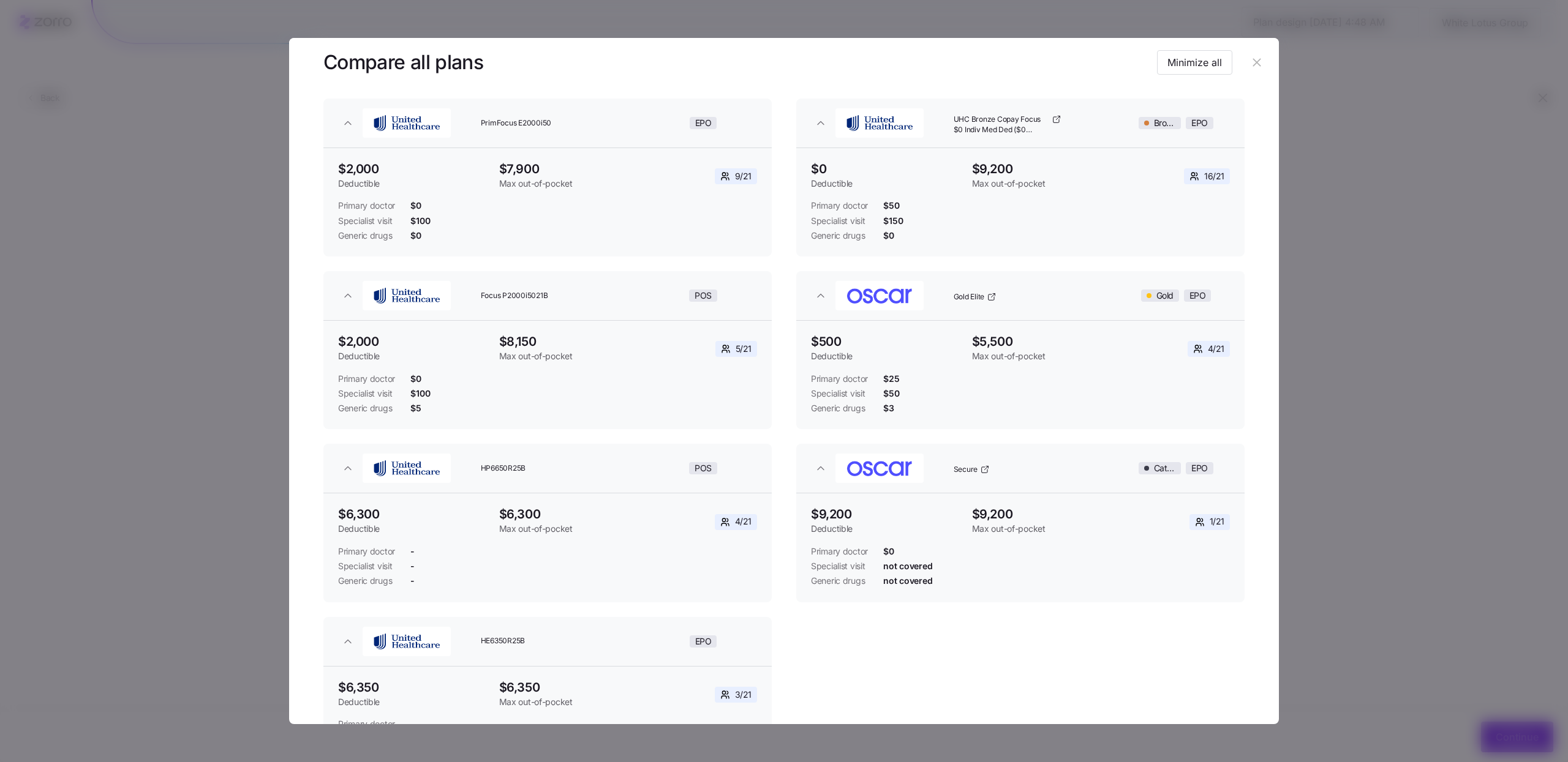
scroll to position [87, 0]
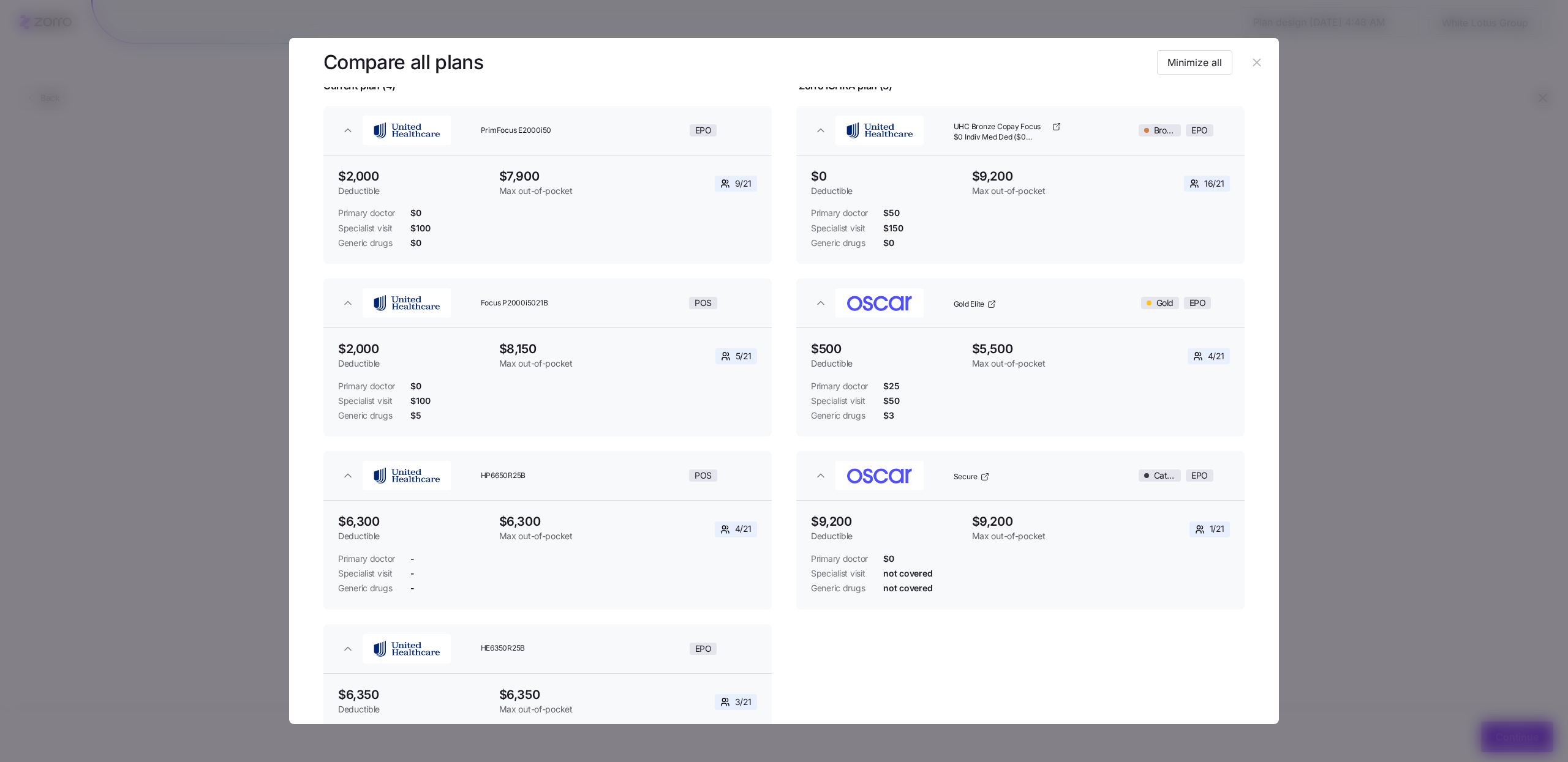
click at [1267, 73] on header at bounding box center [784, 63] width 990 height 49
click at [1258, 65] on button "button" at bounding box center [1256, 62] width 19 height 19
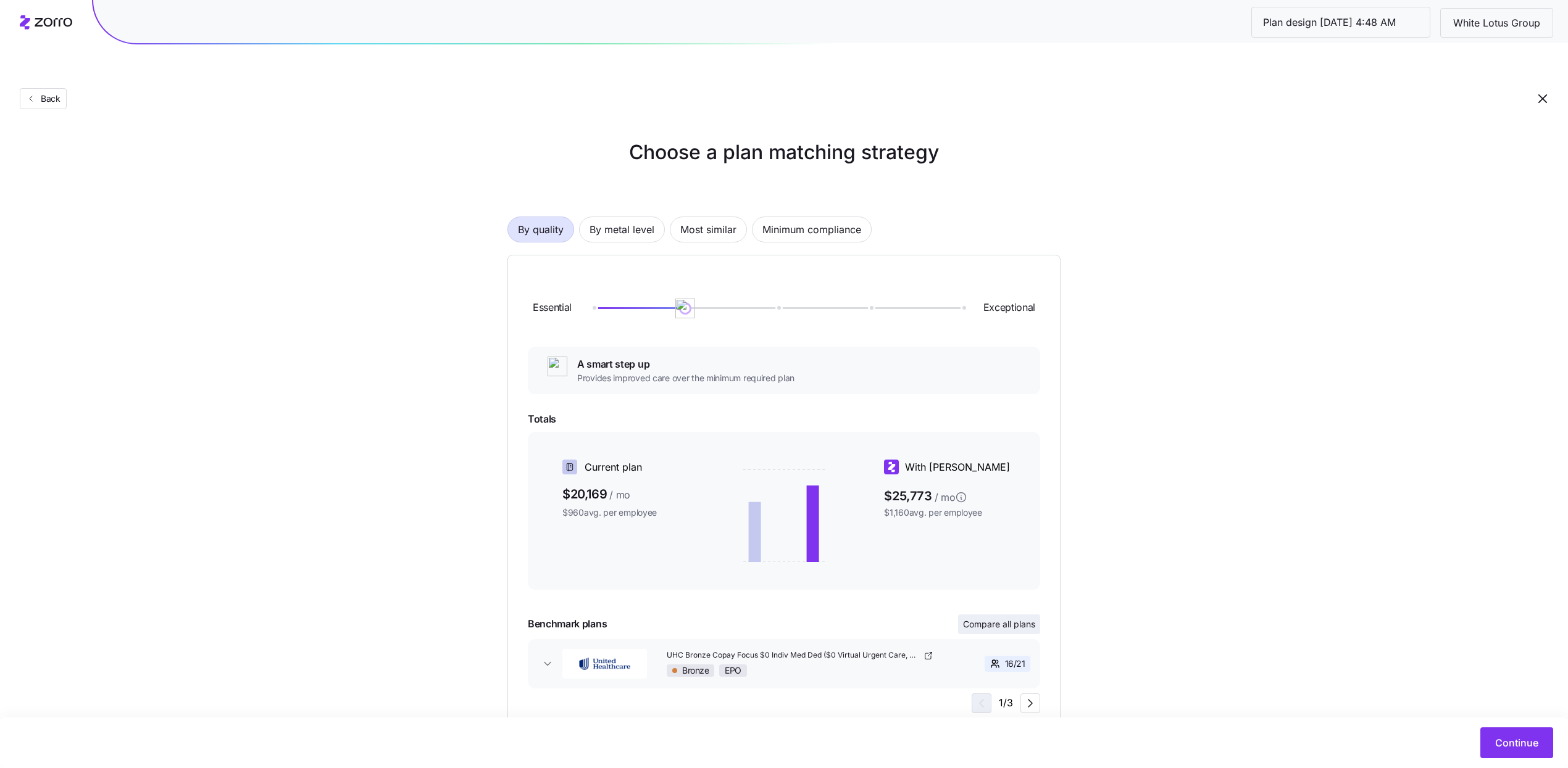
click at [1018, 618] on span "Compare all plans" at bounding box center [999, 624] width 72 height 12
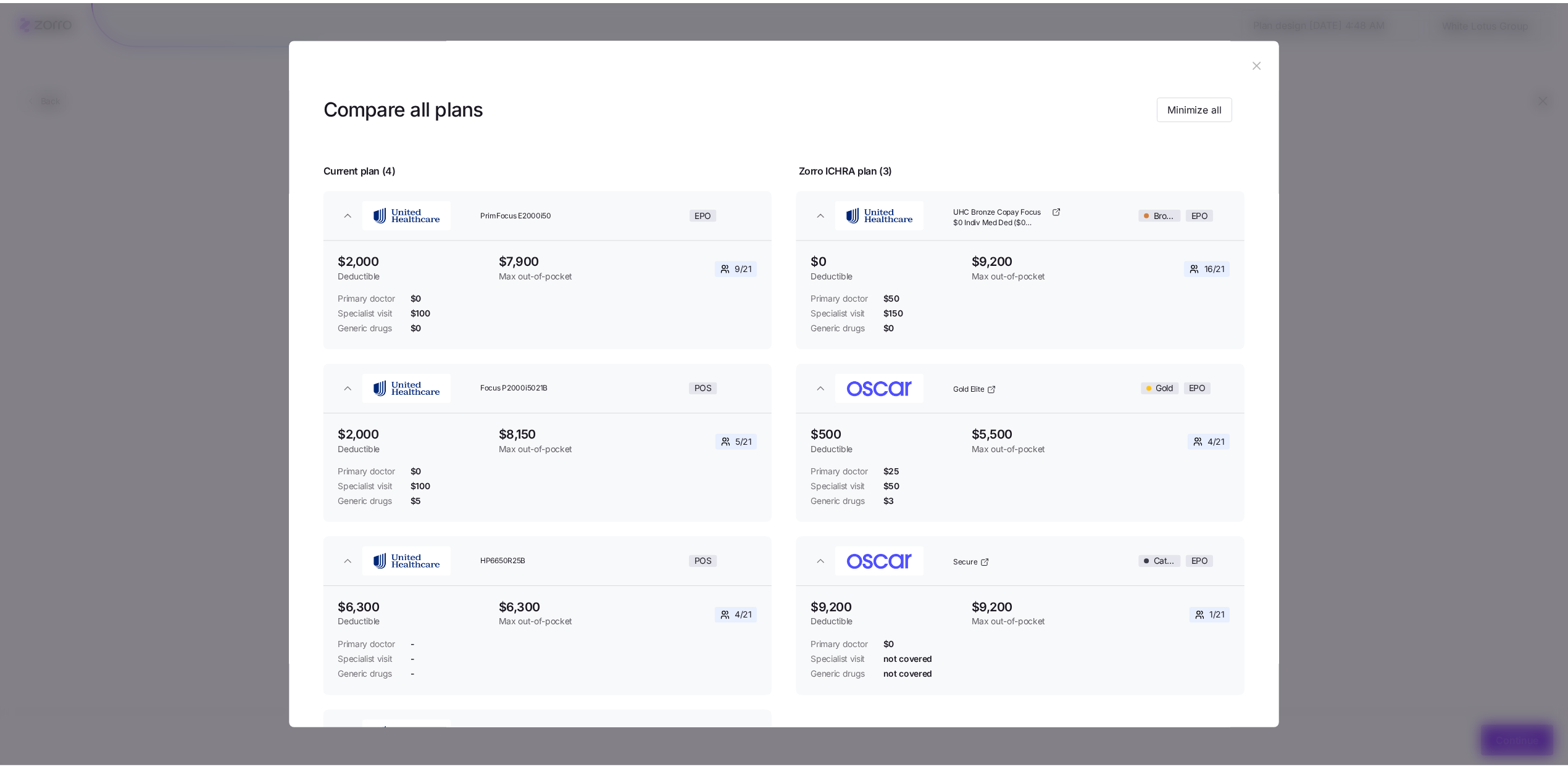
scroll to position [6, 0]
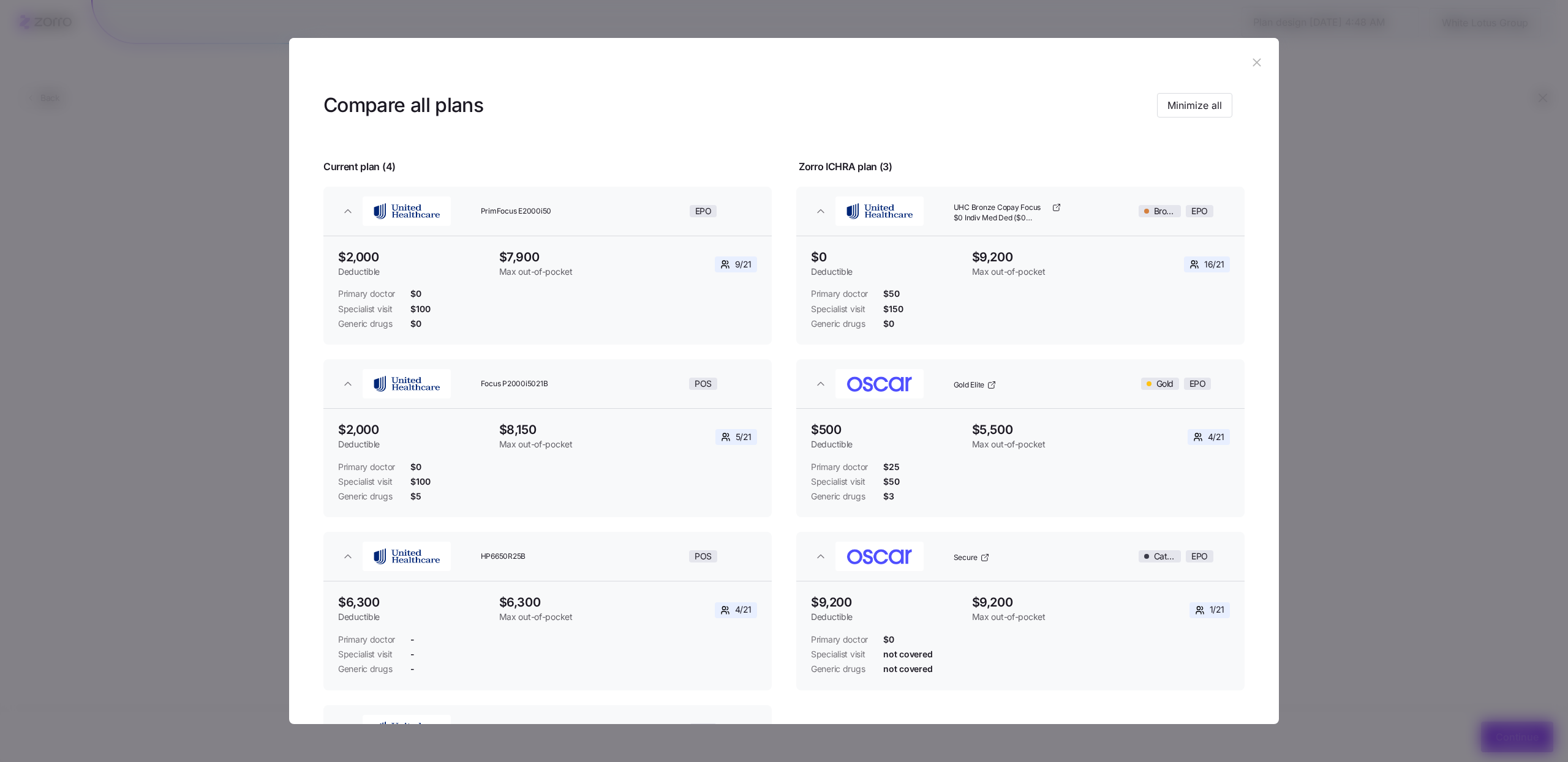
click at [1252, 67] on icon "button" at bounding box center [1257, 63] width 13 height 13
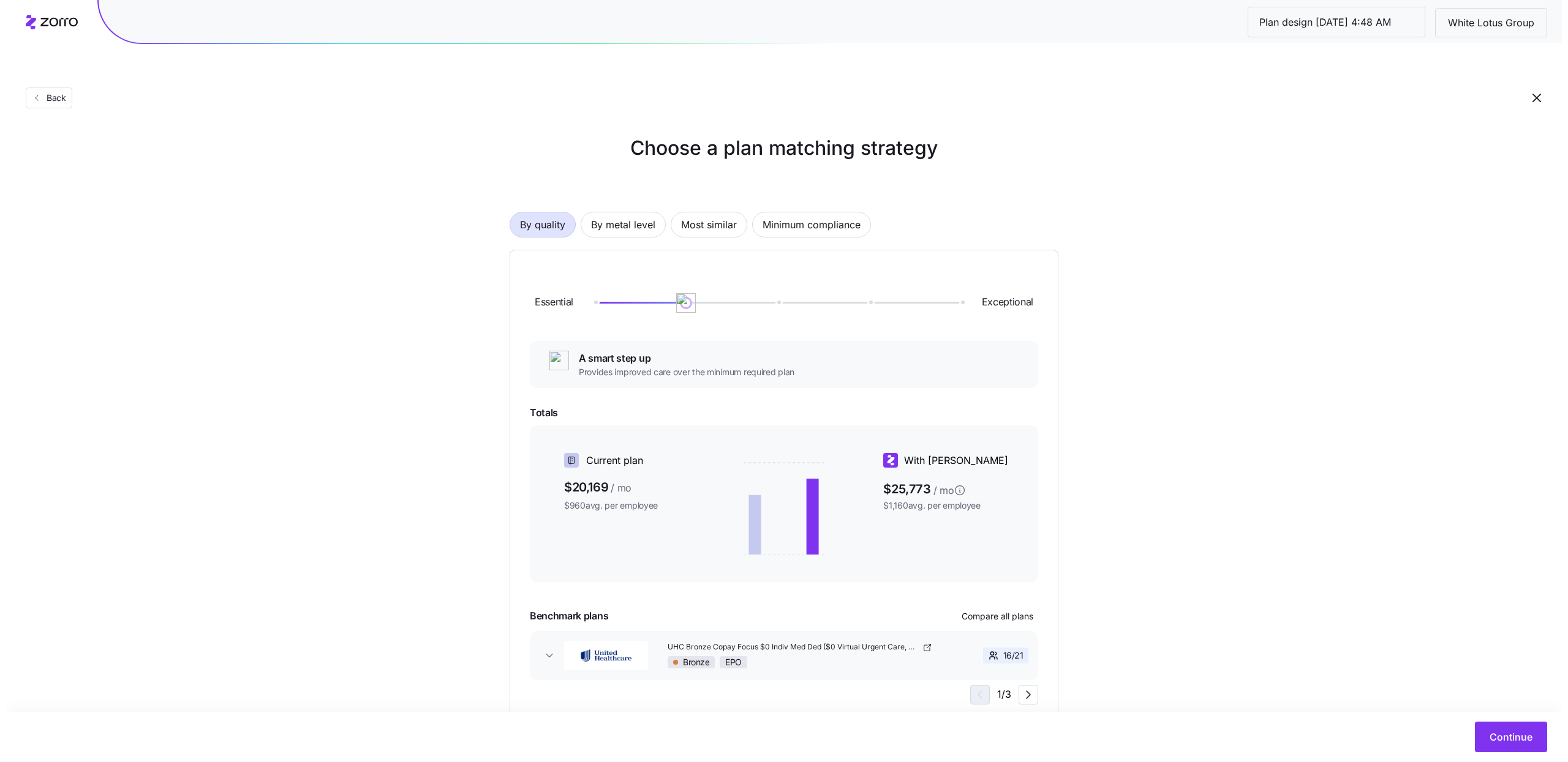
scroll to position [15, 0]
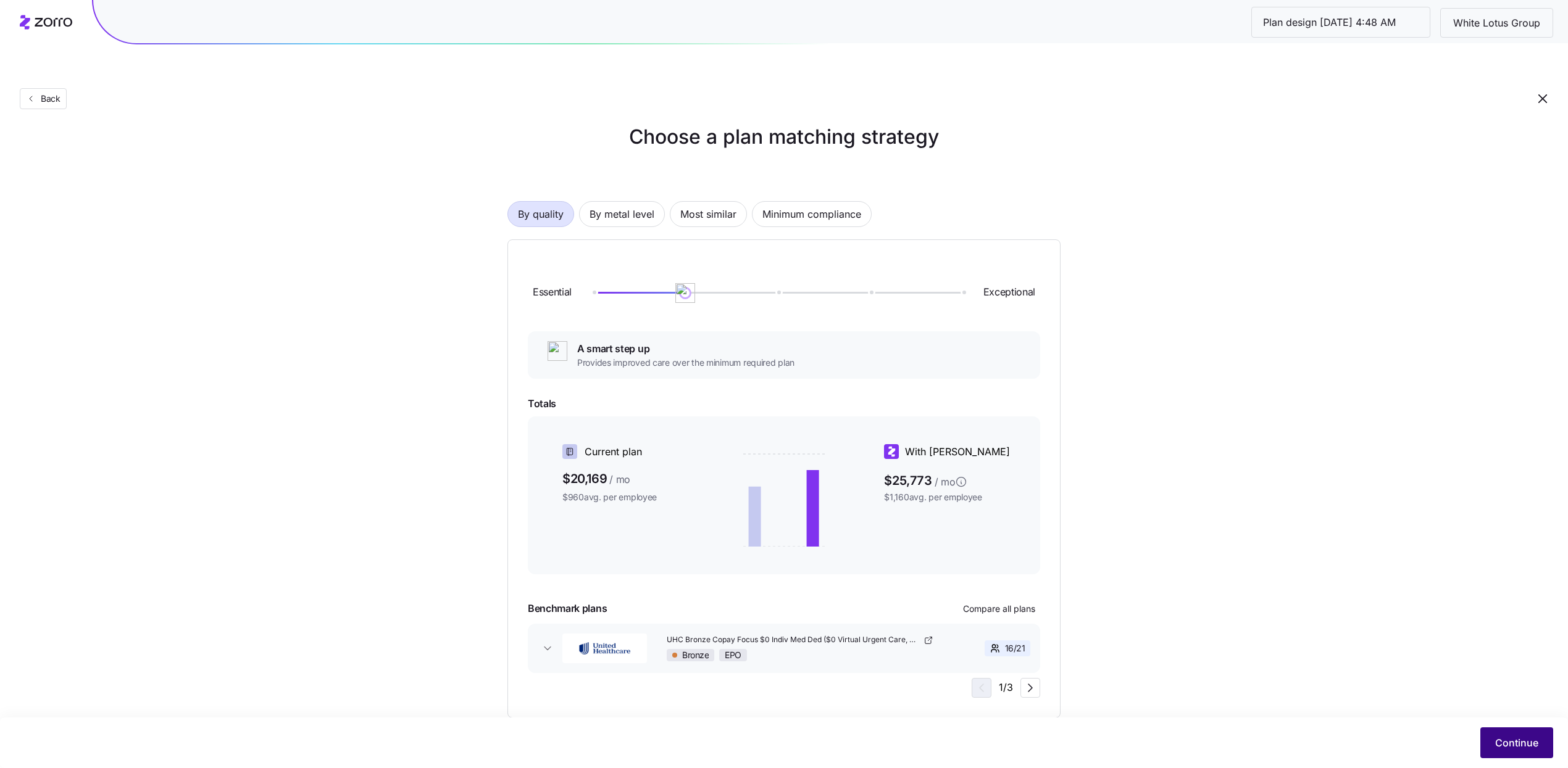
click at [1538, 744] on button "Continue" at bounding box center [1516, 743] width 73 height 31
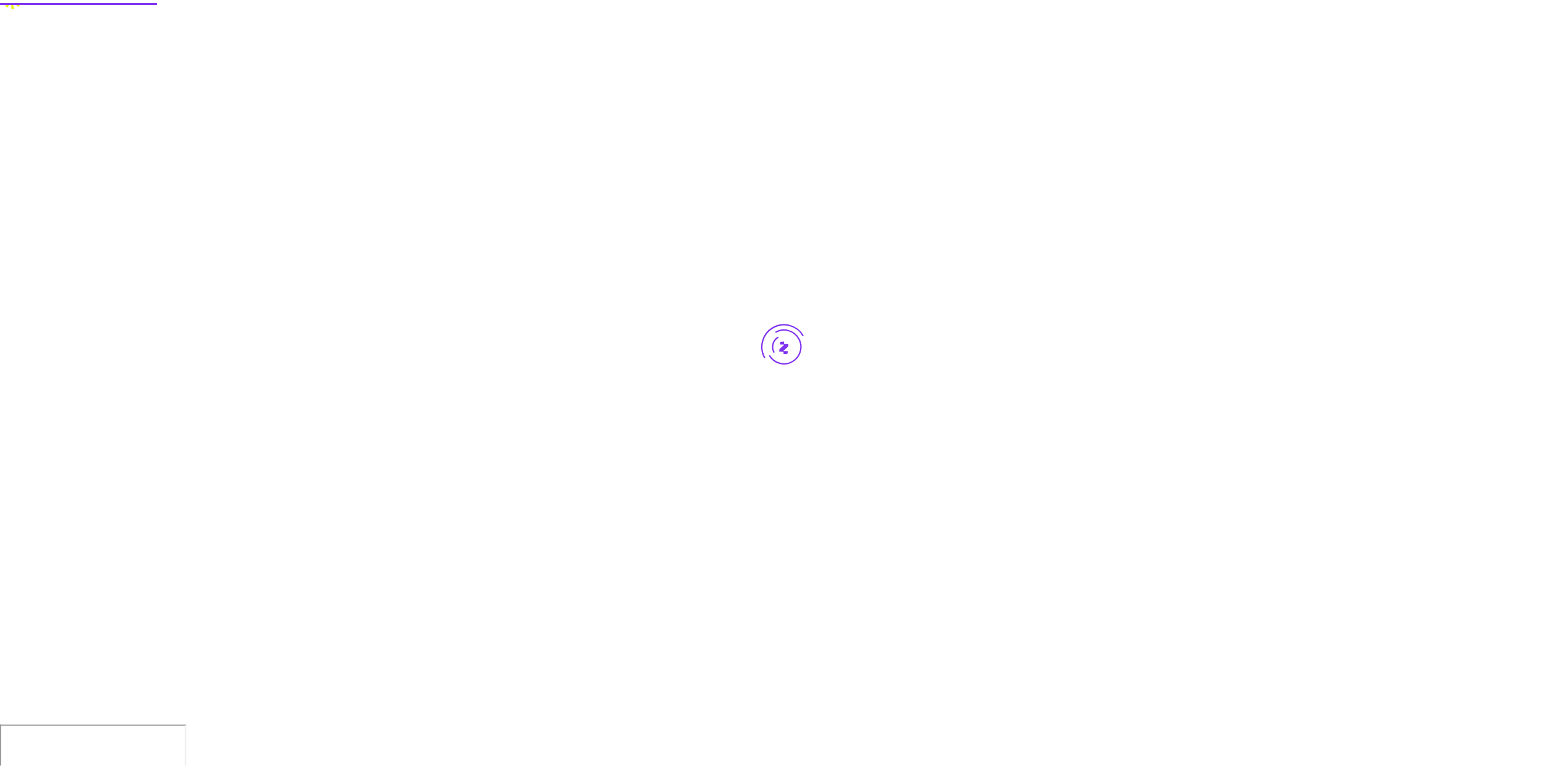
scroll to position [0, 0]
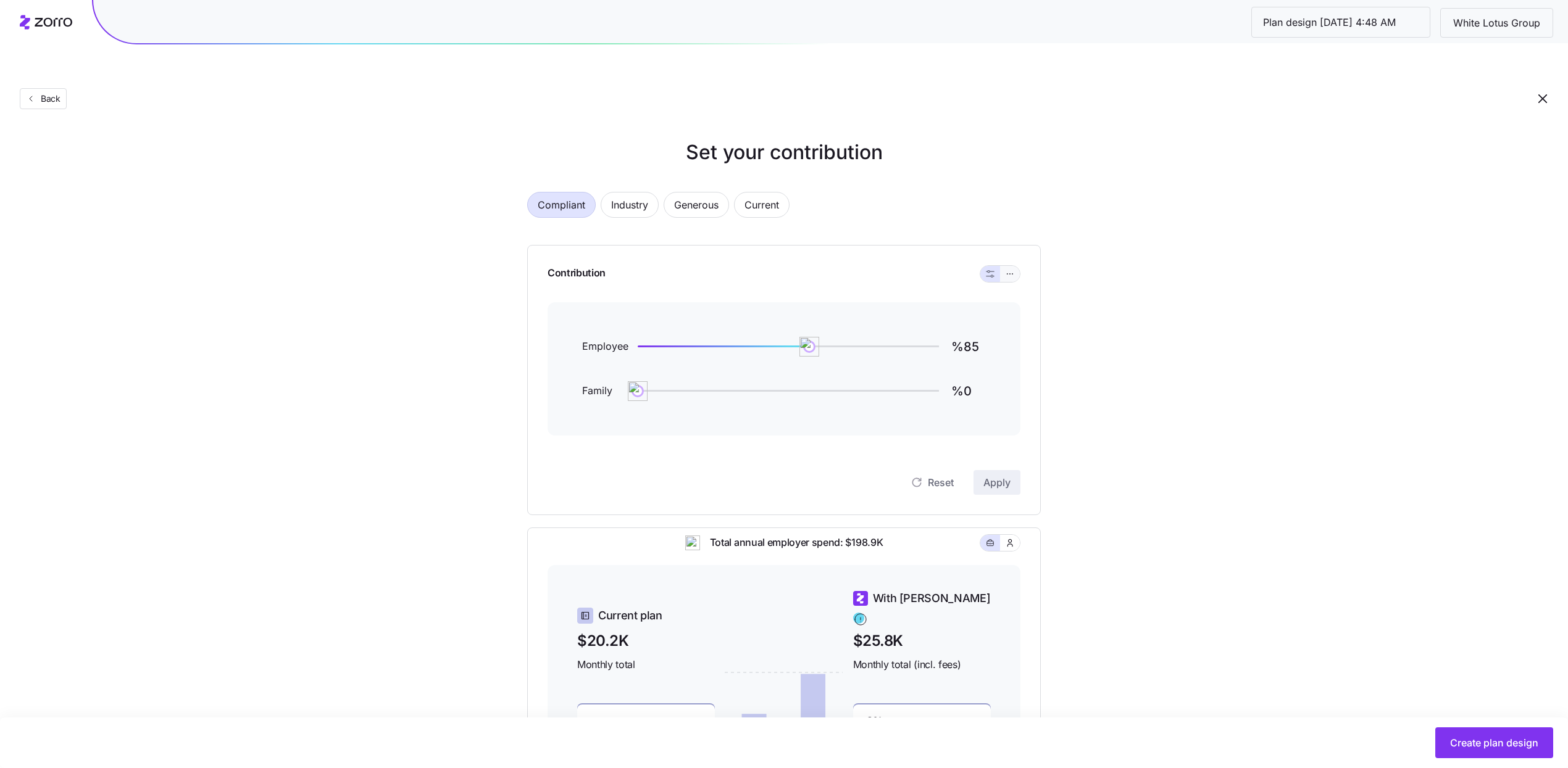
click at [1008, 266] on icon "button" at bounding box center [1010, 274] width 9 height 15
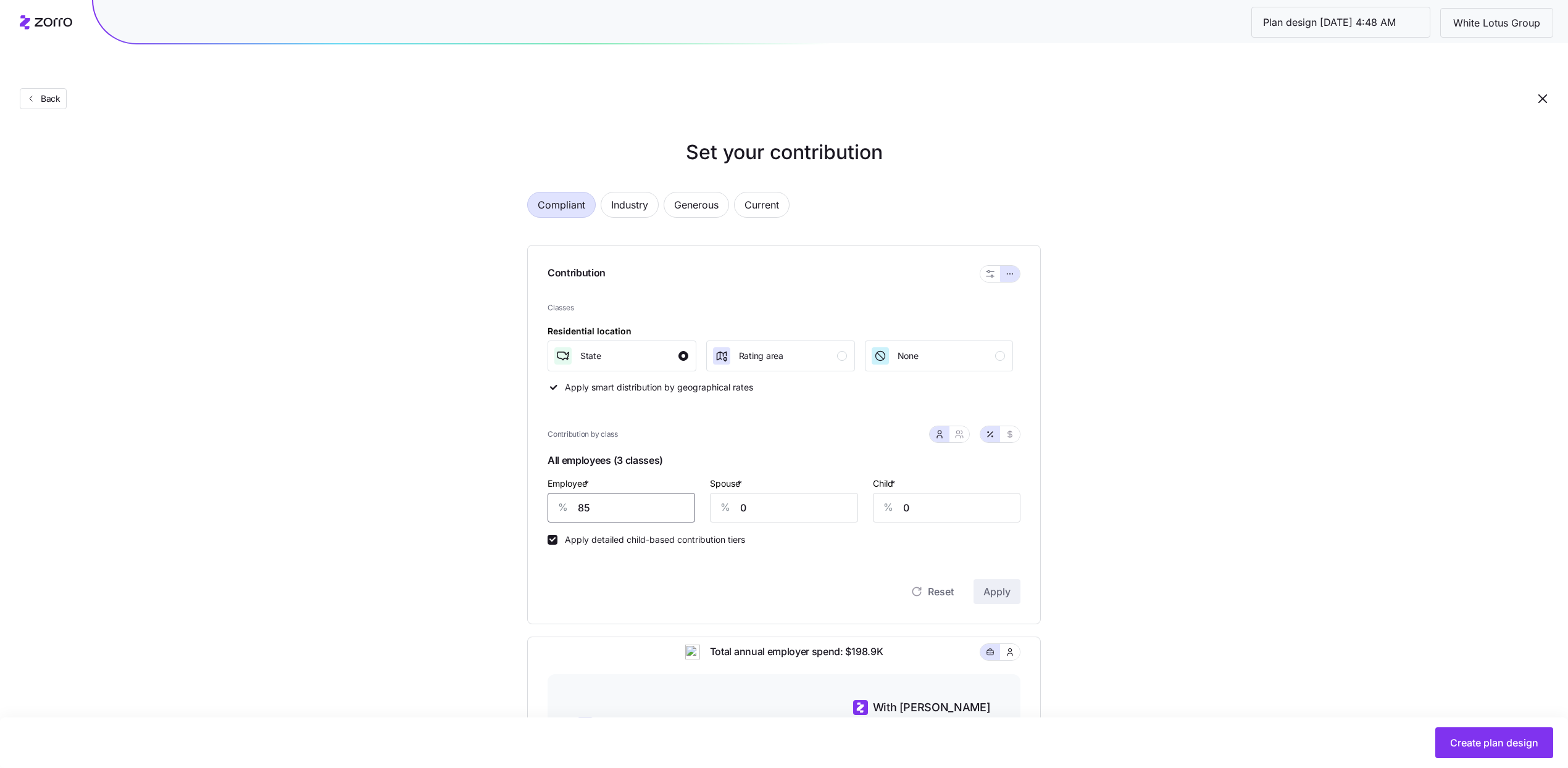
click at [668, 493] on input "85" at bounding box center [621, 508] width 148 height 30
type input "69"
type input "41"
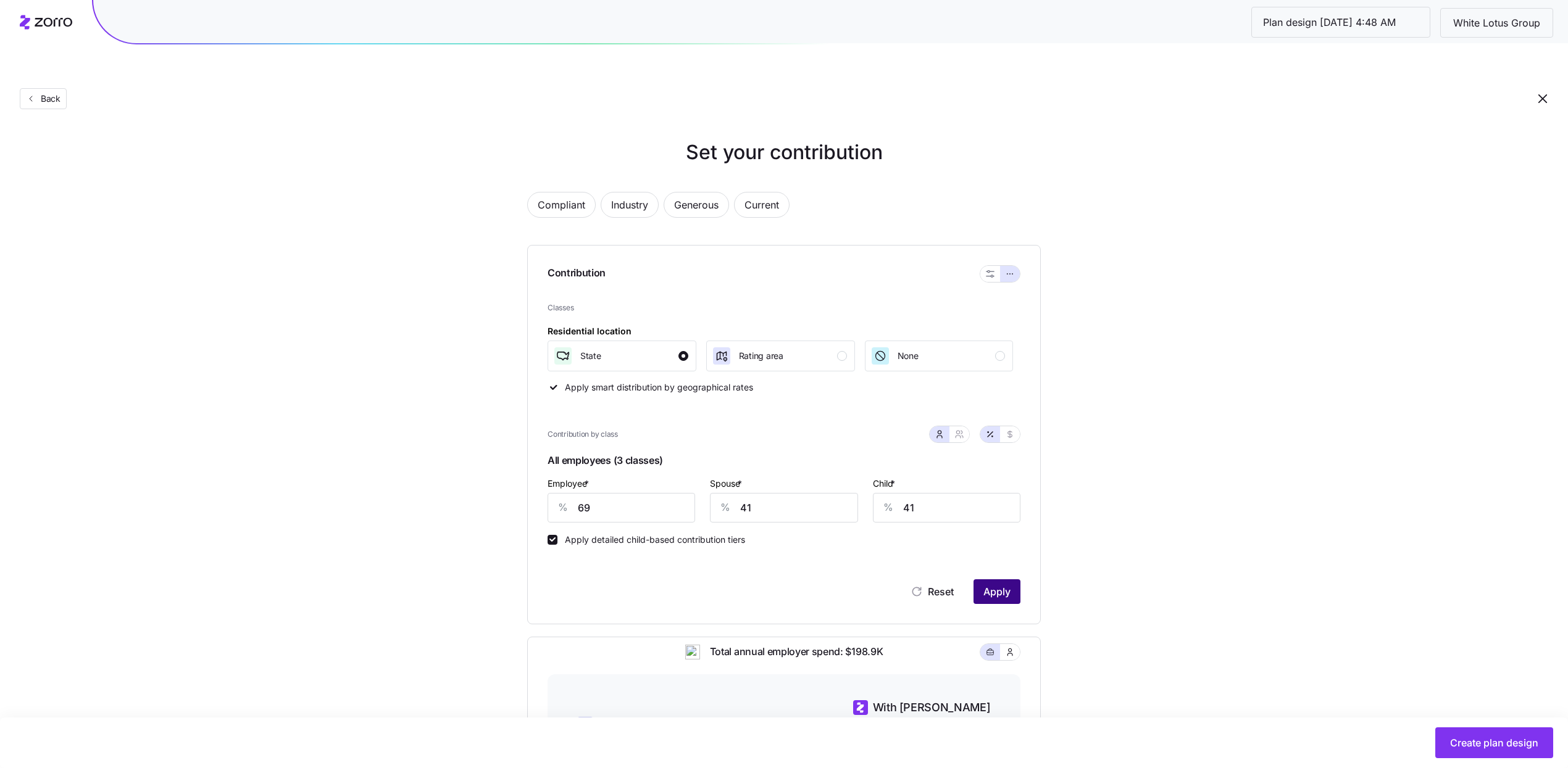
click at [1011, 580] on button "Apply" at bounding box center [997, 592] width 47 height 25
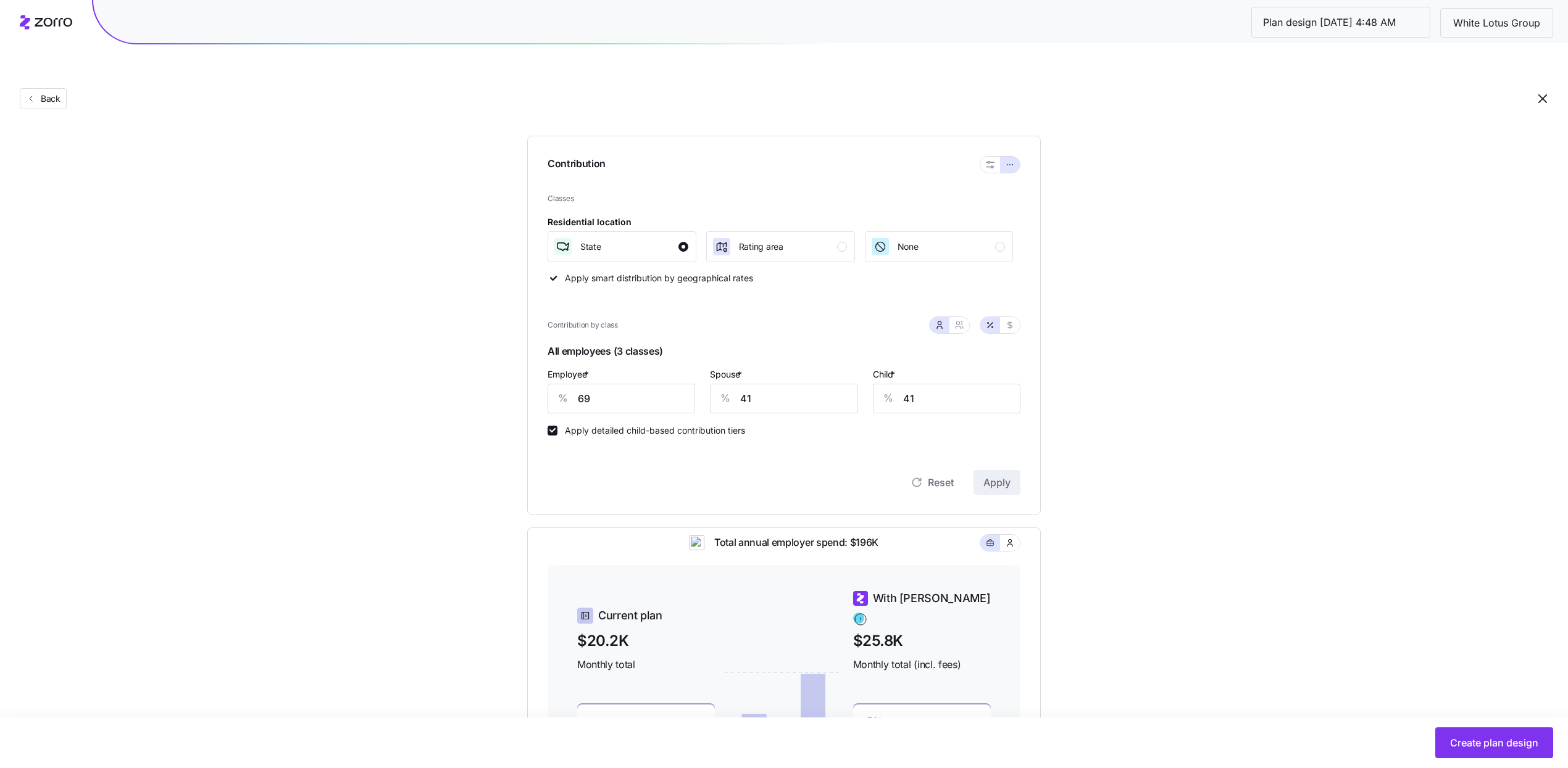
scroll to position [282, 0]
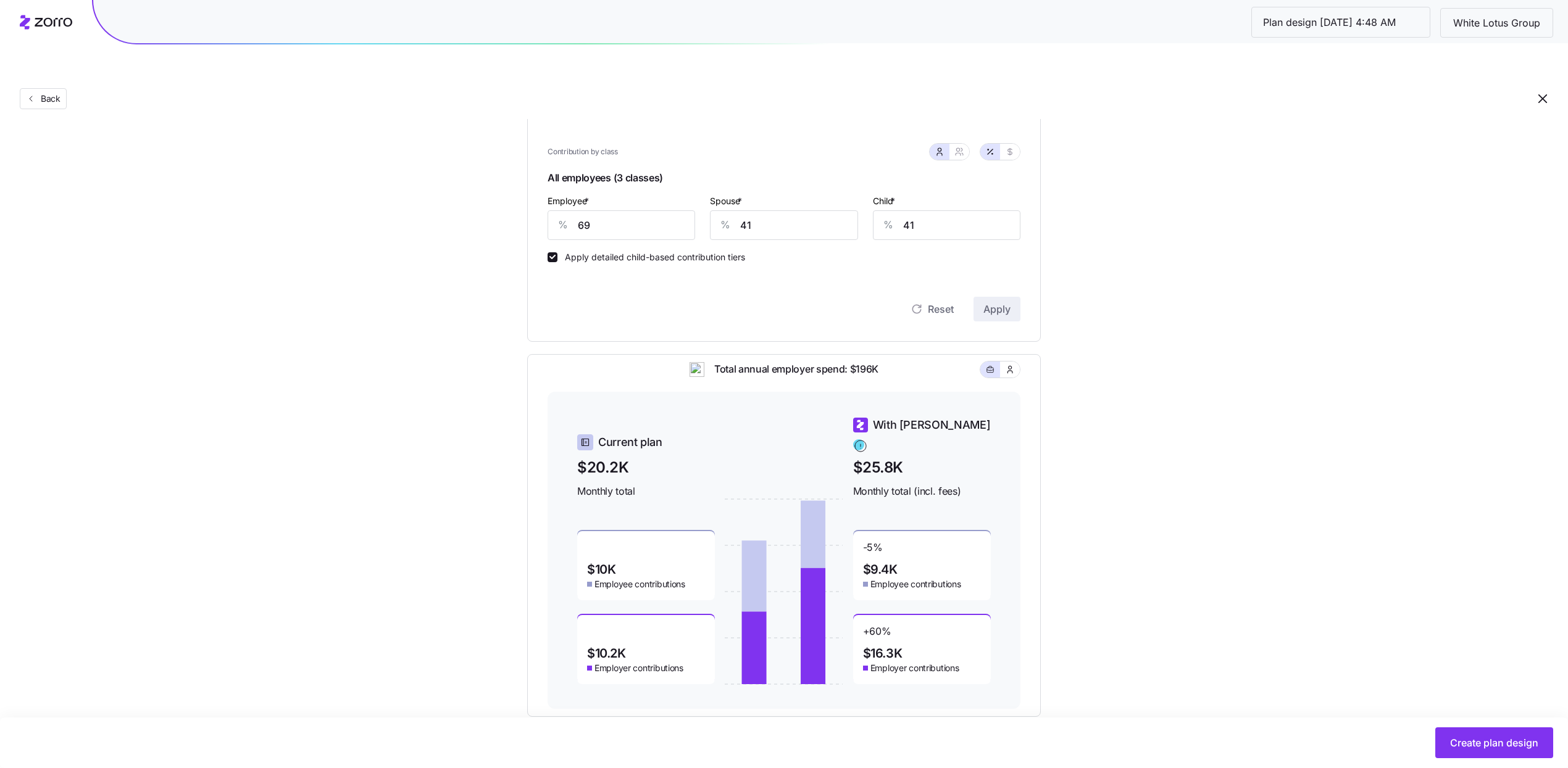
drag, startPoint x: 1473, startPoint y: 718, endPoint x: 1476, endPoint y: 742, distance: 24.2
click at [1473, 718] on main "Set your contribution Compliant Industry Generous Current Contribution Classes …" at bounding box center [784, 271] width 1568 height 1050
click at [1477, 745] on span "Create plan design" at bounding box center [1494, 743] width 89 height 15
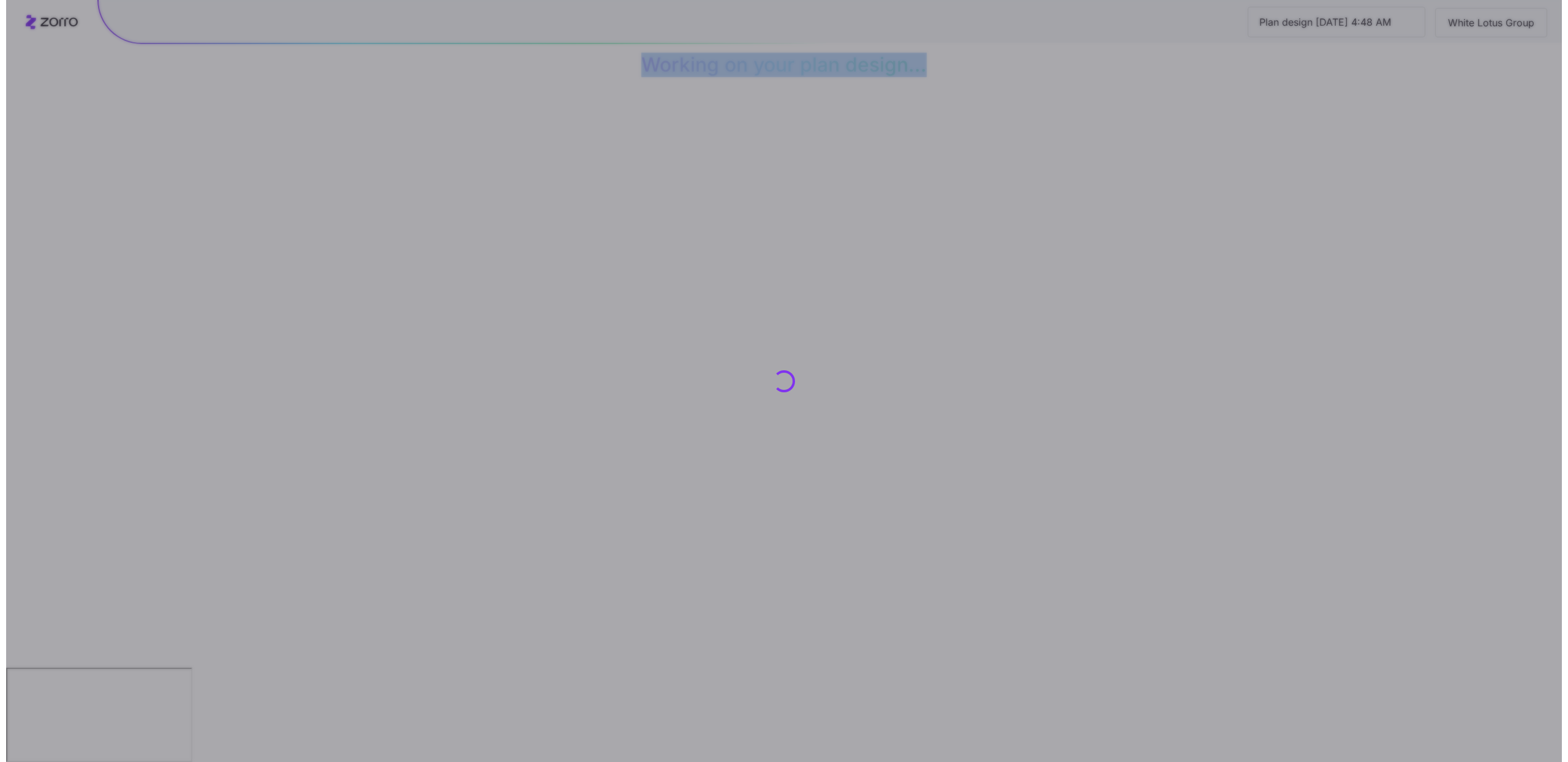
scroll to position [0, 0]
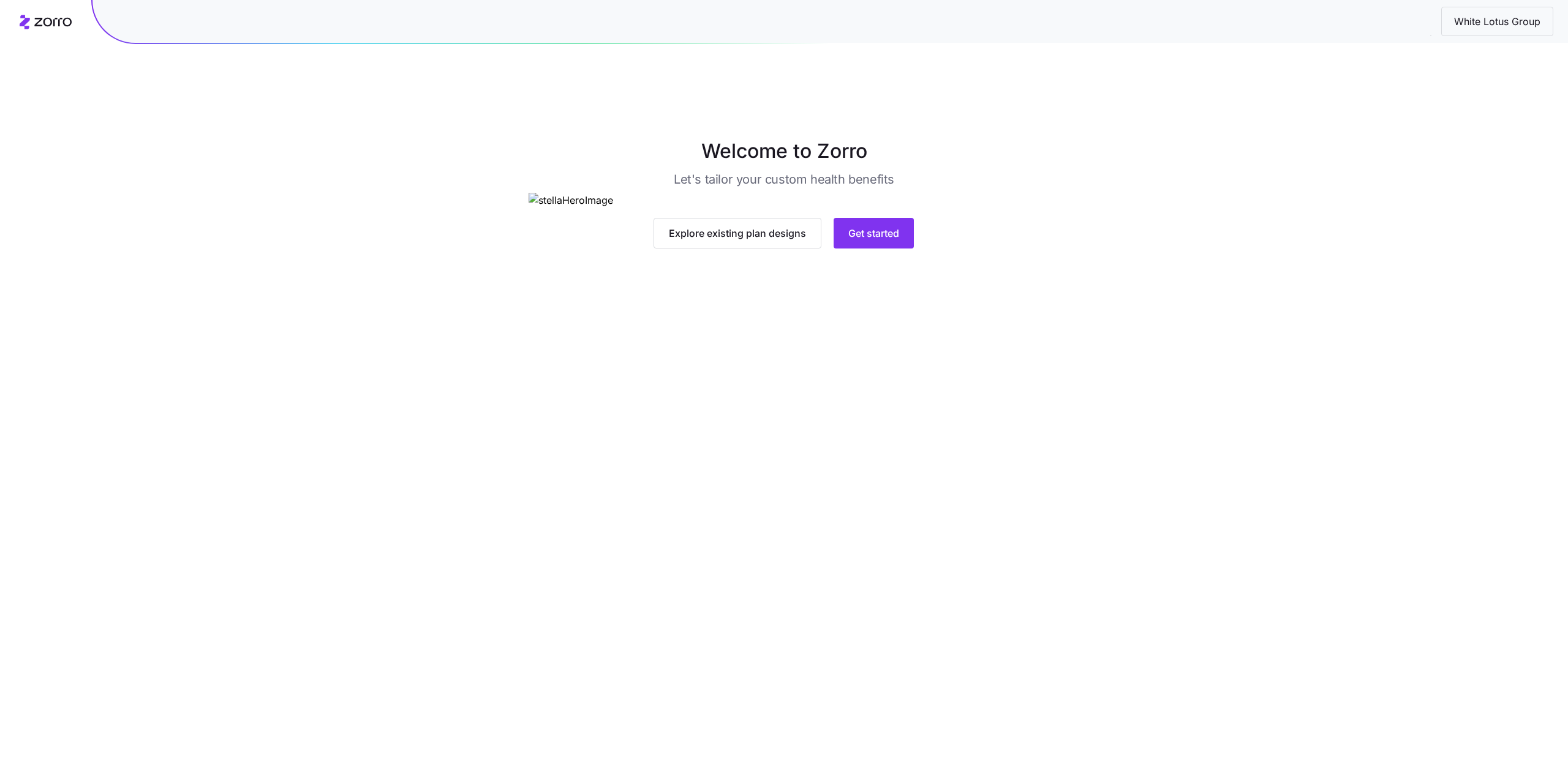
click at [869, 248] on div "Explore existing plan designs Get started" at bounding box center [784, 221] width 510 height 56
click at [870, 248] on button "Get started" at bounding box center [874, 233] width 81 height 31
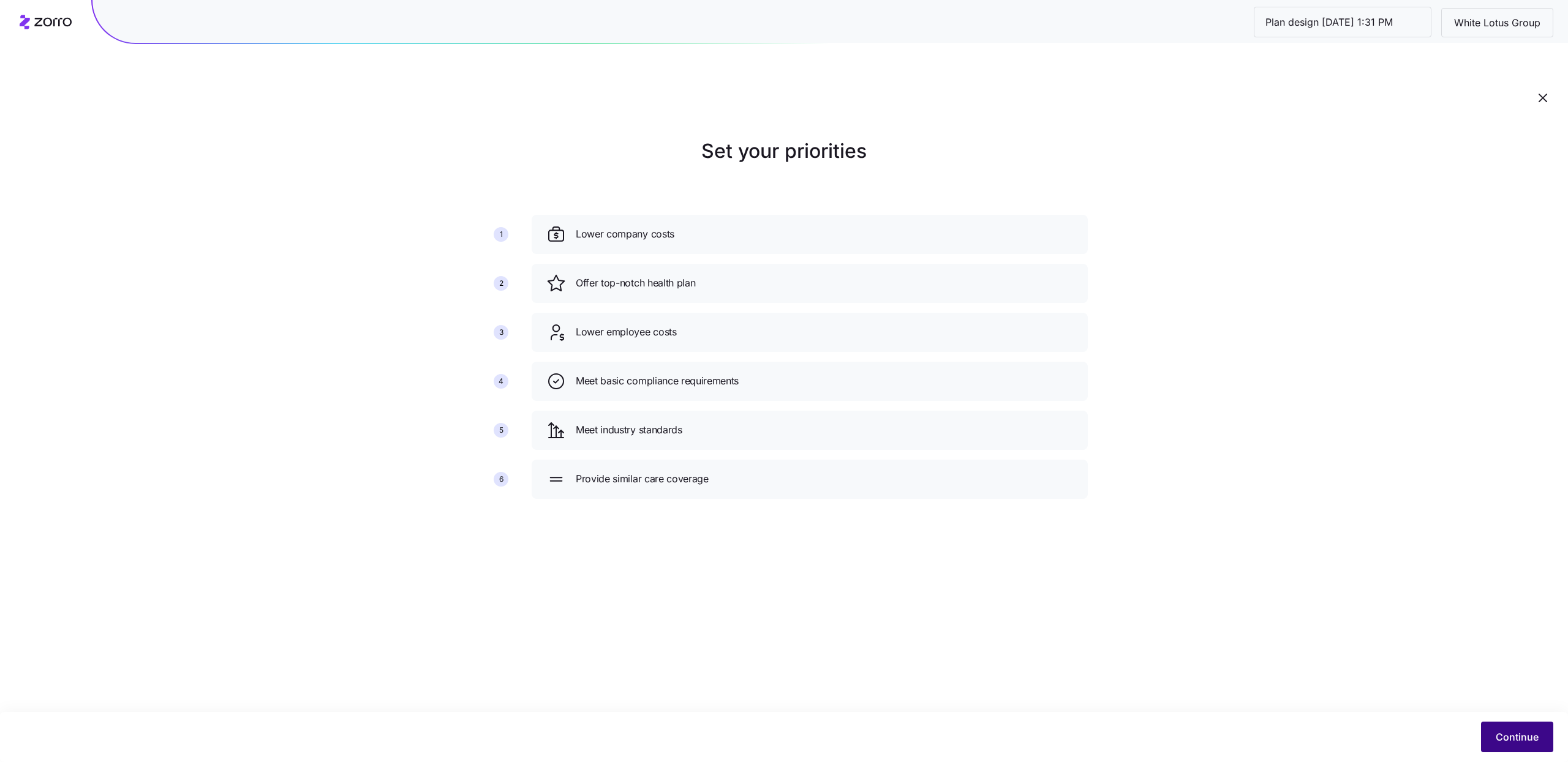
click at [1521, 735] on span "Continue" at bounding box center [1517, 737] width 43 height 15
